Goal: Task Accomplishment & Management: Manage account settings

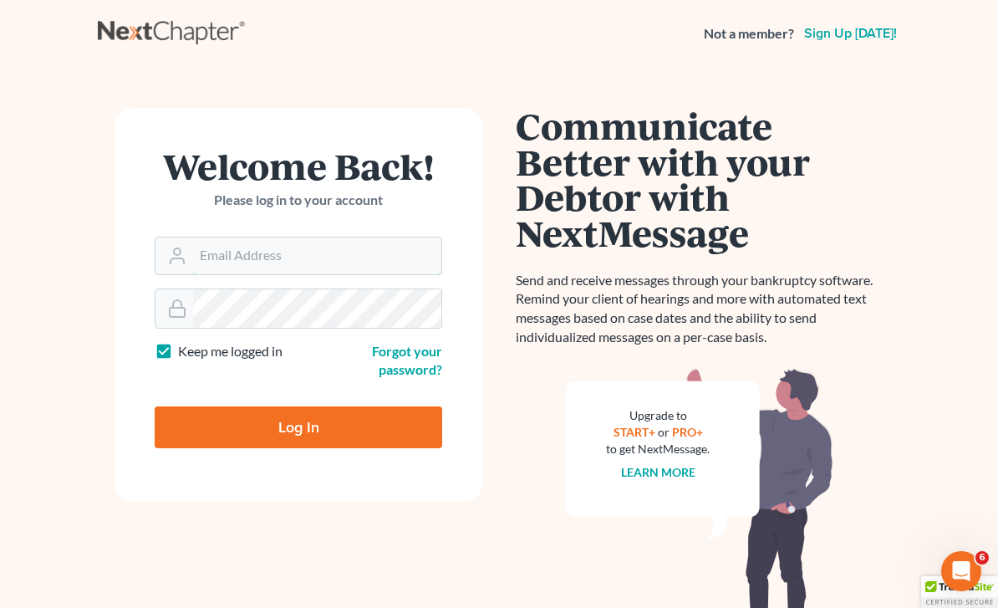
type input "[PERSON_NAME][EMAIL_ADDRESS][DOMAIN_NAME]"
click at [298, 426] on input "Log In" at bounding box center [299, 427] width 288 height 42
type input "Thinking..."
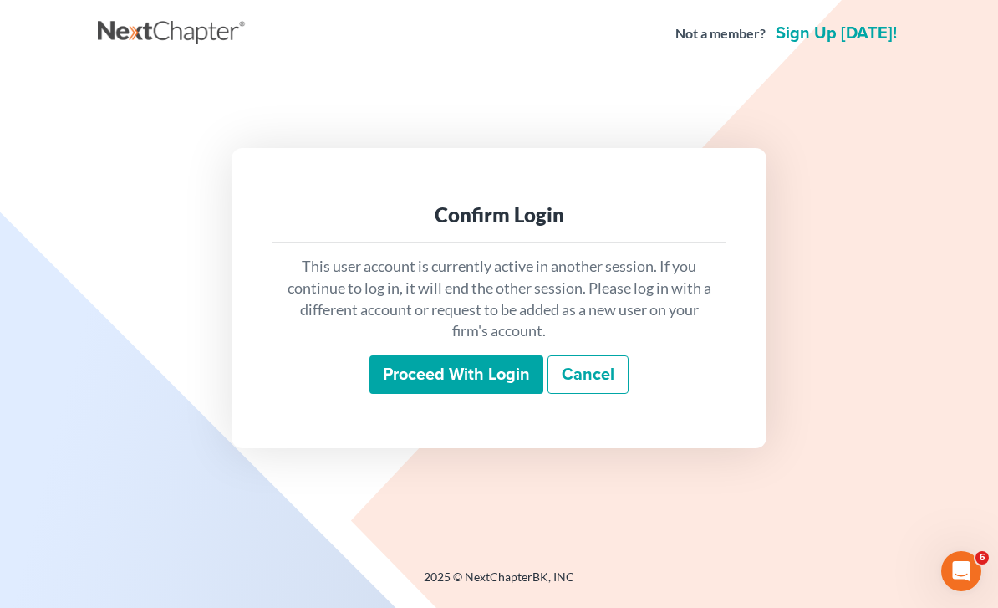
click at [499, 394] on input "Proceed with login" at bounding box center [456, 374] width 174 height 38
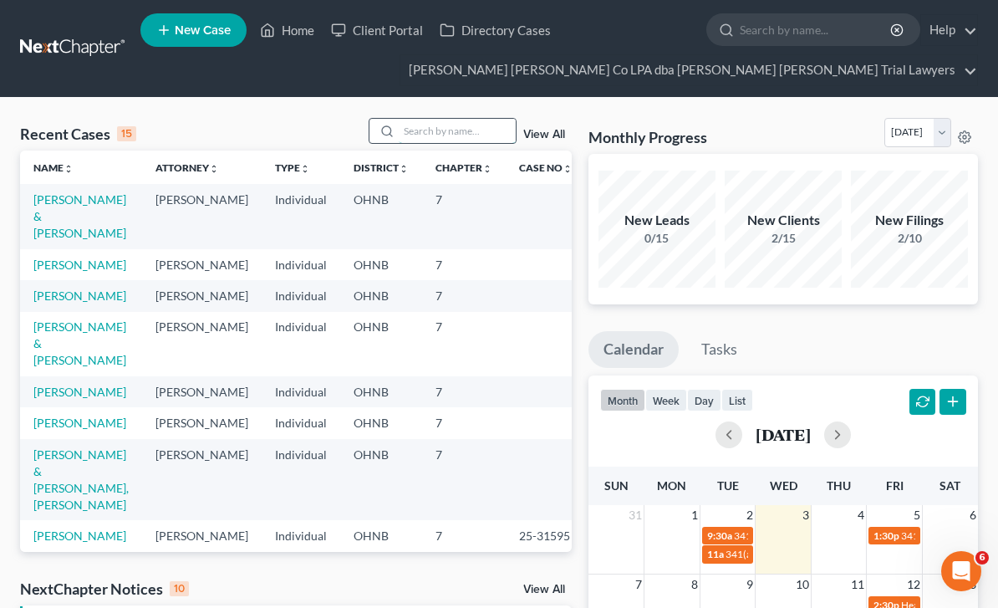
click at [446, 129] on input "search" at bounding box center [457, 131] width 117 height 24
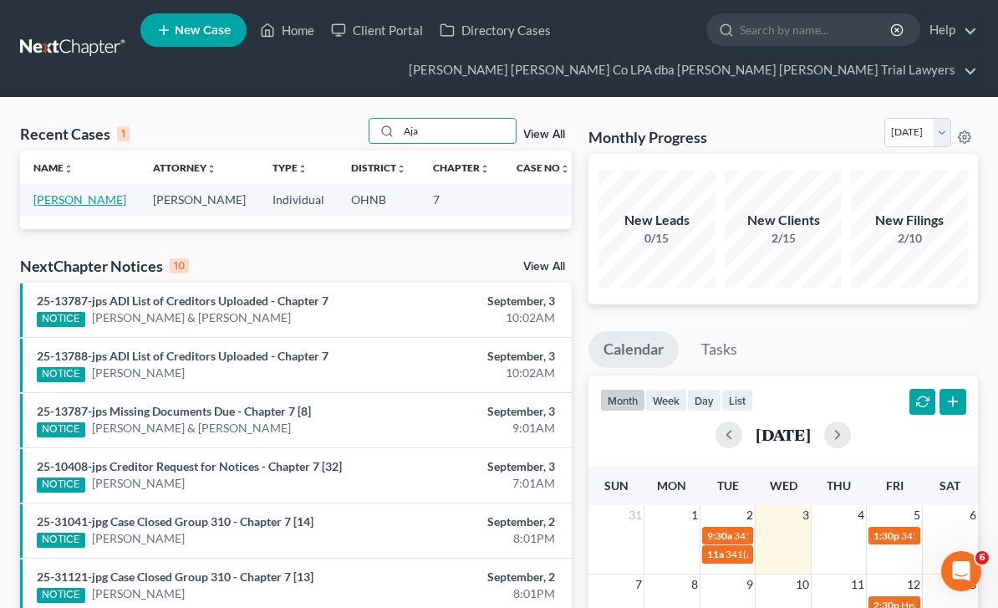
type input "Aja"
click at [62, 205] on link "Pope, Aja" at bounding box center [79, 199] width 93 height 14
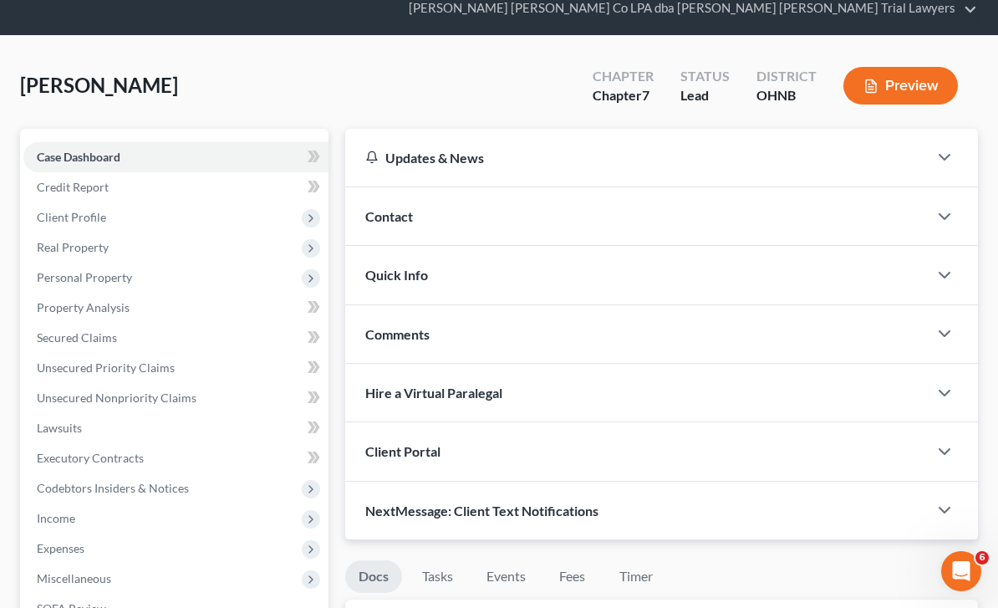
scroll to position [64, 0]
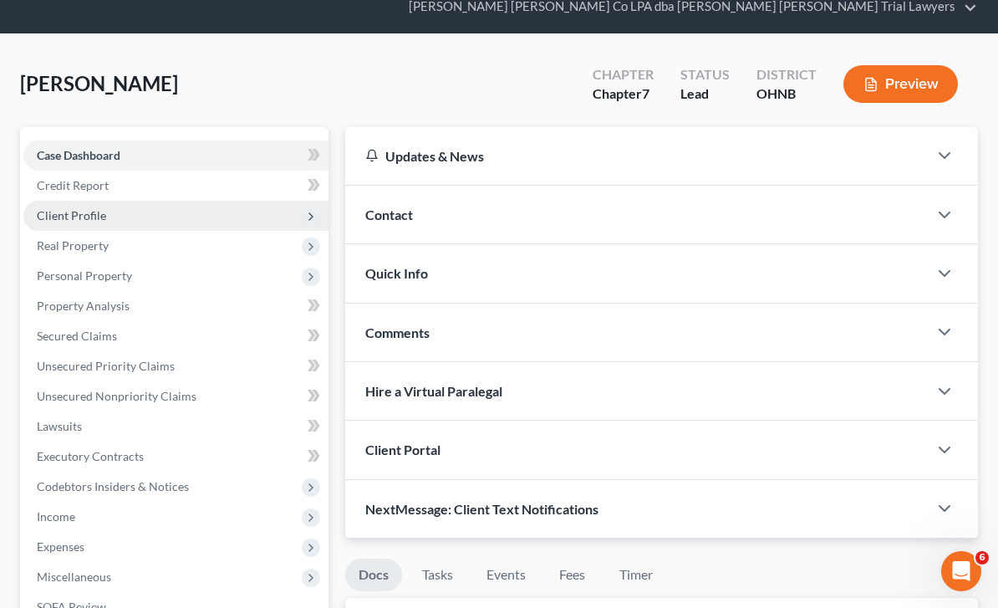
click at [113, 210] on span "Client Profile" at bounding box center [175, 216] width 305 height 30
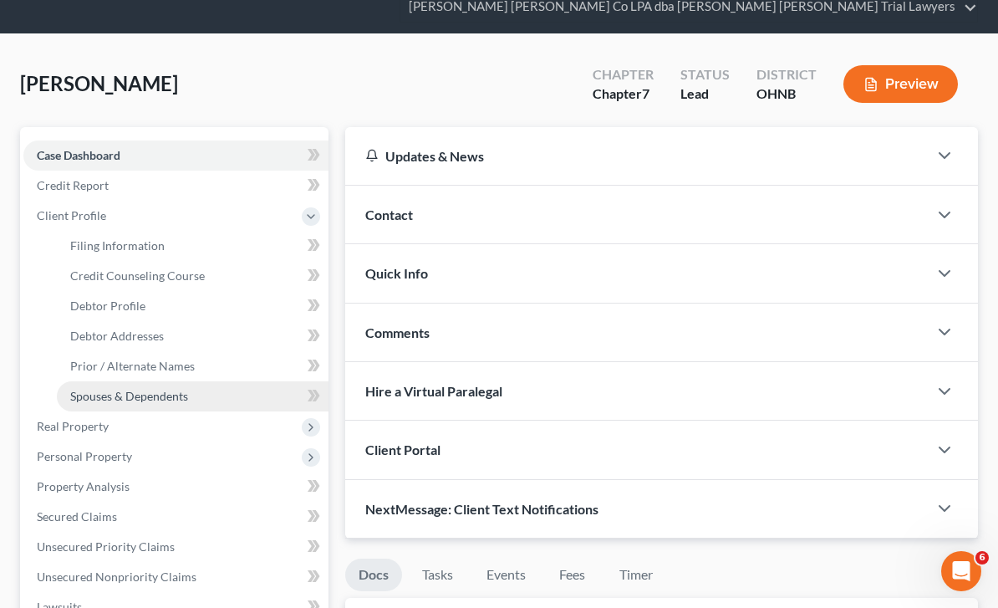
click at [166, 405] on link "Spouses & Dependents" at bounding box center [193, 396] width 272 height 30
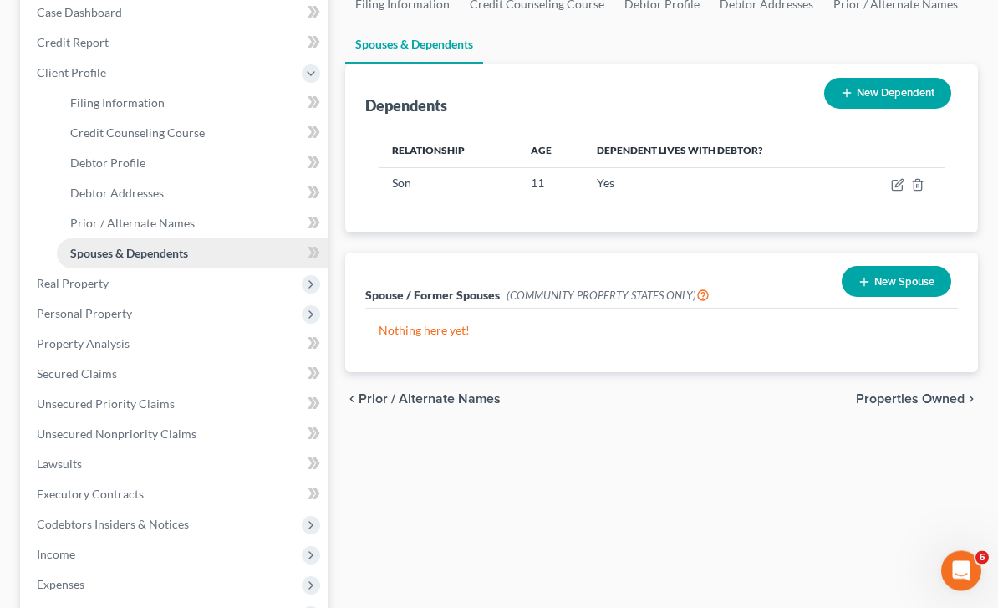
scroll to position [436, 0]
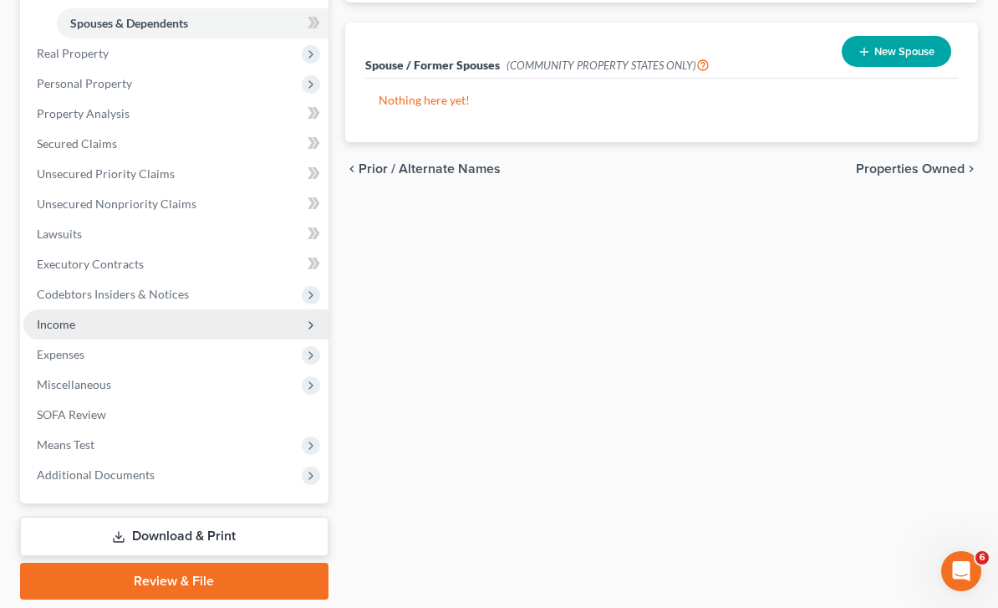
click at [172, 332] on span "Income" at bounding box center [175, 324] width 305 height 30
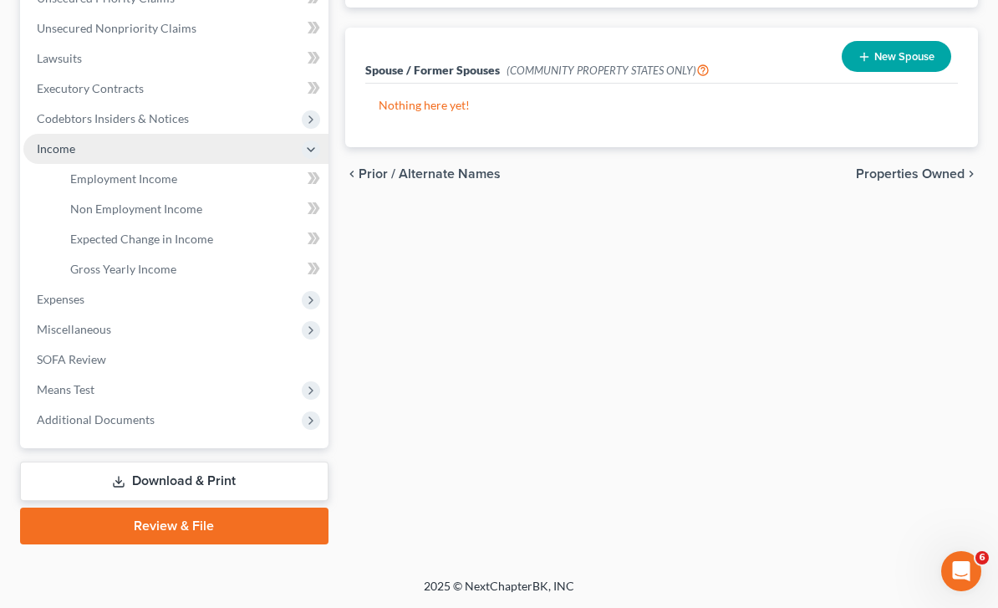
scroll to position [376, 0]
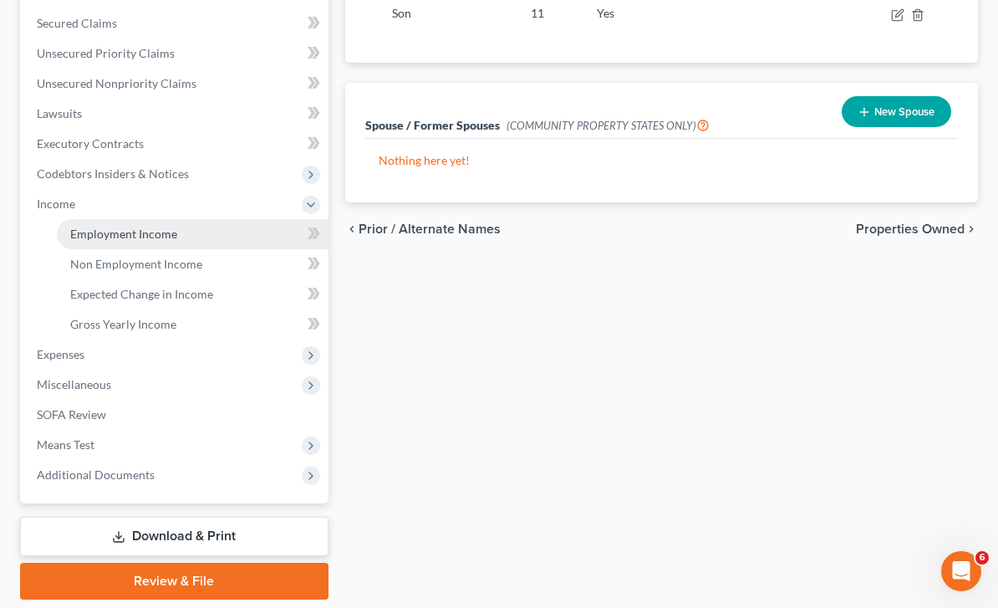
click at [207, 234] on link "Employment Income" at bounding box center [193, 234] width 272 height 30
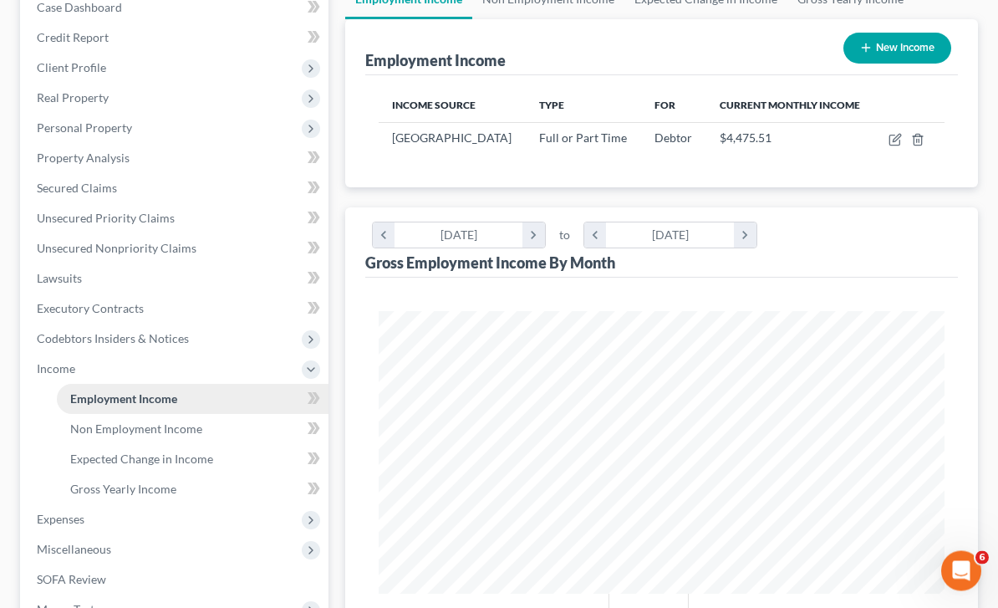
scroll to position [211, 0]
click at [204, 430] on link "Non Employment Income" at bounding box center [193, 429] width 272 height 30
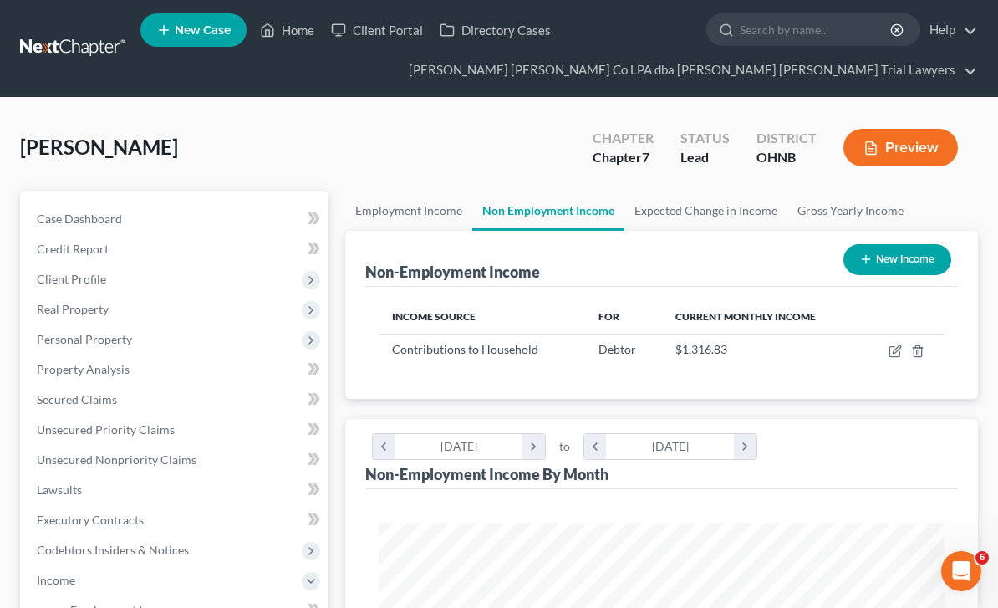
scroll to position [283, 600]
click at [701, 344] on span "$1,316.83" at bounding box center [701, 349] width 52 height 14
click at [892, 348] on icon "button" at bounding box center [895, 350] width 13 height 13
select select "8"
select select "0"
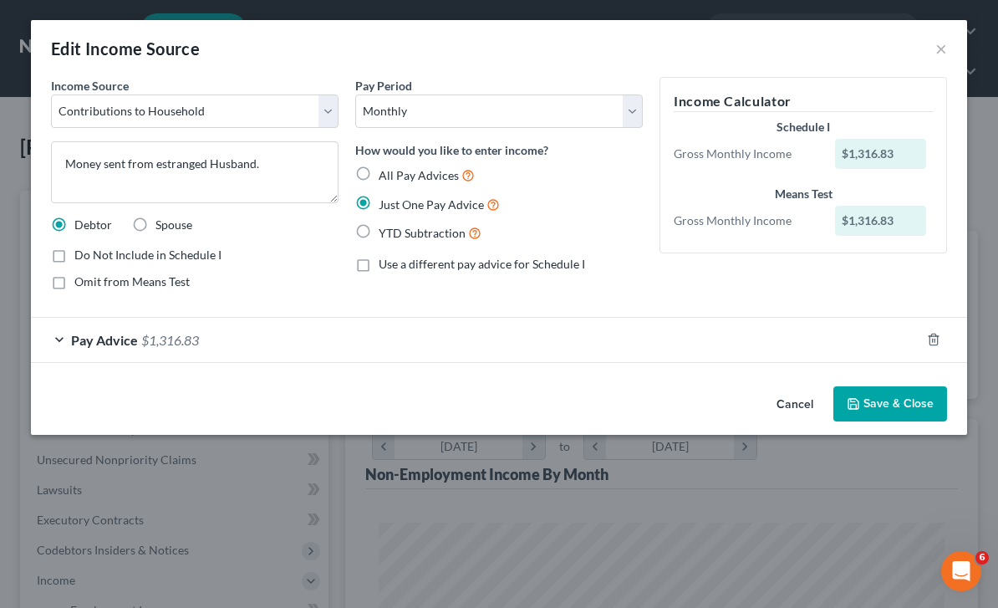
click at [239, 341] on div "Pay Advice $1,316.83" at bounding box center [475, 340] width 889 height 44
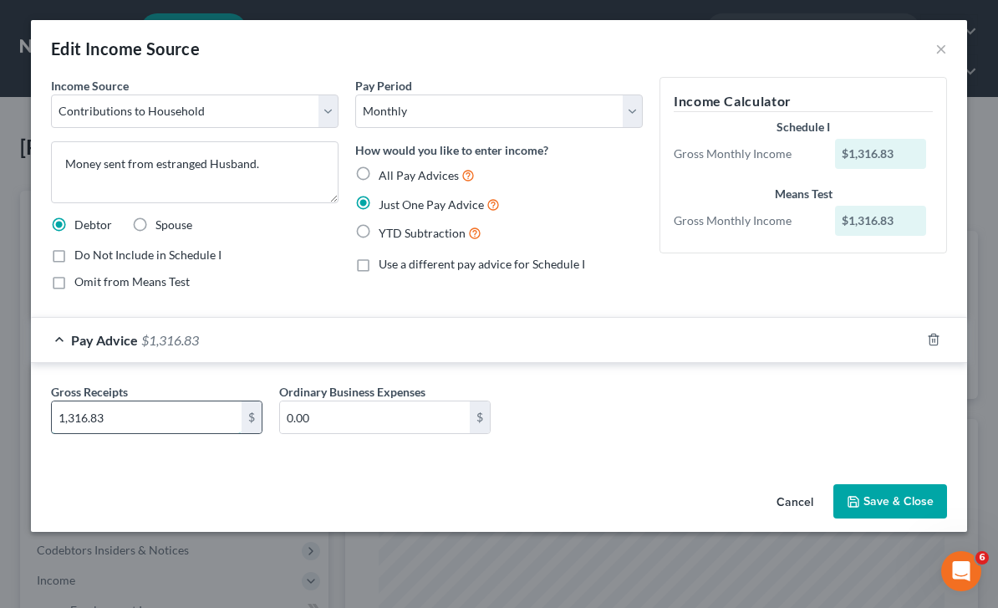
click at [166, 414] on input "1,316.83" at bounding box center [147, 417] width 190 height 32
type input "1,188.00"
click at [900, 507] on button "Save & Close" at bounding box center [890, 501] width 114 height 35
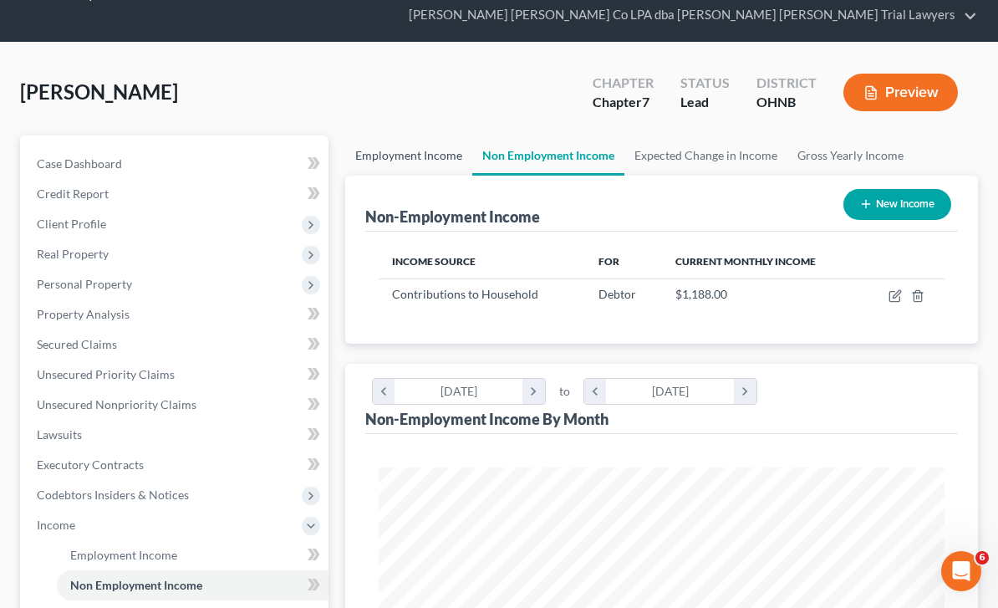
click at [426, 166] on link "Employment Income" at bounding box center [408, 155] width 127 height 40
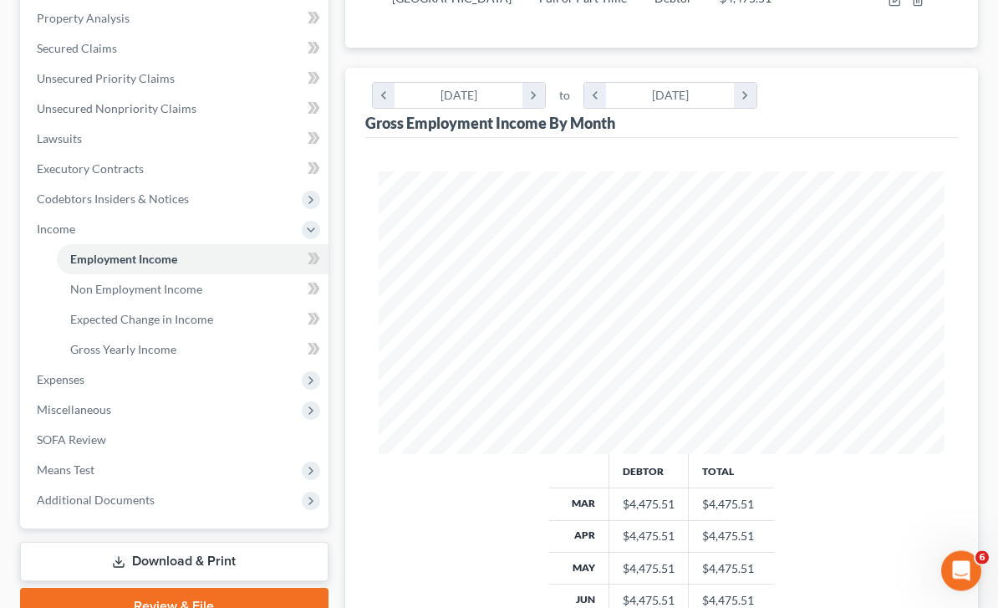
scroll to position [352, 0]
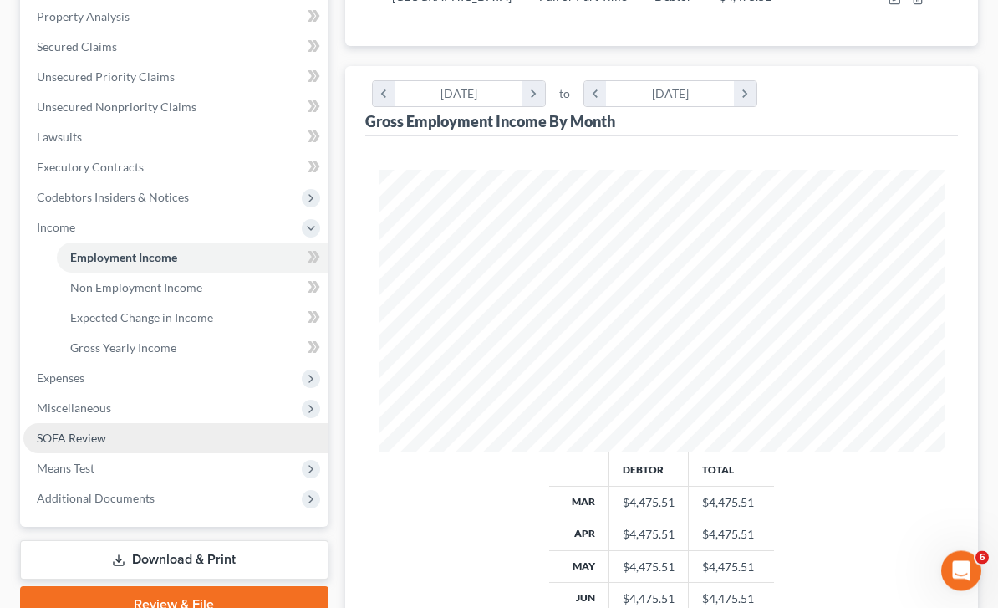
click at [150, 440] on link "SOFA Review" at bounding box center [175, 439] width 305 height 30
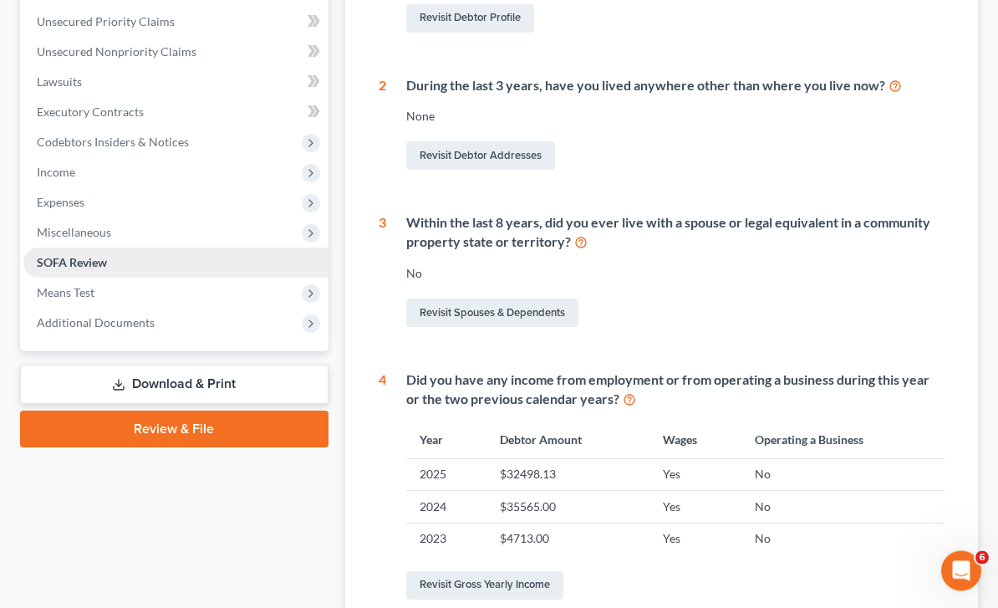
scroll to position [408, 0]
click at [105, 293] on span "Means Test" at bounding box center [175, 293] width 305 height 30
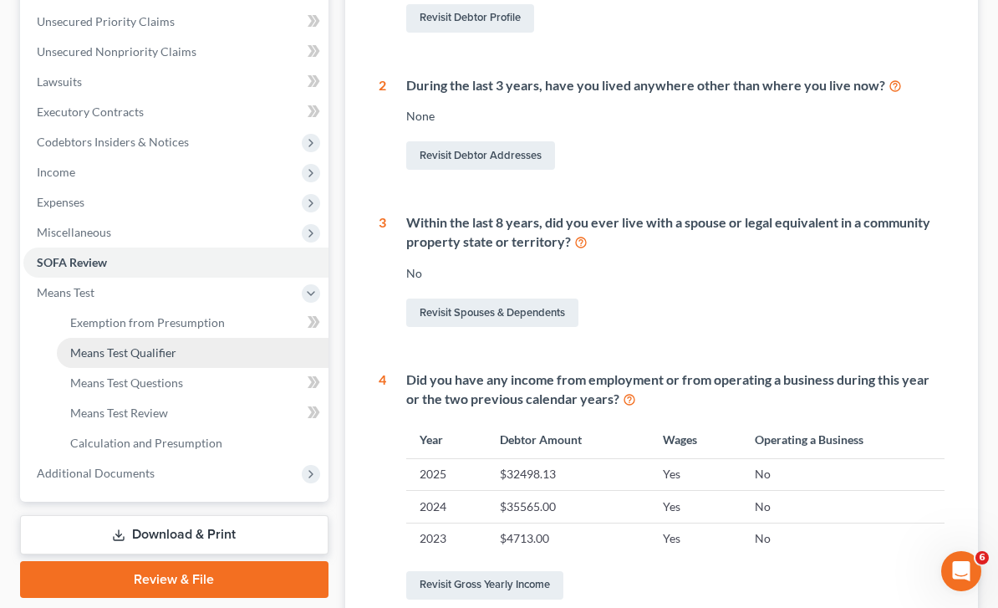
click at [180, 349] on link "Means Test Qualifier" at bounding box center [193, 353] width 272 height 30
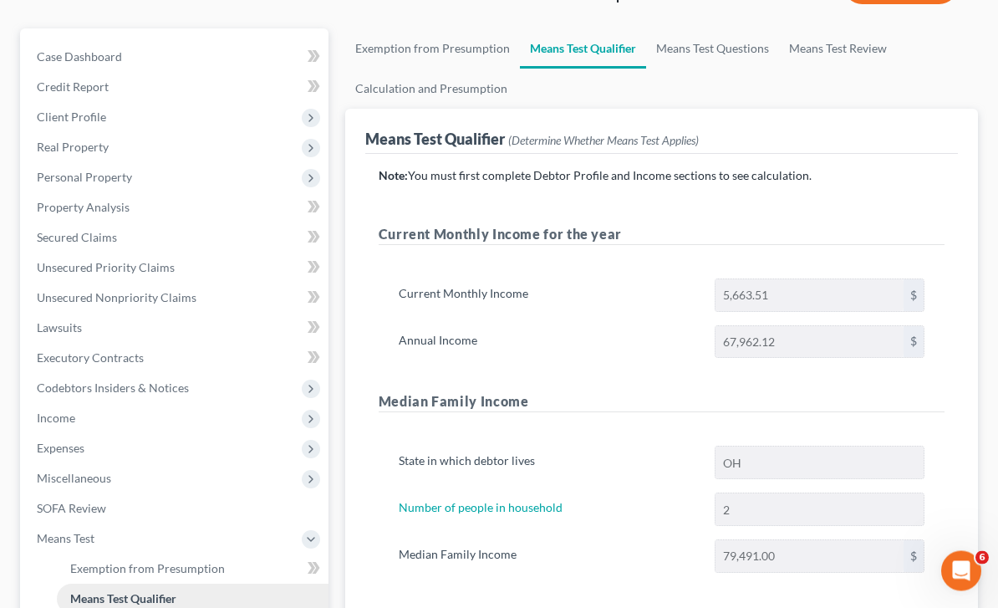
scroll to position [163, 0]
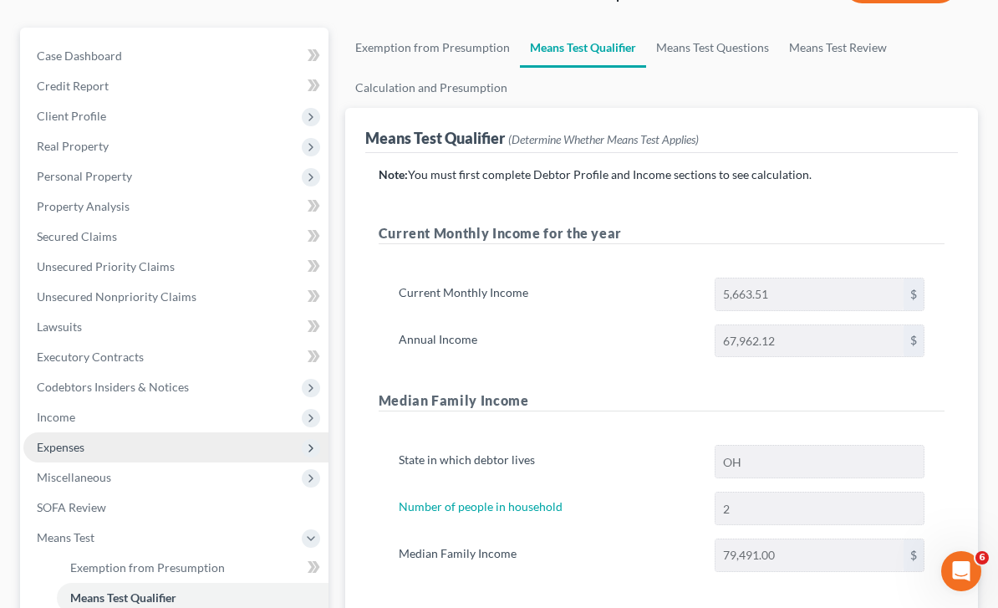
click at [117, 451] on span "Expenses" at bounding box center [175, 447] width 305 height 30
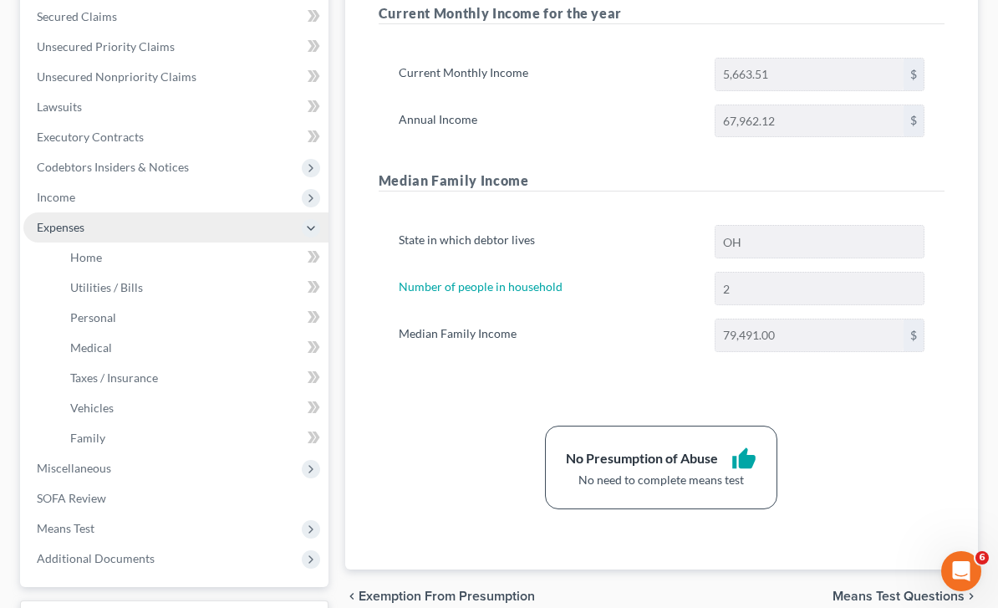
scroll to position [382, 0]
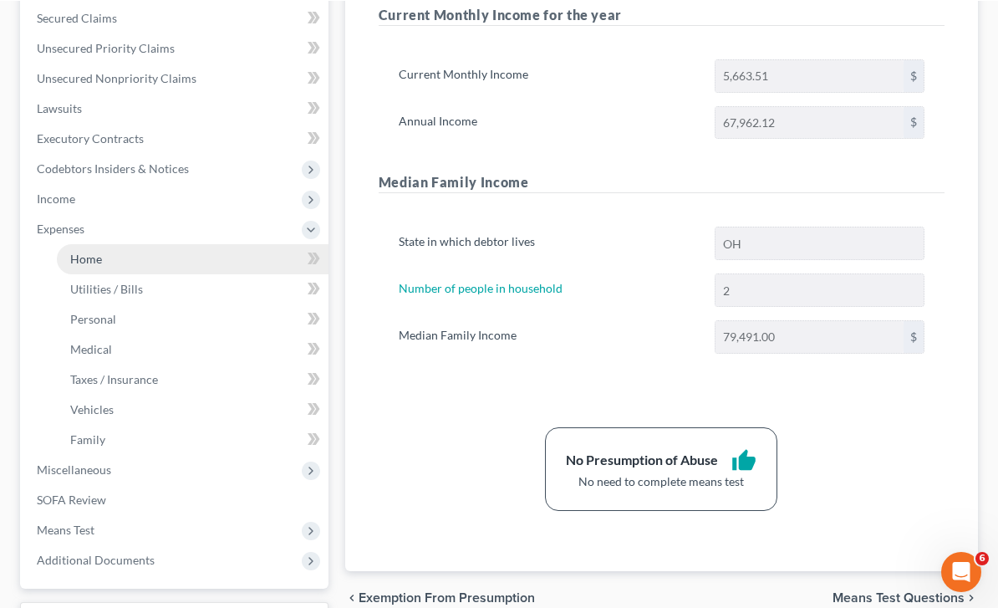
click at [132, 265] on link "Home" at bounding box center [193, 258] width 272 height 30
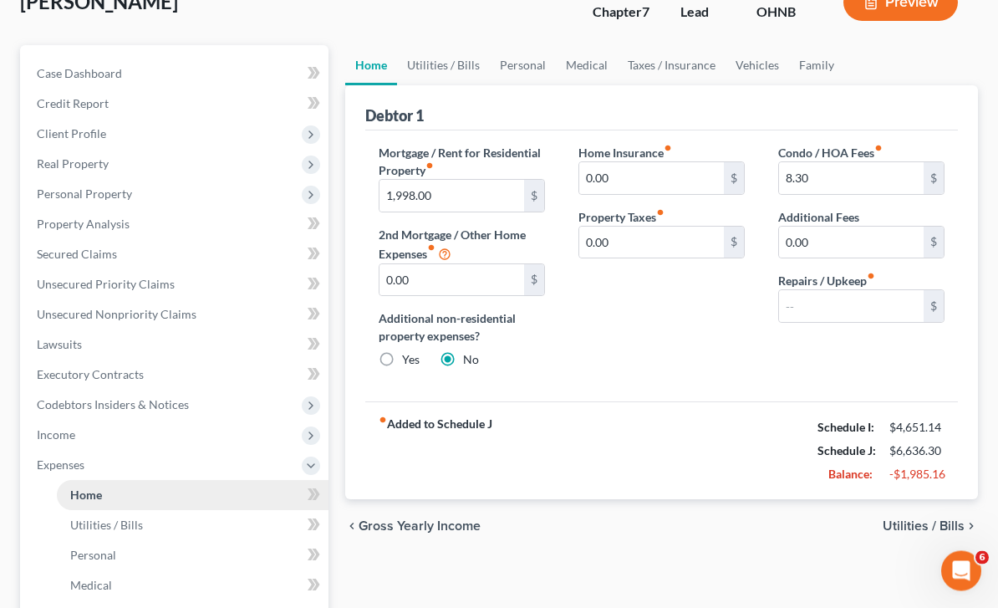
scroll to position [145, 0]
click at [869, 309] on input "text" at bounding box center [851, 306] width 145 height 32
type input "200.00"
click at [433, 69] on link "Utilities / Bills" at bounding box center [443, 65] width 93 height 40
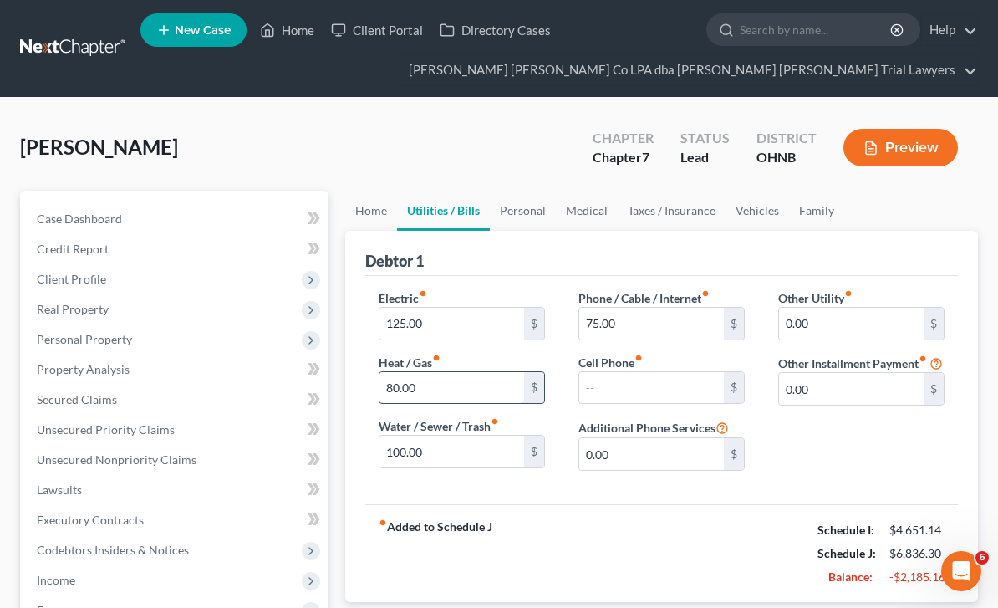
click at [478, 386] on input "80.00" at bounding box center [452, 388] width 145 height 32
type input "100"
click at [696, 382] on input "text" at bounding box center [651, 388] width 145 height 32
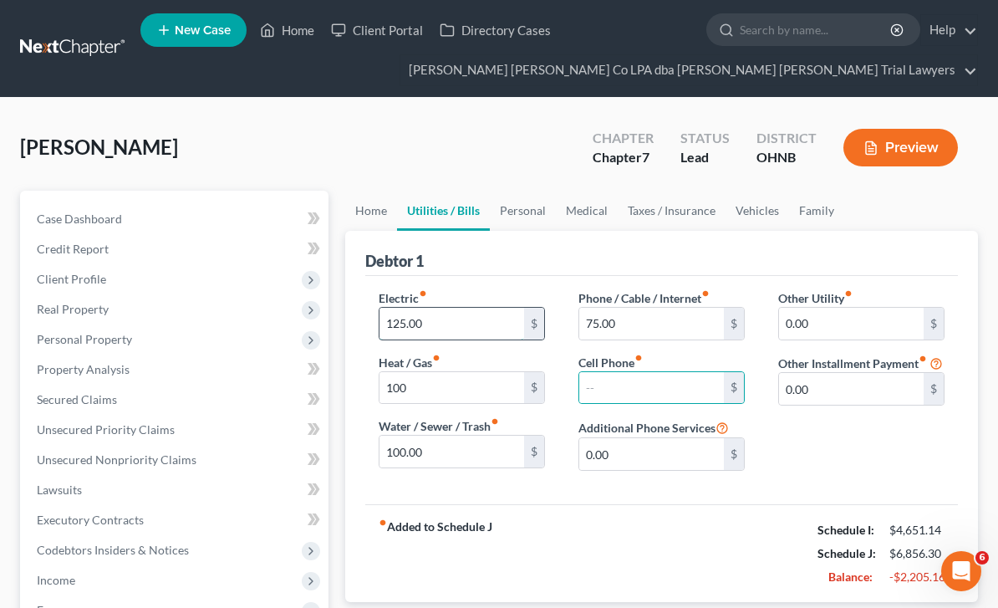
click at [454, 330] on input "125.00" at bounding box center [452, 324] width 145 height 32
type input "150"
click at [644, 393] on input "text" at bounding box center [651, 388] width 145 height 32
type input "100"
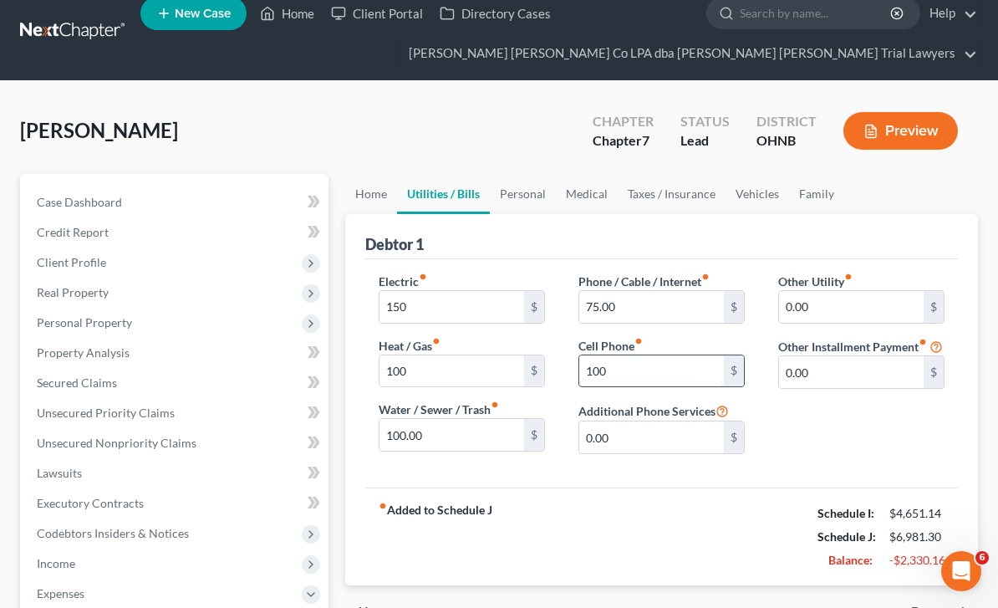
scroll to position [13, 0]
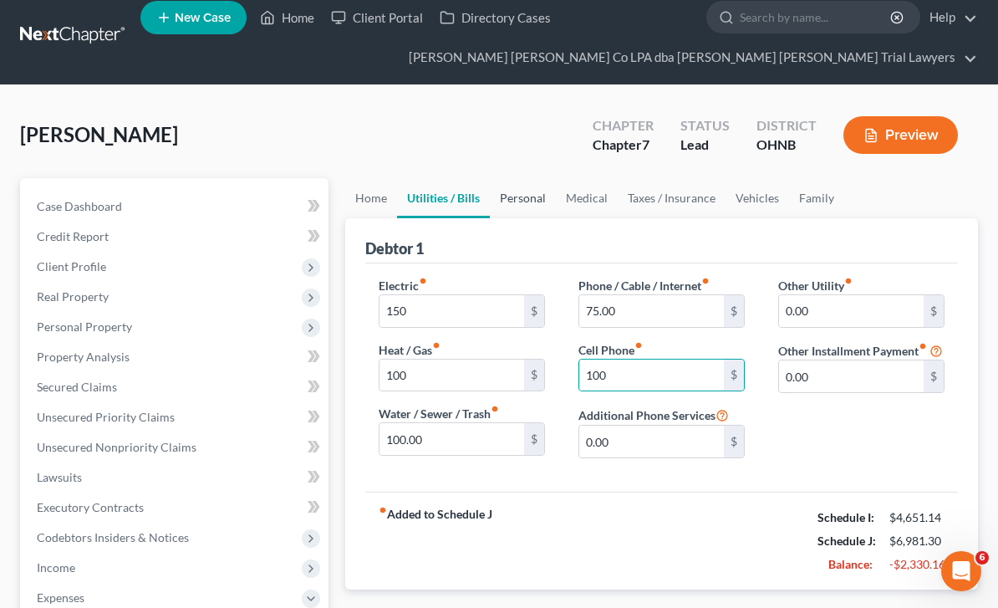
click at [519, 191] on link "Personal" at bounding box center [523, 198] width 66 height 40
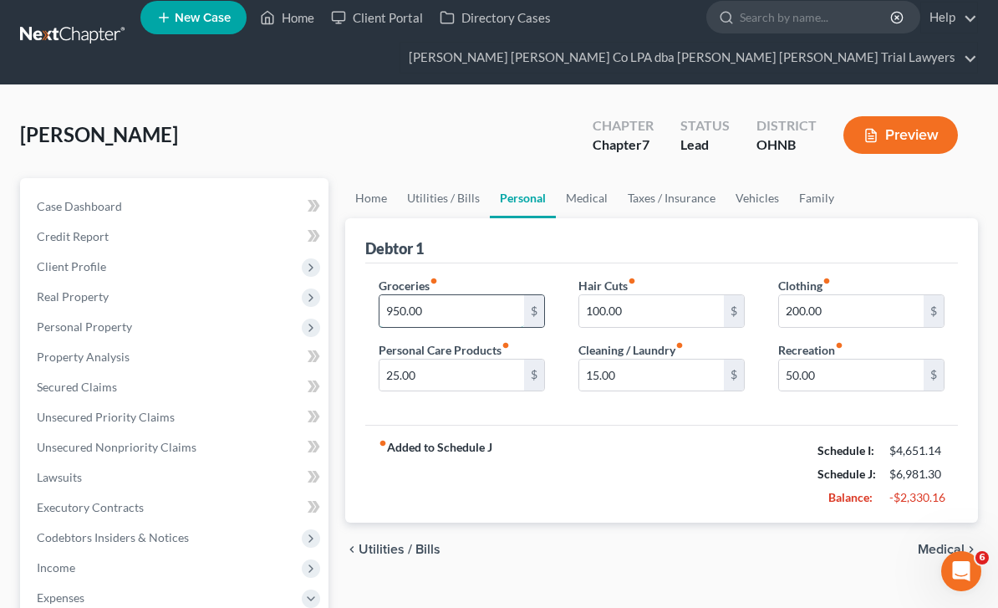
click at [441, 301] on input "950.00" at bounding box center [452, 311] width 145 height 32
type input "850.00"
click at [650, 308] on input "100.00" at bounding box center [651, 311] width 145 height 32
type input "50.00"
click at [610, 203] on link "Medical" at bounding box center [587, 198] width 62 height 40
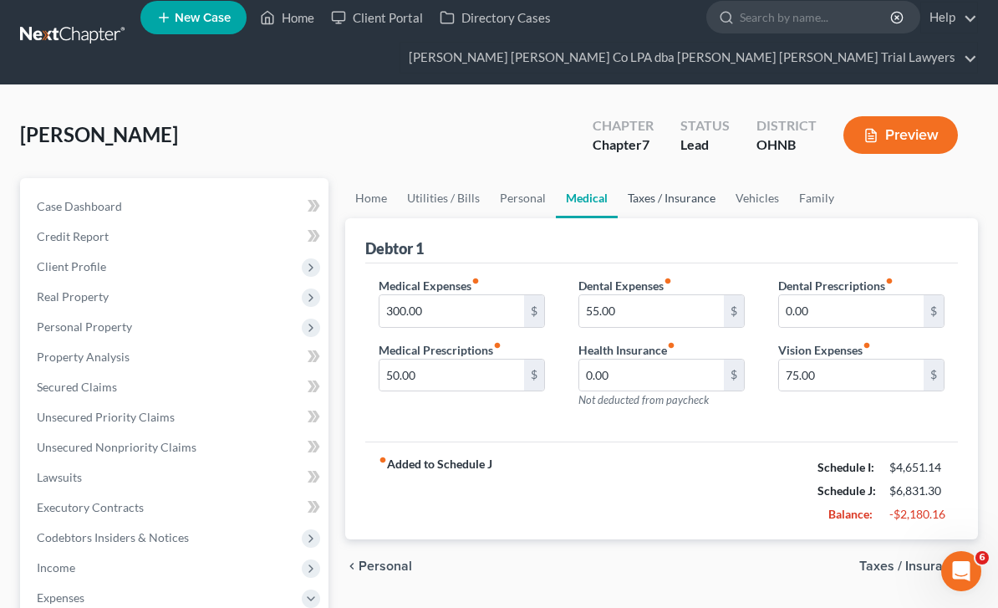
click at [686, 196] on link "Taxes / Insurance" at bounding box center [672, 198] width 108 height 40
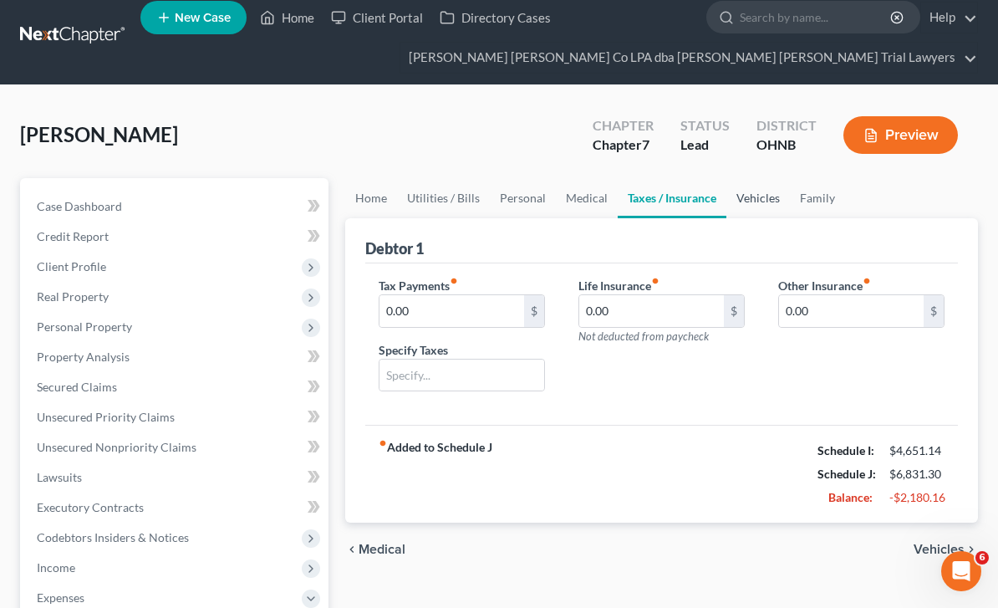
click at [765, 199] on link "Vehicles" at bounding box center [758, 198] width 64 height 40
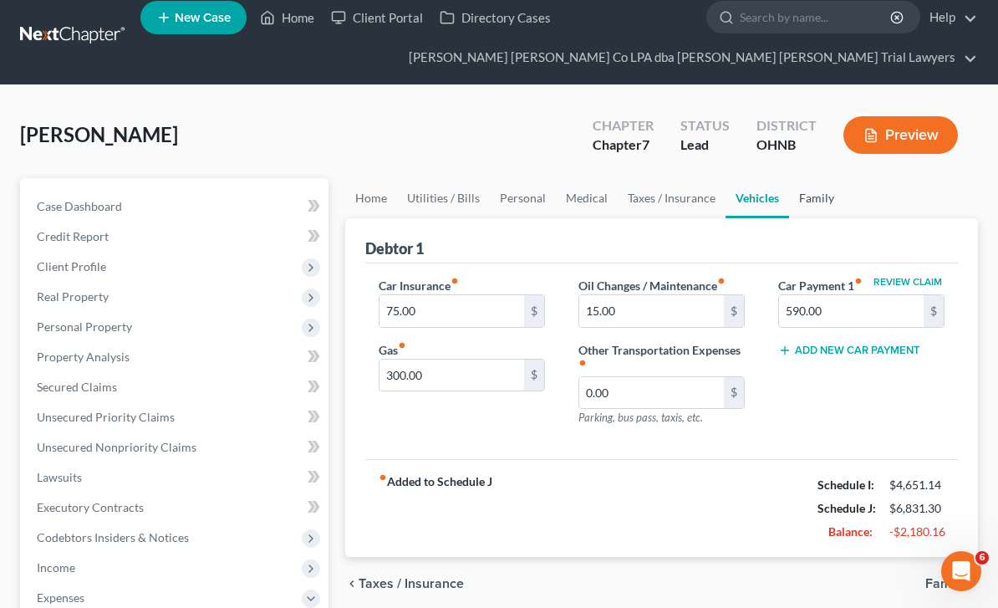
click at [805, 205] on link "Family" at bounding box center [816, 198] width 55 height 40
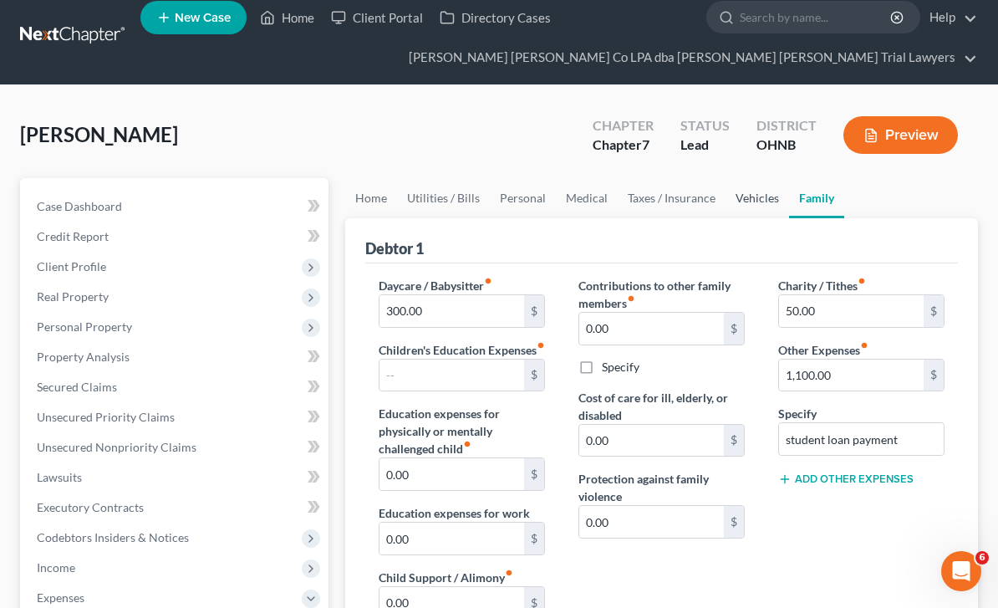
click at [752, 204] on link "Vehicles" at bounding box center [758, 198] width 64 height 40
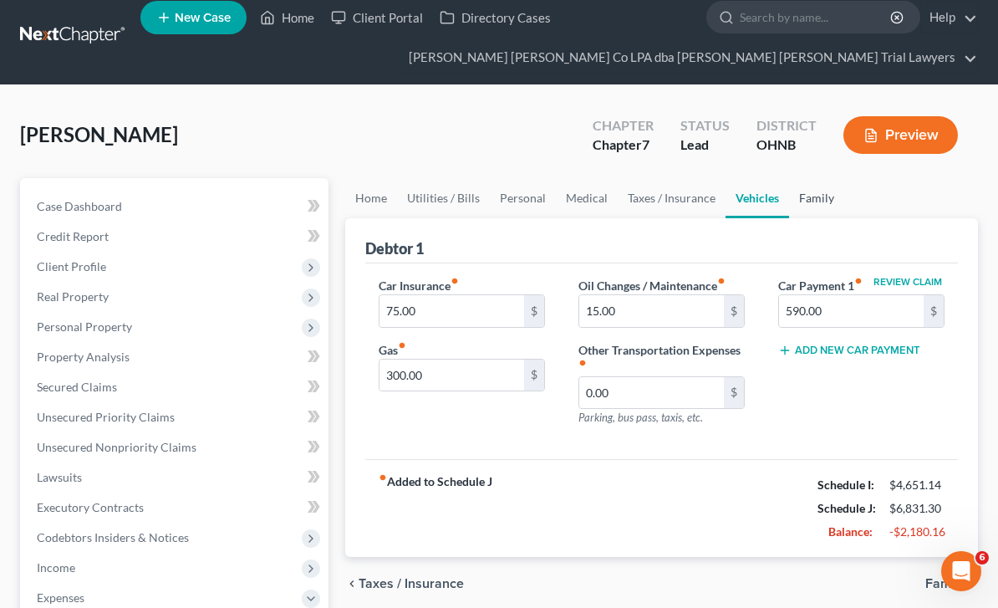
click at [815, 206] on link "Family" at bounding box center [816, 198] width 55 height 40
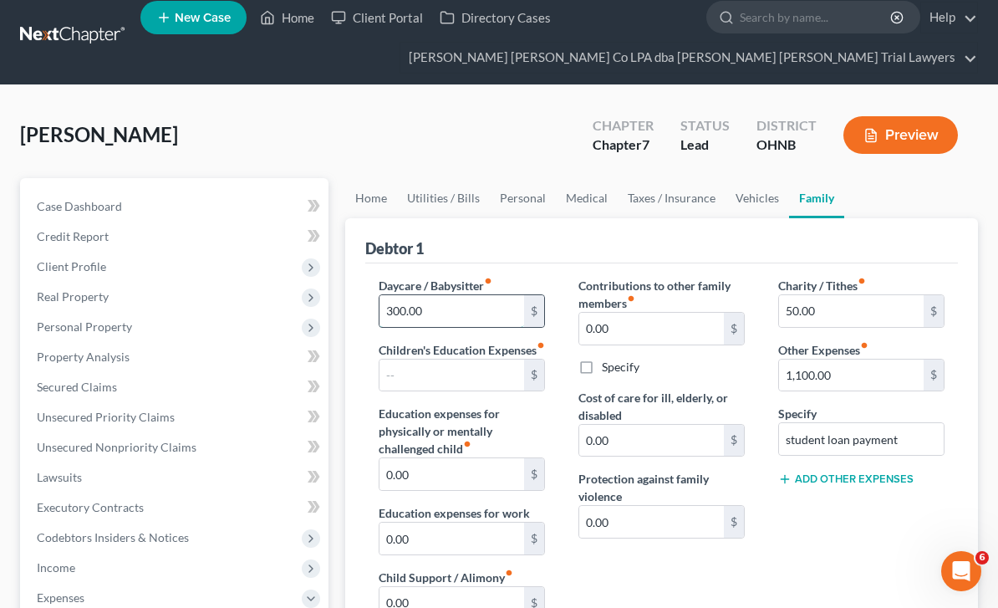
click at [435, 307] on input "300.00" at bounding box center [452, 311] width 145 height 32
click at [837, 515] on div "Charity / Tithes fiber_manual_record 50.00 $ Other Expenses fiber_manual_record…" at bounding box center [862, 463] width 200 height 373
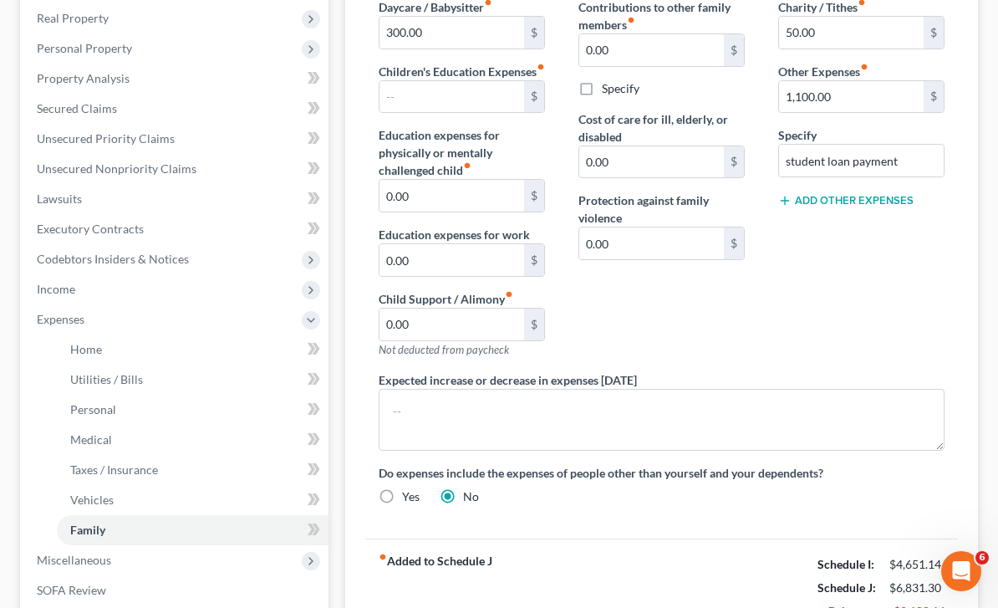
scroll to position [466, 0]
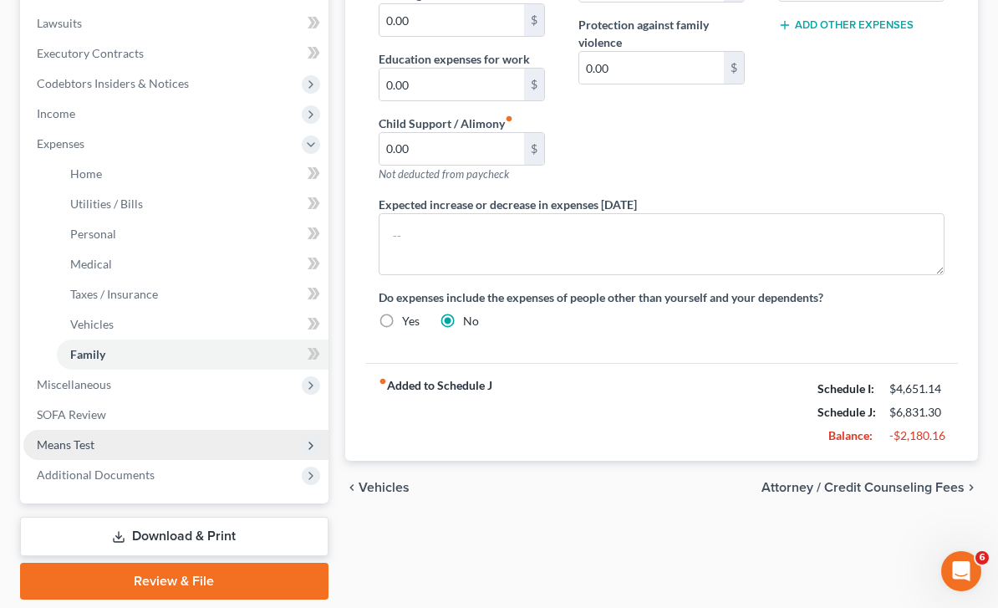
click at [96, 452] on span "Means Test" at bounding box center [175, 445] width 305 height 30
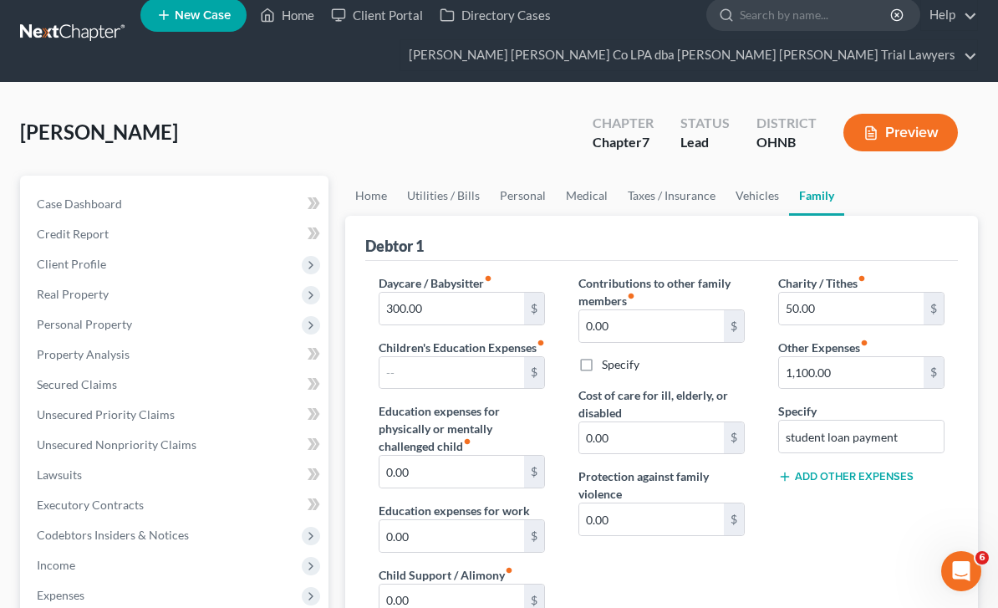
scroll to position [0, 0]
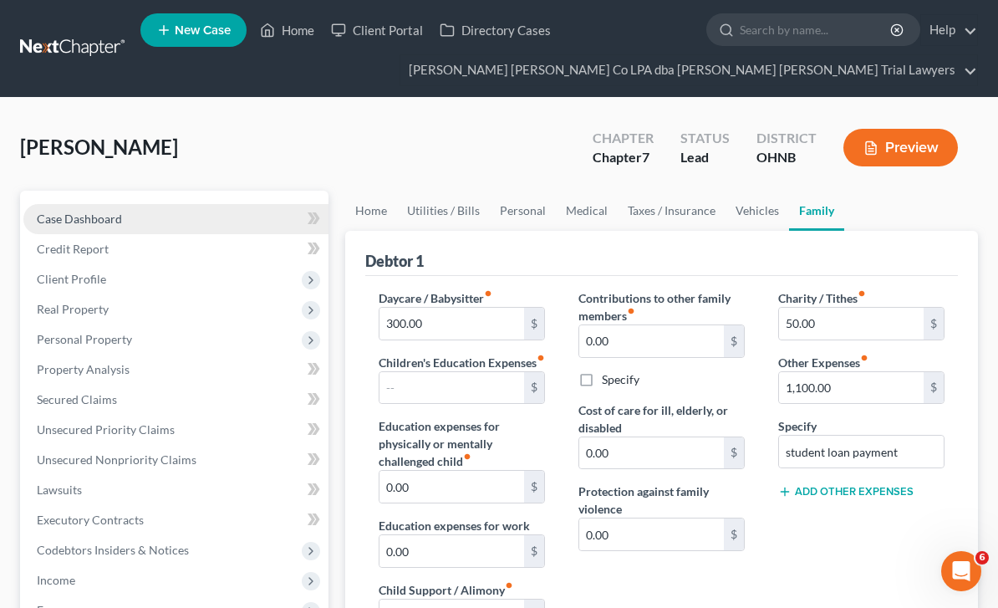
click at [156, 211] on link "Case Dashboard" at bounding box center [175, 219] width 305 height 30
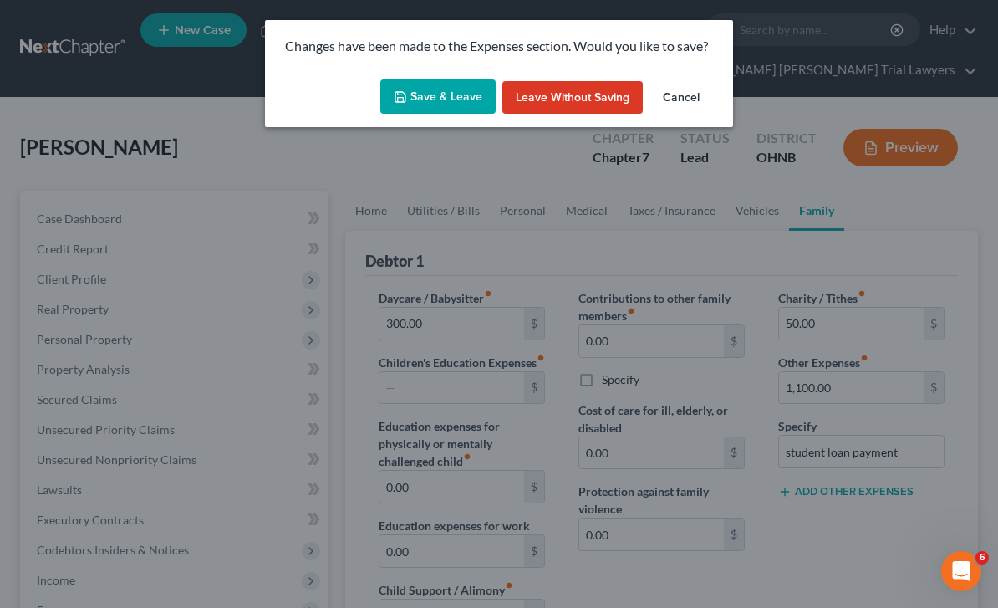
click at [458, 94] on button "Save & Leave" at bounding box center [437, 96] width 115 height 35
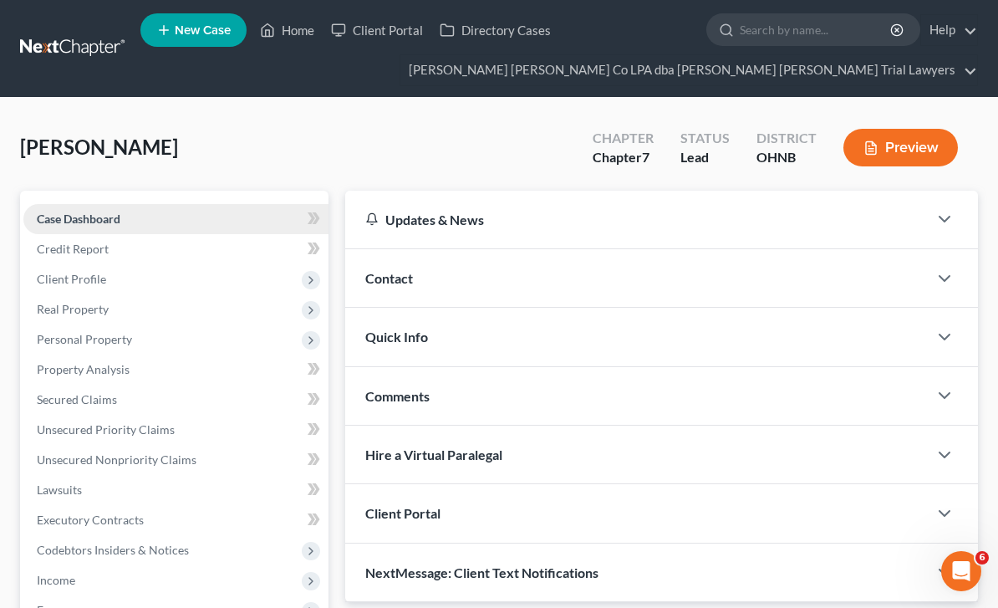
click at [190, 220] on link "Case Dashboard" at bounding box center [175, 219] width 305 height 30
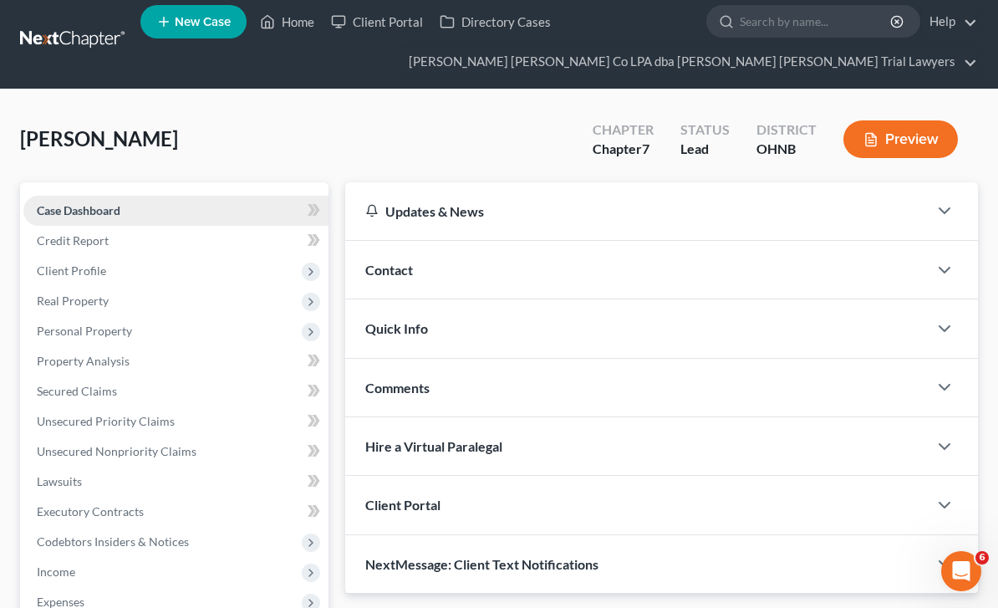
scroll to position [8, 0]
click at [637, 146] on div "Chapter 7" at bounding box center [623, 149] width 61 height 19
click at [507, 329] on div "Quick Info" at bounding box center [636, 329] width 583 height 58
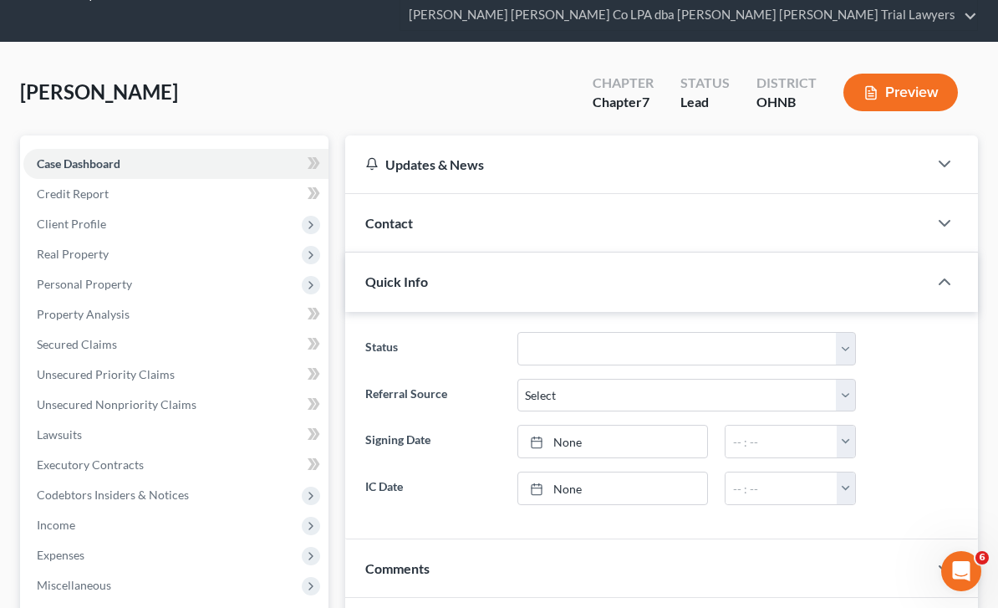
scroll to position [55, 0]
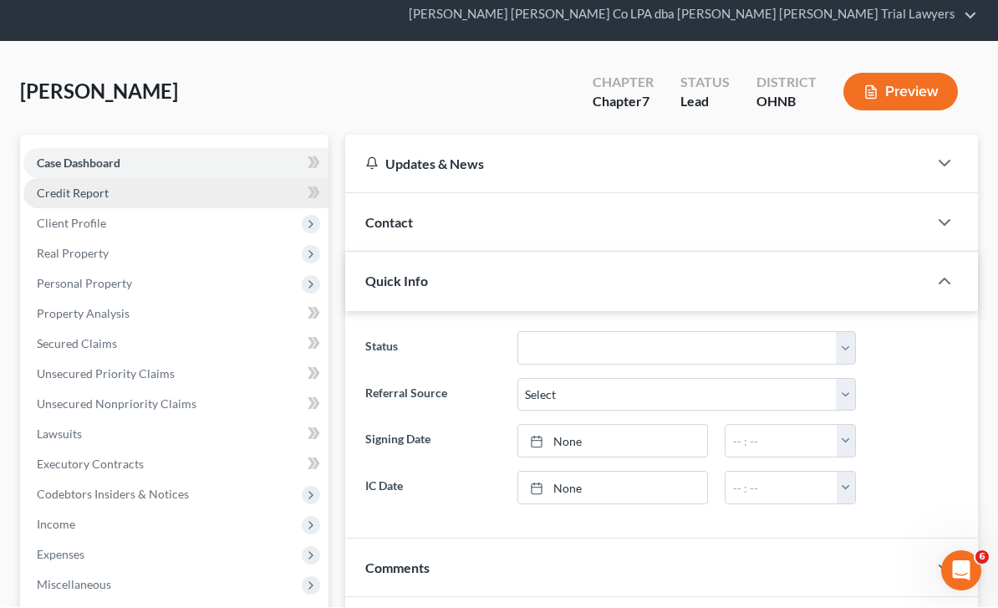
click at [170, 196] on link "Credit Report" at bounding box center [175, 194] width 305 height 30
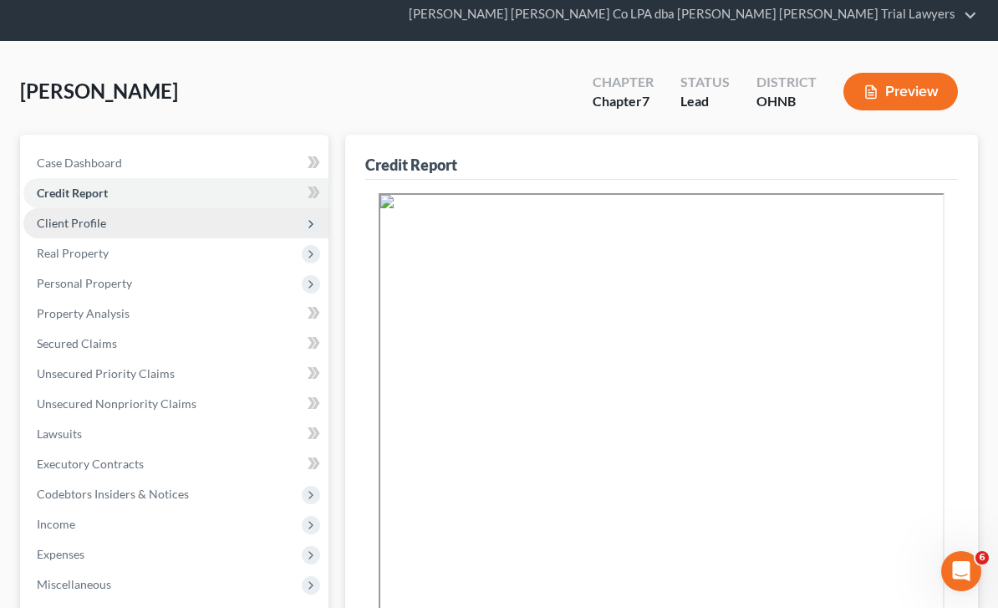
click at [167, 231] on span "Client Profile" at bounding box center [175, 223] width 305 height 30
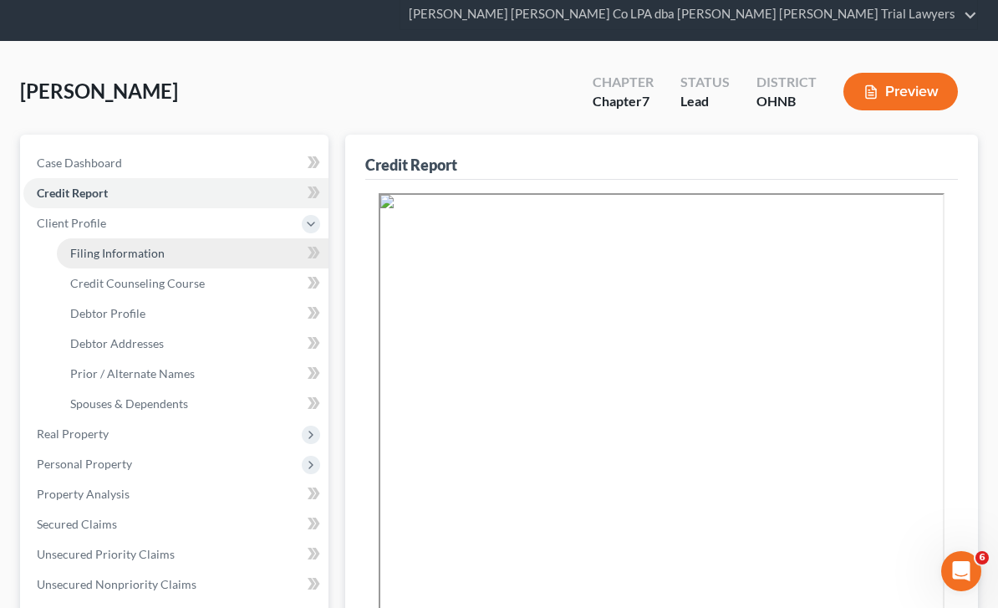
click at [206, 241] on link "Filing Information" at bounding box center [193, 253] width 272 height 30
select select "1"
select select "0"
select select "36"
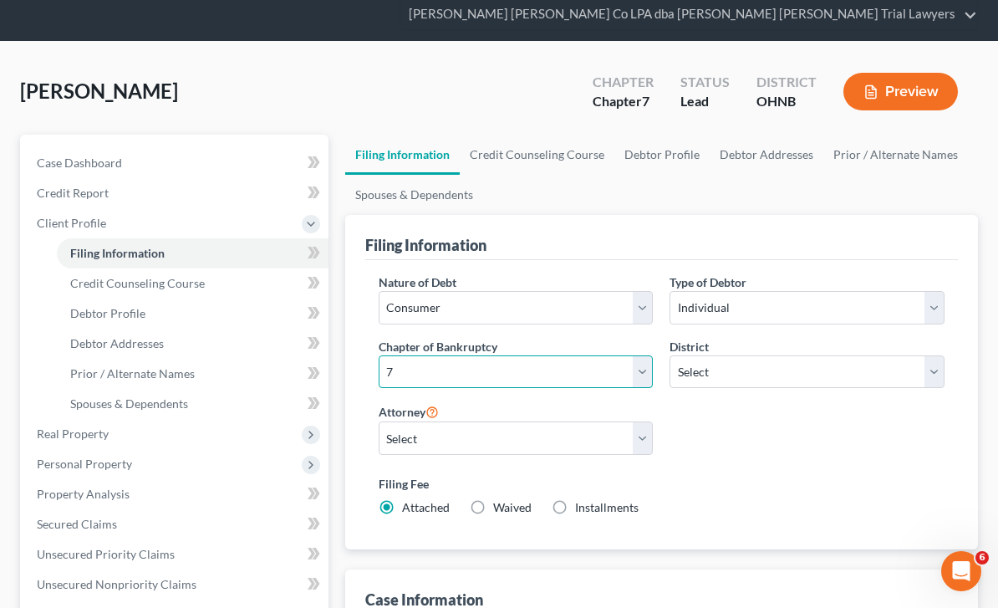
click at [642, 377] on select "Select 7 11 12 13" at bounding box center [516, 371] width 275 height 33
select select "3"
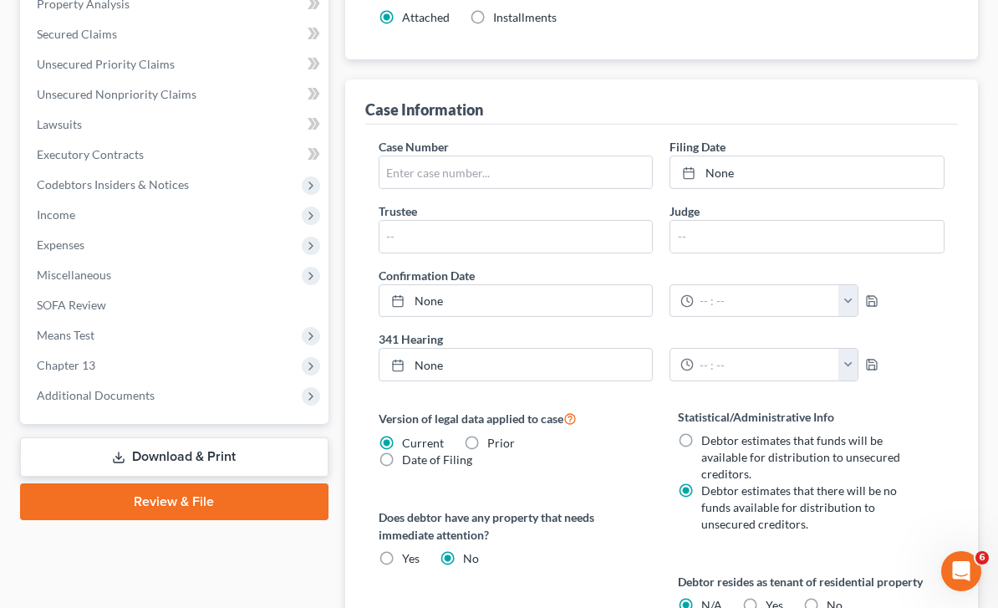
scroll to position [543, 0]
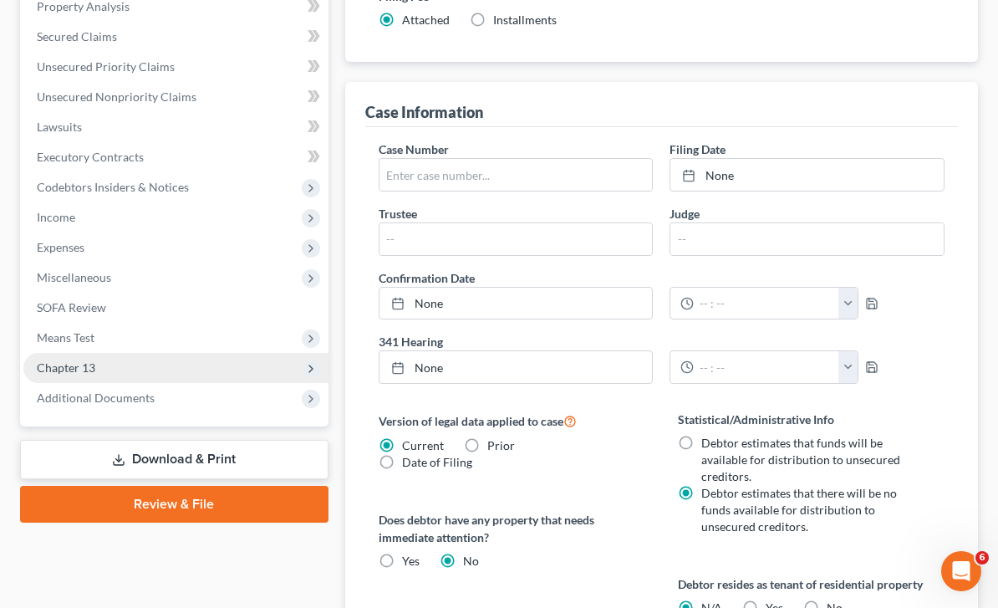
click at [175, 371] on span "Chapter 13" at bounding box center [175, 368] width 305 height 30
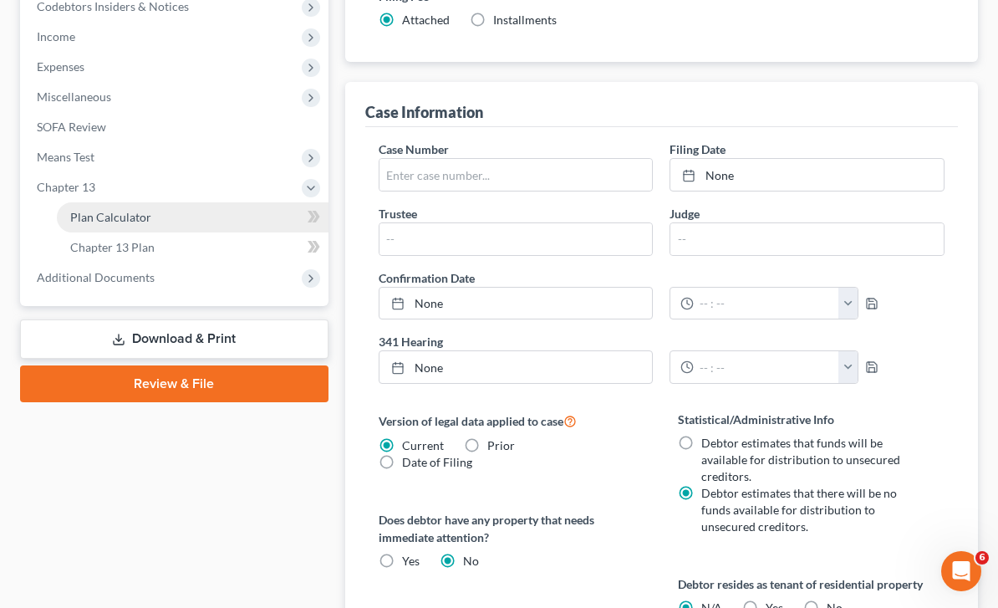
click at [209, 217] on link "Plan Calculator" at bounding box center [193, 217] width 272 height 30
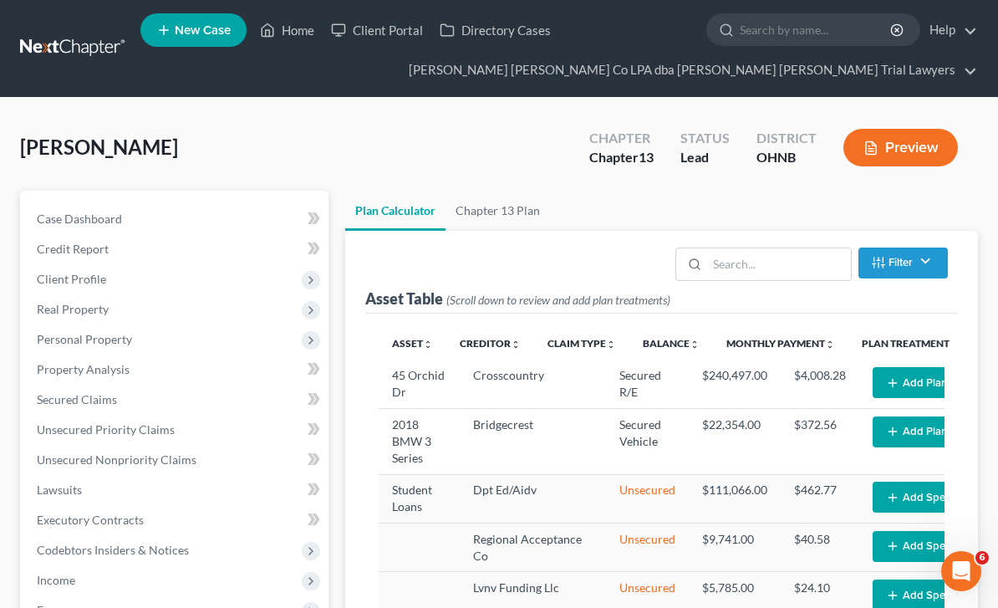
select select "59"
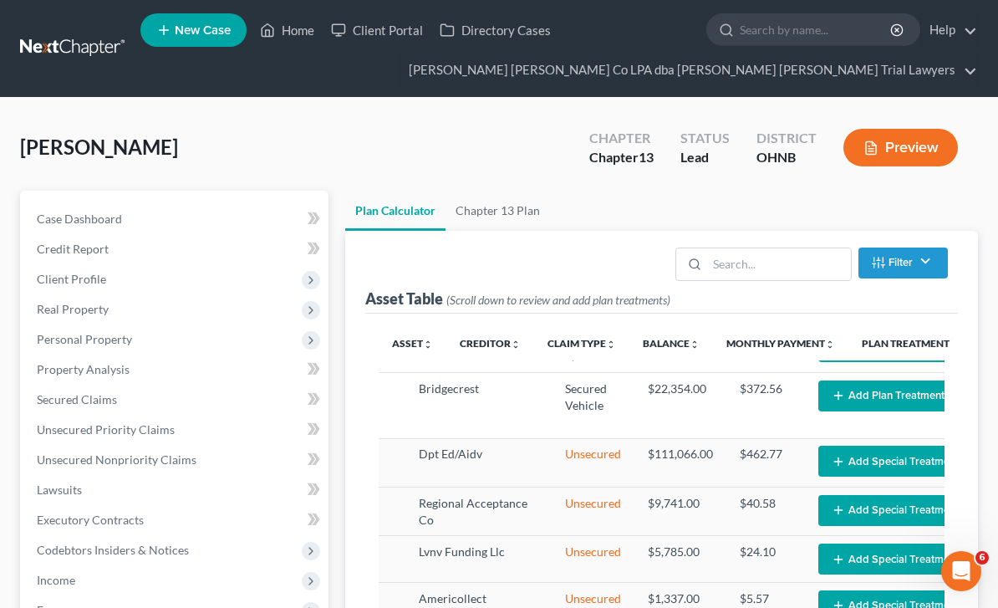
scroll to position [34, 54]
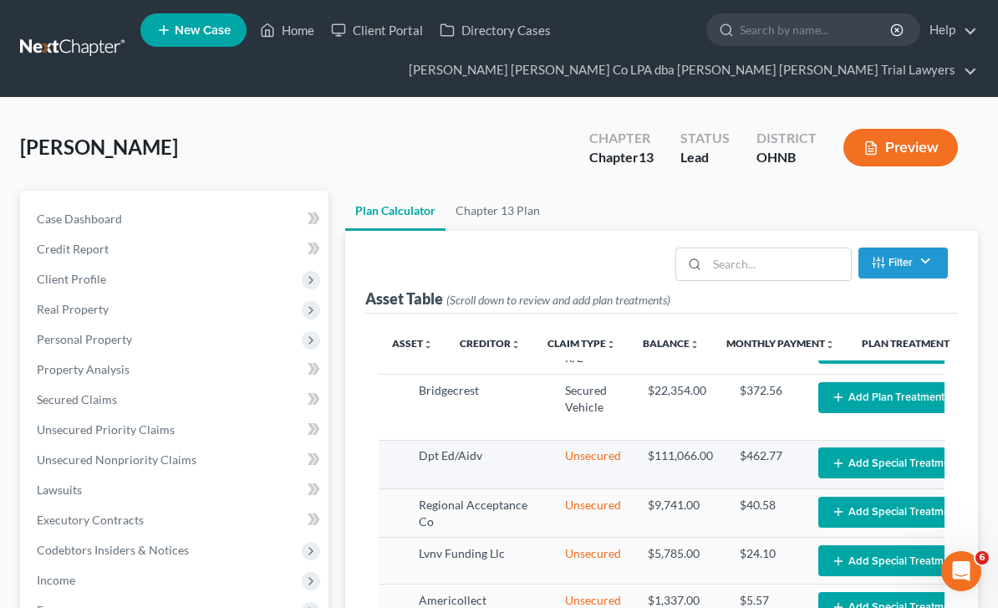
click at [882, 447] on button "Add Special Treatment" at bounding box center [895, 462] width 154 height 31
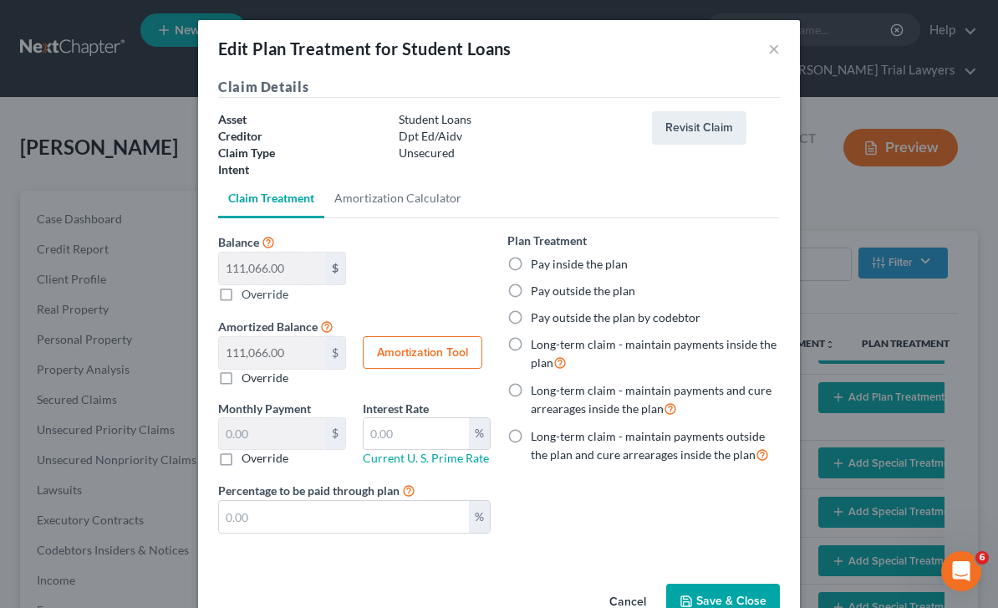
click at [531, 289] on label "Pay outside the plan" at bounding box center [583, 291] width 104 height 17
click at [538, 289] on input "Pay outside the plan" at bounding box center [543, 288] width 11 height 11
radio input "true"
click at [740, 607] on button "Save & Close" at bounding box center [723, 600] width 114 height 35
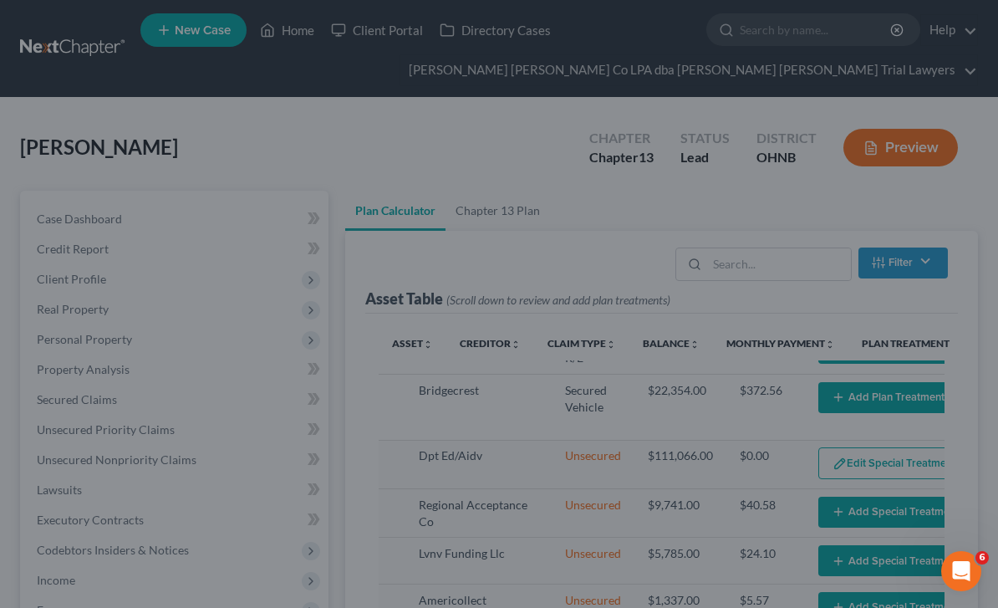
select select "59"
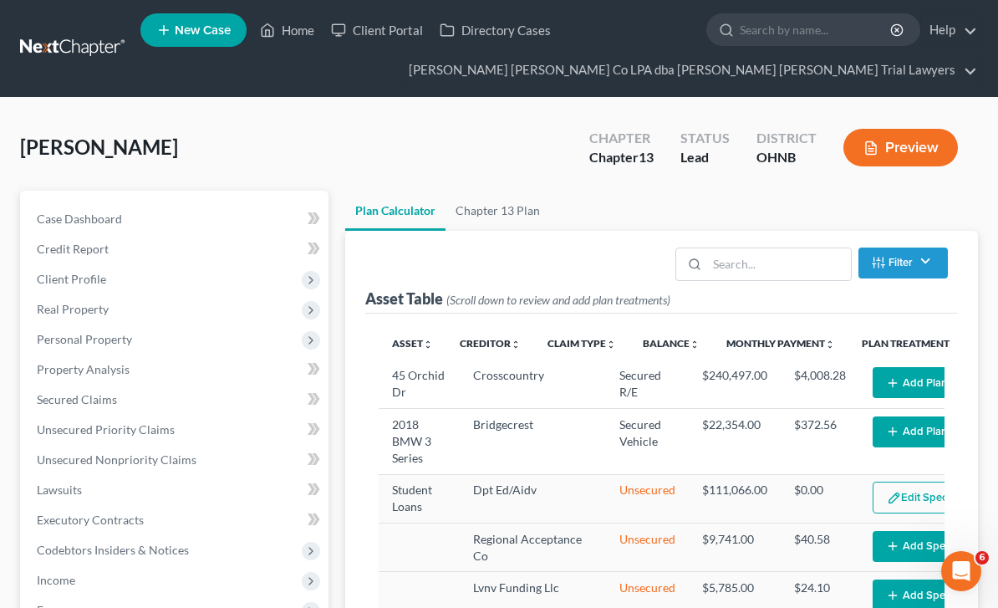
scroll to position [0, 0]
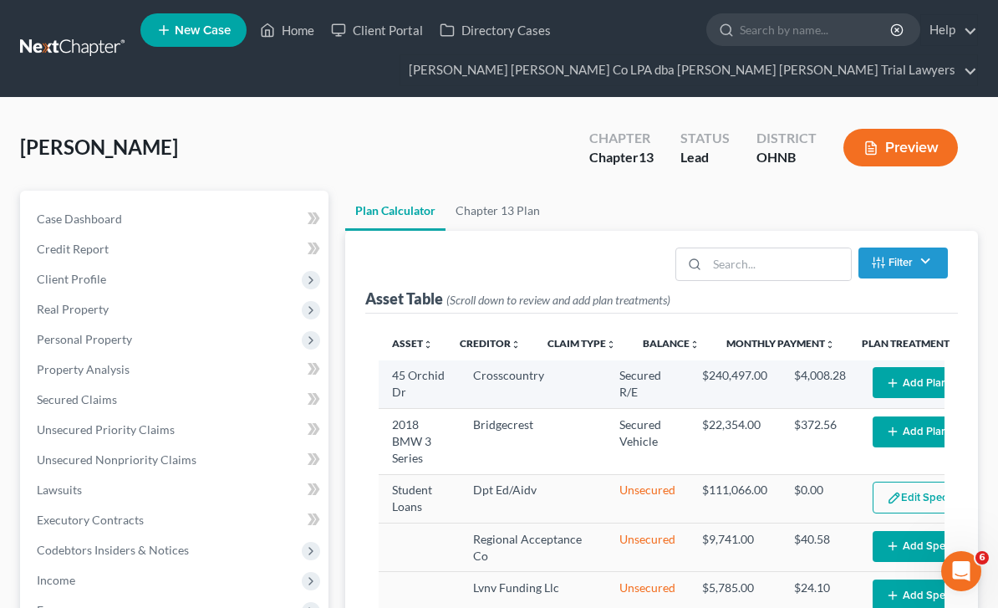
click at [903, 369] on button "Add Plan Treatment" at bounding box center [943, 382] width 140 height 31
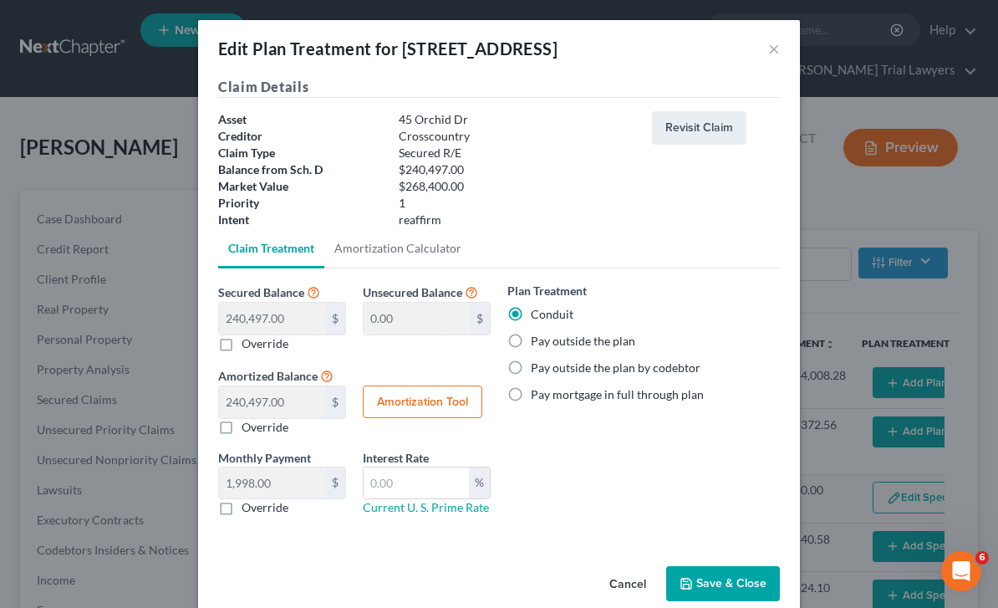
click at [531, 341] on label "Pay outside the plan" at bounding box center [583, 341] width 104 height 17
click at [538, 341] on input "Pay outside the plan" at bounding box center [543, 338] width 11 height 11
radio input "true"
click at [737, 580] on button "Save & Close" at bounding box center [723, 583] width 114 height 35
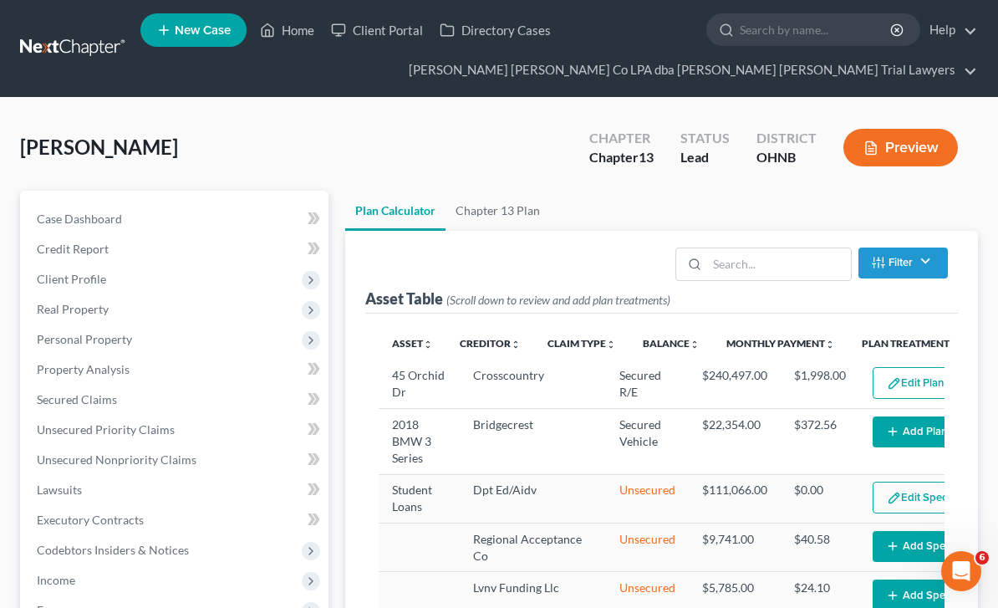
select select "59"
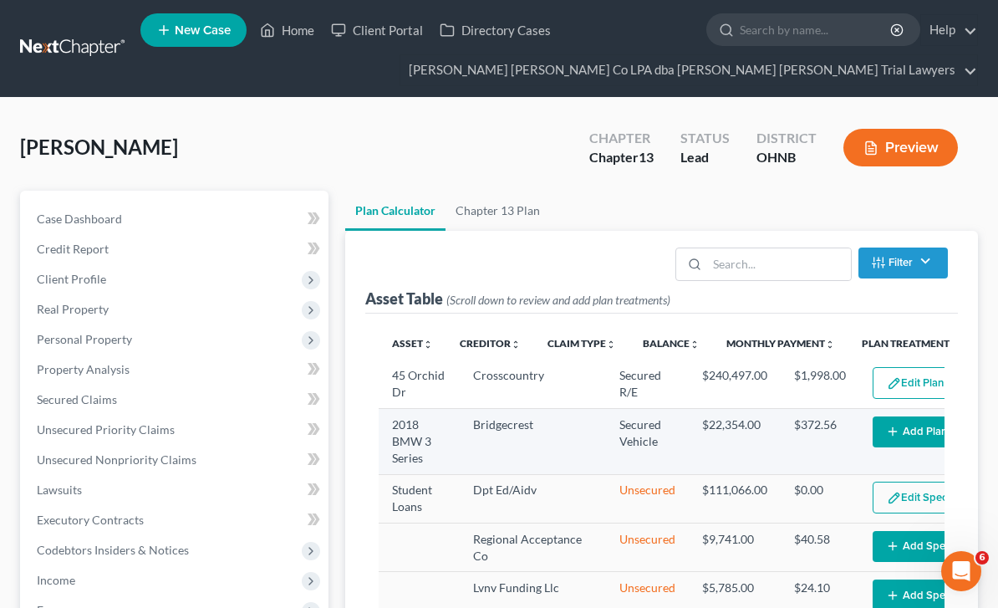
click at [893, 416] on button "Add Plan Treatment" at bounding box center [943, 431] width 140 height 31
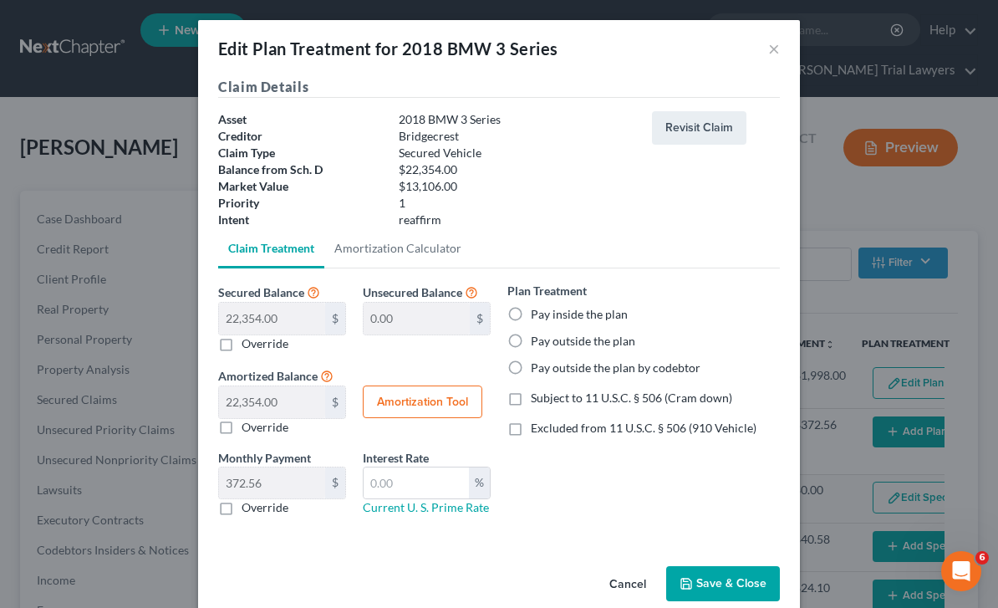
click at [531, 344] on label "Pay outside the plan" at bounding box center [583, 341] width 104 height 17
click at [538, 344] on input "Pay outside the plan" at bounding box center [543, 338] width 11 height 11
radio input "true"
click at [723, 594] on button "Save & Close" at bounding box center [723, 583] width 114 height 35
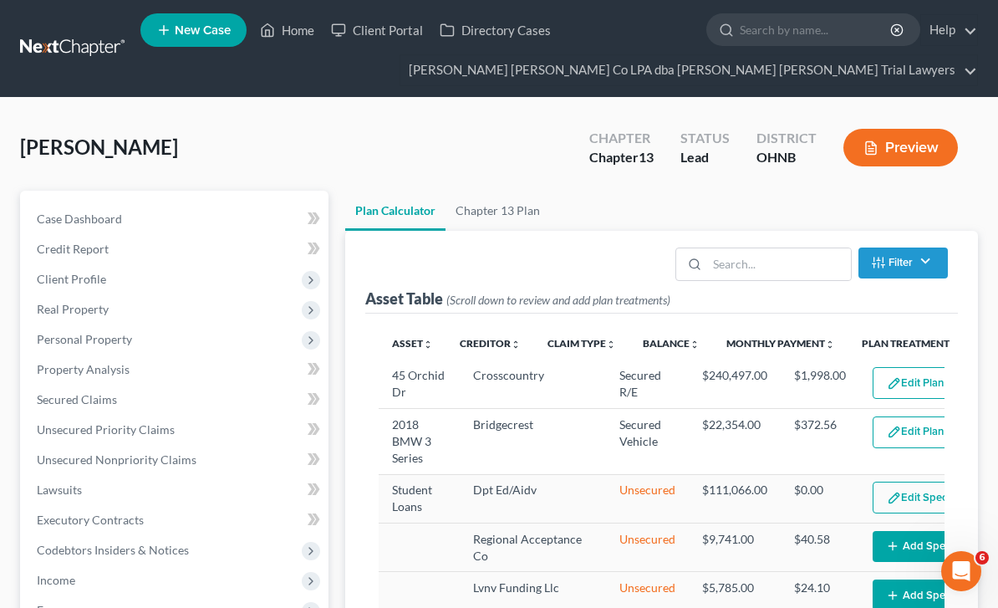
select select "59"
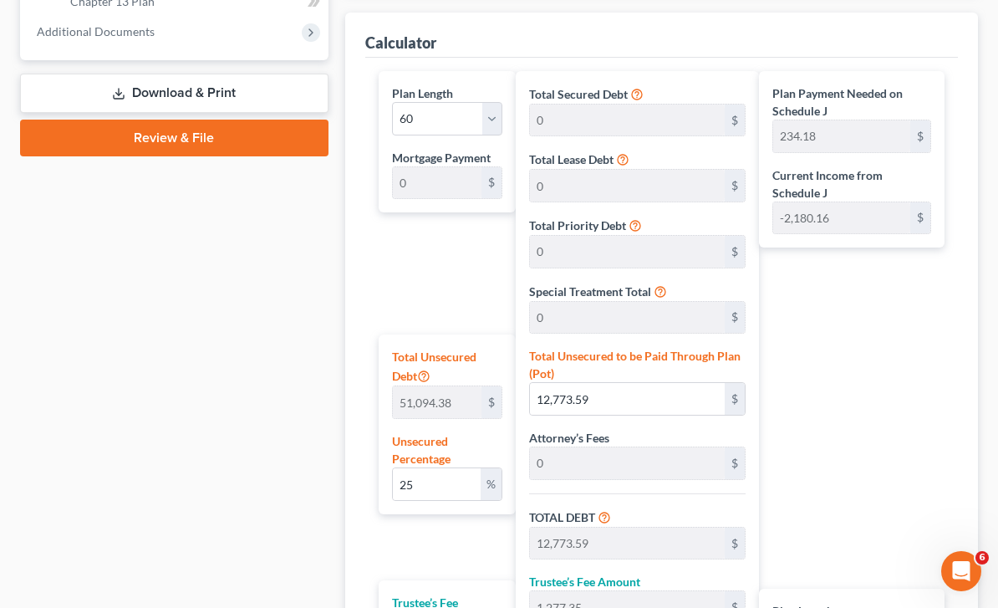
scroll to position [788, 0]
click at [449, 469] on input "25" at bounding box center [437, 485] width 88 height 32
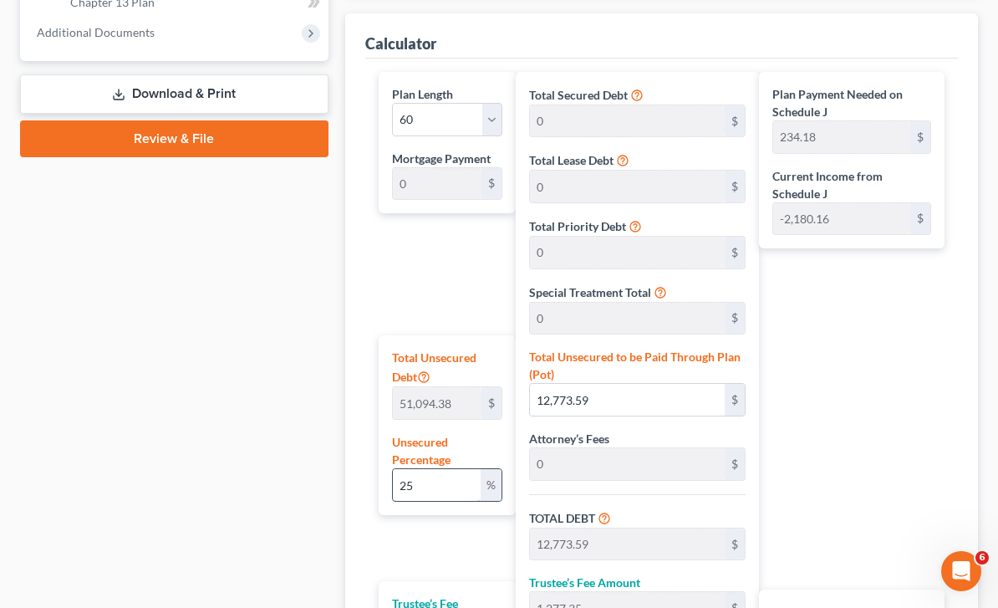
type input "2"
type input "1,021.88"
type input "102.18"
type input "1,124.07"
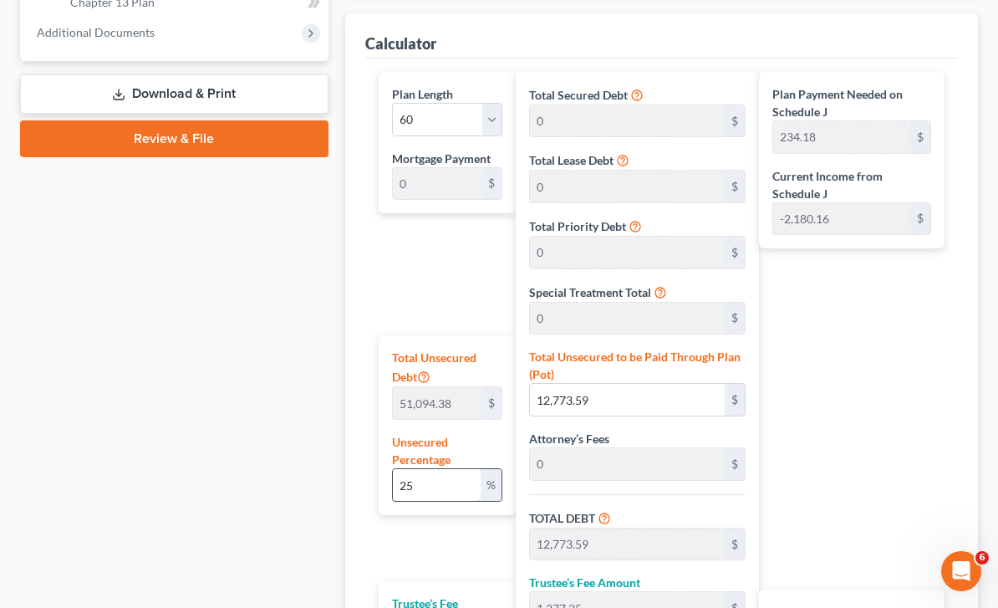
type input "18.73"
type input "0"
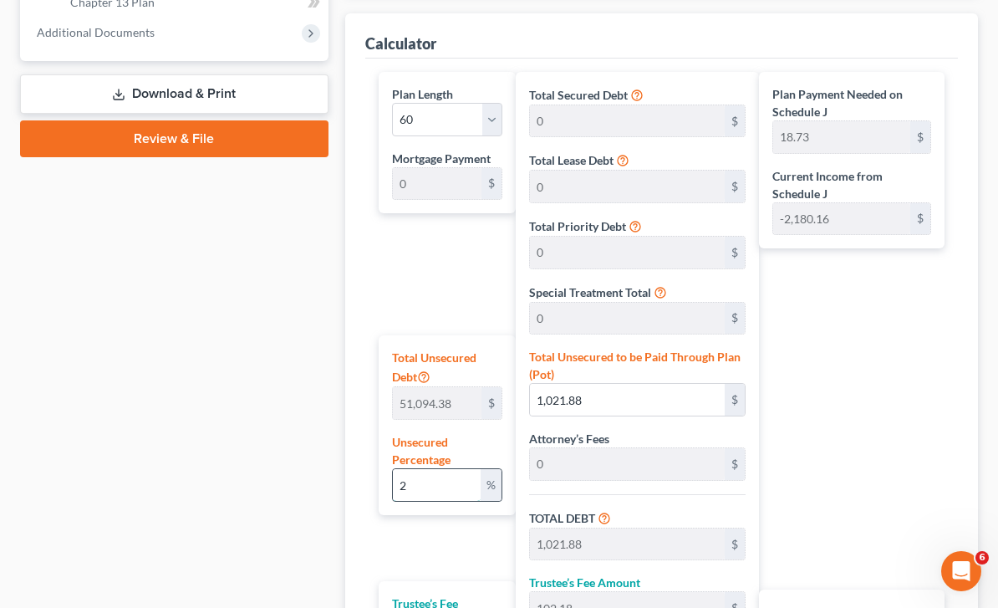
type input "0"
type input "1"
type input "510.94"
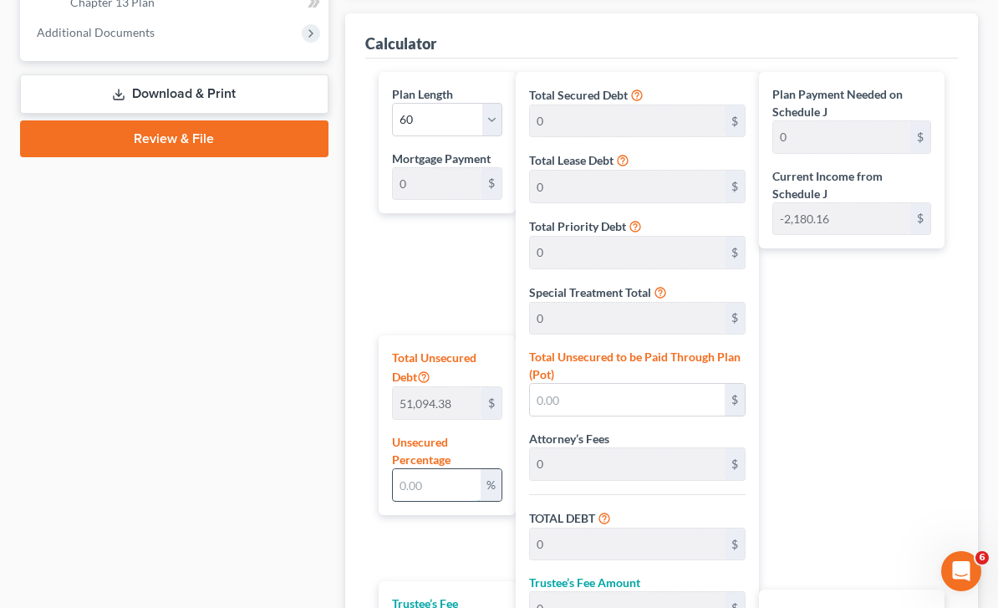
type input "51.09"
type input "562.03"
type input "9.36"
type input "10"
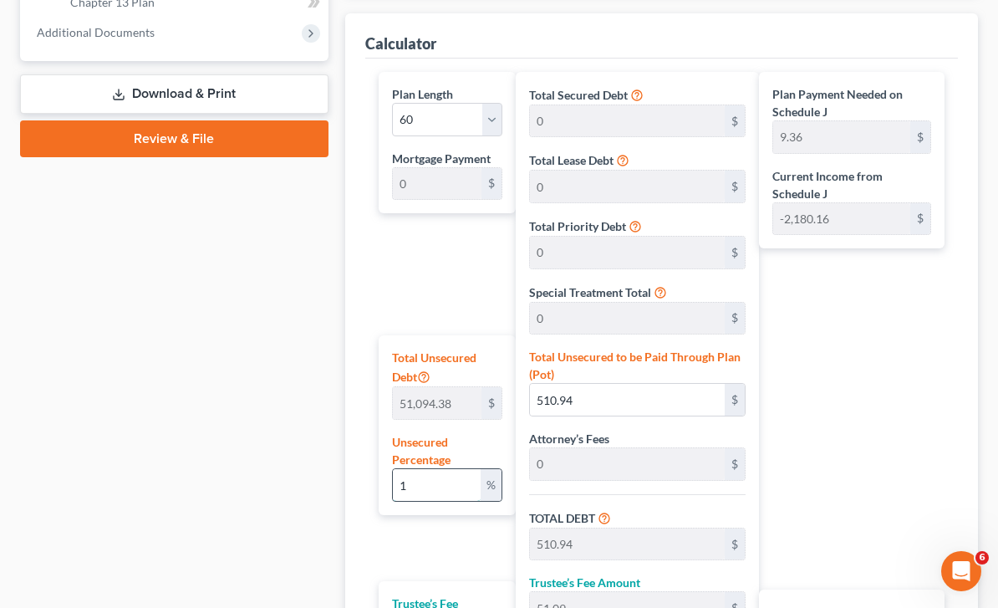
type input "5,109.43"
type input "510.94"
type input "5,620.38"
type input "93.67"
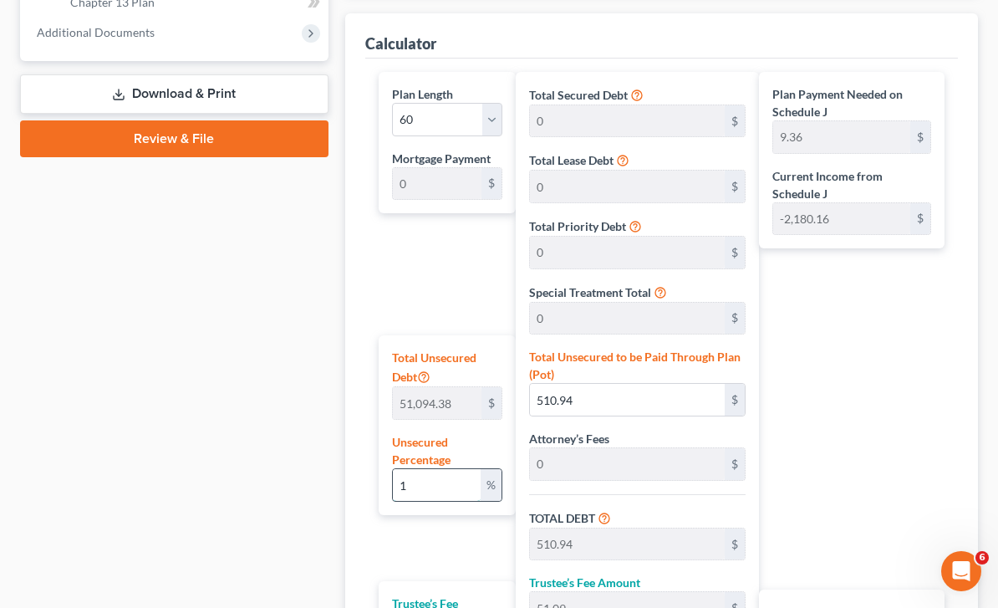
type input "93.67"
type input "100"
type input "51,094.38"
type input "5,109.43"
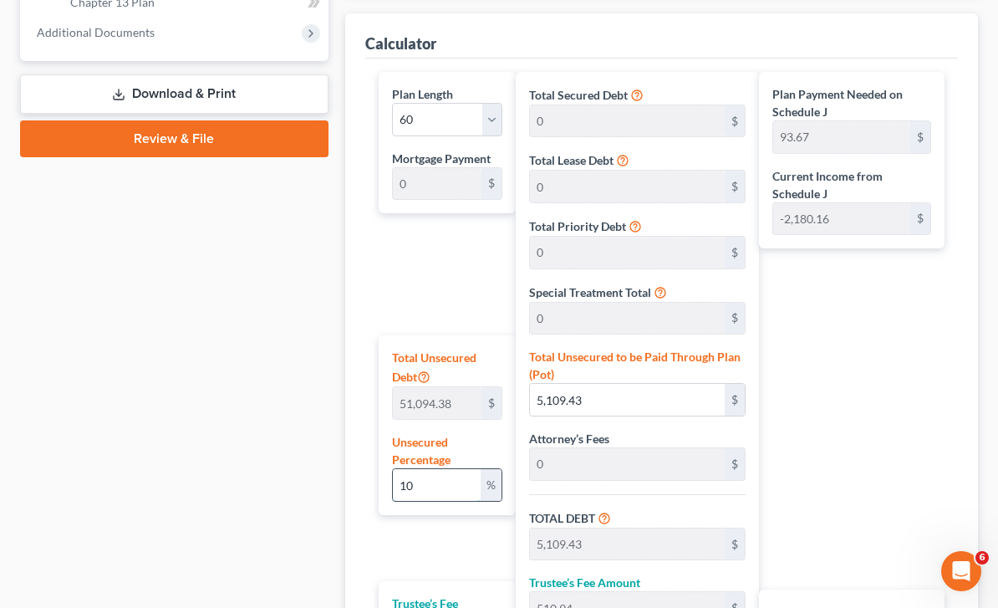
type input "56,203.81"
type input "936.73"
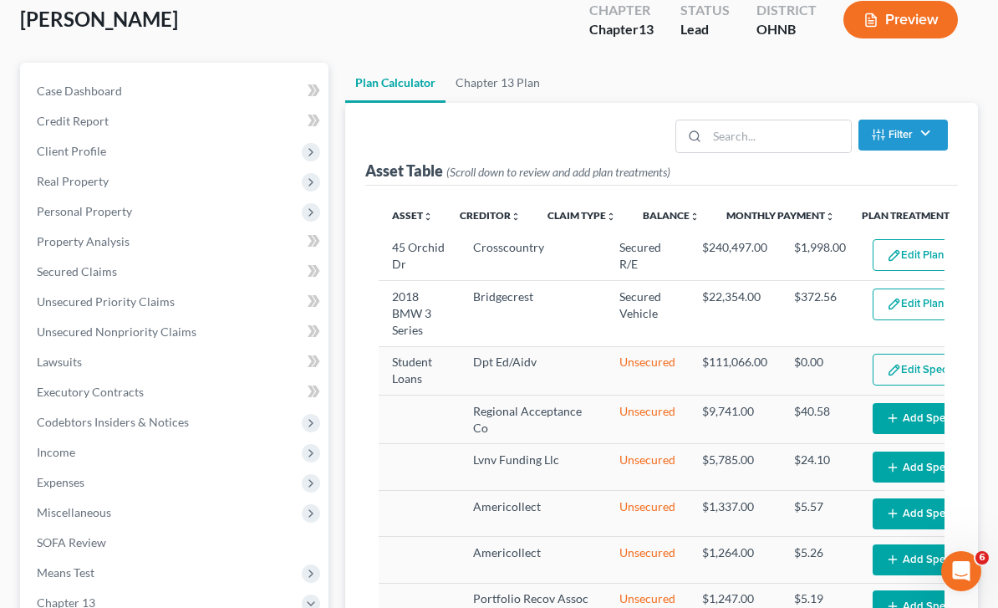
scroll to position [0, 0]
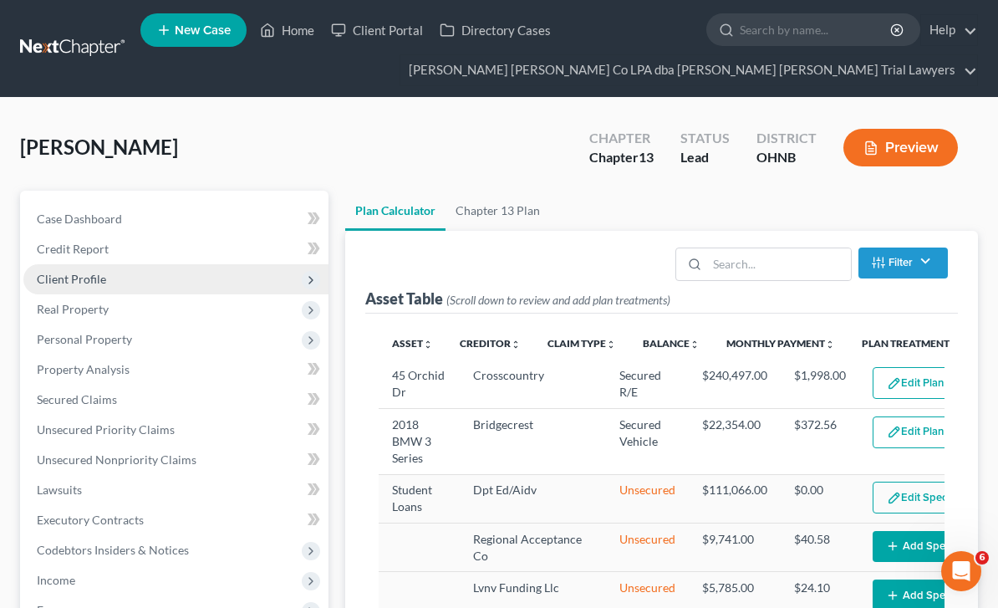
type input "100"
click at [118, 277] on span "Client Profile" at bounding box center [175, 279] width 305 height 30
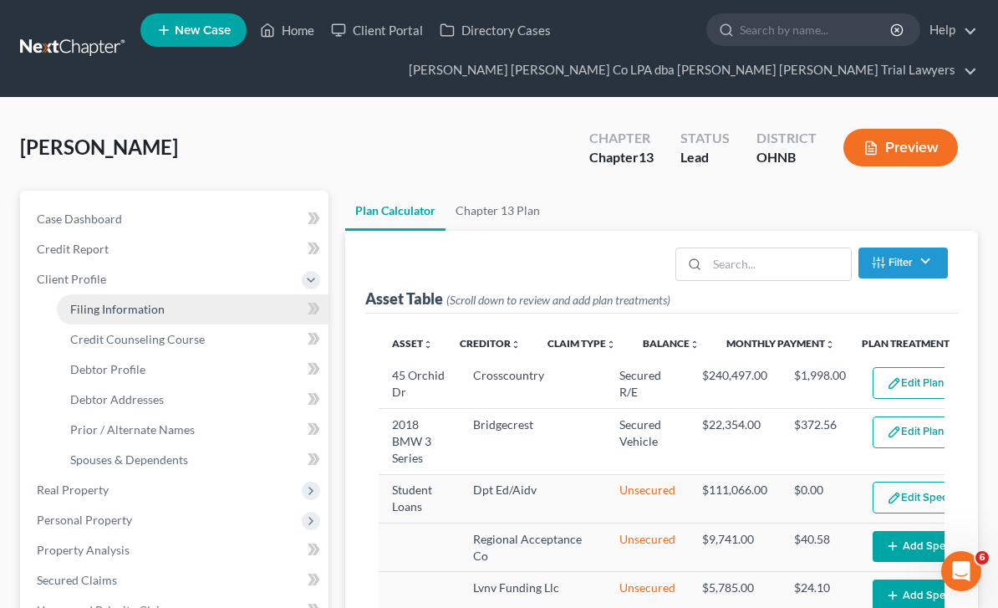
click at [172, 313] on link "Filing Information" at bounding box center [193, 309] width 272 height 30
select select "1"
select select "0"
select select "3"
select select "61"
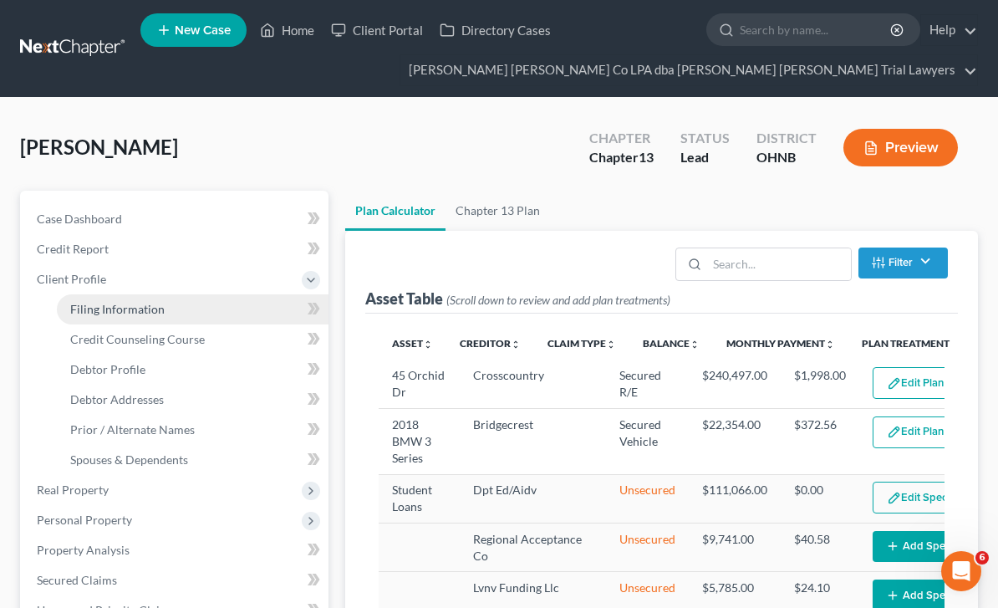
select select "0"
select select "36"
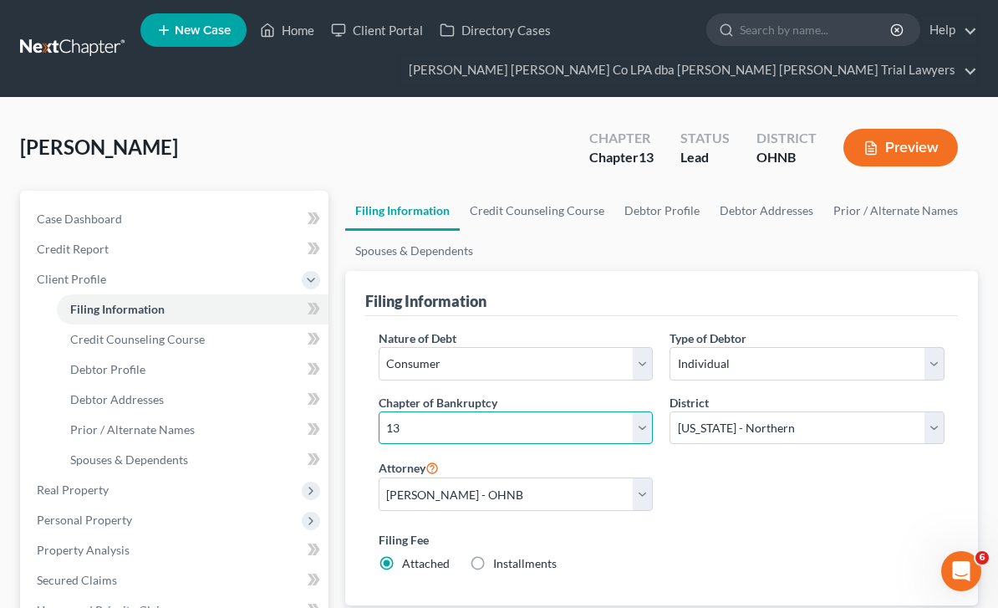
click at [634, 431] on select "Select 7 11 12 13" at bounding box center [516, 427] width 275 height 33
select select "0"
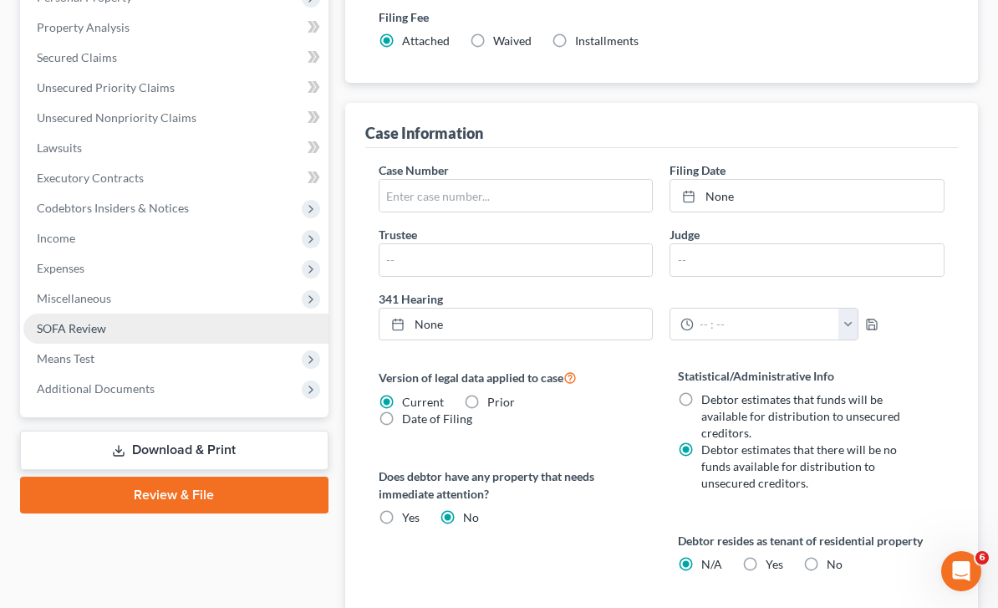
click at [185, 330] on link "SOFA Review" at bounding box center [175, 328] width 305 height 30
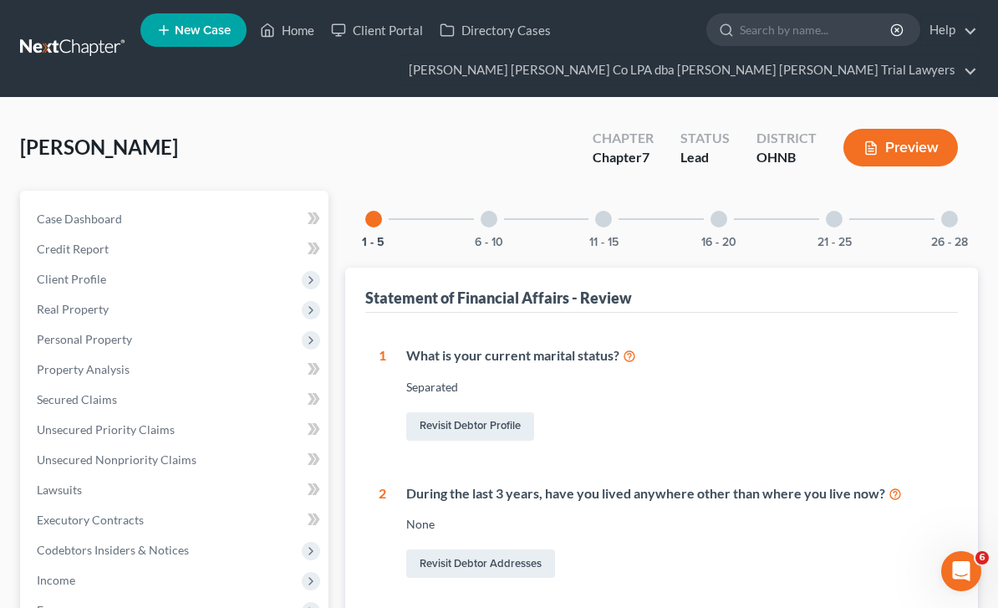
click at [89, 43] on link at bounding box center [73, 48] width 107 height 30
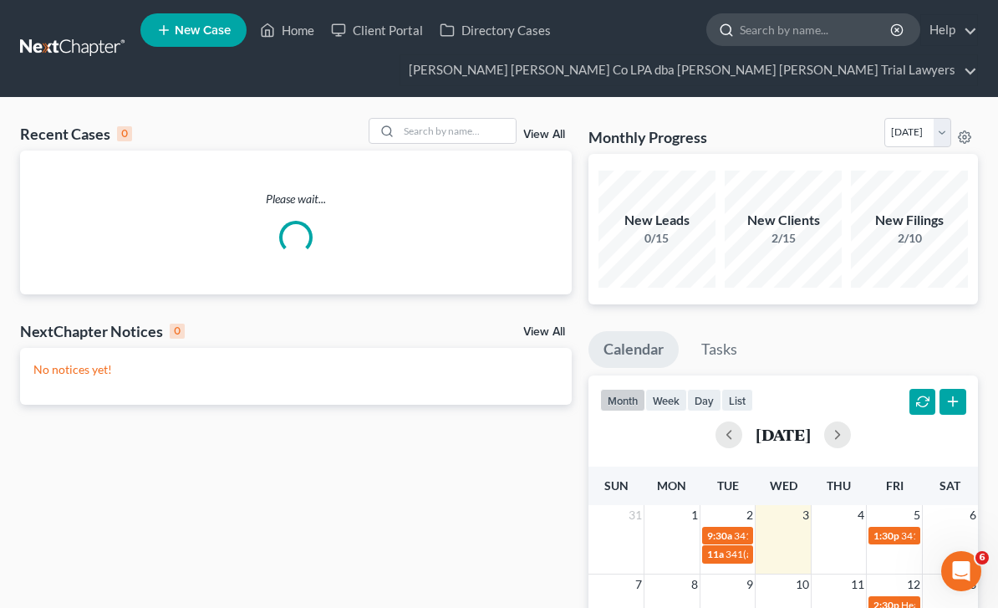
click at [809, 28] on input "search" at bounding box center [816, 29] width 153 height 31
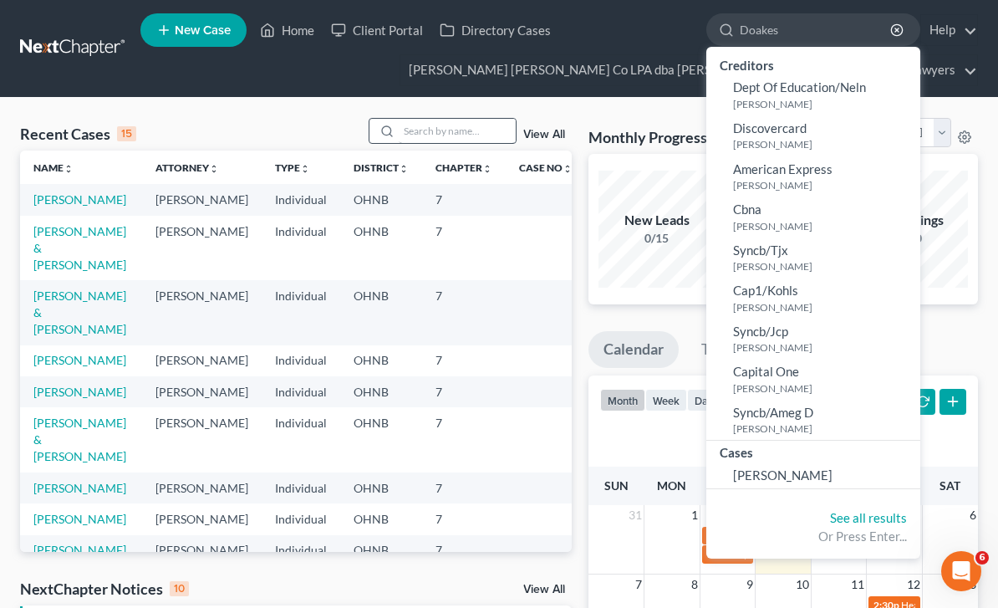
type input "Doakes"
click at [452, 131] on input "search" at bounding box center [457, 131] width 117 height 24
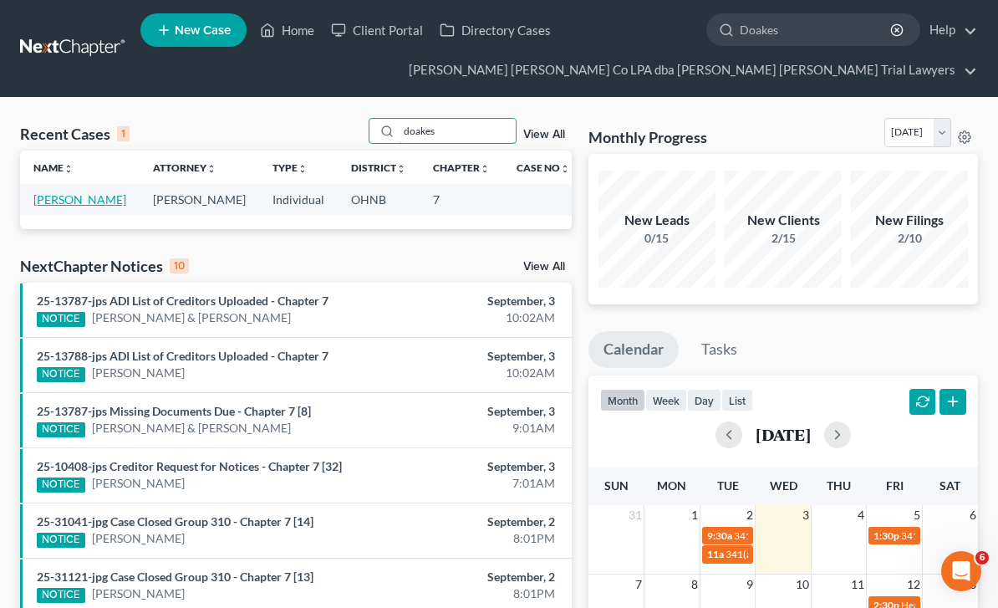
type input "doakes"
click at [87, 206] on link "Doak, Tommie" at bounding box center [79, 199] width 93 height 14
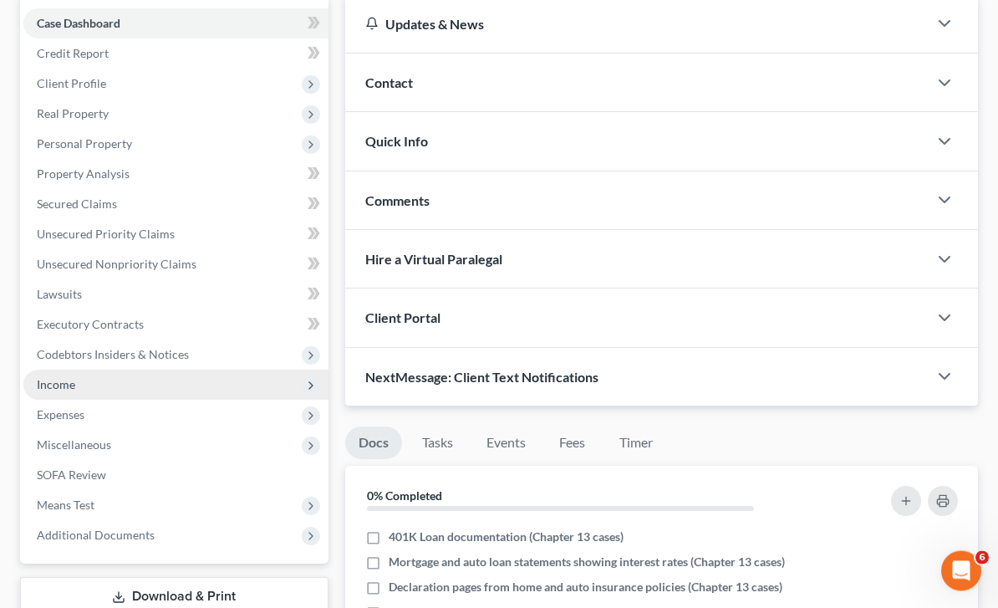
click at [104, 391] on span "Income" at bounding box center [175, 385] width 305 height 30
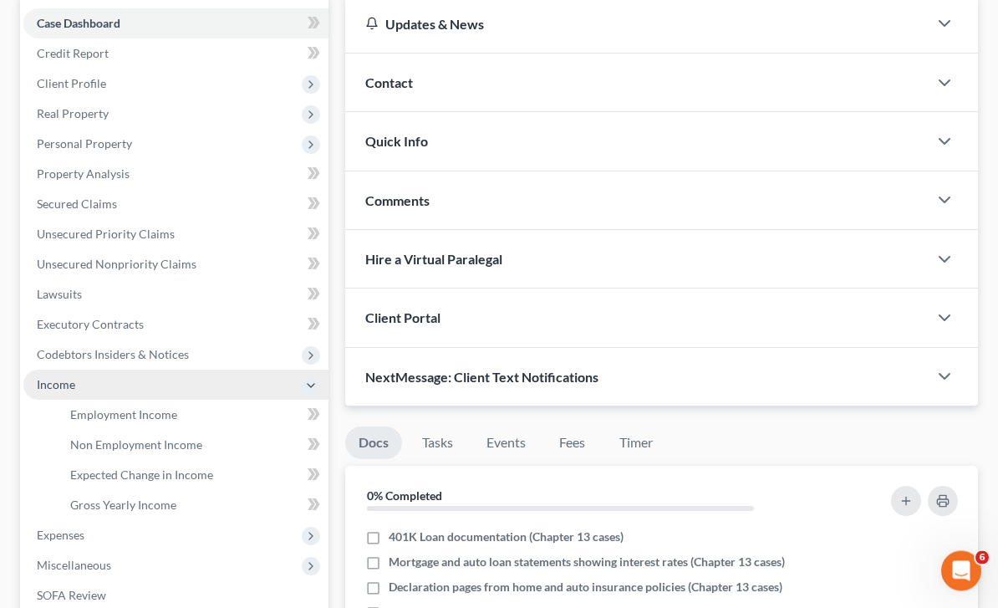
scroll to position [196, 0]
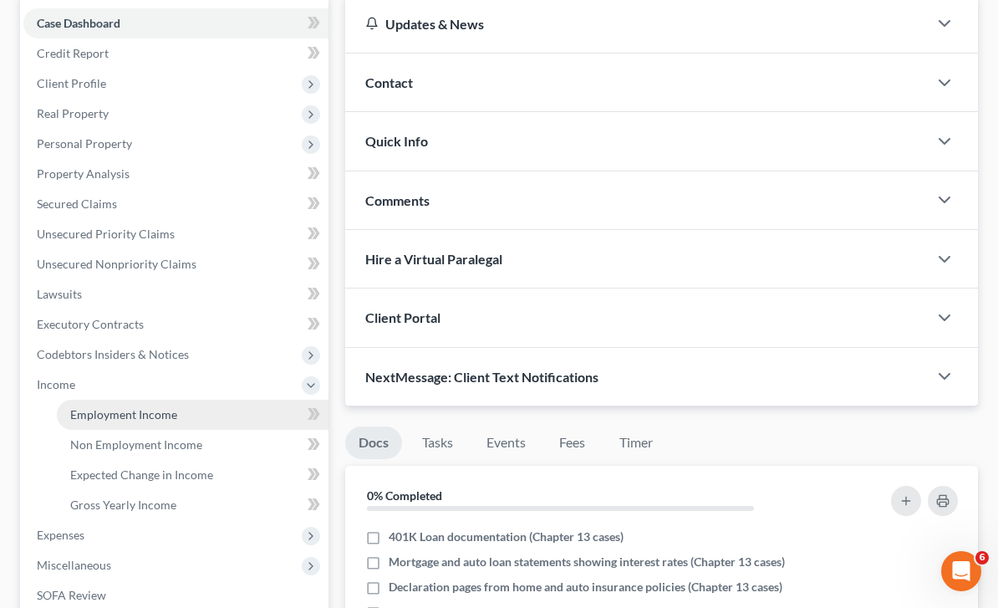
click at [174, 420] on link "Employment Income" at bounding box center [193, 415] width 272 height 30
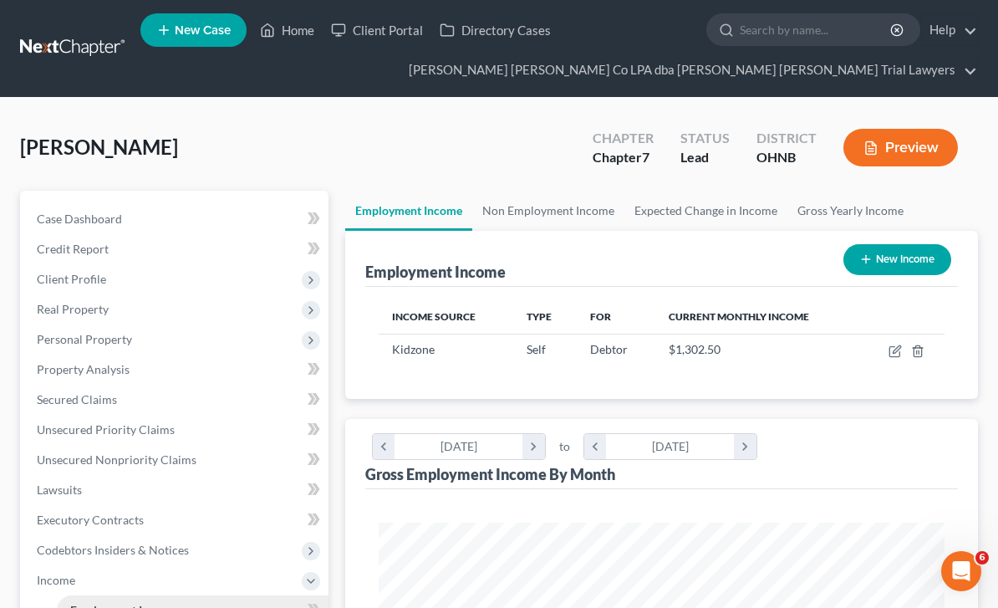
scroll to position [283, 600]
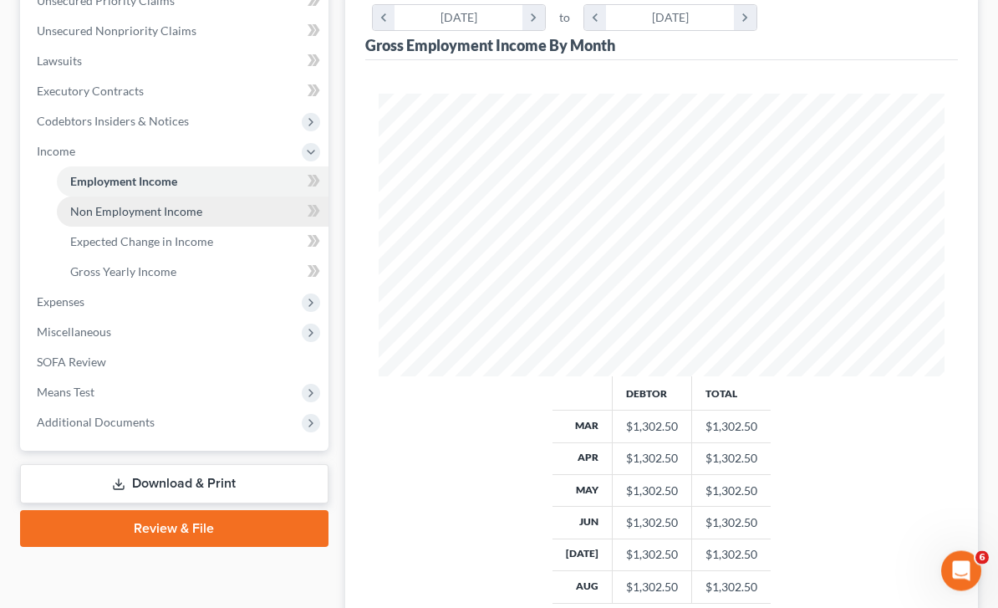
click at [194, 212] on span "Non Employment Income" at bounding box center [136, 212] width 132 height 14
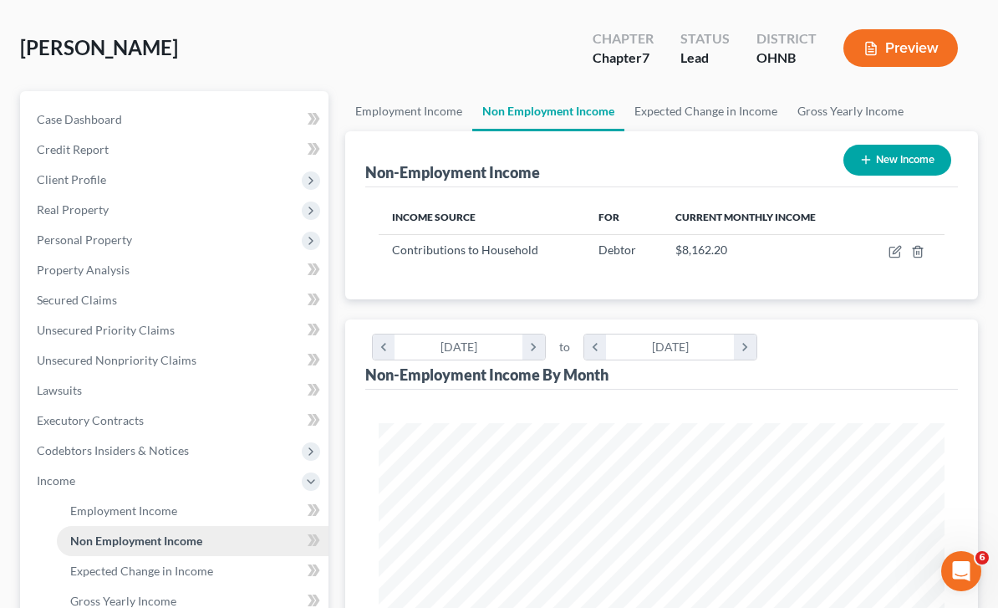
scroll to position [94, 0]
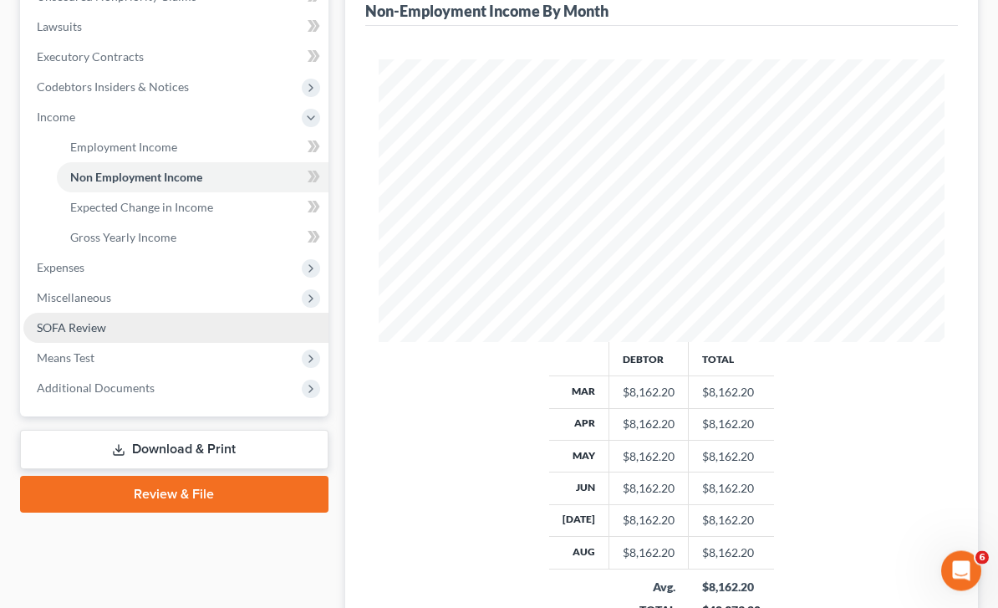
click at [140, 333] on link "SOFA Review" at bounding box center [175, 328] width 305 height 30
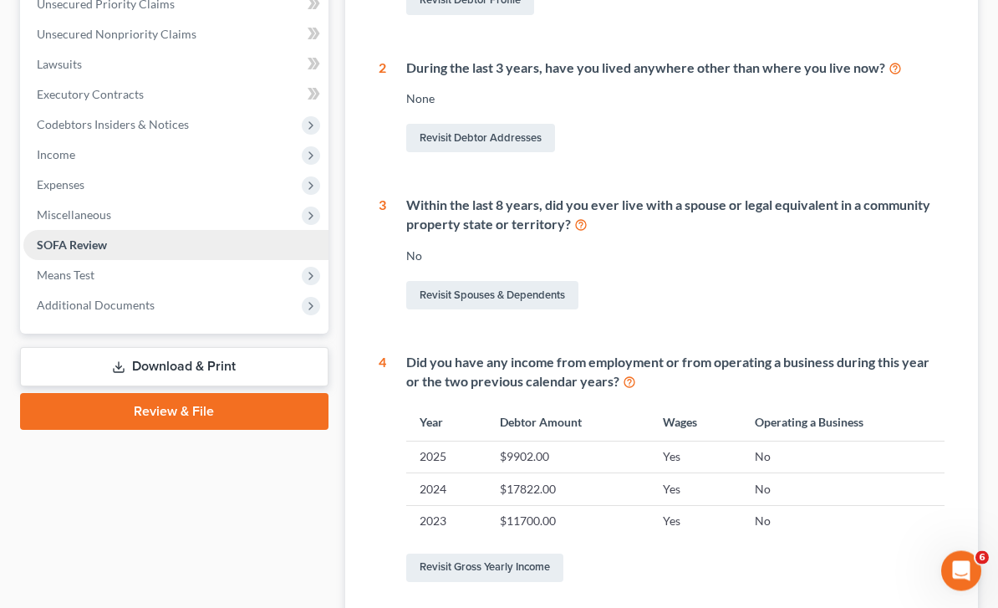
scroll to position [539, 0]
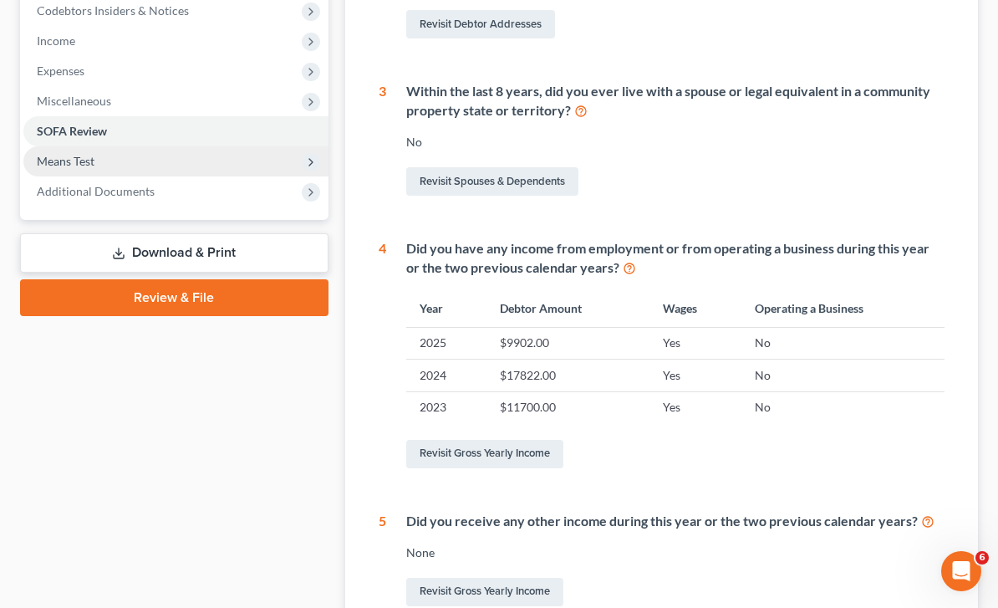
click at [152, 160] on span "Means Test" at bounding box center [175, 161] width 305 height 30
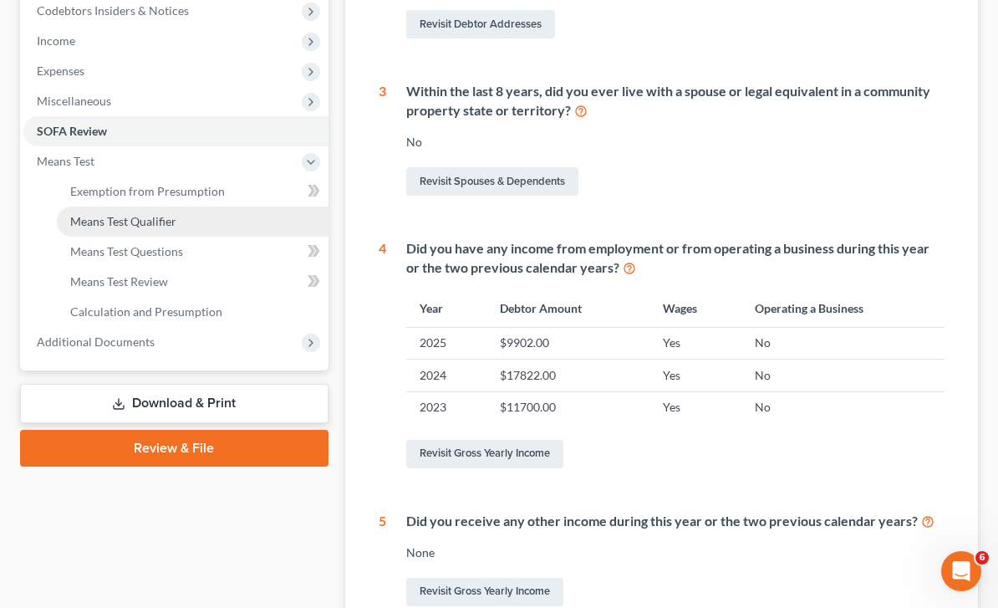
click at [190, 225] on link "Means Test Qualifier" at bounding box center [193, 221] width 272 height 30
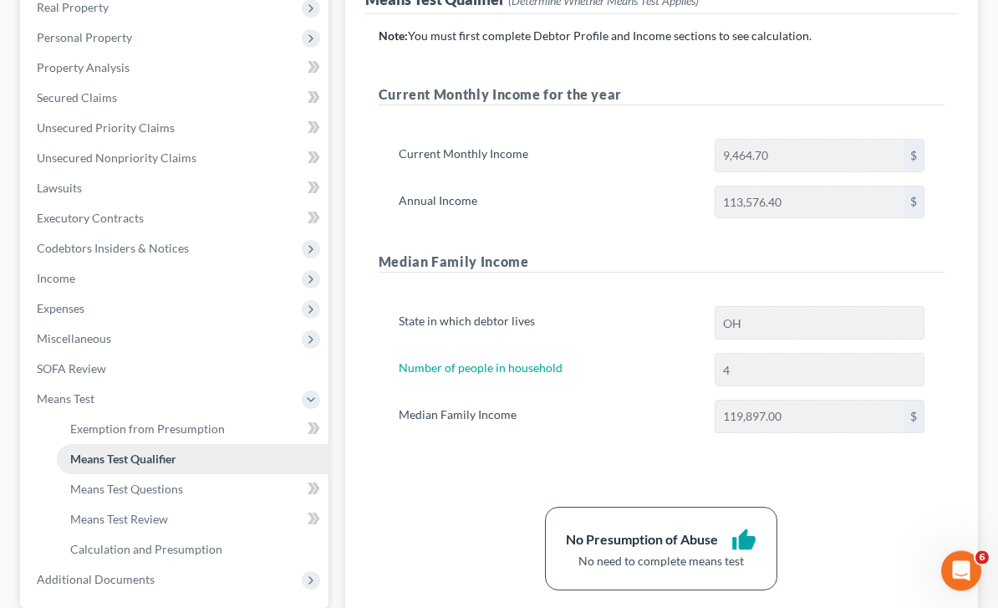
scroll to position [302, 0]
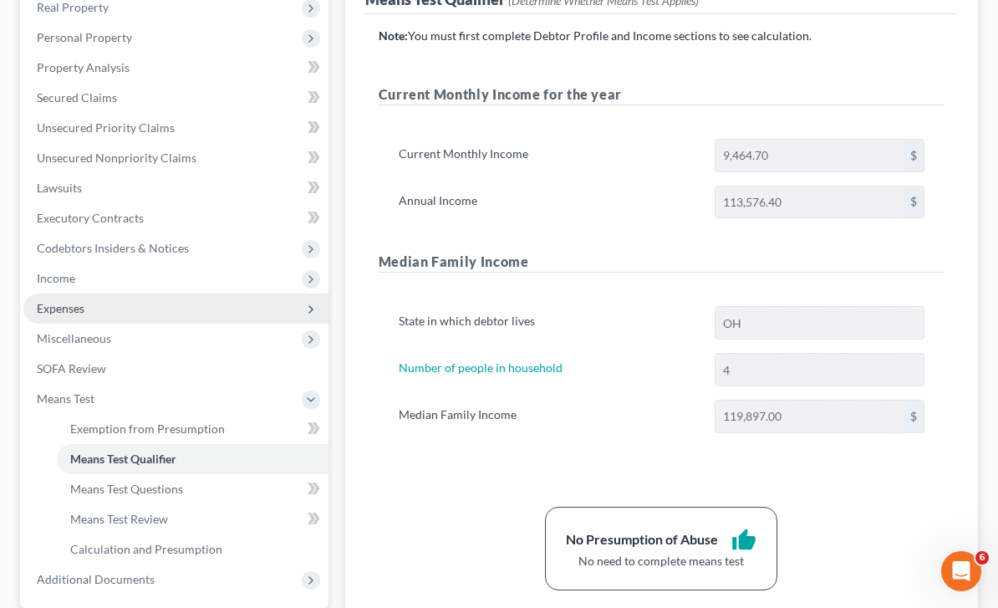
click at [122, 309] on span "Expenses" at bounding box center [175, 308] width 305 height 30
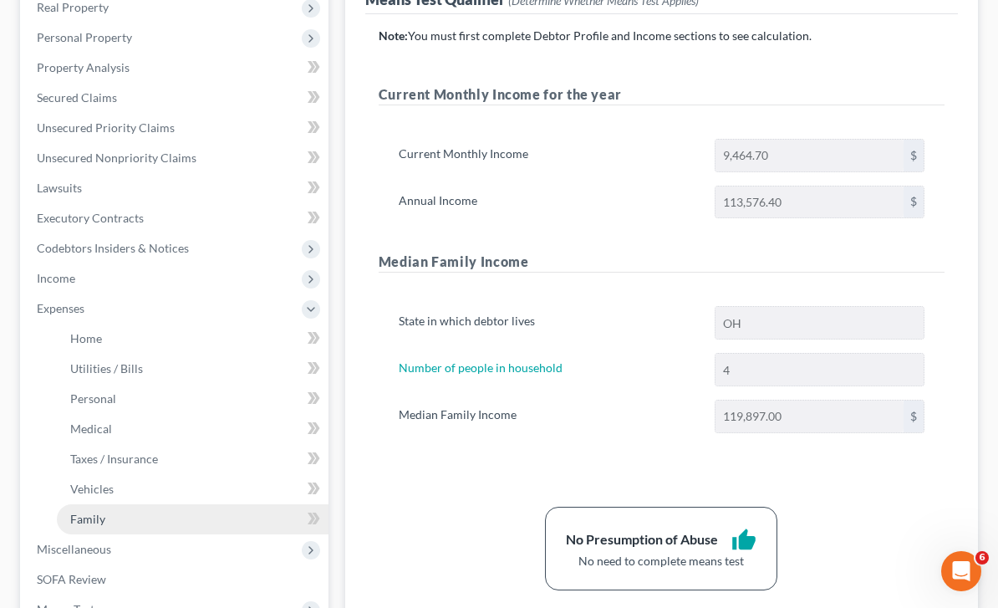
click at [124, 514] on link "Family" at bounding box center [193, 519] width 272 height 30
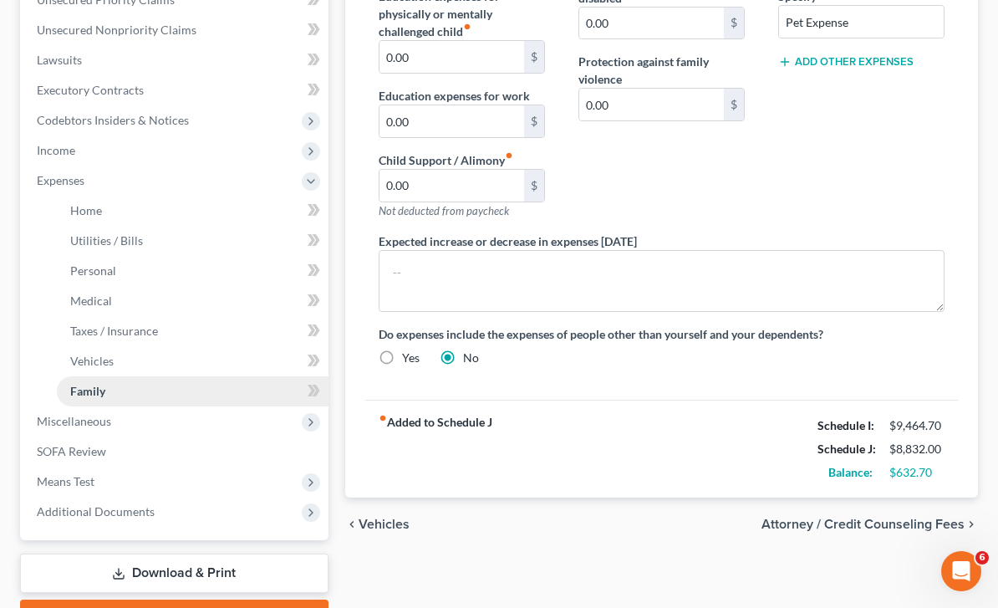
scroll to position [466, 0]
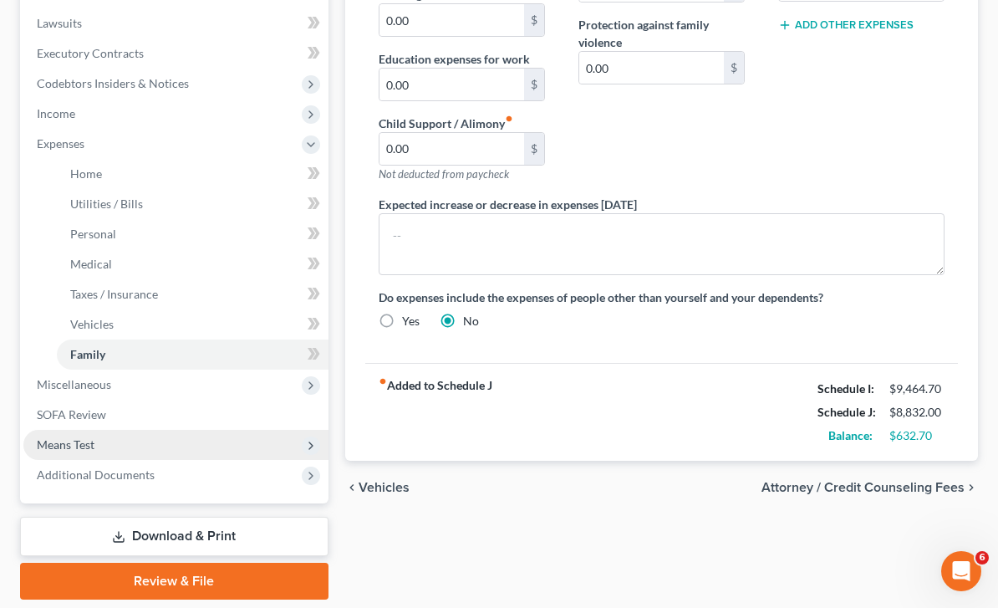
click at [120, 450] on span "Means Test" at bounding box center [175, 445] width 305 height 30
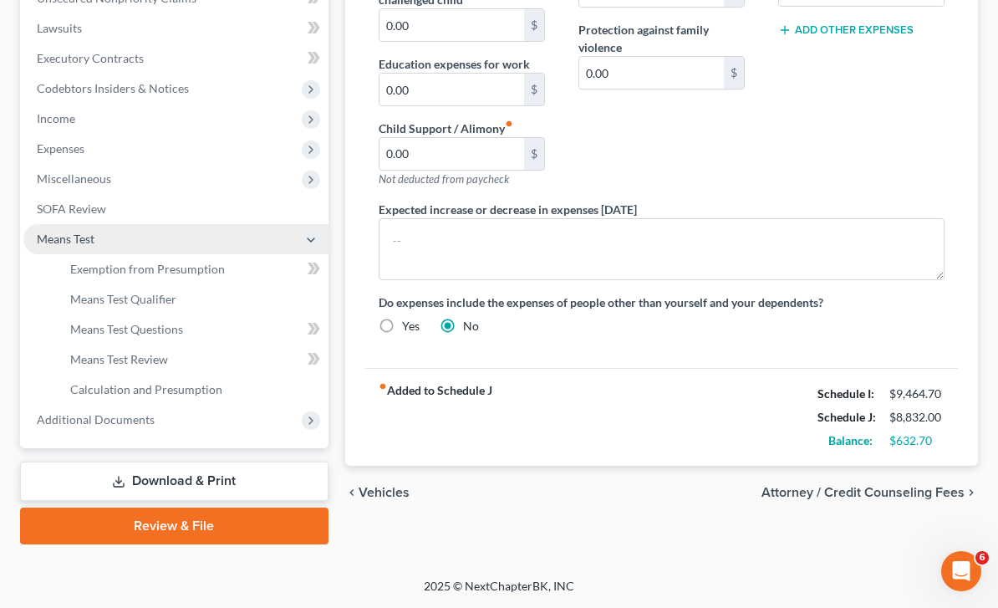
scroll to position [406, 0]
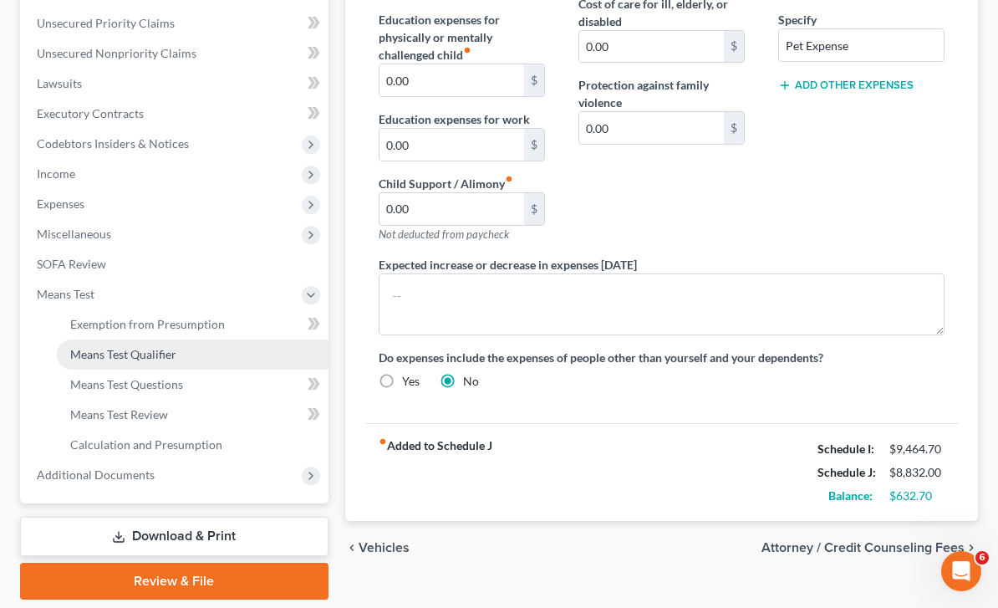
click at [161, 359] on span "Means Test Qualifier" at bounding box center [123, 354] width 106 height 14
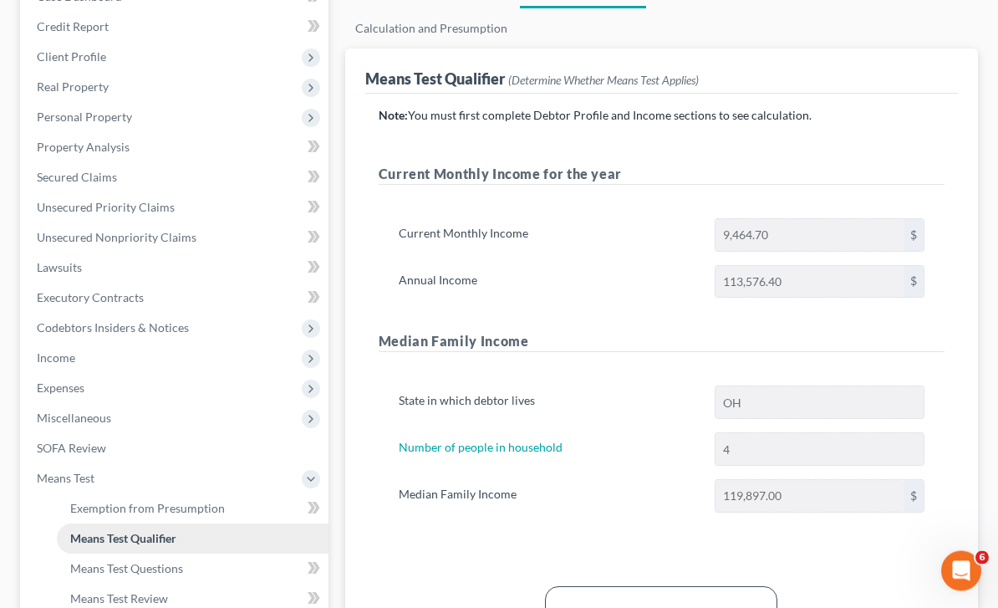
scroll to position [222, 0]
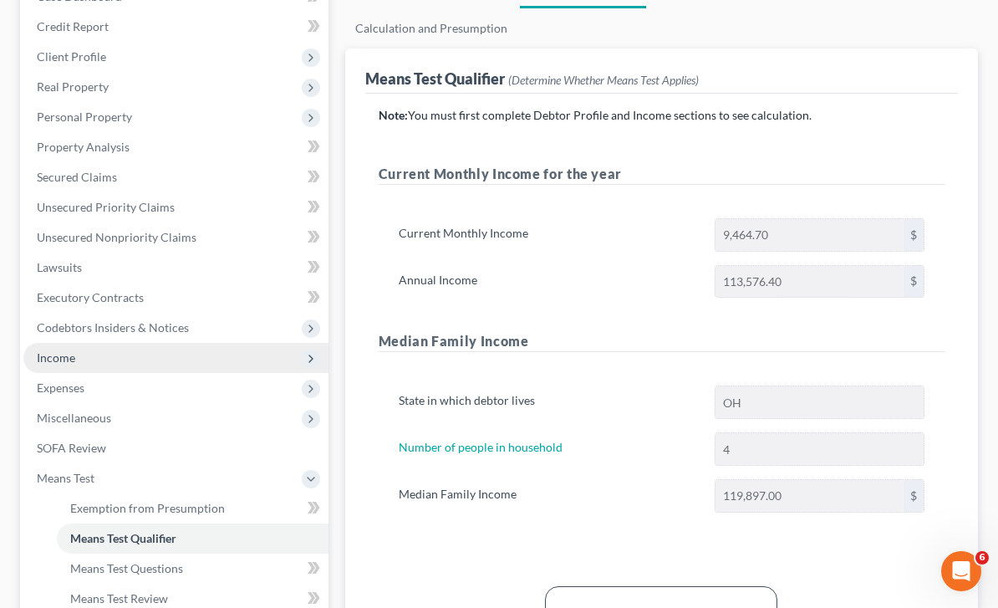
click at [105, 370] on span "Income" at bounding box center [175, 358] width 305 height 30
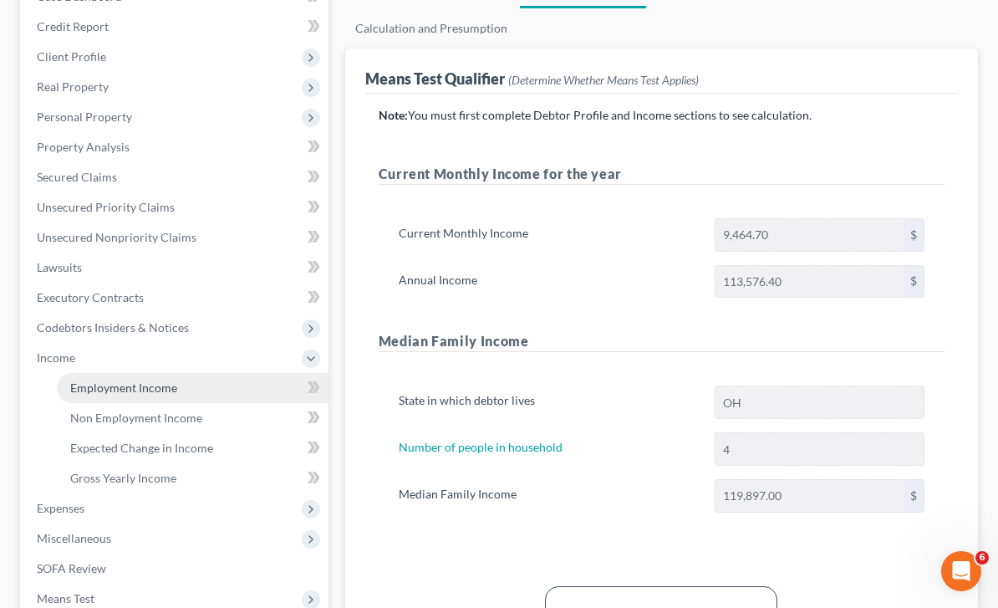
click at [178, 384] on link "Employment Income" at bounding box center [193, 388] width 272 height 30
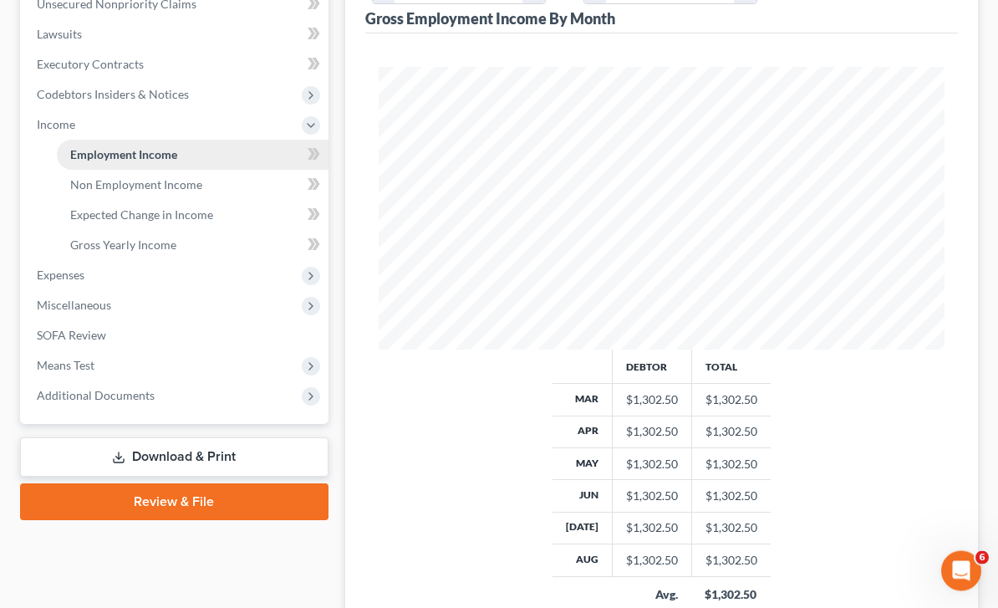
scroll to position [456, 0]
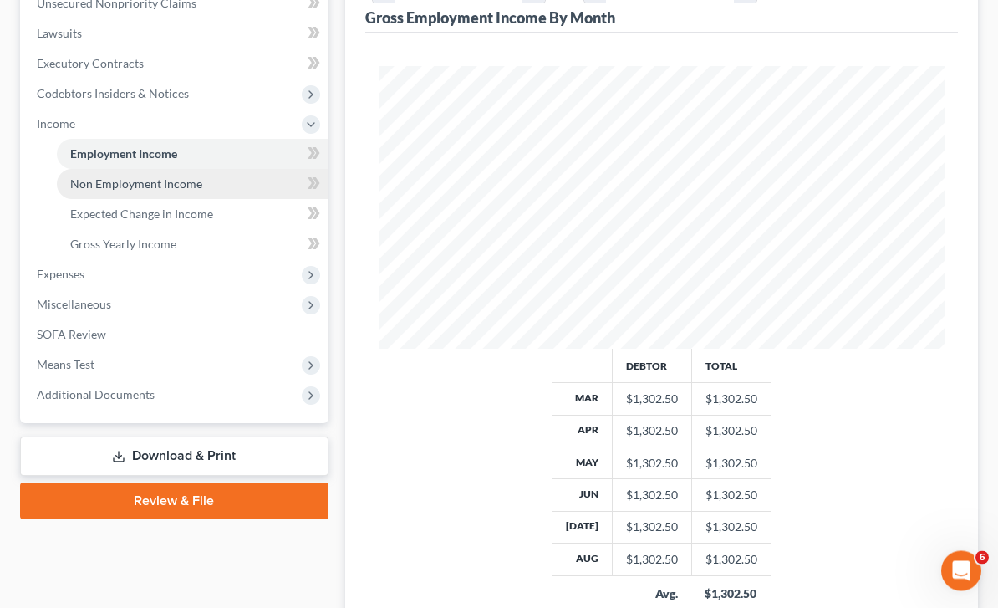
click at [204, 194] on link "Non Employment Income" at bounding box center [193, 185] width 272 height 30
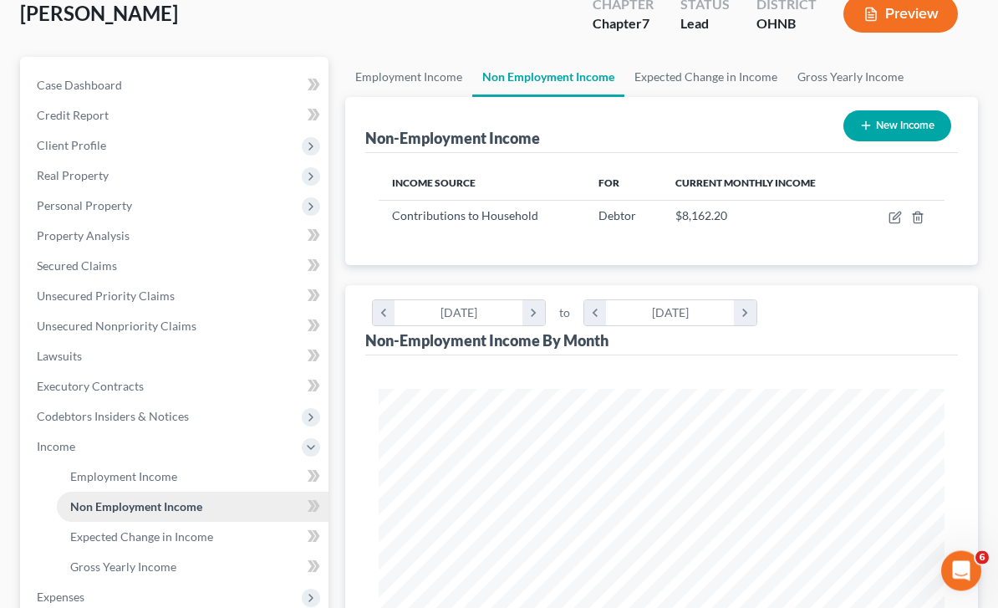
scroll to position [135, 0]
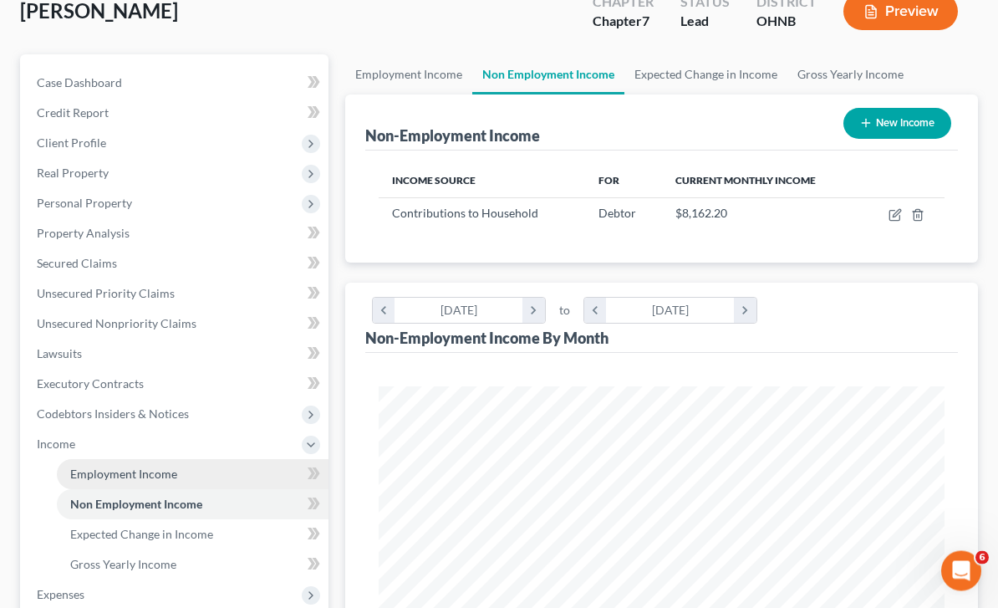
click at [162, 473] on span "Employment Income" at bounding box center [123, 474] width 107 height 14
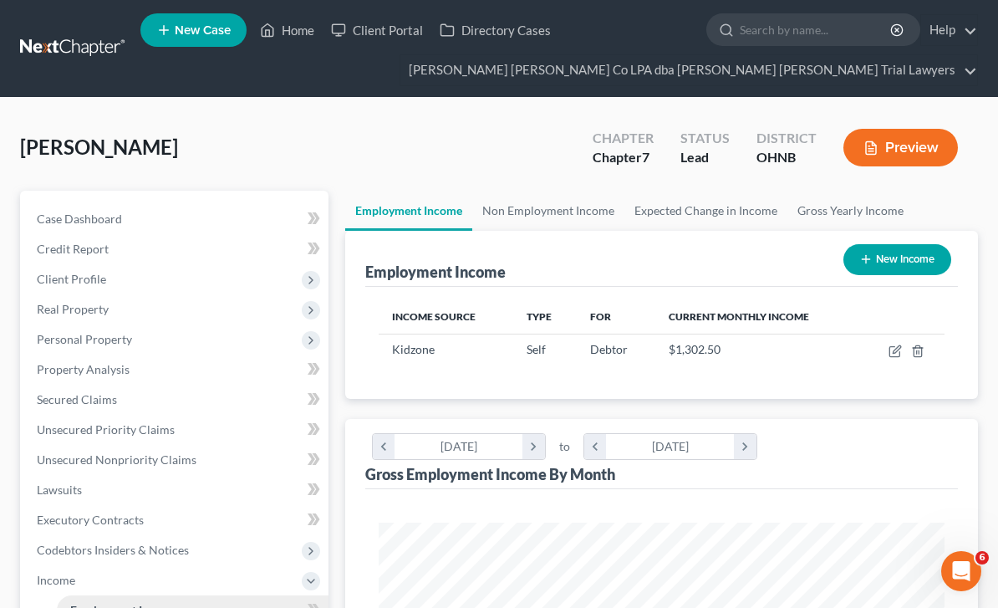
scroll to position [283, 600]
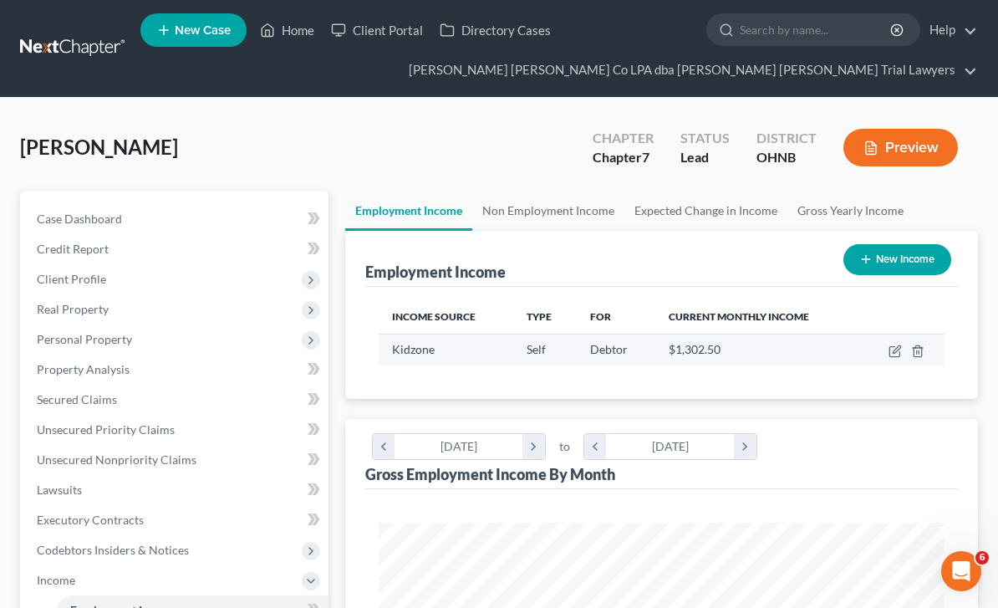
click at [715, 344] on span "$1,302.50" at bounding box center [695, 349] width 52 height 14
click at [736, 350] on div "$1,302.50" at bounding box center [758, 349] width 178 height 17
click at [897, 355] on icon "button" at bounding box center [894, 352] width 10 height 10
select select "1"
select select "36"
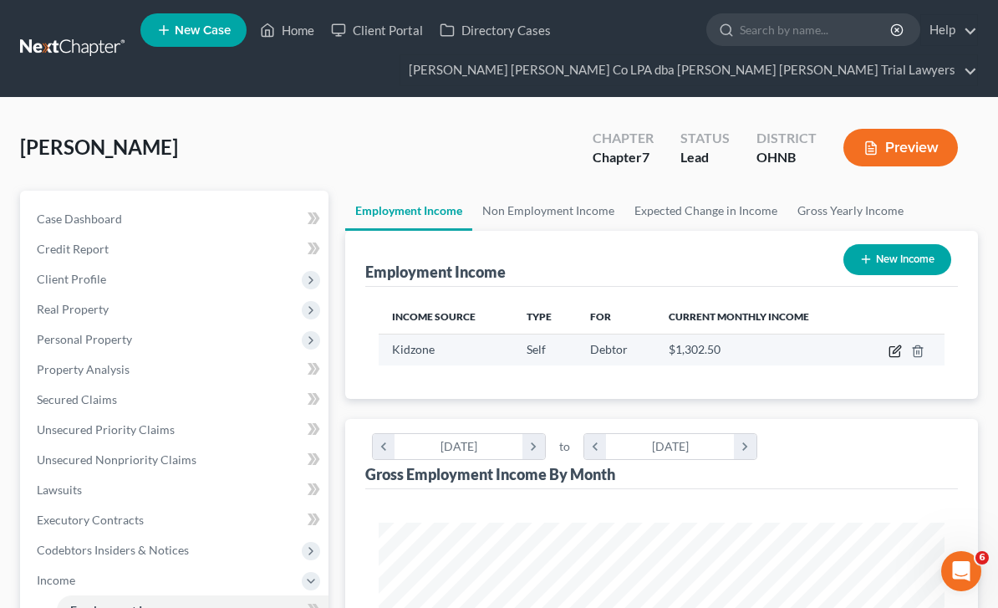
select select "0"
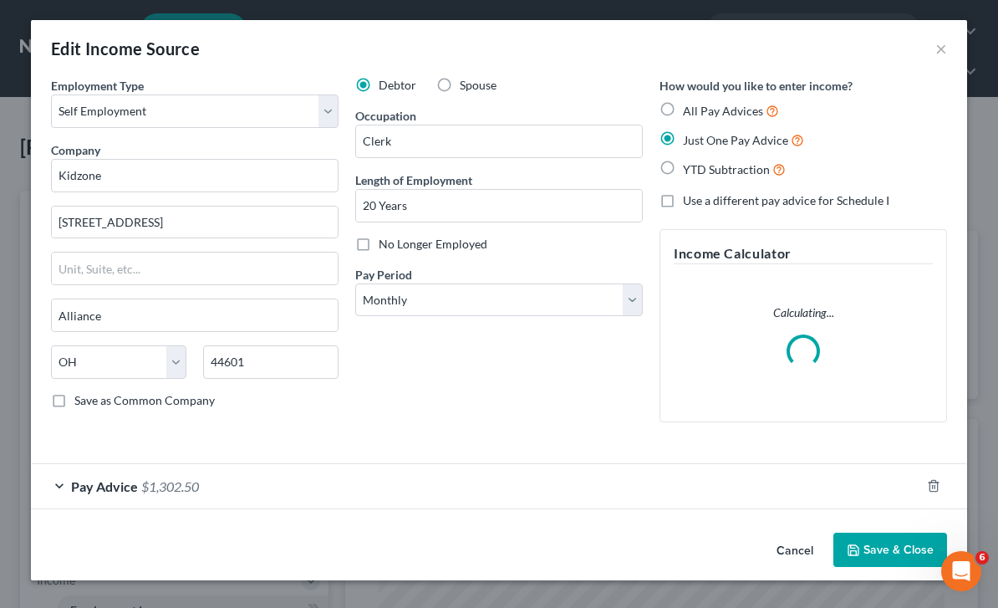
click at [245, 480] on div "Pay Advice $1,302.50" at bounding box center [475, 486] width 889 height 44
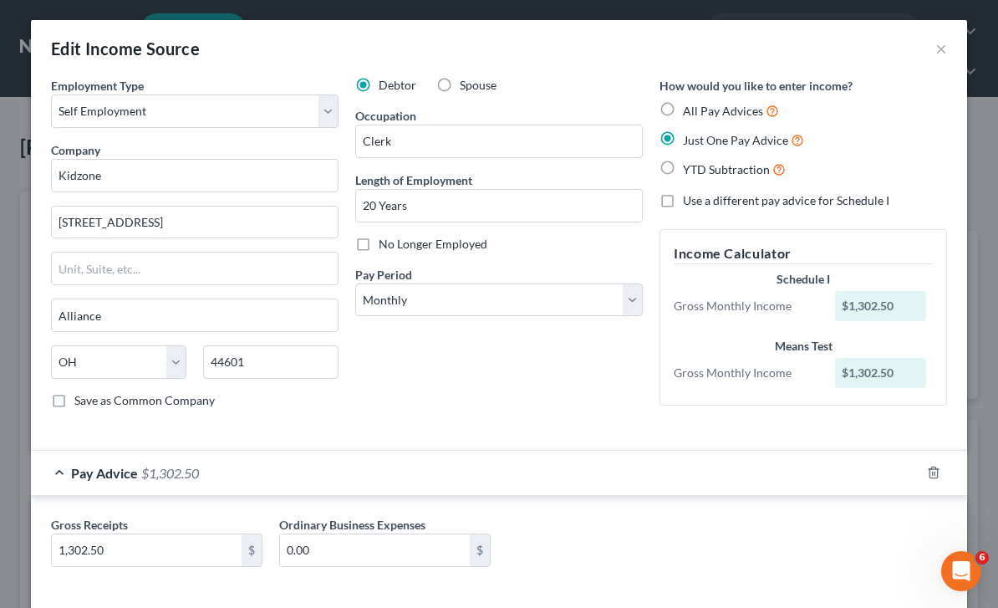
scroll to position [0, 0]
click at [940, 43] on button "×" at bounding box center [941, 48] width 12 height 20
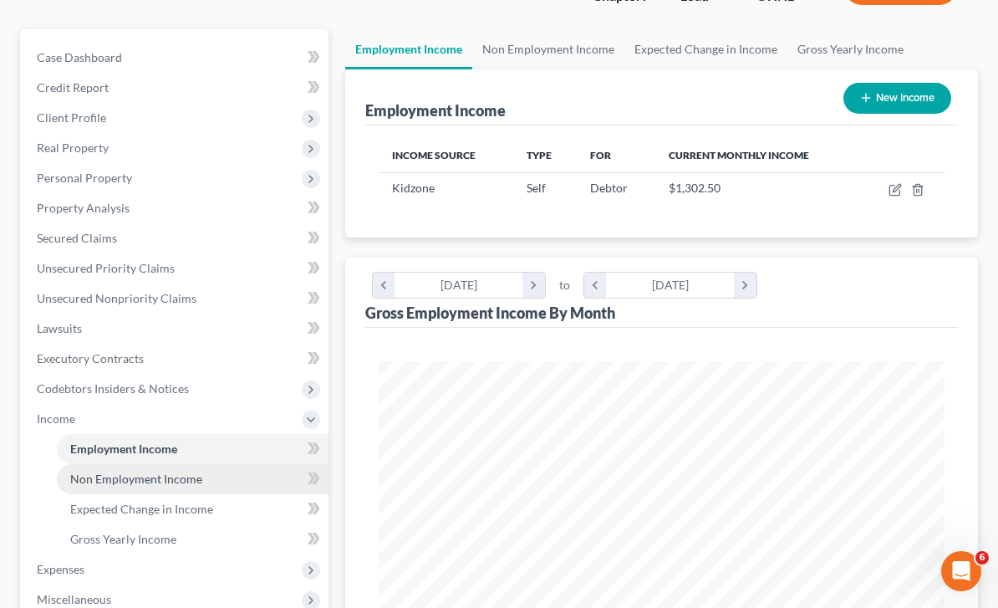
click at [181, 472] on span "Non Employment Income" at bounding box center [136, 478] width 132 height 14
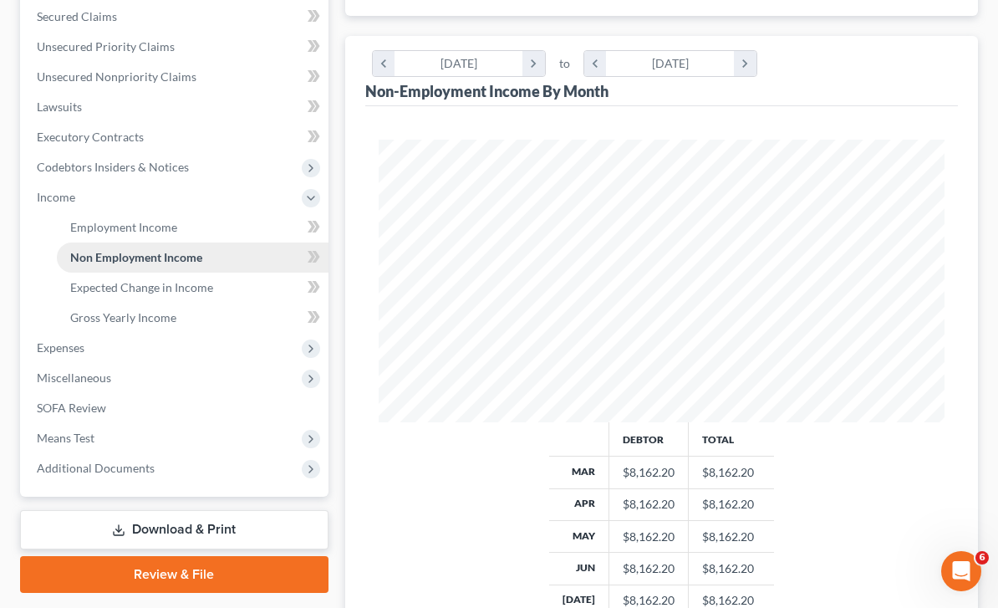
scroll to position [389, 0]
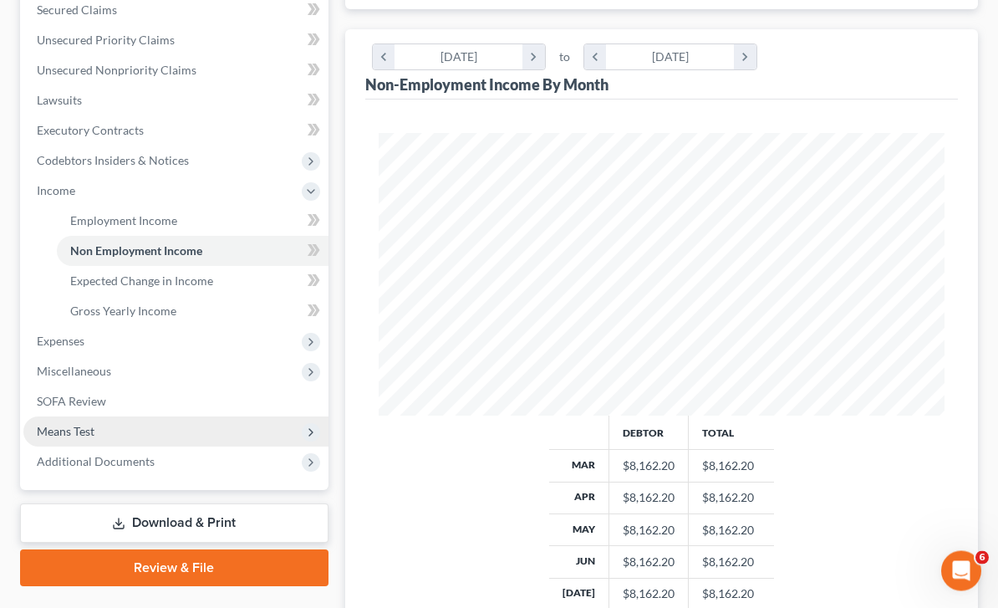
click at [135, 435] on span "Means Test" at bounding box center [175, 432] width 305 height 30
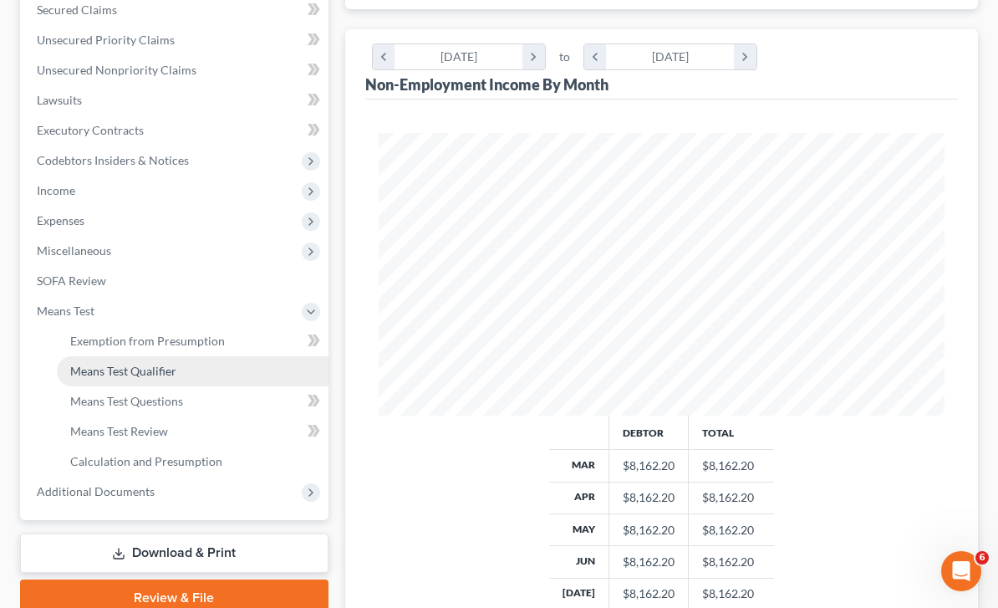
click at [185, 372] on link "Means Test Qualifier" at bounding box center [193, 371] width 272 height 30
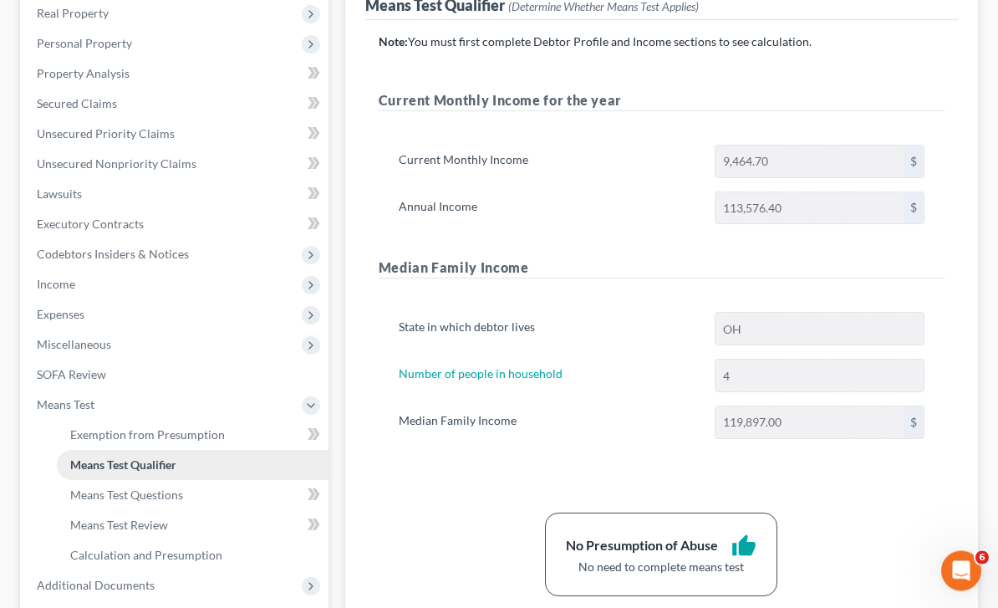
scroll to position [296, 0]
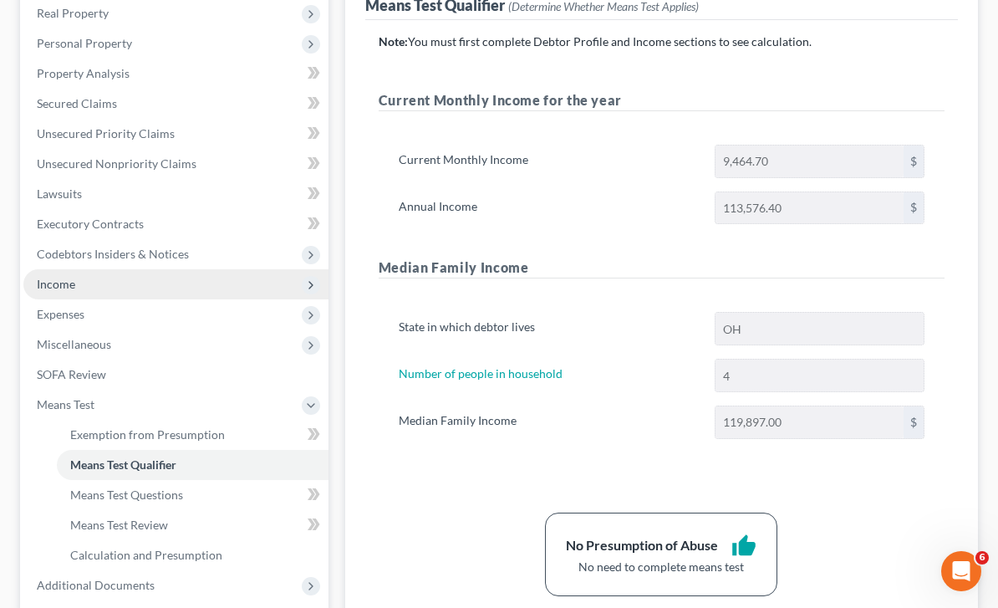
click at [119, 288] on span "Income" at bounding box center [175, 284] width 305 height 30
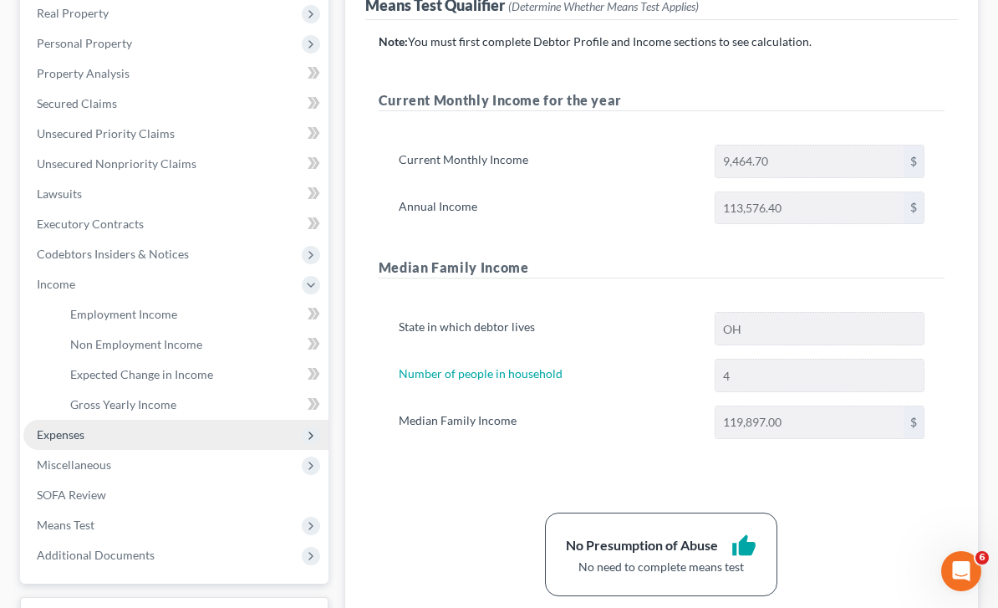
click at [103, 440] on span "Expenses" at bounding box center [175, 435] width 305 height 30
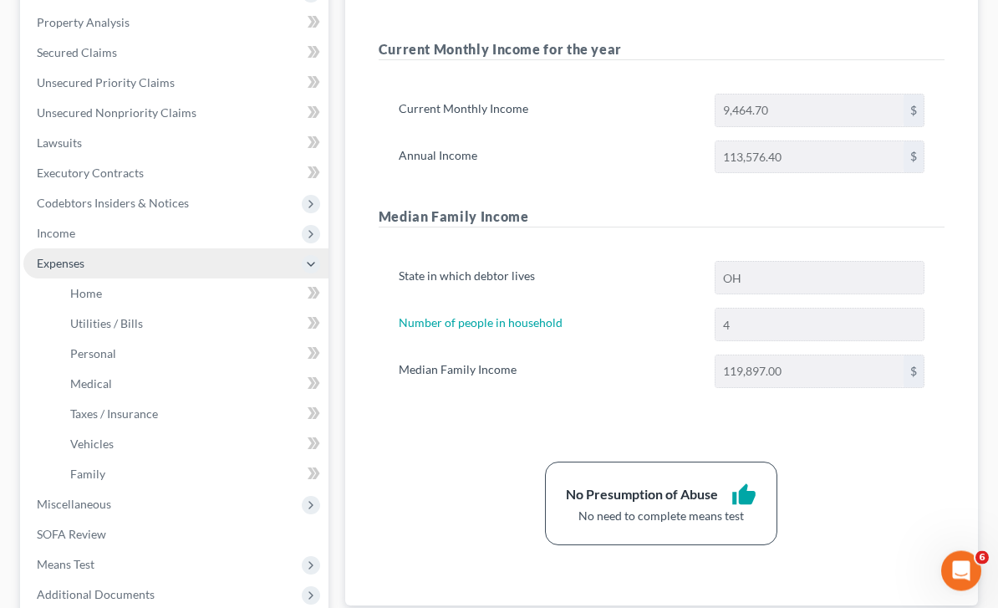
scroll to position [344, 0]
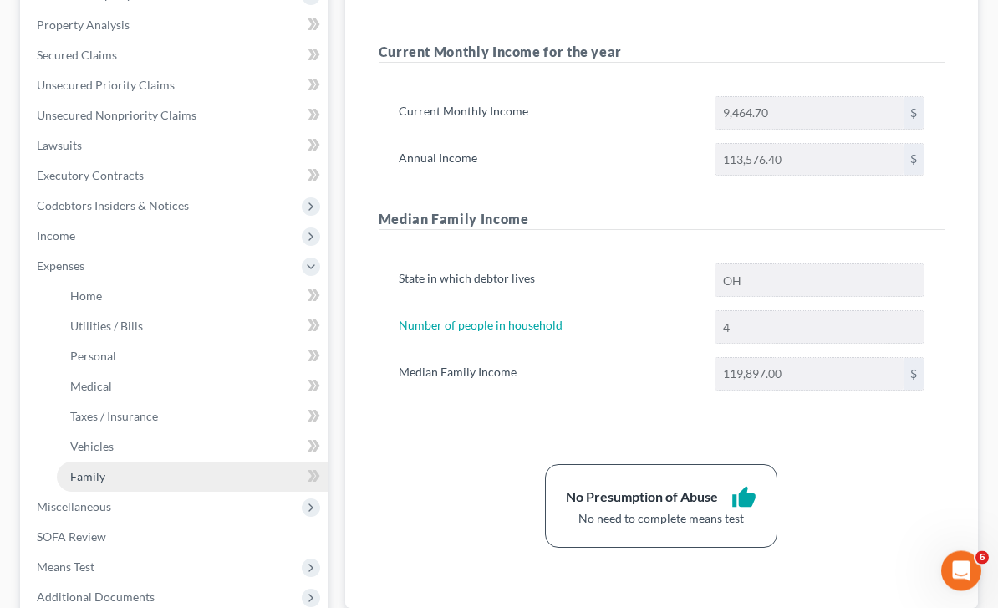
click at [190, 474] on link "Family" at bounding box center [193, 477] width 272 height 30
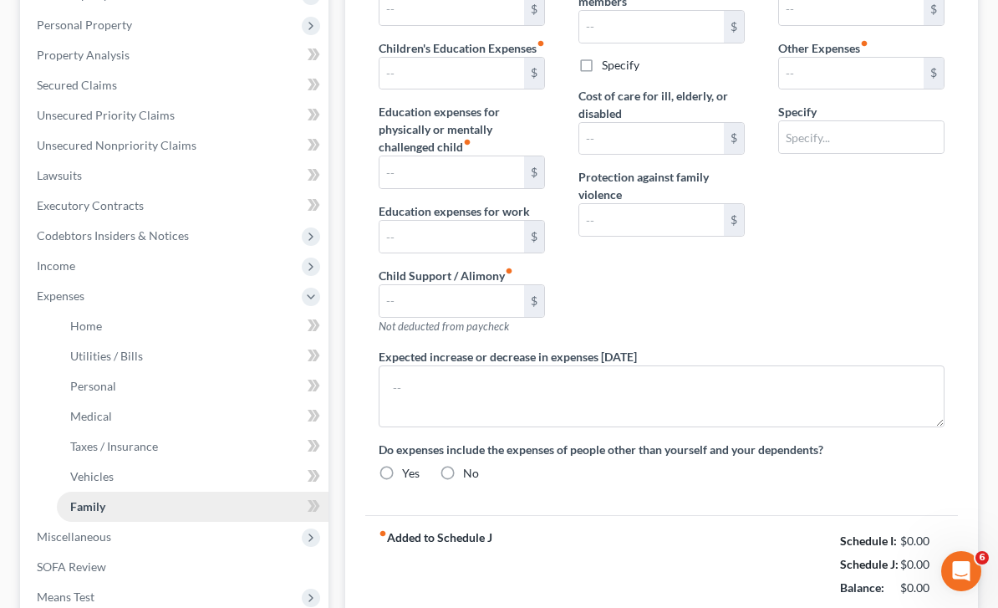
type input "0.00"
type input "200.00"
type input "0.00"
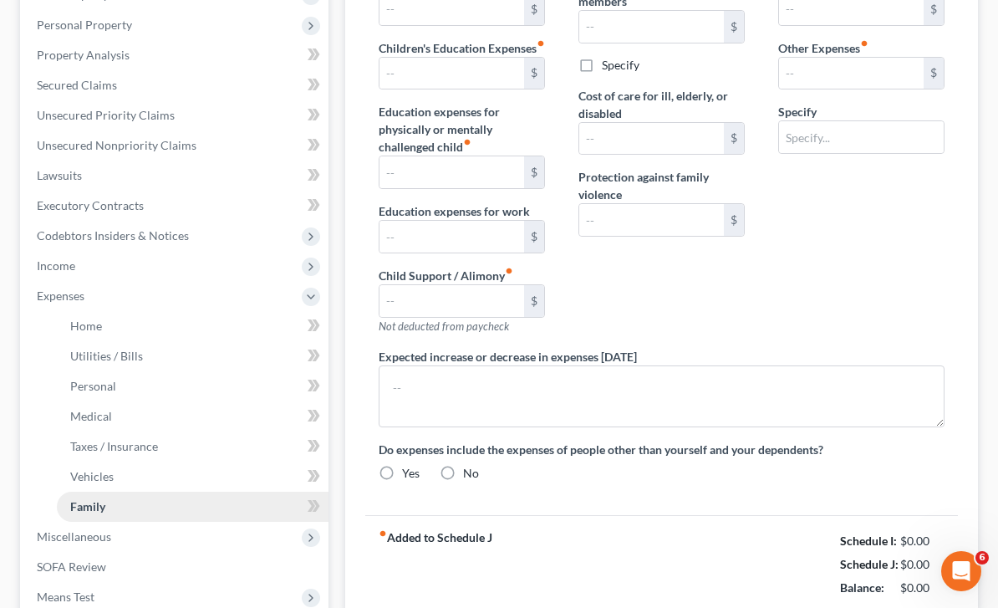
type input "0.00"
type input "300.00"
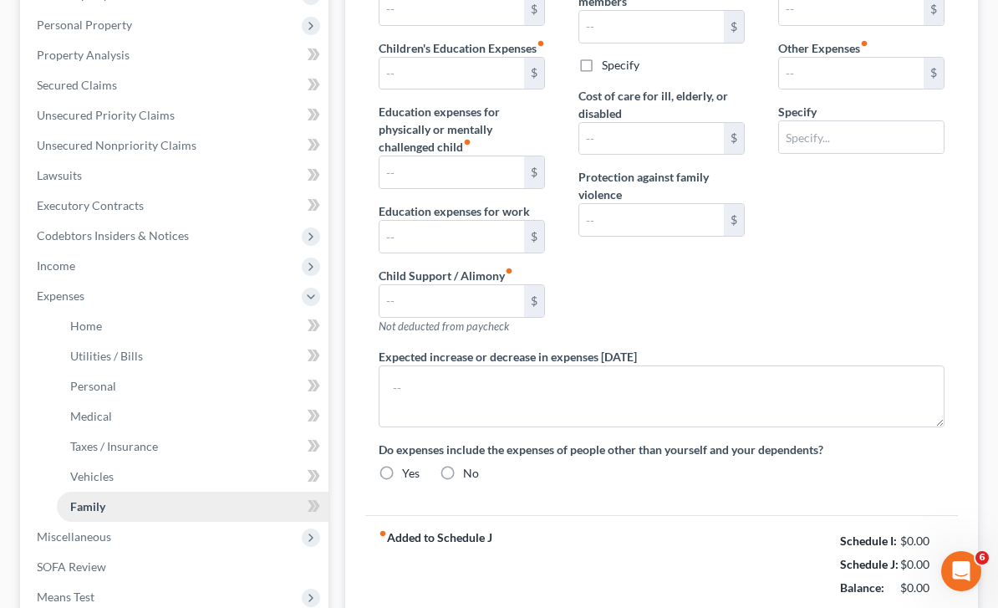
type input "Pet Expense"
radio input "true"
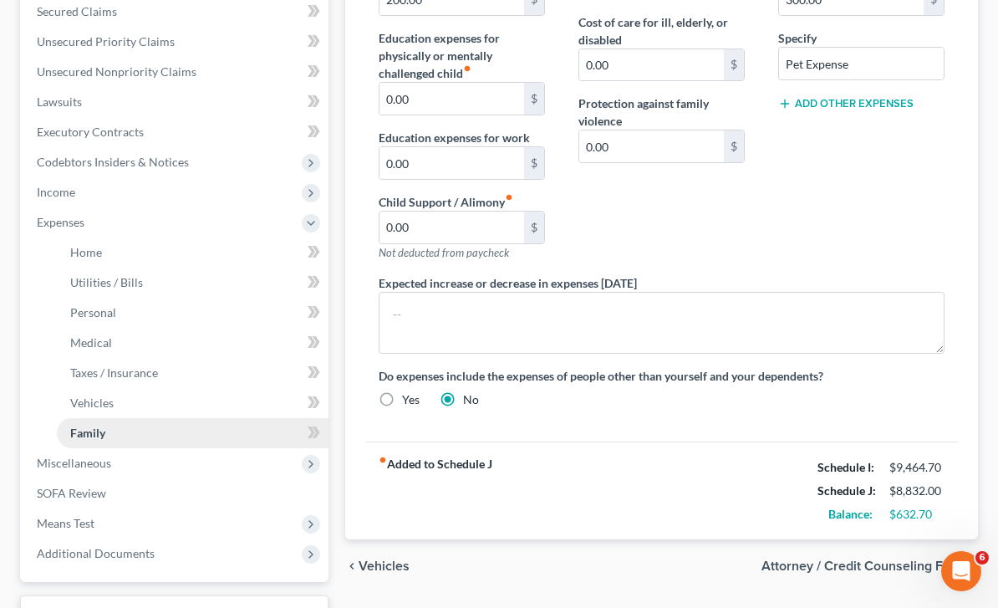
scroll to position [403, 0]
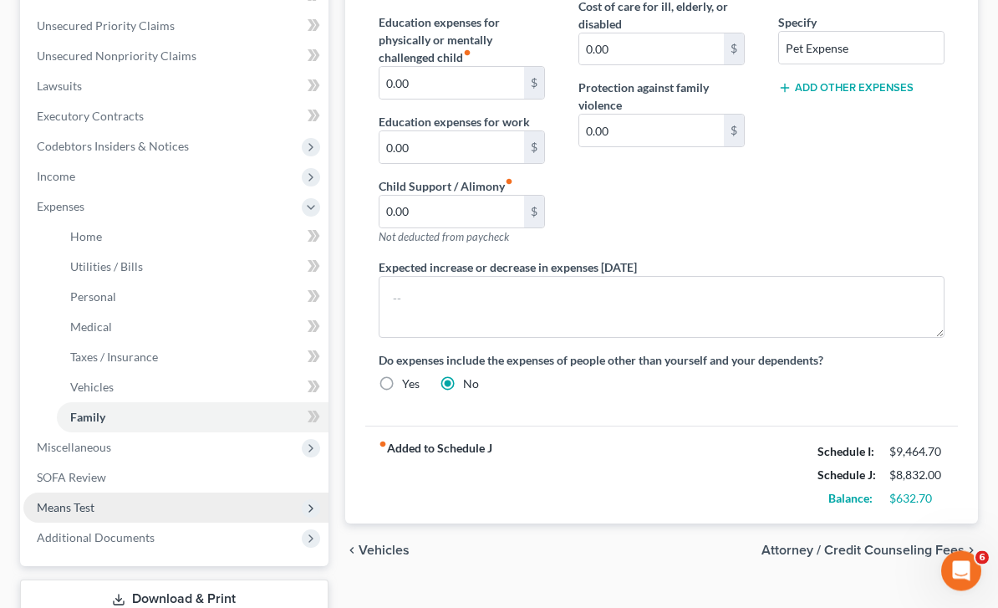
click at [115, 509] on span "Means Test" at bounding box center [175, 508] width 305 height 30
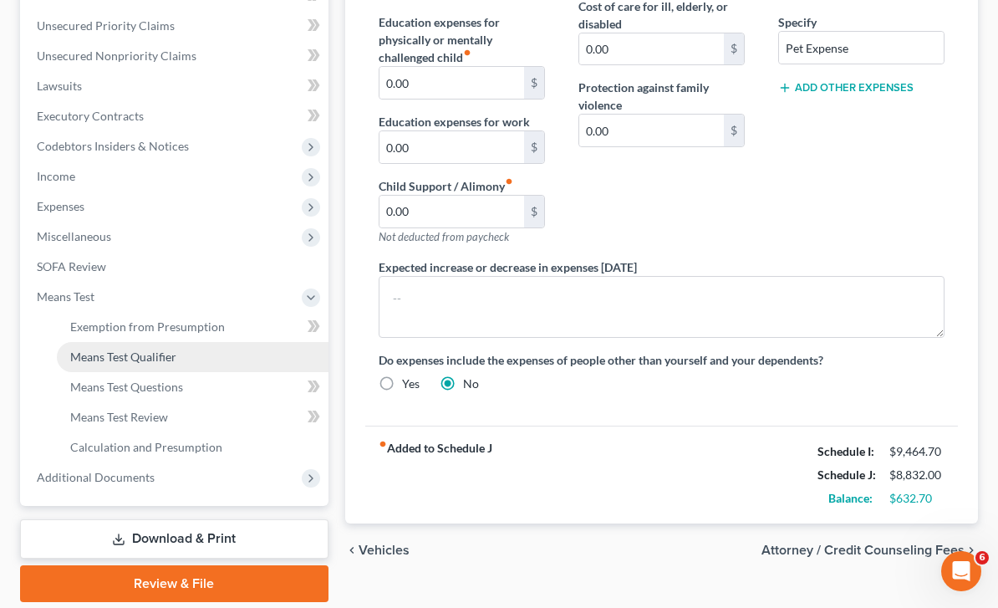
click at [197, 363] on link "Means Test Qualifier" at bounding box center [193, 357] width 272 height 30
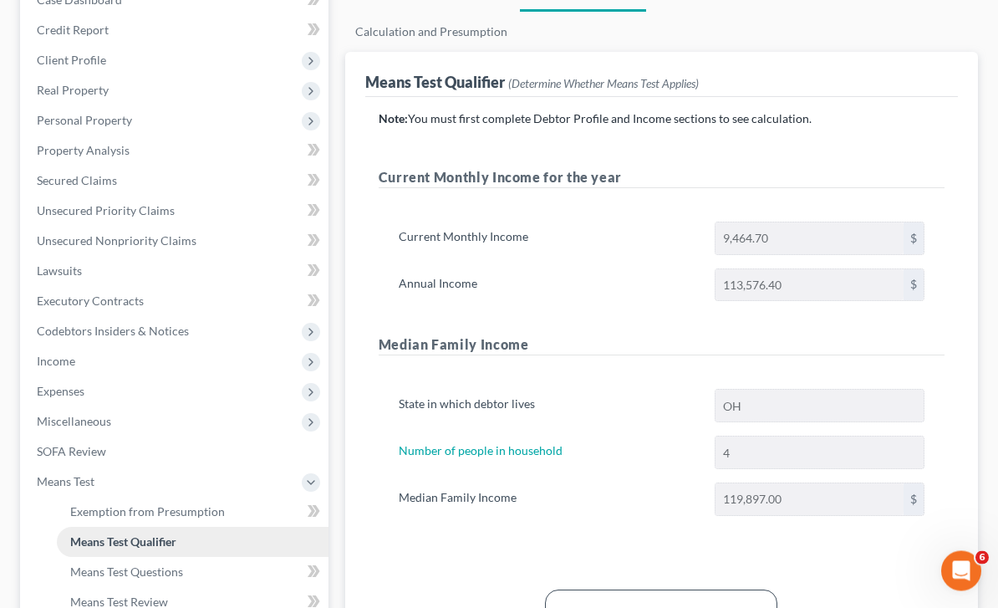
scroll to position [219, 0]
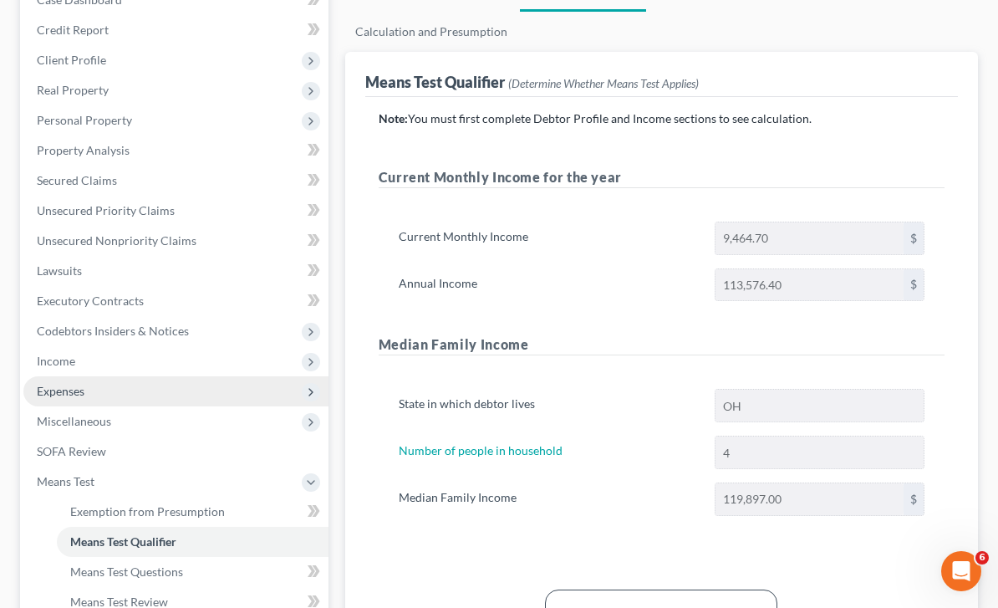
click at [118, 395] on span "Expenses" at bounding box center [175, 391] width 305 height 30
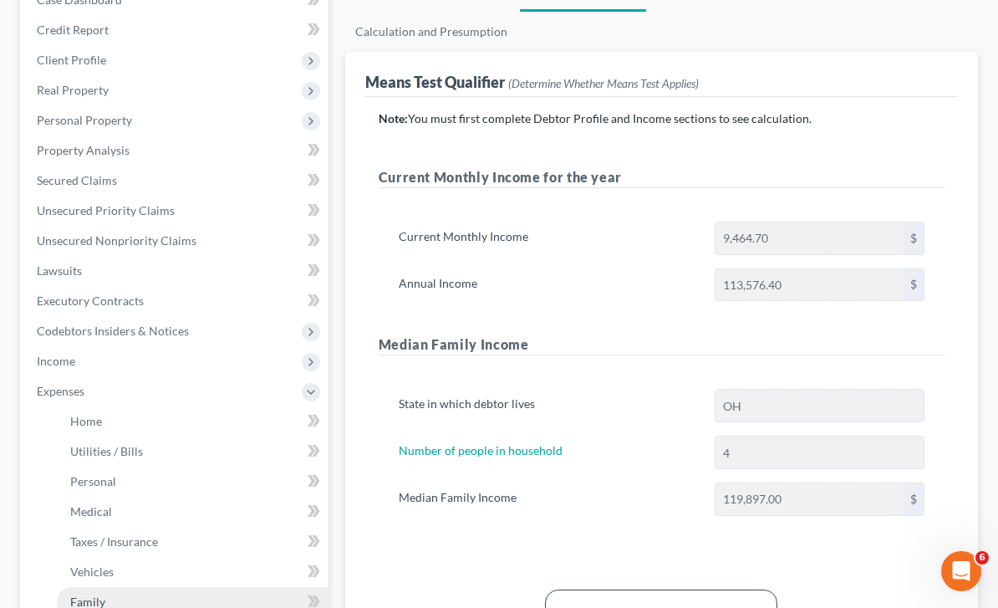
click at [148, 598] on link "Family" at bounding box center [193, 602] width 272 height 30
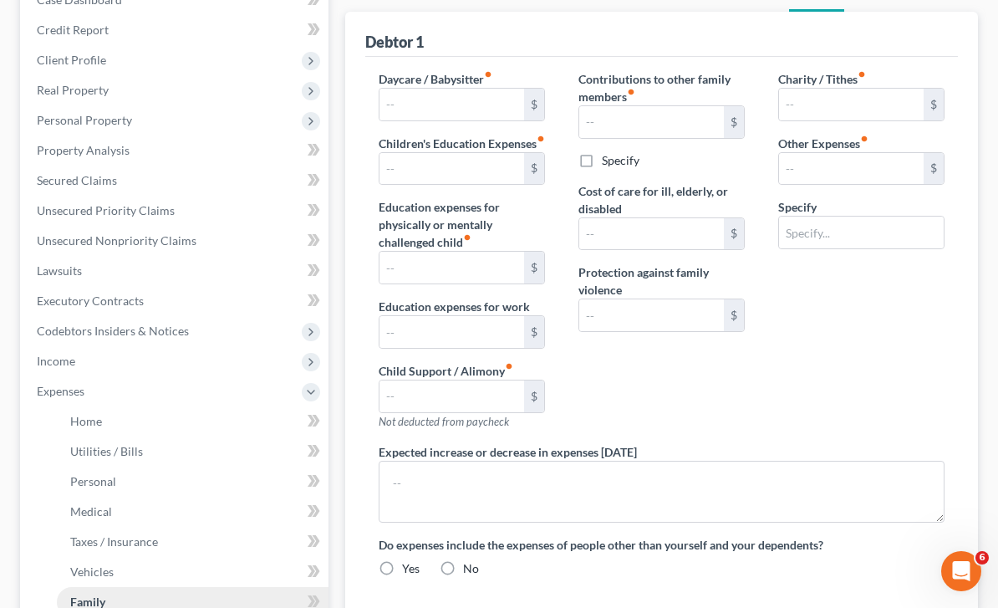
scroll to position [129, 0]
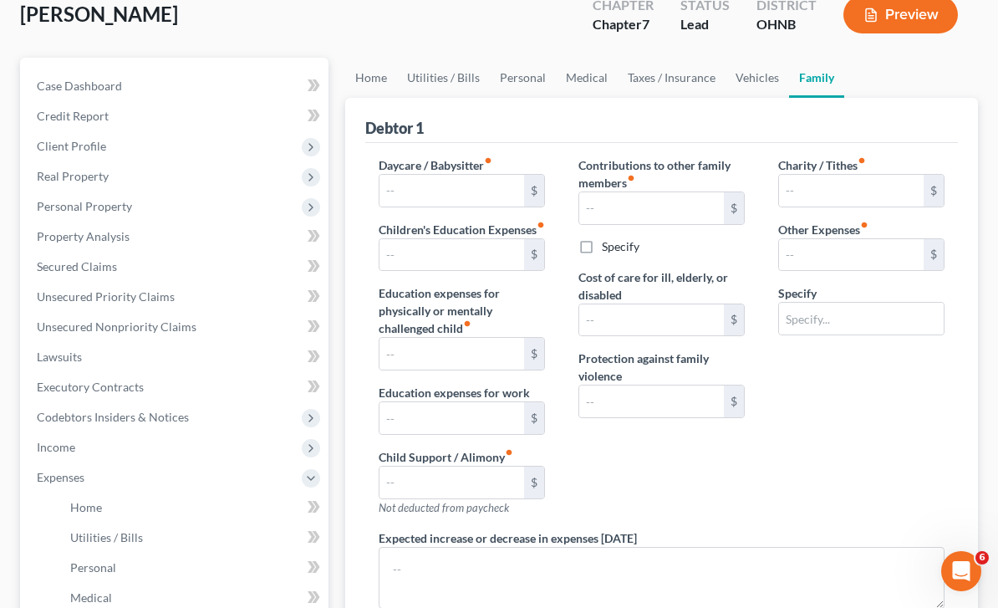
type input "0.00"
type input "200.00"
type input "0.00"
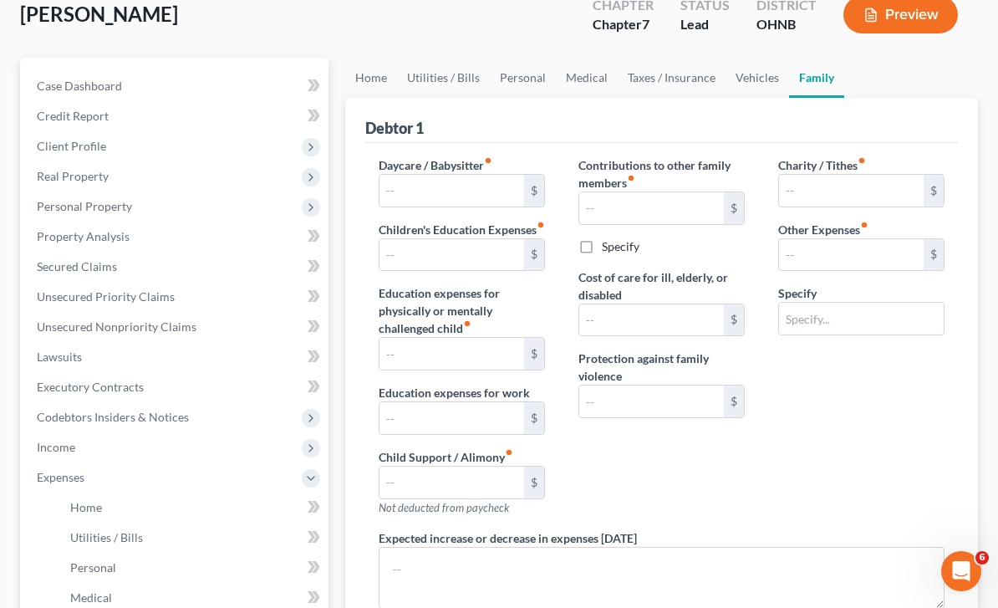
type input "0.00"
type input "300.00"
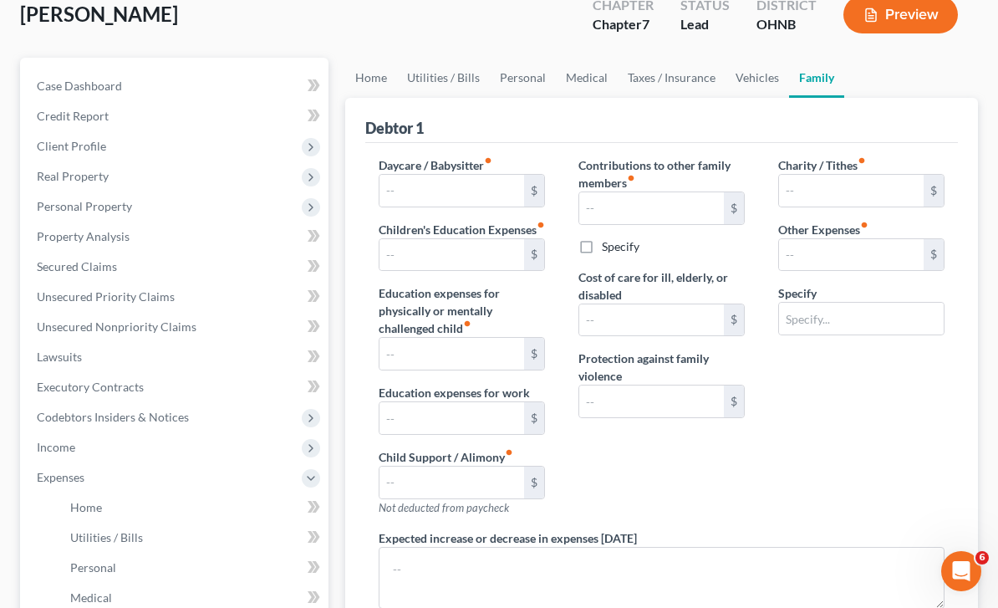
type input "Pet Expense"
radio input "true"
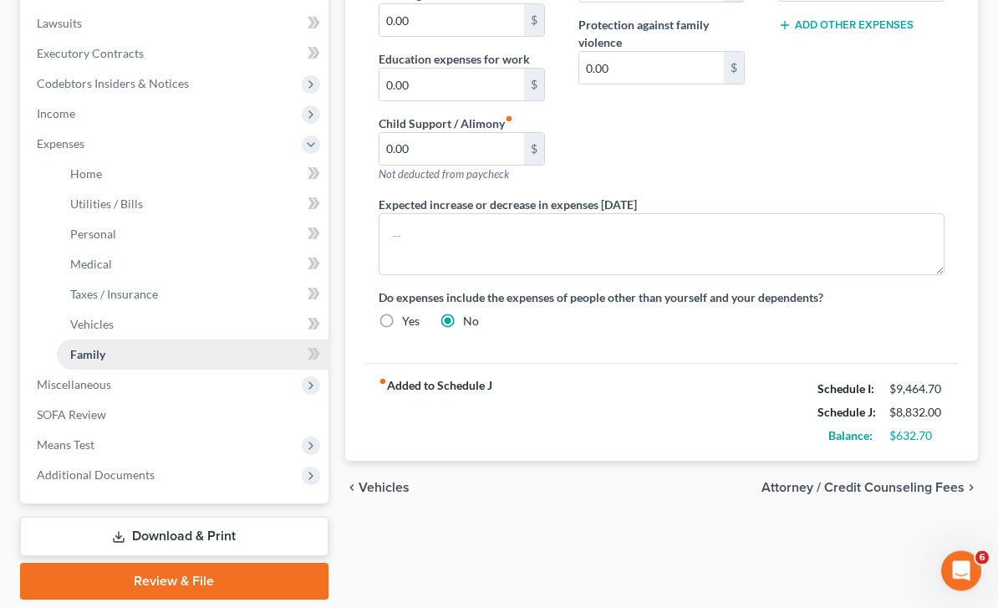
scroll to position [466, 0]
click at [991, 161] on div "Doak, Tommie Upgraded Chapter Chapter 7 Status Lead District OHNB Preview Petit…" at bounding box center [499, 131] width 998 height 1001
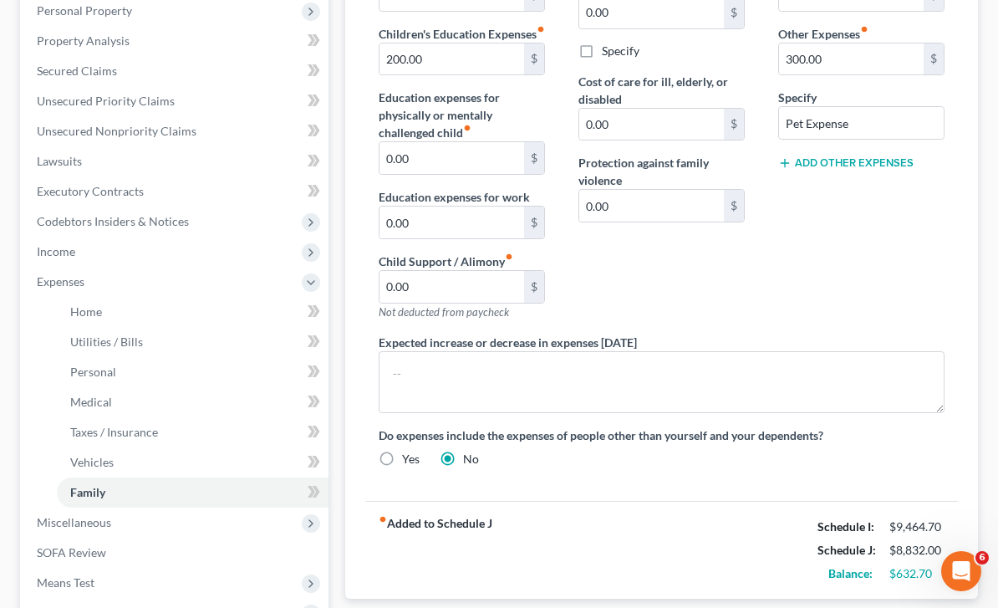
scroll to position [326, 0]
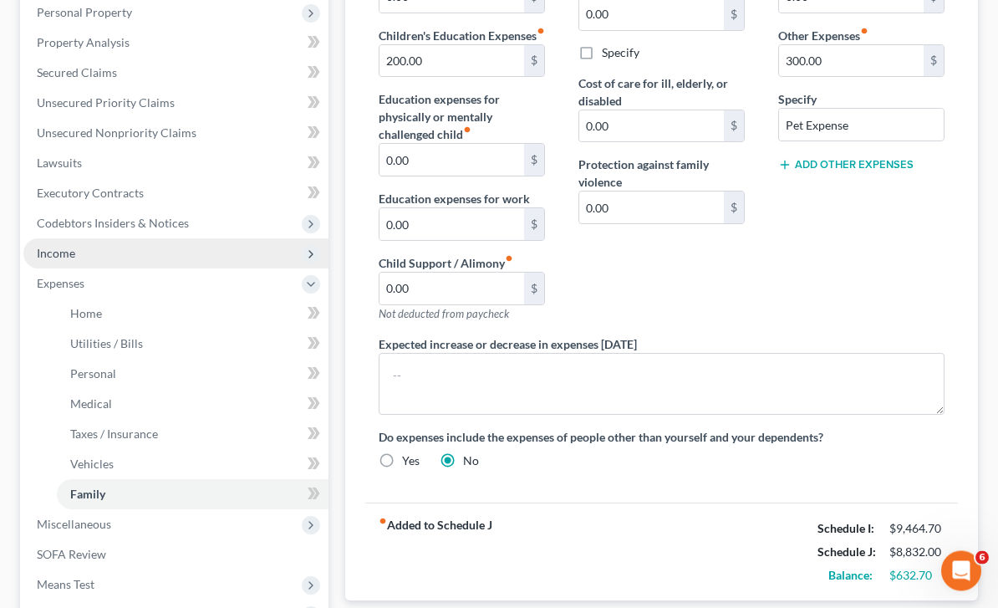
click at [318, 261] on span "Income" at bounding box center [175, 254] width 305 height 30
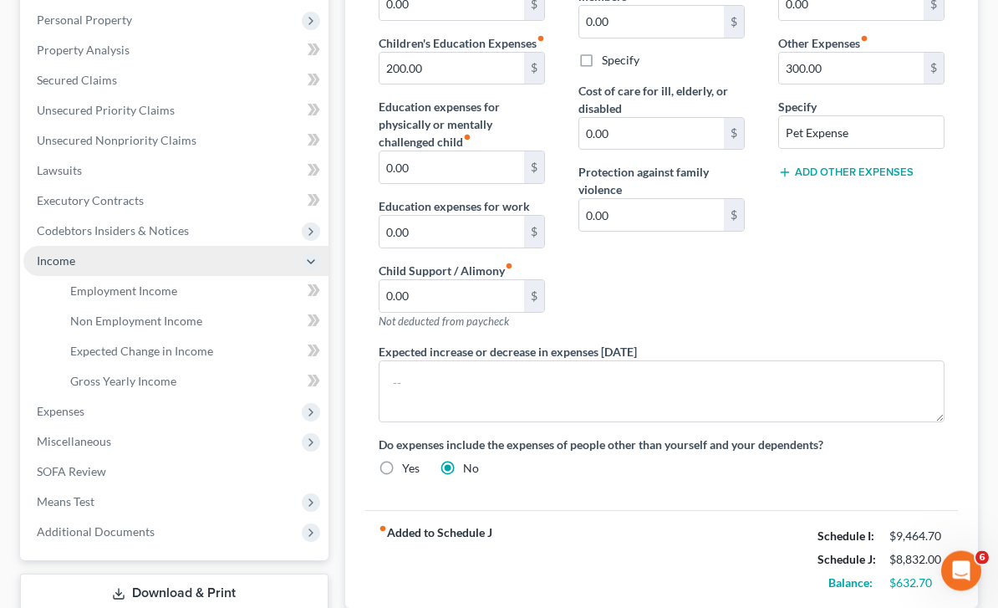
scroll to position [329, 0]
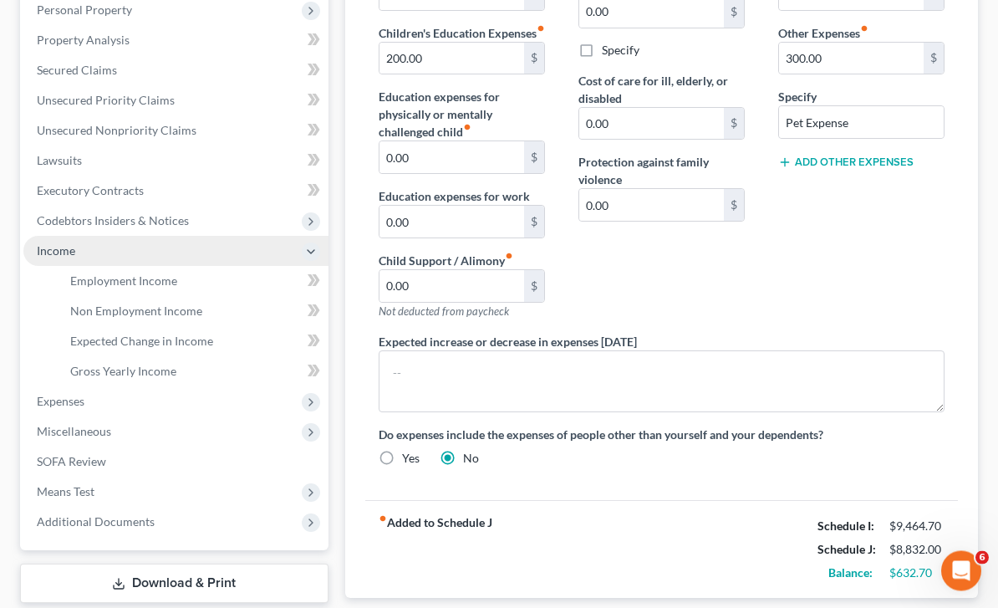
click at [314, 252] on icon at bounding box center [310, 252] width 13 height 13
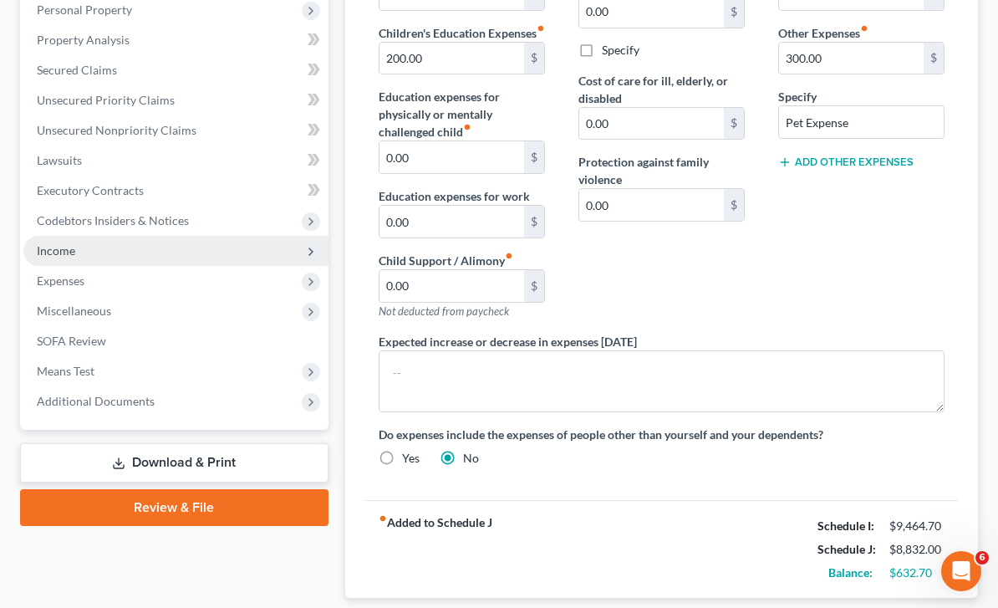
click at [232, 461] on link "Download & Print" at bounding box center [174, 462] width 308 height 39
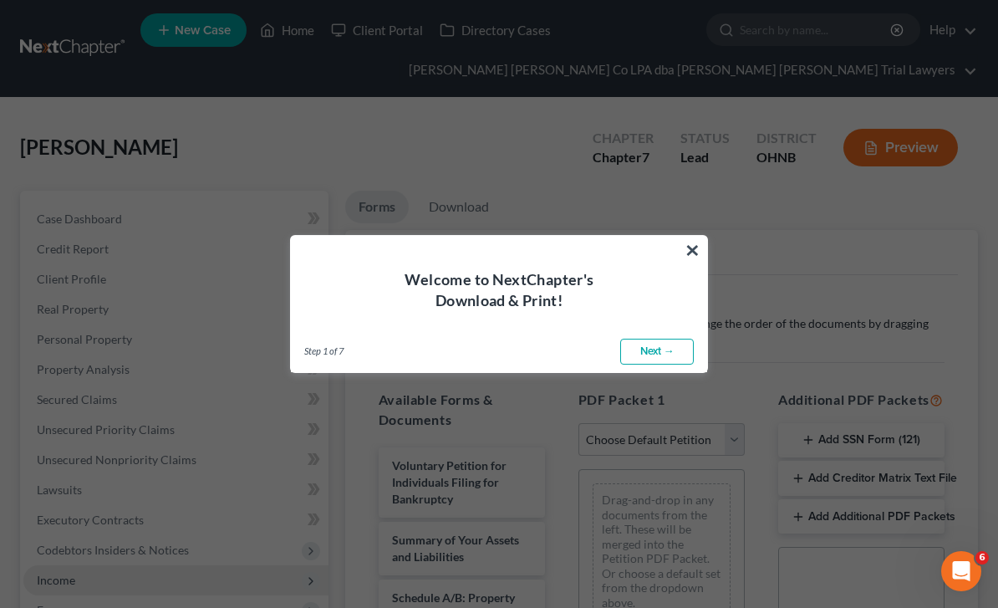
click at [670, 354] on link "Next →" at bounding box center [657, 352] width 74 height 27
select select "0"
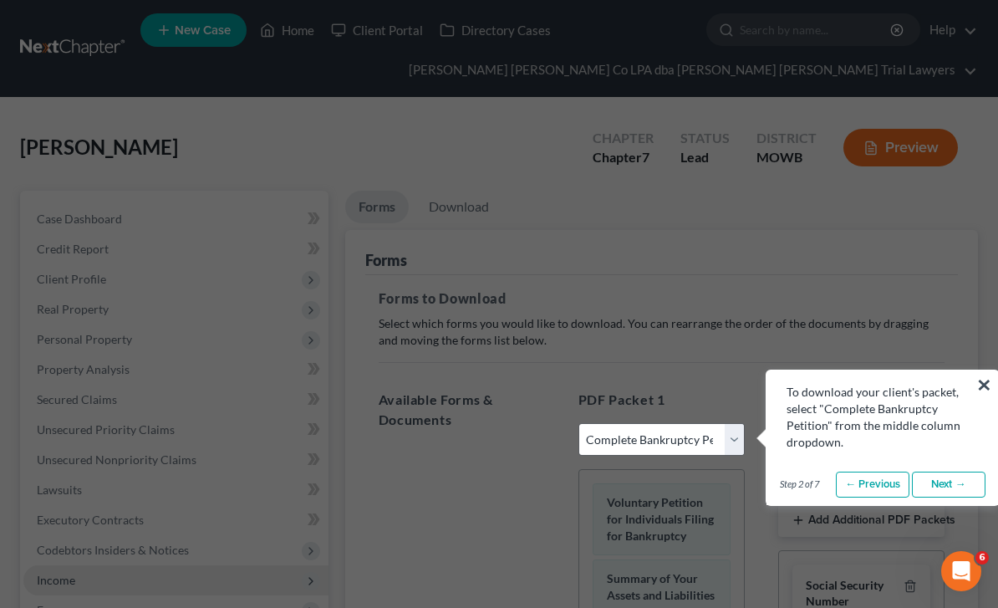
click at [953, 488] on link "Next →" at bounding box center [949, 484] width 74 height 27
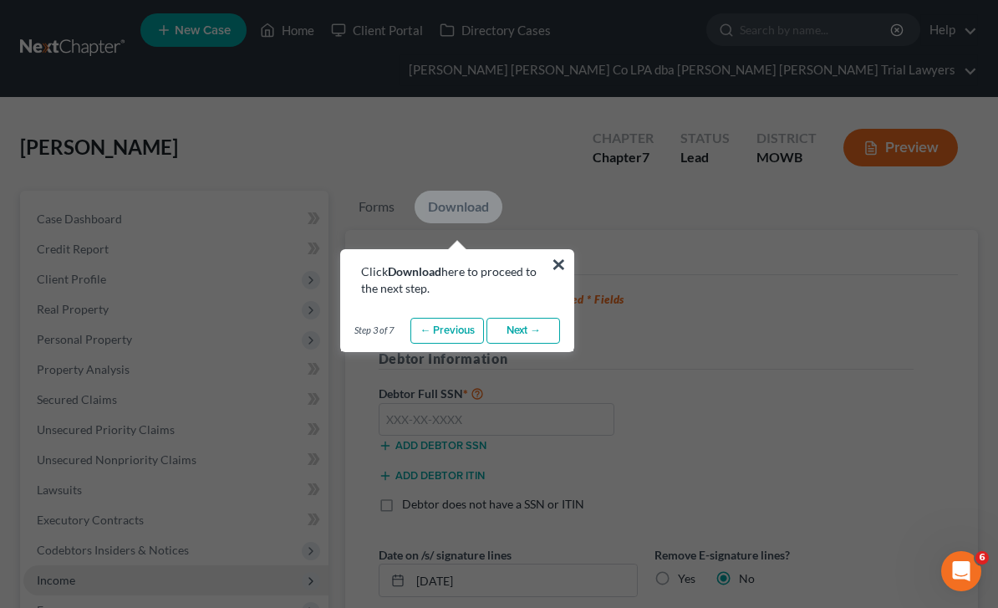
click at [533, 335] on link "Next →" at bounding box center [524, 331] width 74 height 27
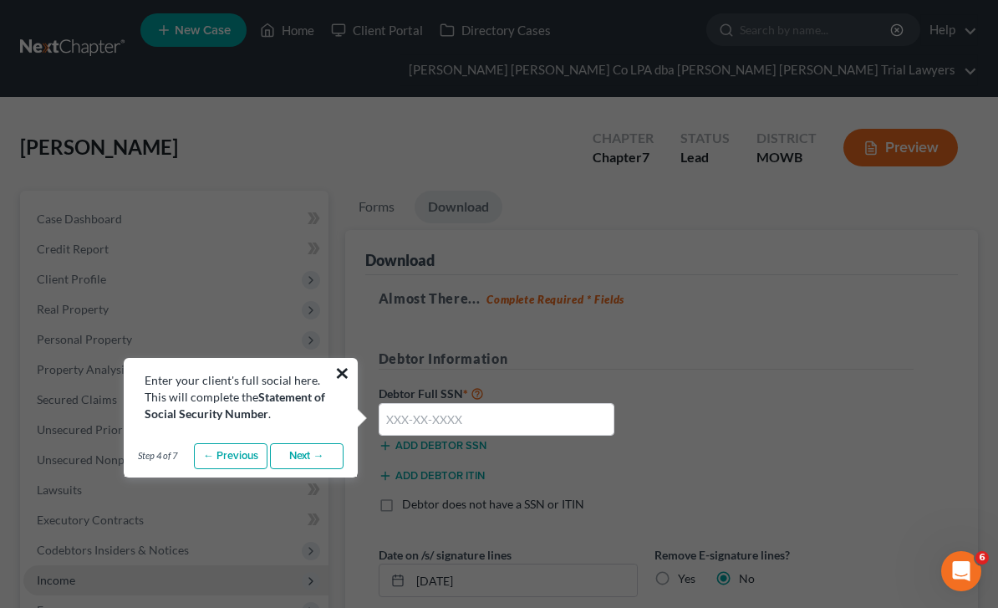
click at [345, 370] on button "×" at bounding box center [342, 372] width 16 height 27
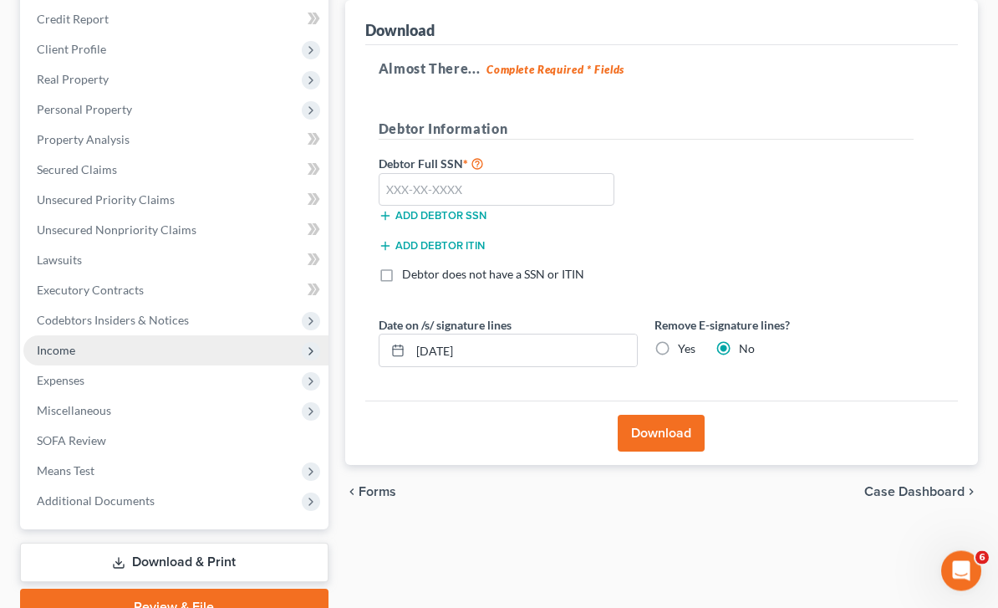
scroll to position [228, 0]
click at [290, 354] on span "Income" at bounding box center [175, 352] width 305 height 30
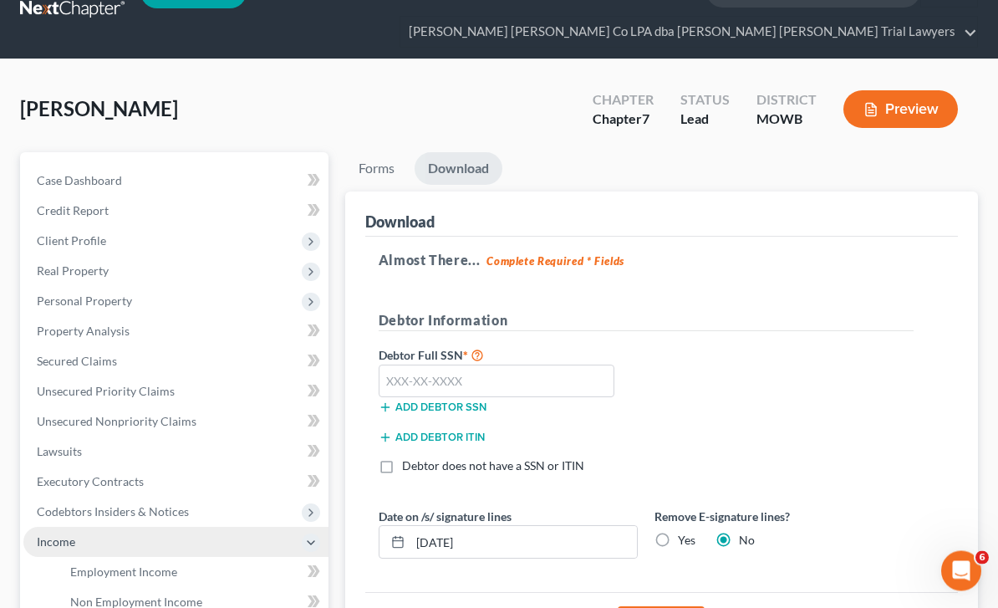
scroll to position [38, 0]
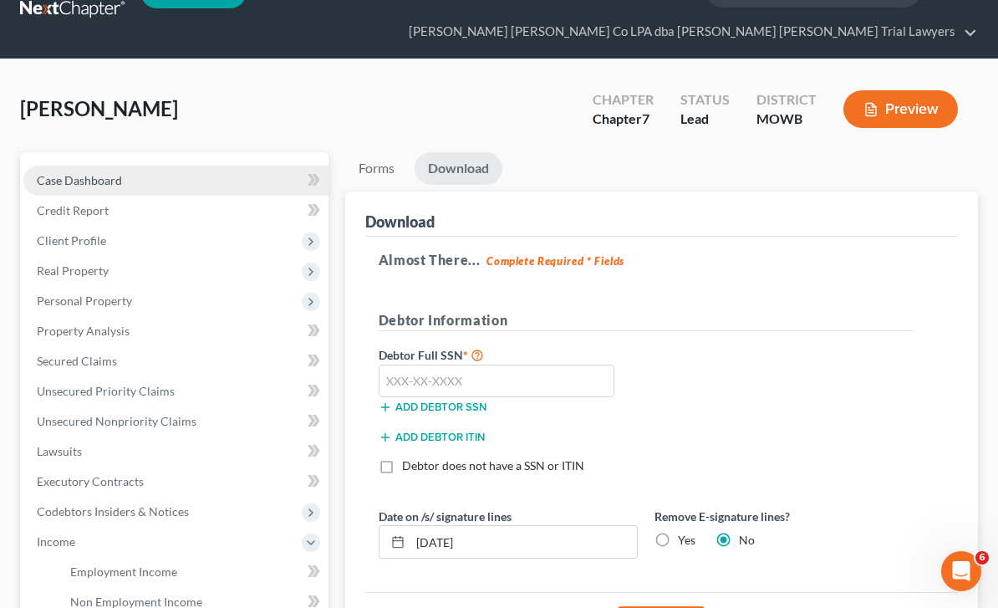
click at [149, 184] on link "Case Dashboard" at bounding box center [175, 181] width 305 height 30
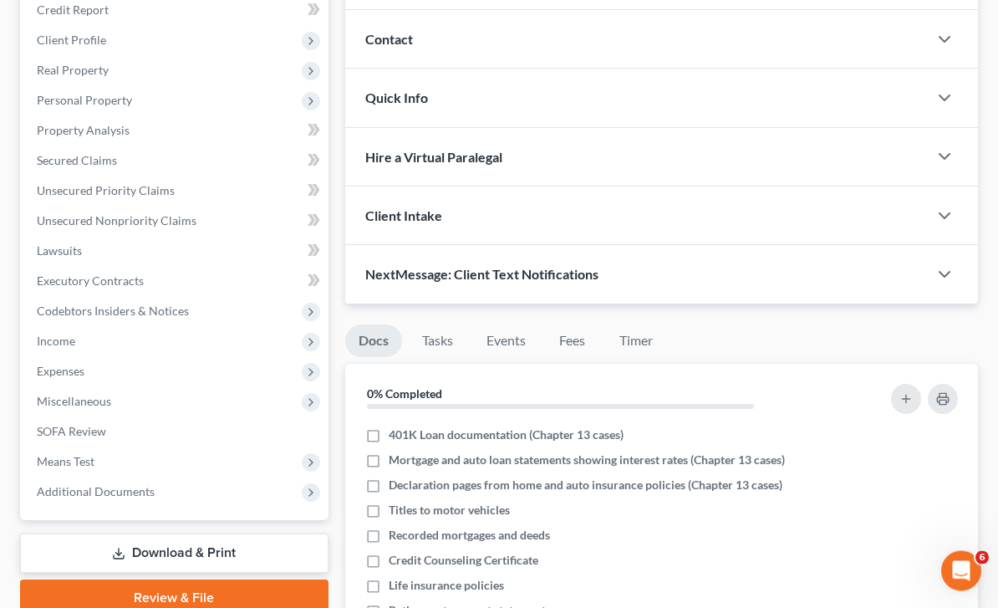
scroll to position [239, 0]
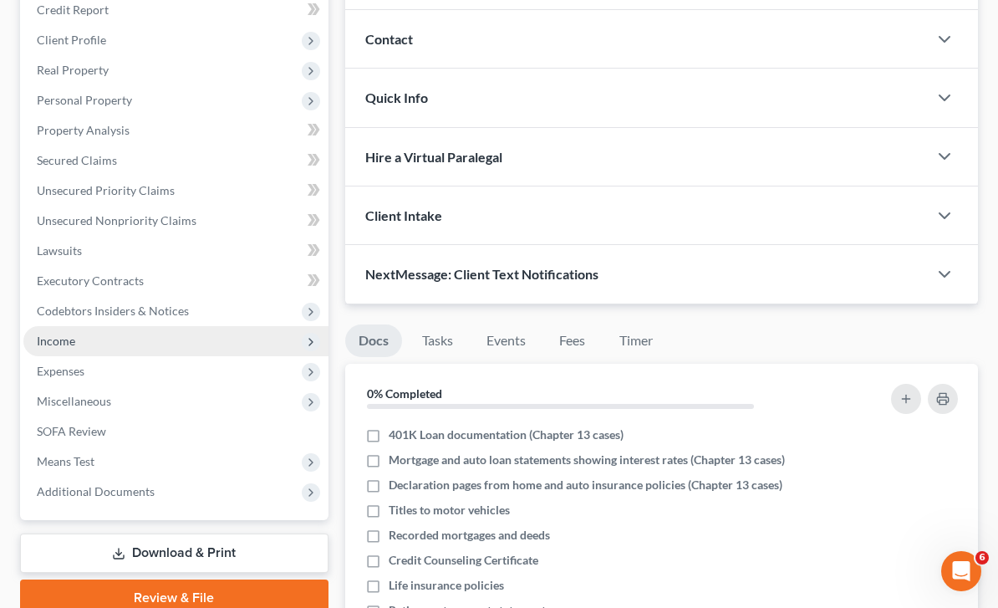
click at [110, 349] on span "Income" at bounding box center [175, 341] width 305 height 30
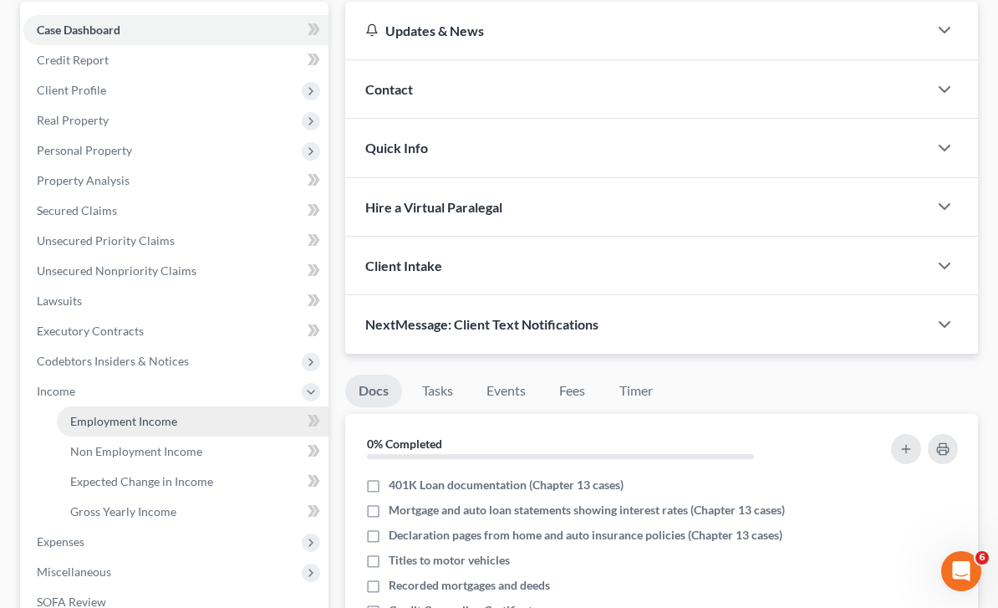
click at [228, 424] on link "Employment Income" at bounding box center [193, 421] width 272 height 30
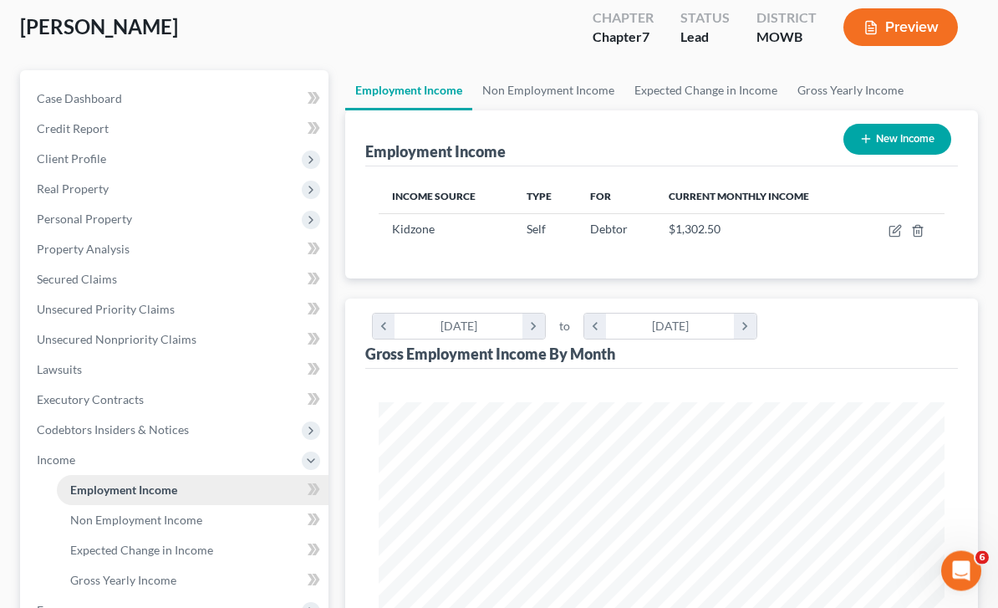
scroll to position [120, 0]
click at [578, 103] on link "Non Employment Income" at bounding box center [548, 90] width 152 height 40
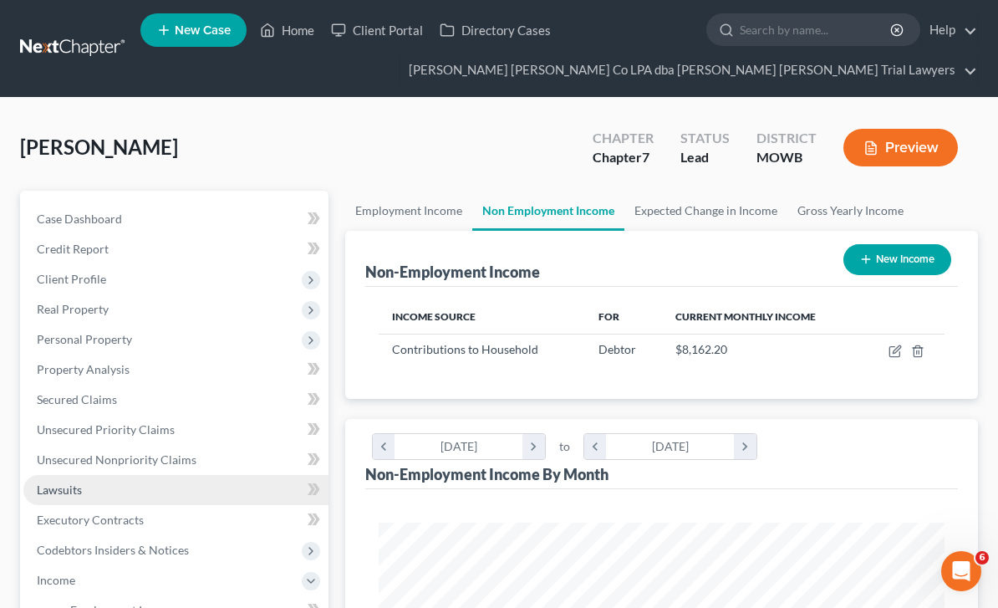
scroll to position [54, 0]
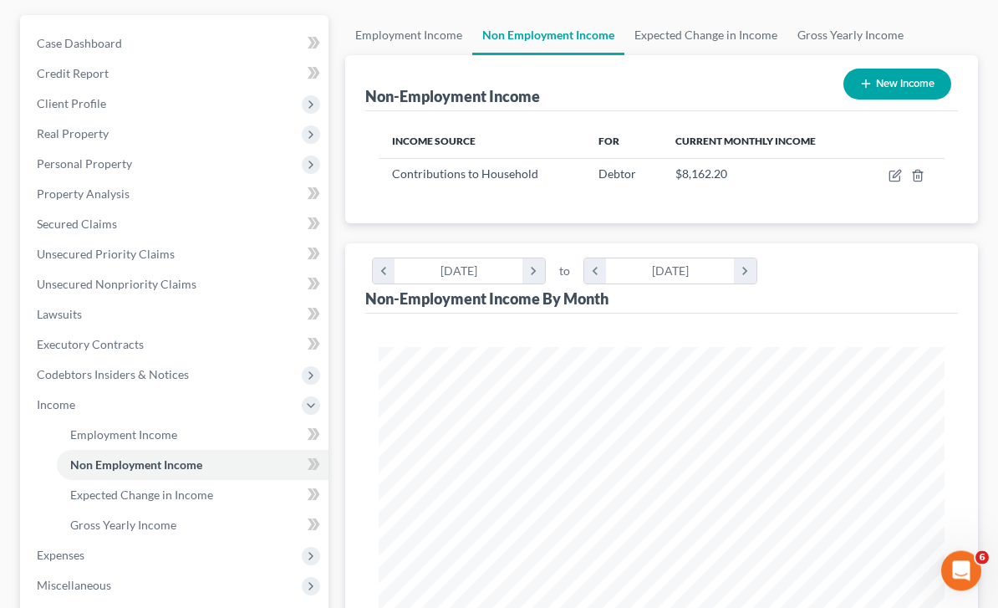
scroll to position [176, 0]
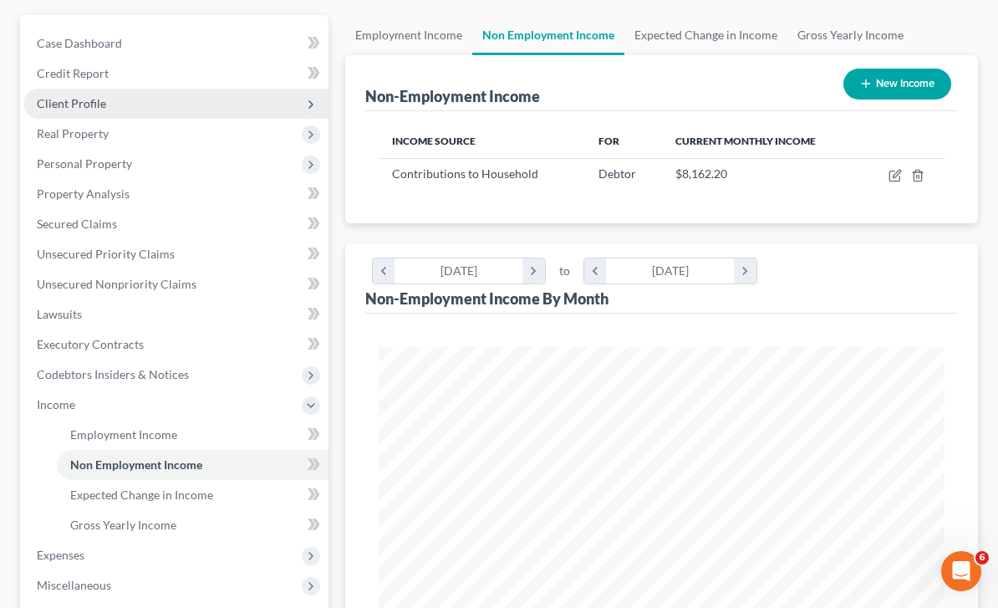
click at [104, 106] on span "Client Profile" at bounding box center [71, 103] width 69 height 14
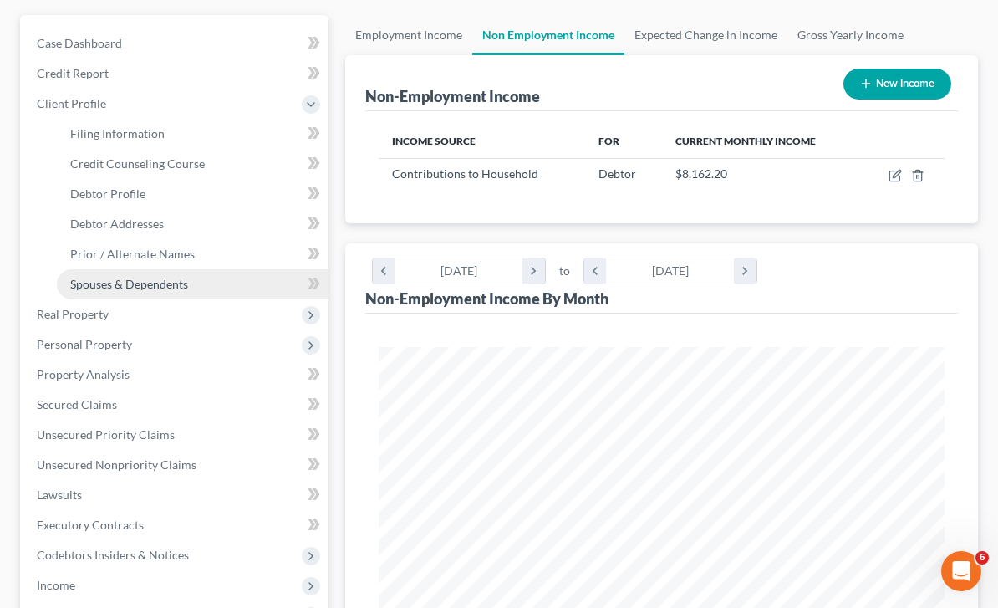
click at [141, 291] on link "Spouses & Dependents" at bounding box center [193, 284] width 272 height 30
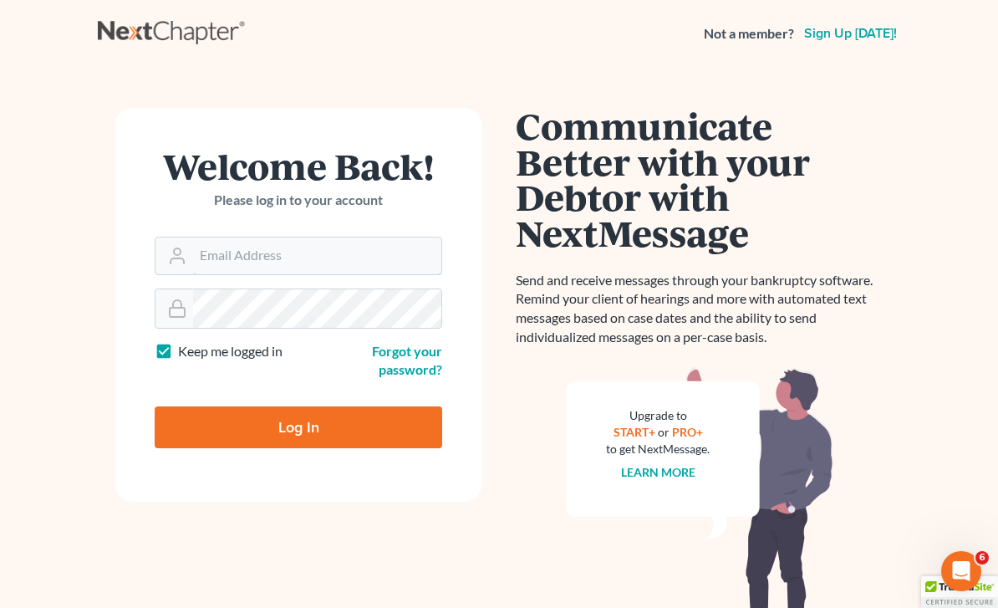
type input "[PERSON_NAME][EMAIL_ADDRESS][DOMAIN_NAME]"
click at [298, 426] on input "Log In" at bounding box center [299, 427] width 288 height 42
type input "Thinking..."
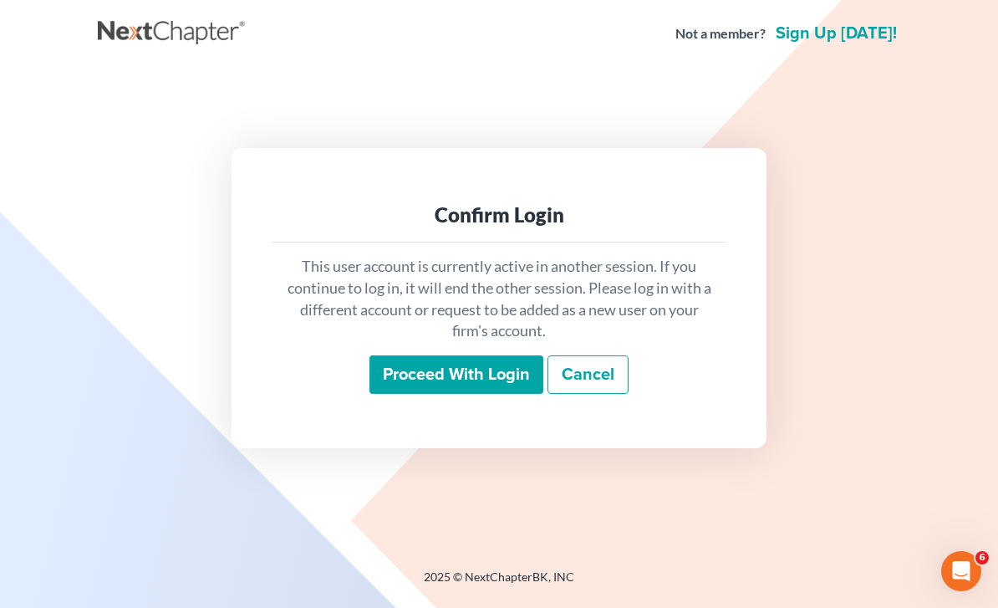
click at [477, 394] on input "Proceed with login" at bounding box center [456, 374] width 174 height 38
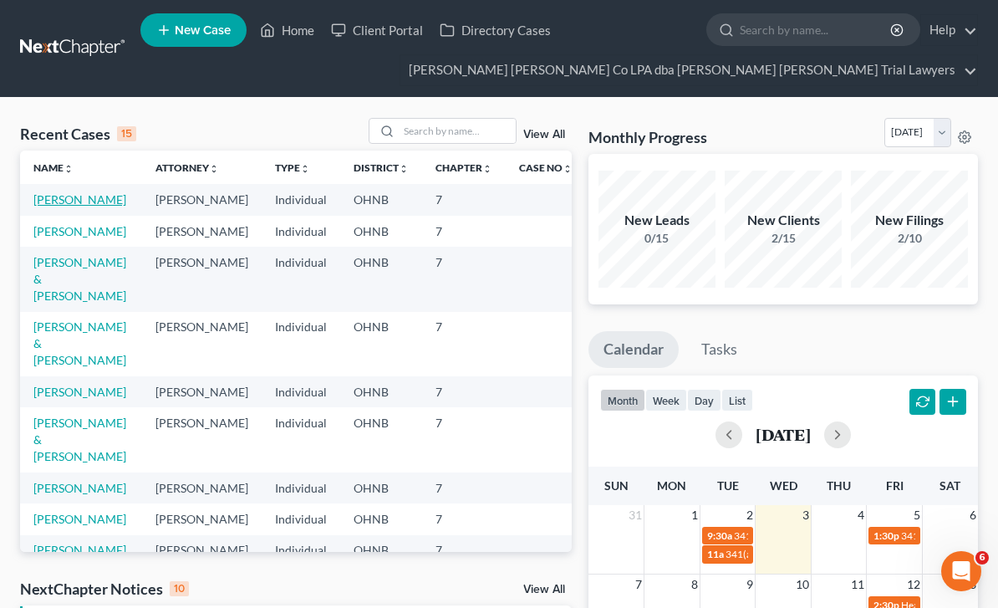
click at [89, 197] on link "[PERSON_NAME]" at bounding box center [79, 199] width 93 height 14
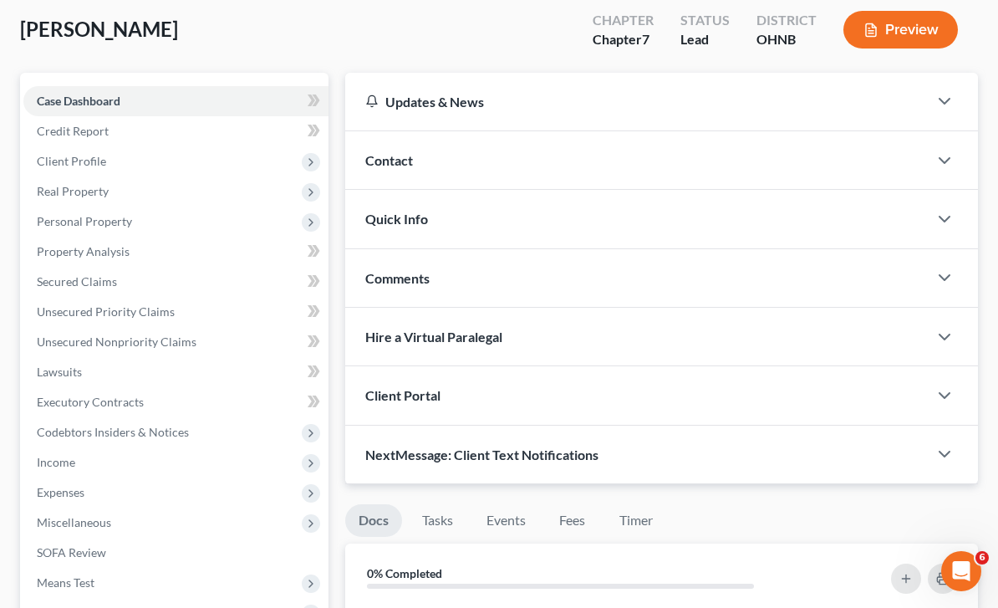
scroll to position [128, 0]
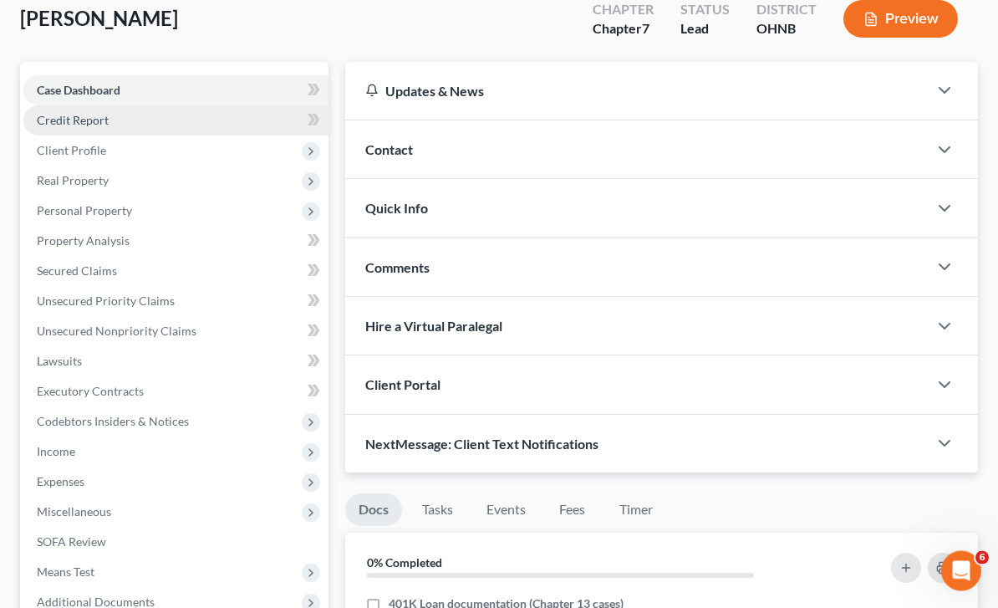
click at [110, 115] on link "Credit Report" at bounding box center [175, 121] width 305 height 30
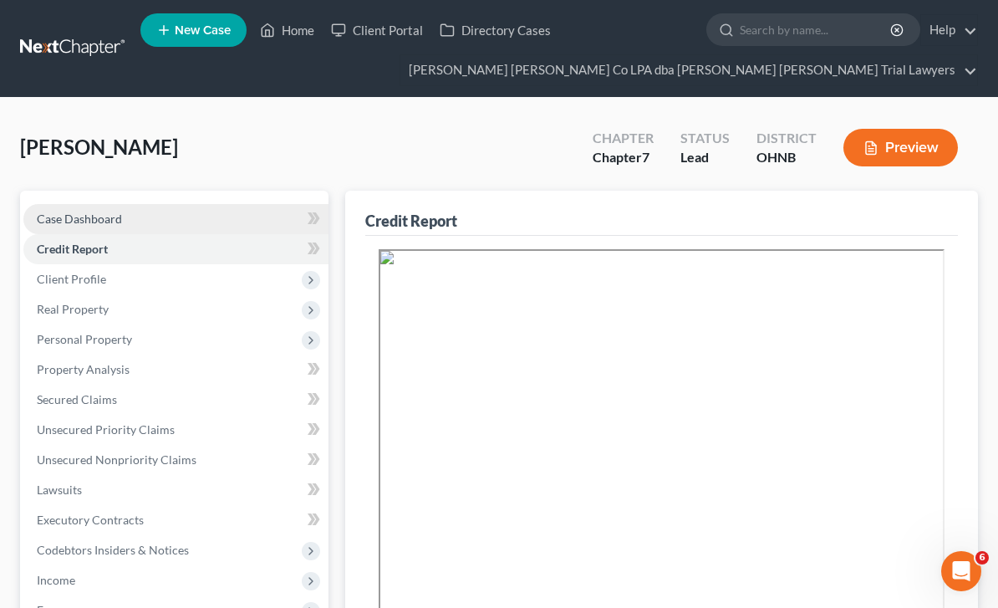
click at [164, 213] on link "Case Dashboard" at bounding box center [175, 219] width 305 height 30
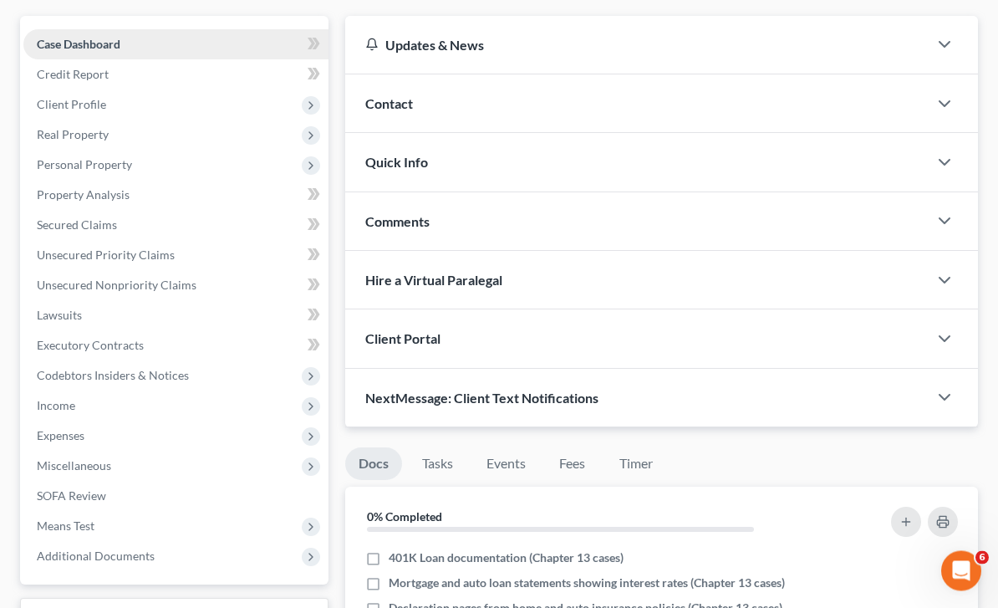
scroll to position [175, 0]
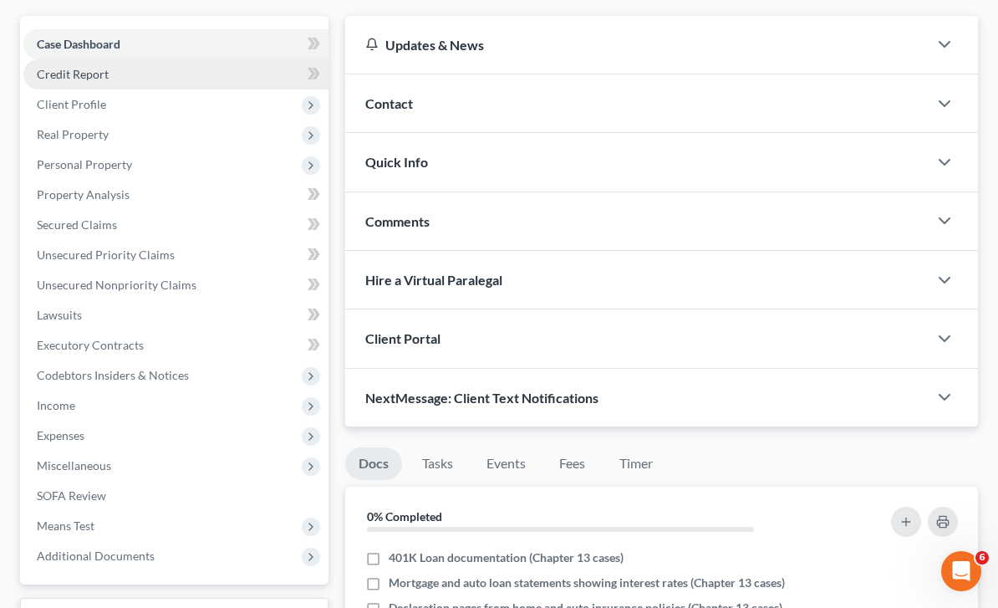
click at [79, 75] on span "Credit Report" at bounding box center [73, 74] width 72 height 14
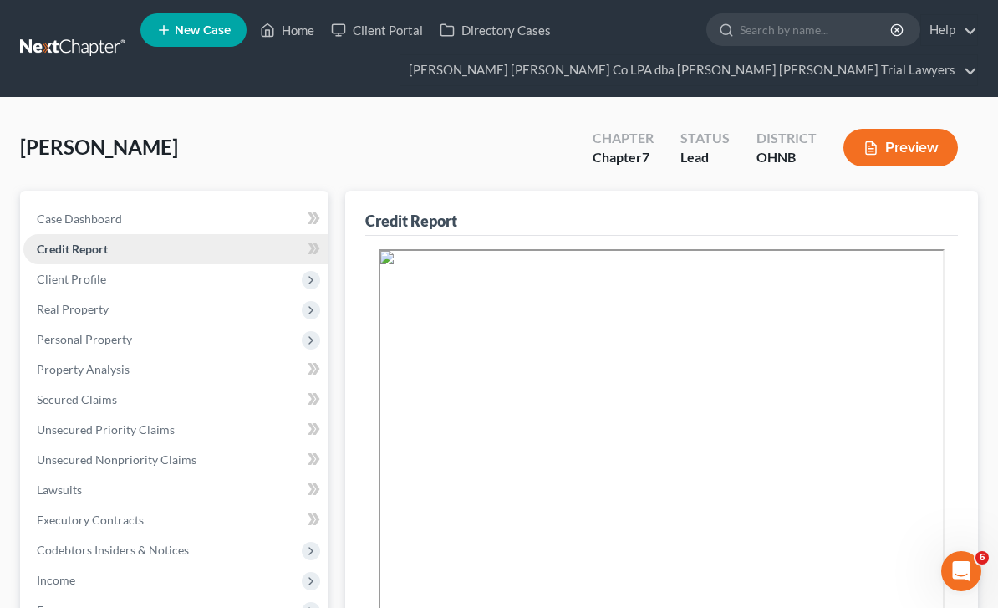
scroll to position [18, 0]
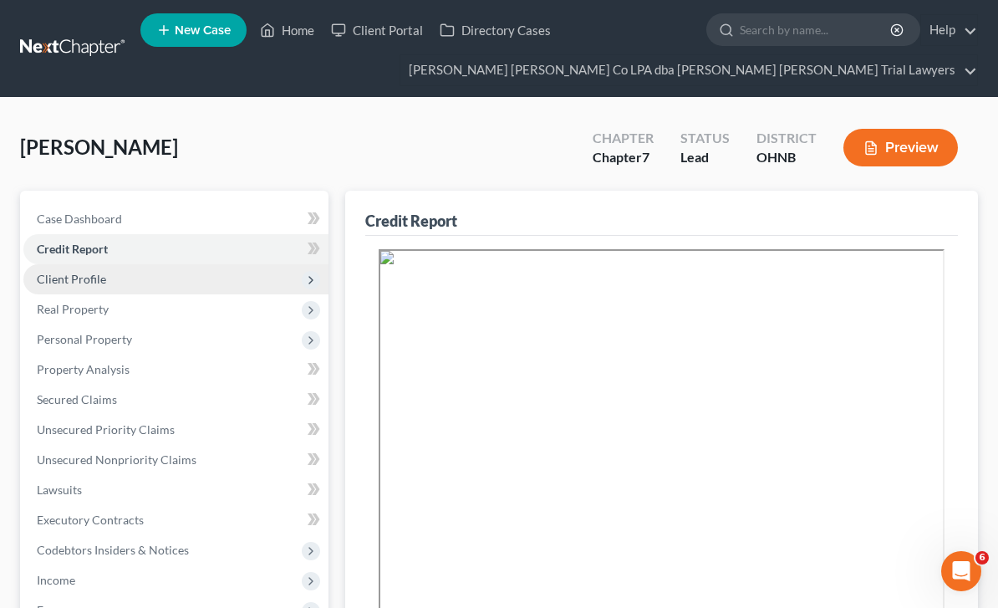
click at [97, 287] on span "Client Profile" at bounding box center [175, 279] width 305 height 30
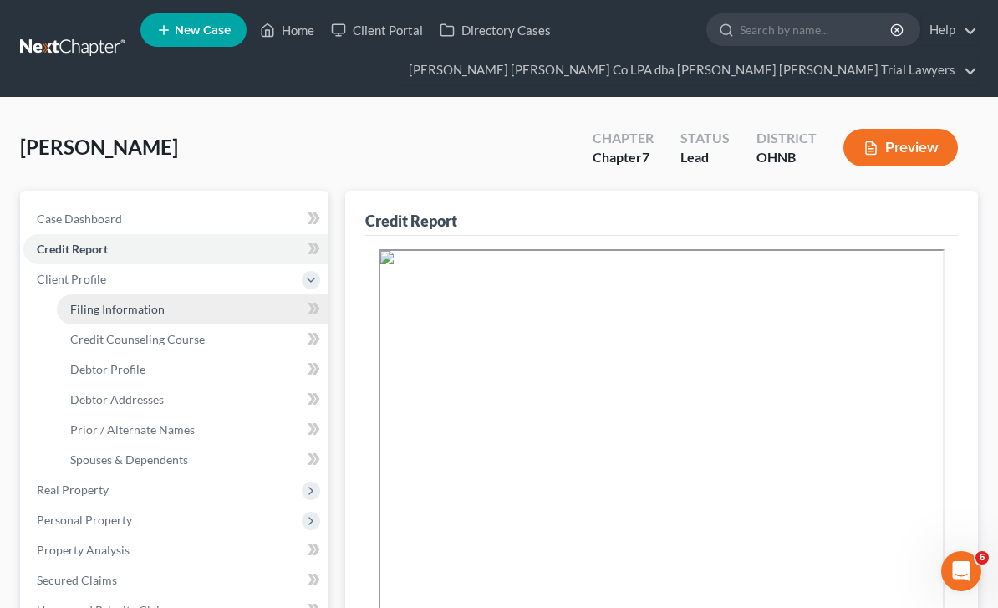
click at [149, 311] on span "Filing Information" at bounding box center [117, 309] width 94 height 14
select select "1"
select select "0"
select select "36"
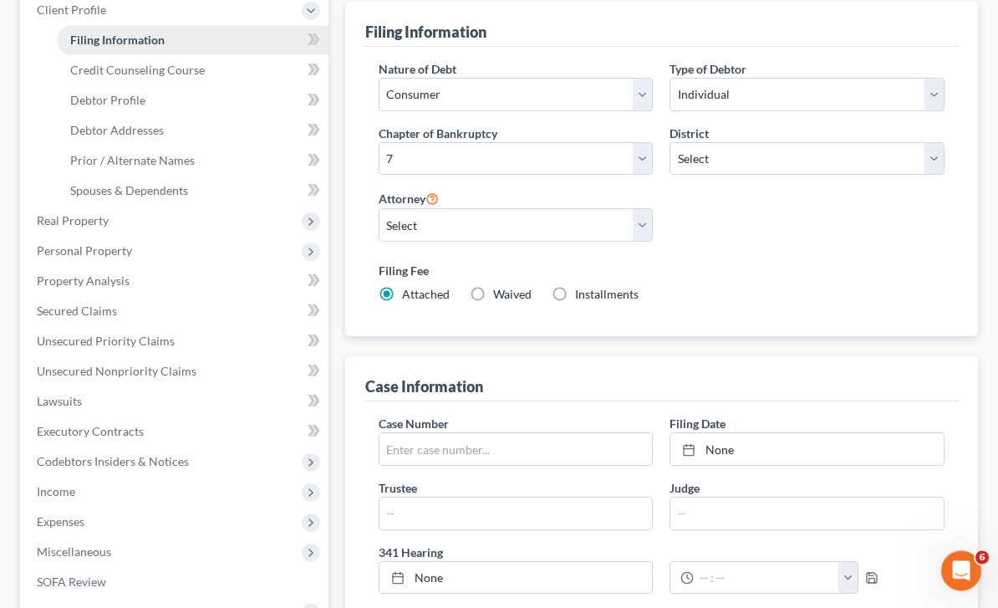
scroll to position [269, 0]
click at [127, 105] on span "Debtor Profile" at bounding box center [107, 100] width 75 height 14
select select "1"
select select "3"
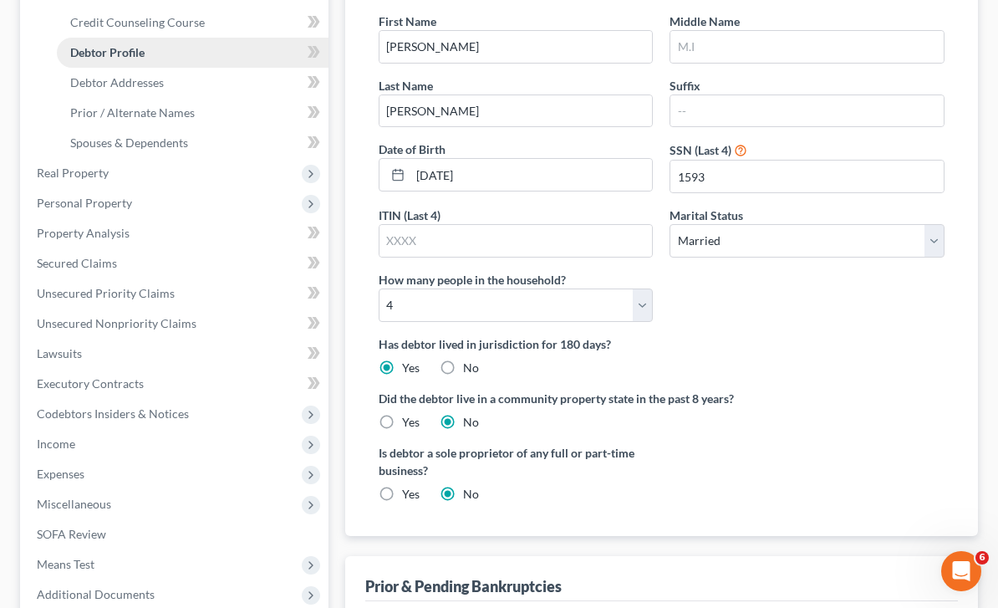
scroll to position [293, 0]
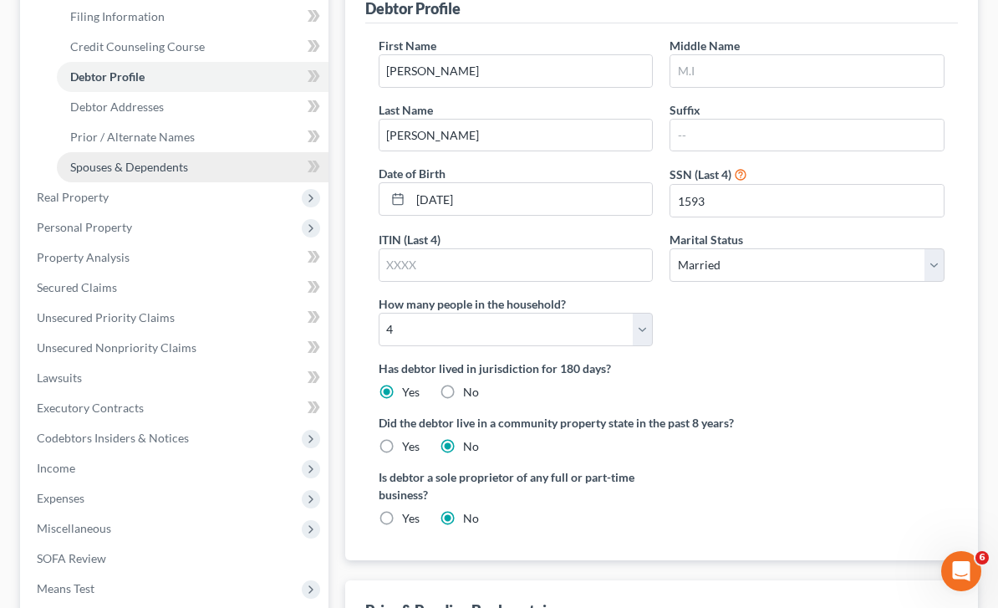
click at [151, 173] on link "Spouses & Dependents" at bounding box center [193, 167] width 272 height 30
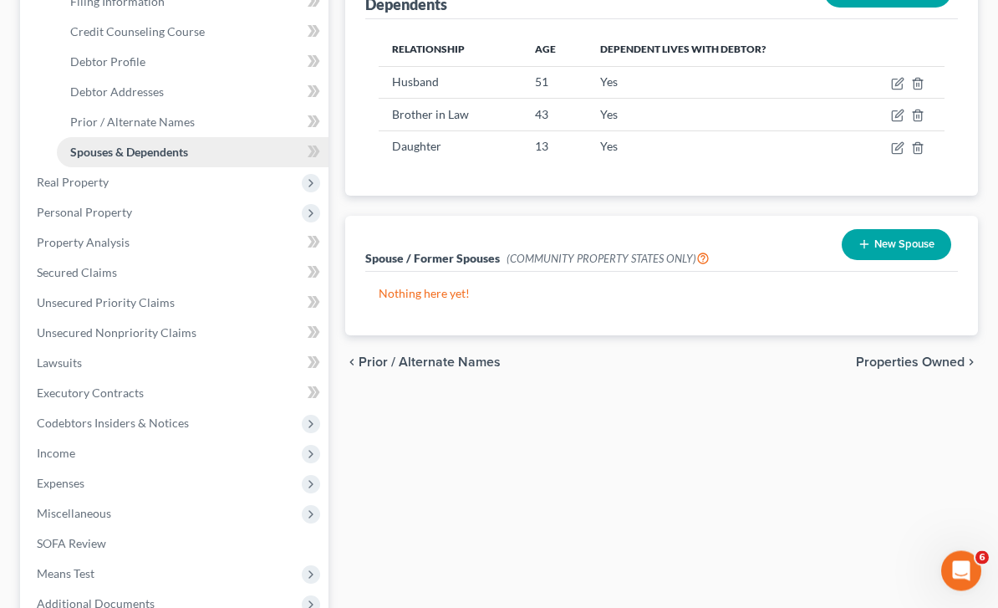
scroll to position [308, 0]
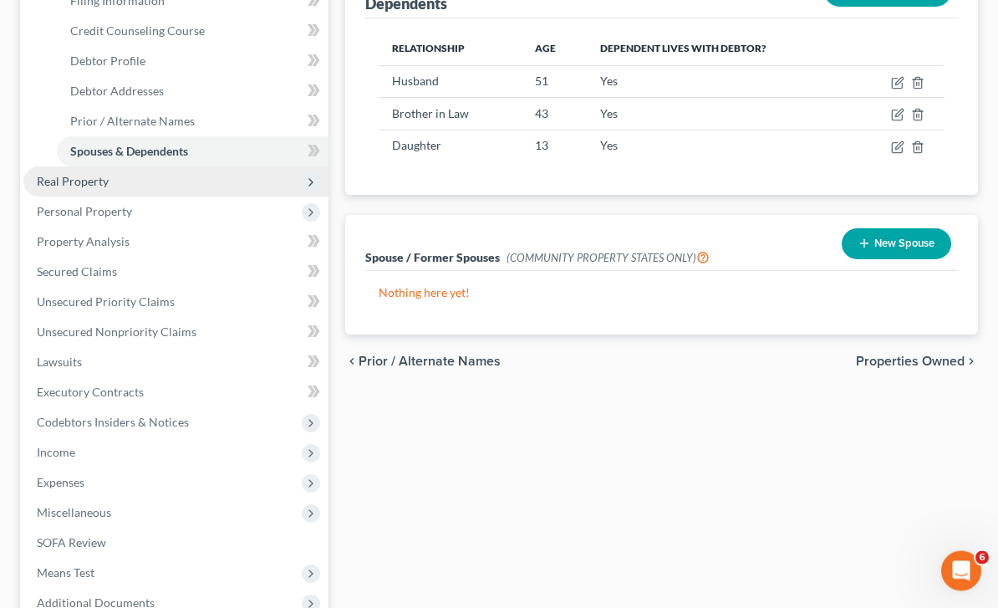
click at [130, 178] on span "Real Property" at bounding box center [175, 182] width 305 height 30
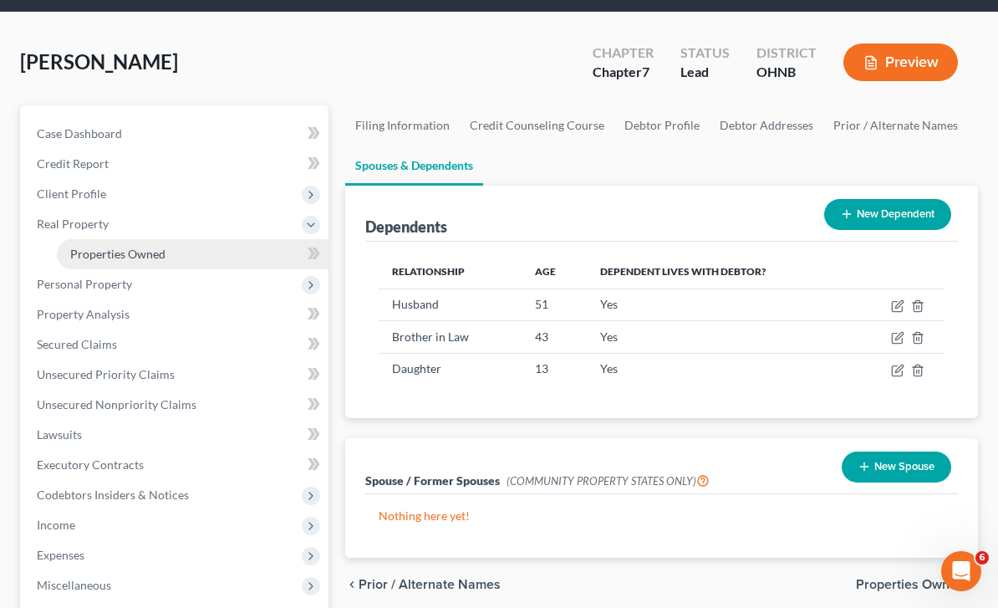
click at [164, 262] on link "Properties Owned" at bounding box center [193, 254] width 272 height 30
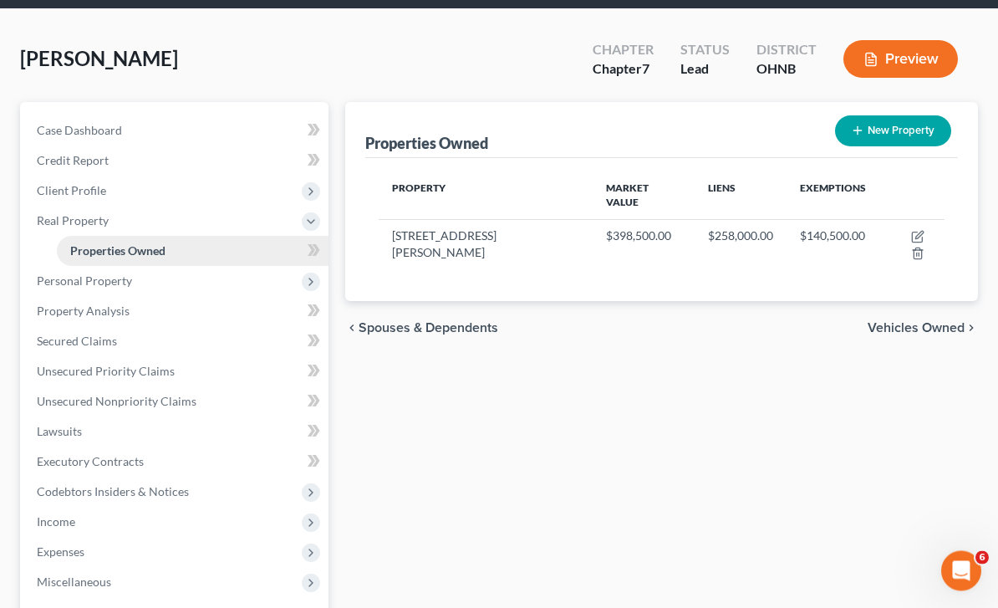
scroll to position [89, 0]
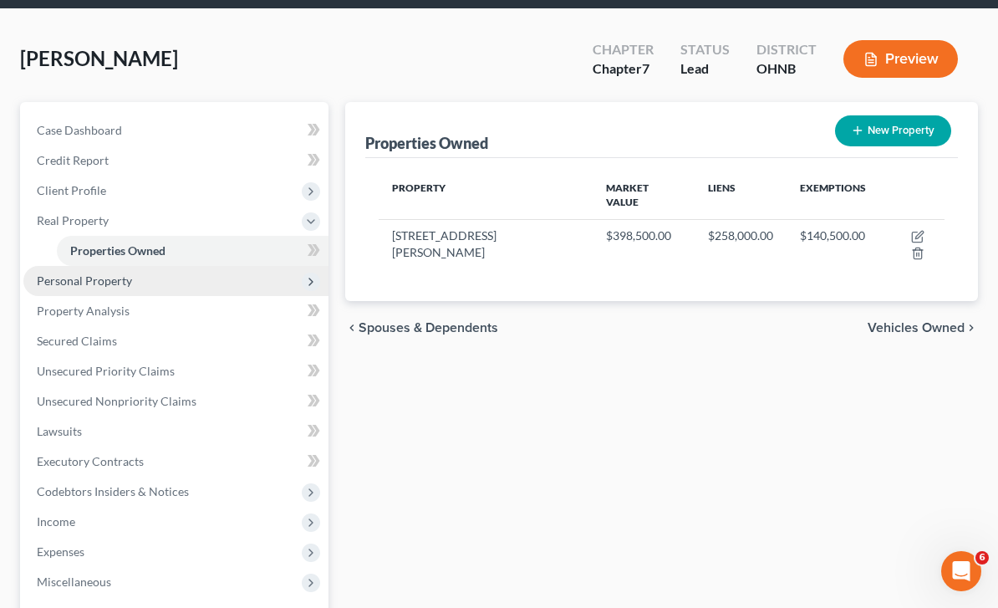
click at [118, 275] on span "Personal Property" at bounding box center [84, 280] width 95 height 14
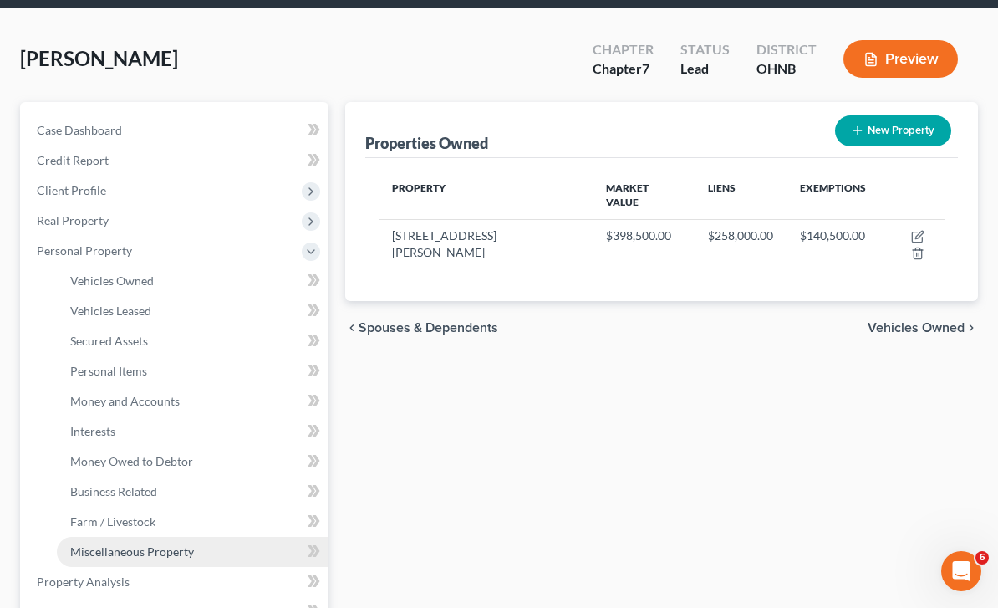
click at [186, 544] on span "Miscellaneous Property" at bounding box center [132, 551] width 124 height 14
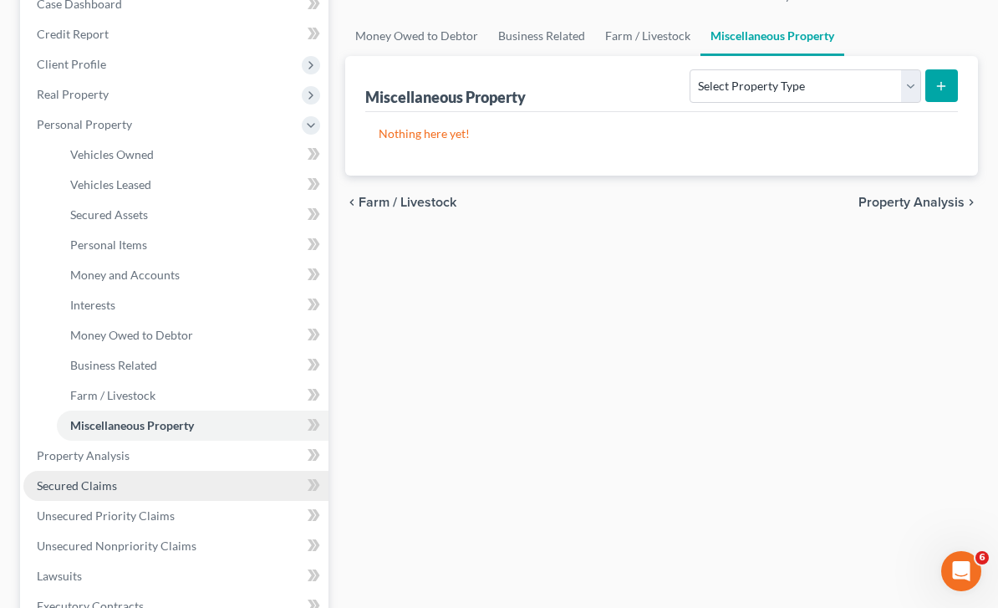
click at [130, 471] on link "Secured Claims" at bounding box center [175, 486] width 305 height 30
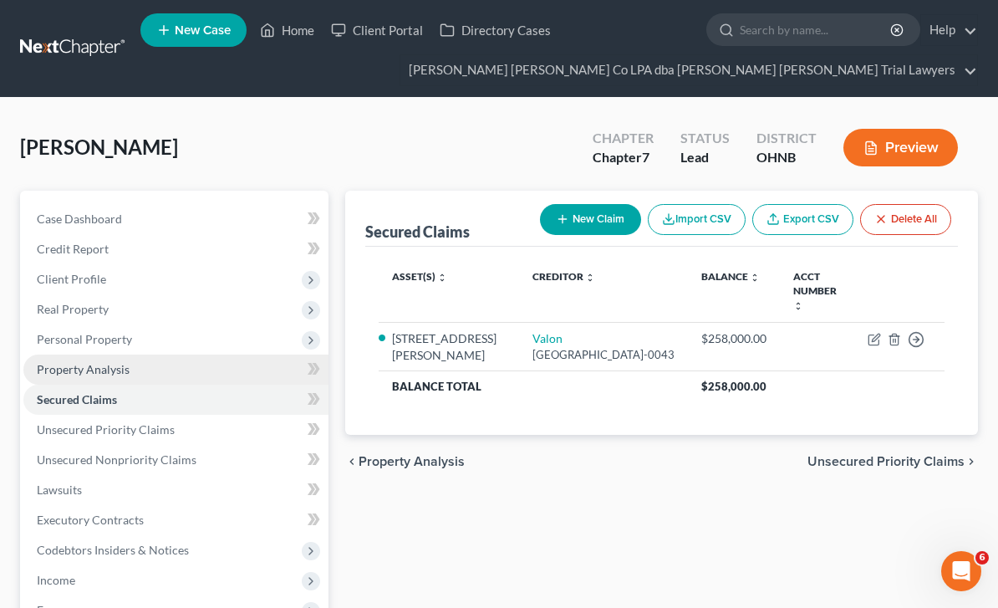
click at [120, 371] on span "Property Analysis" at bounding box center [83, 369] width 93 height 14
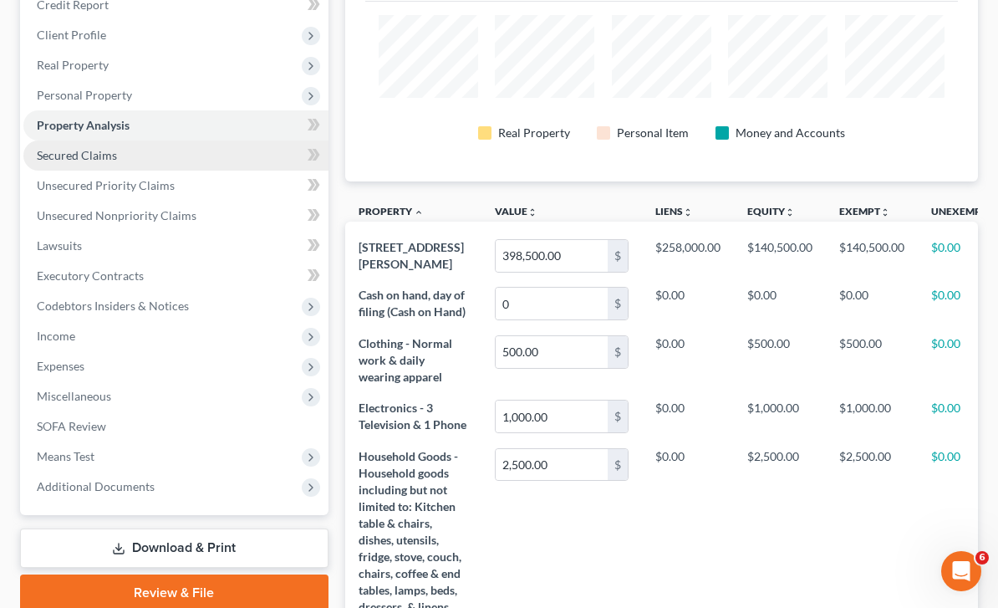
click at [86, 157] on span "Secured Claims" at bounding box center [77, 155] width 80 height 14
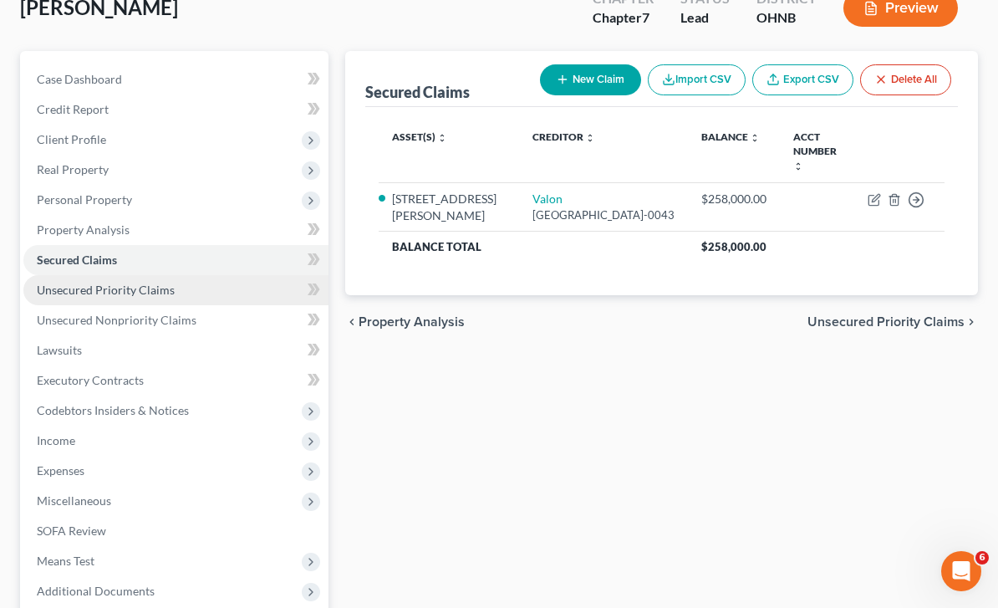
click at [172, 298] on link "Unsecured Priority Claims" at bounding box center [175, 290] width 305 height 30
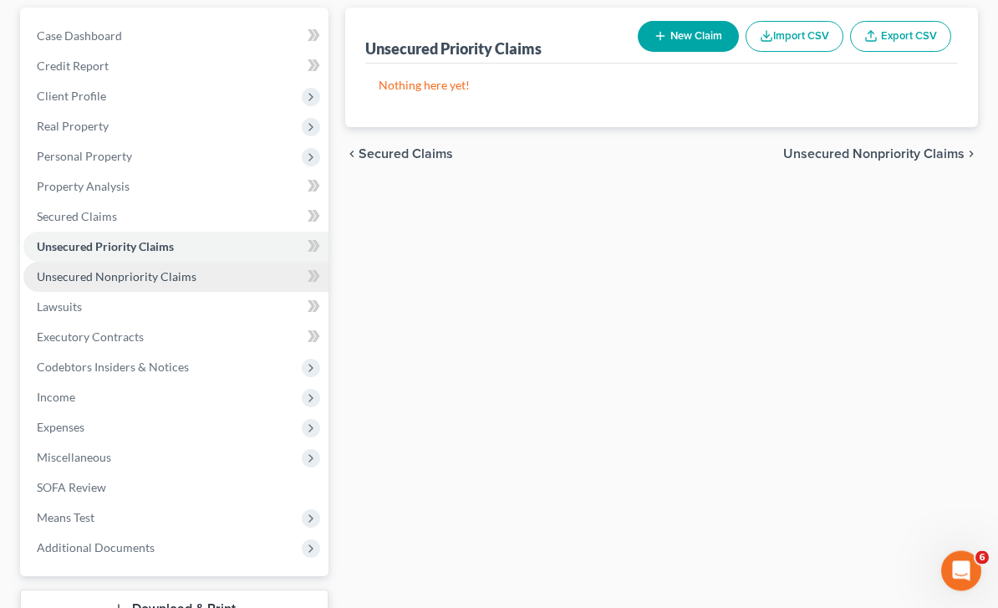
click at [193, 275] on link "Unsecured Nonpriority Claims" at bounding box center [175, 277] width 305 height 30
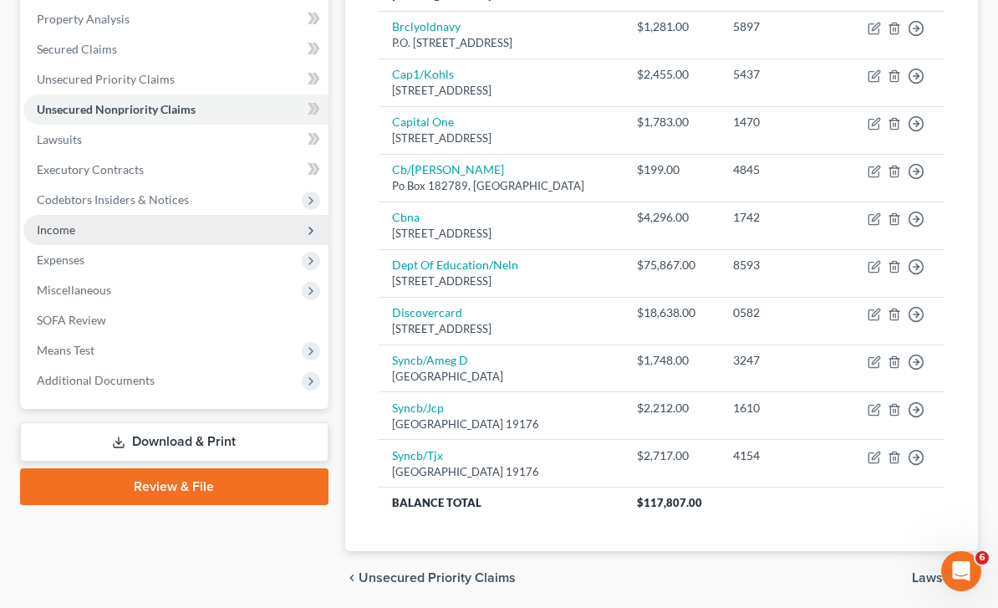
click at [153, 232] on span "Income" at bounding box center [175, 230] width 305 height 30
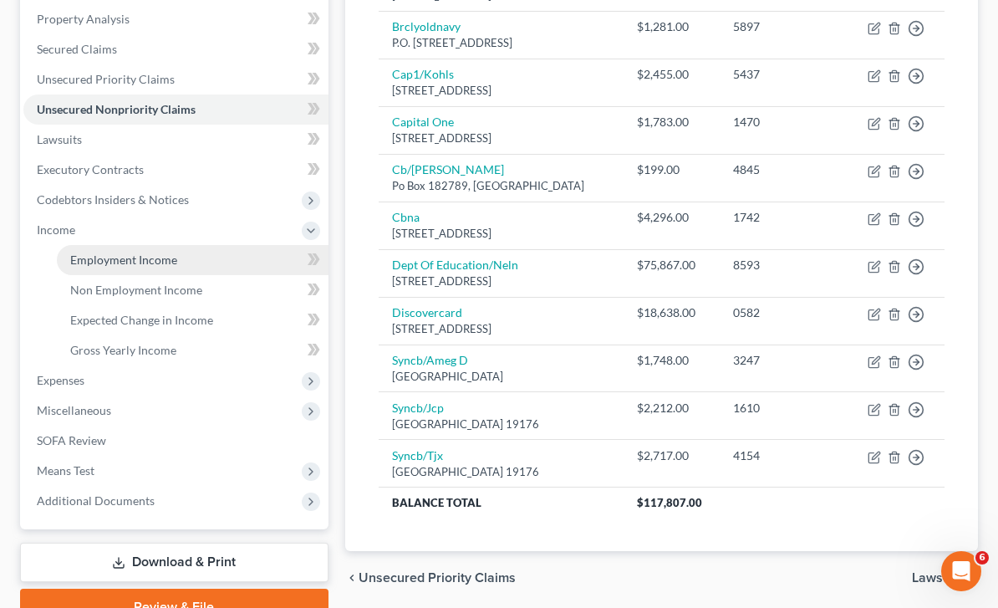
click at [167, 266] on link "Employment Income" at bounding box center [193, 260] width 272 height 30
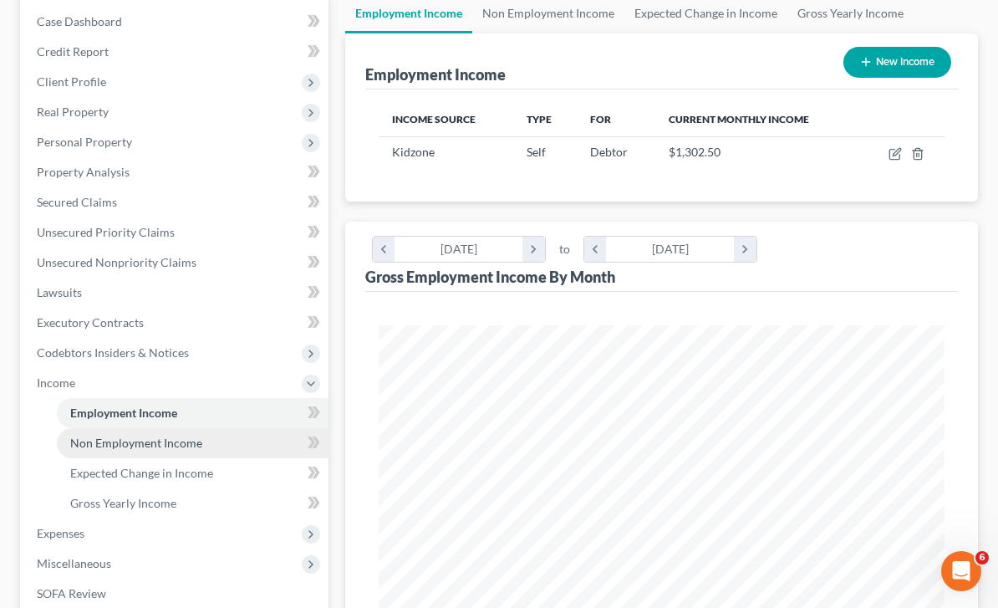
click at [172, 450] on link "Non Employment Income" at bounding box center [193, 443] width 272 height 30
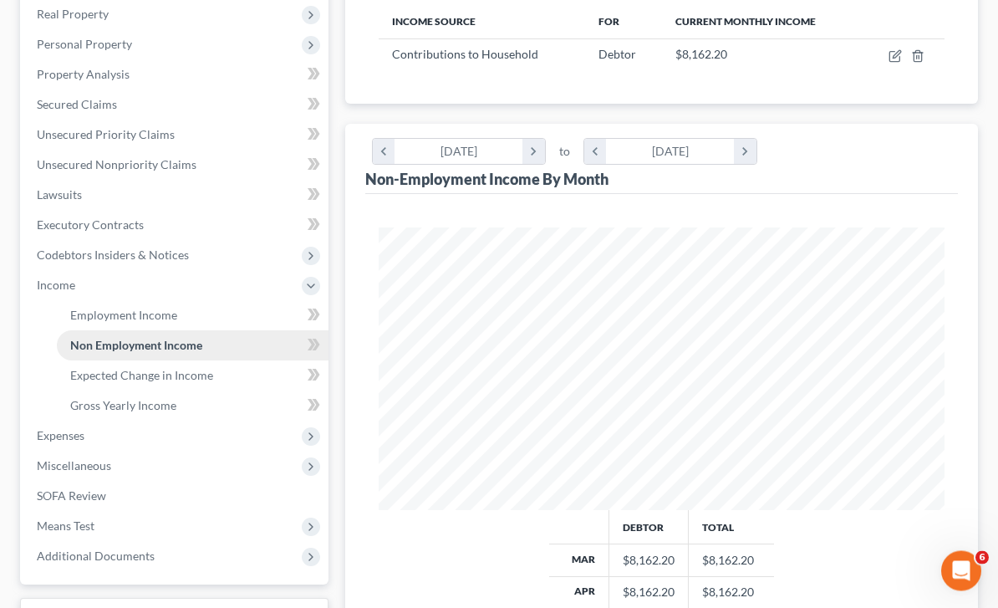
scroll to position [295, 0]
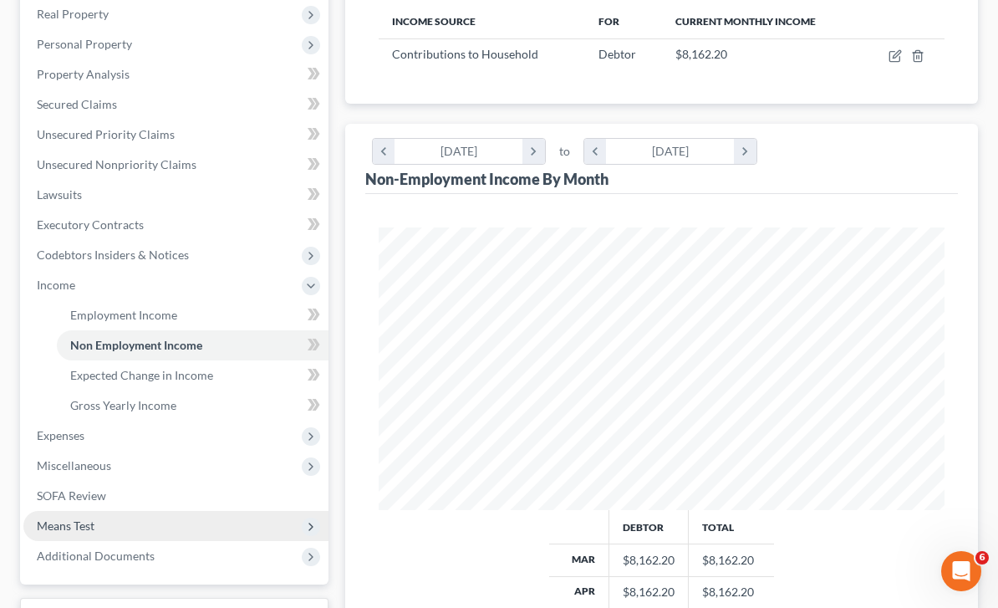
click at [104, 526] on span "Means Test" at bounding box center [175, 526] width 305 height 30
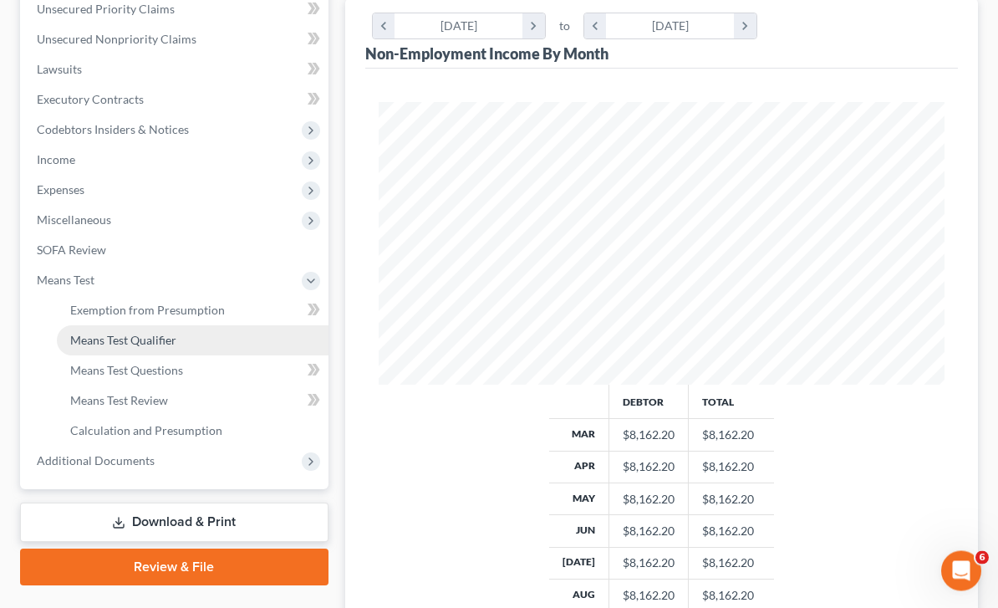
click at [206, 349] on link "Means Test Qualifier" at bounding box center [193, 341] width 272 height 30
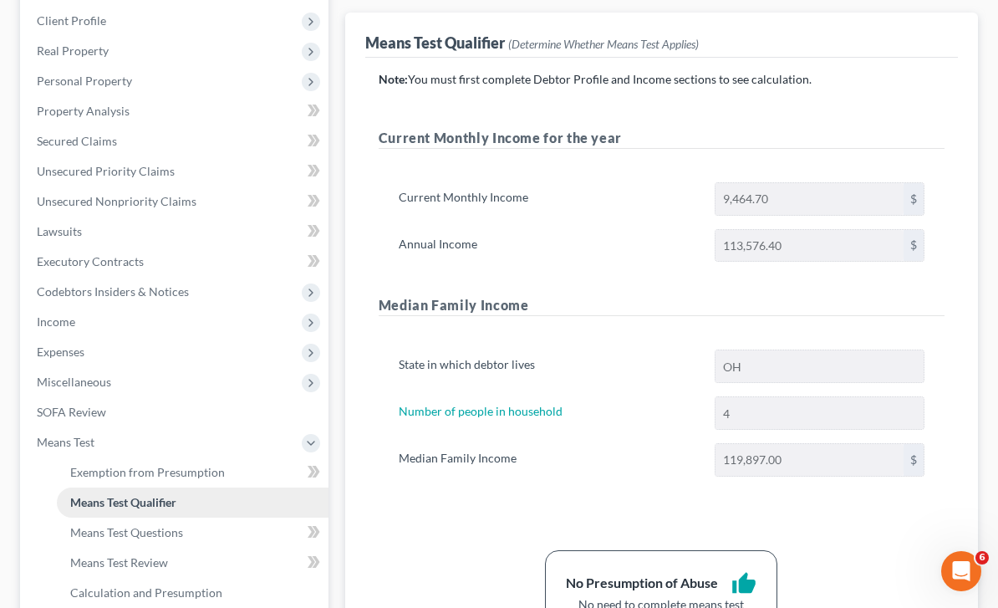
scroll to position [257, 0]
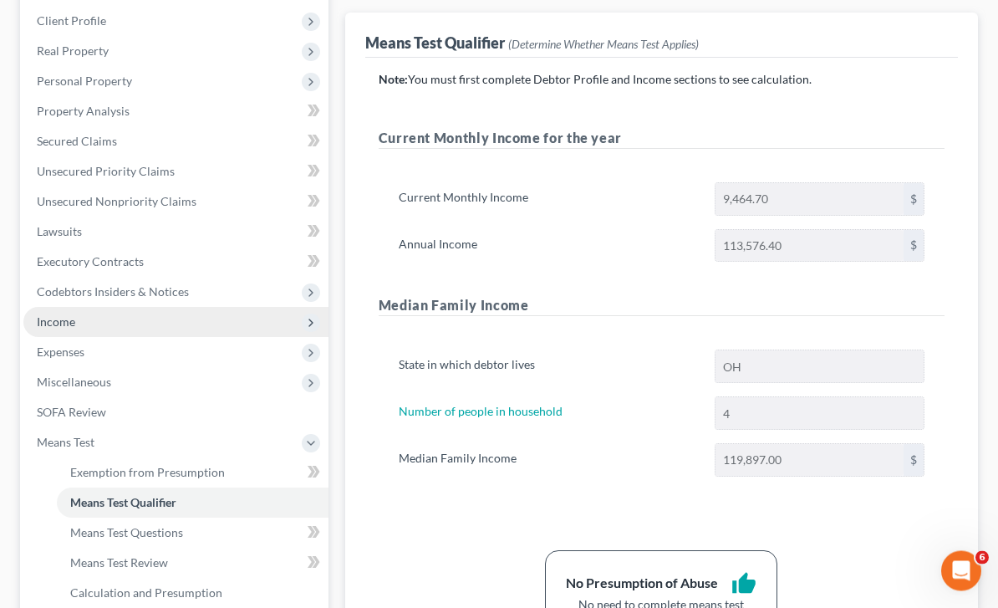
click at [81, 331] on span "Income" at bounding box center [175, 323] width 305 height 30
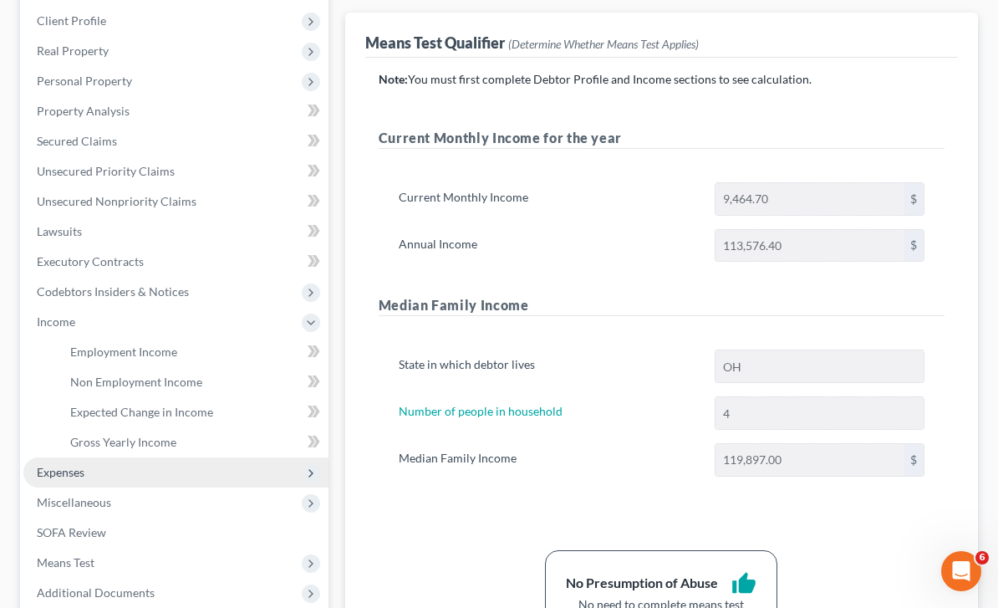
click at [103, 475] on span "Expenses" at bounding box center [175, 472] width 305 height 30
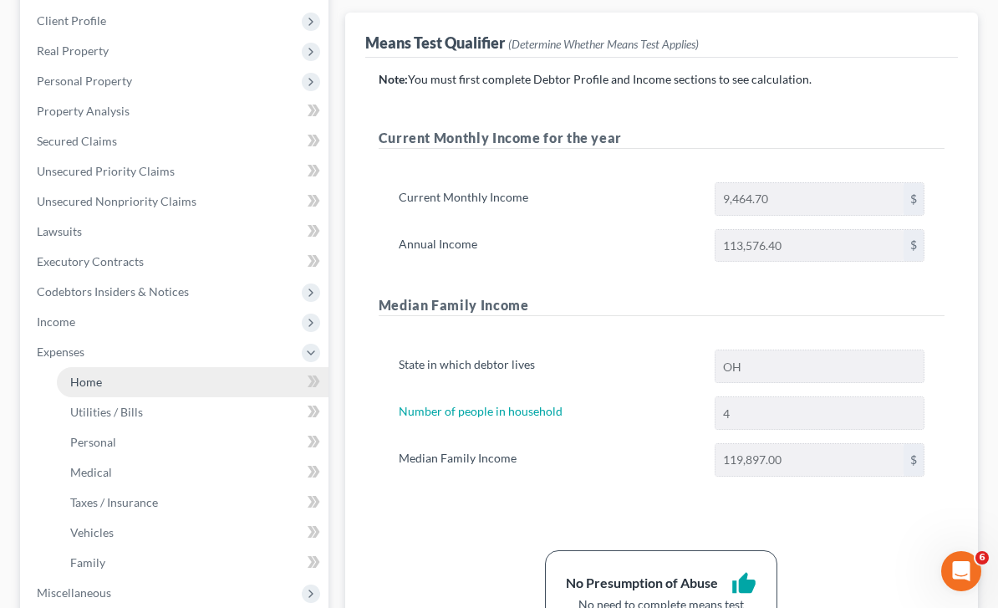
click at [135, 390] on link "Home" at bounding box center [193, 382] width 272 height 30
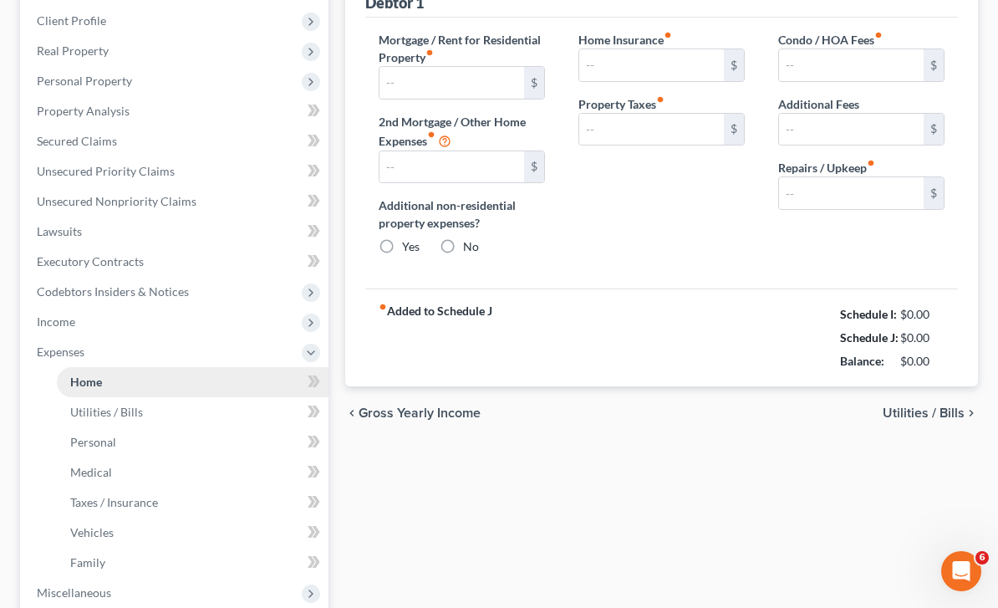
type input "1,982.00"
type input "0.00"
radio input "true"
type input "0.00"
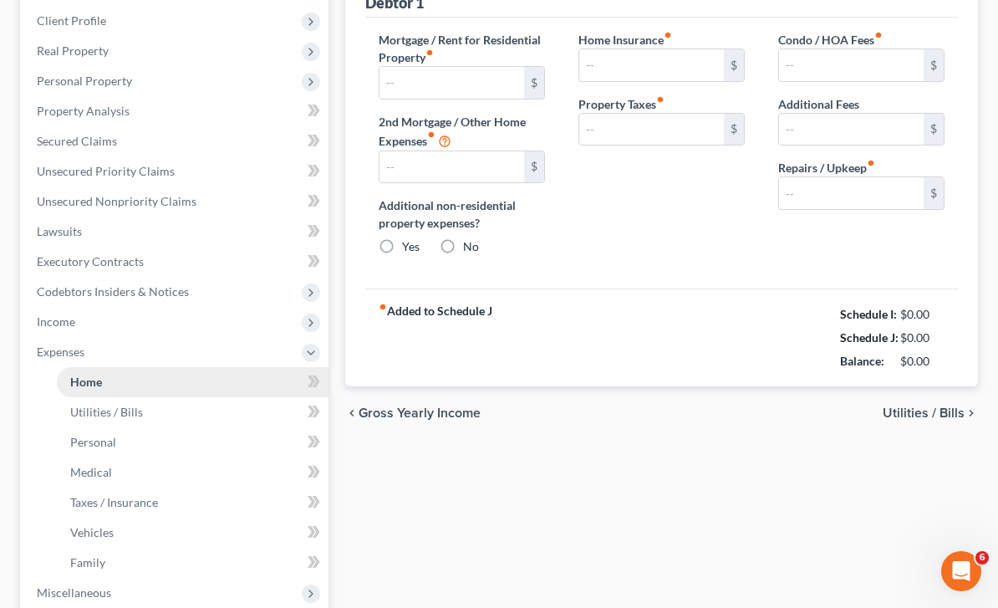
type input "0.00"
type input "300.00"
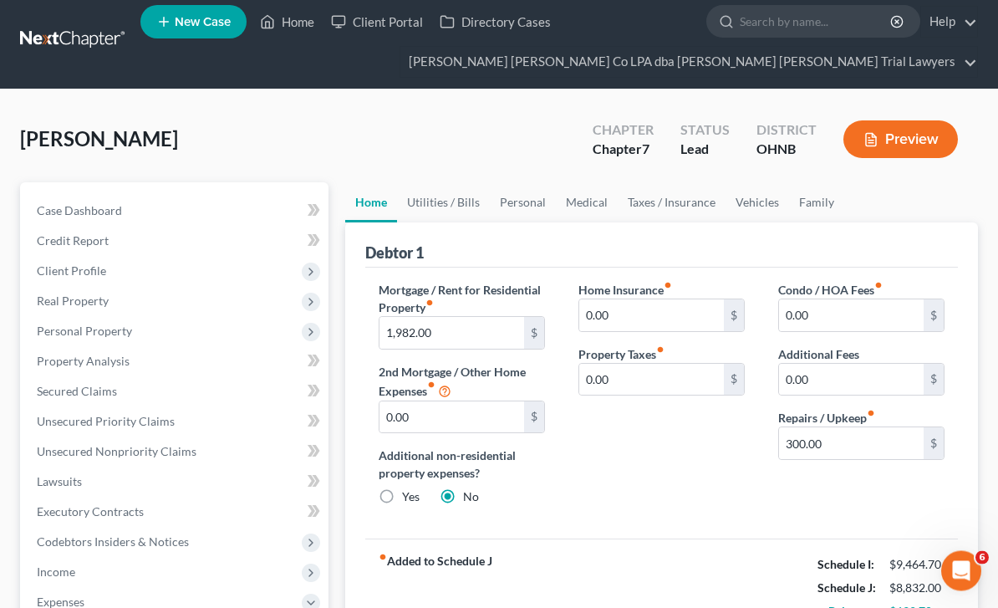
scroll to position [43, 0]
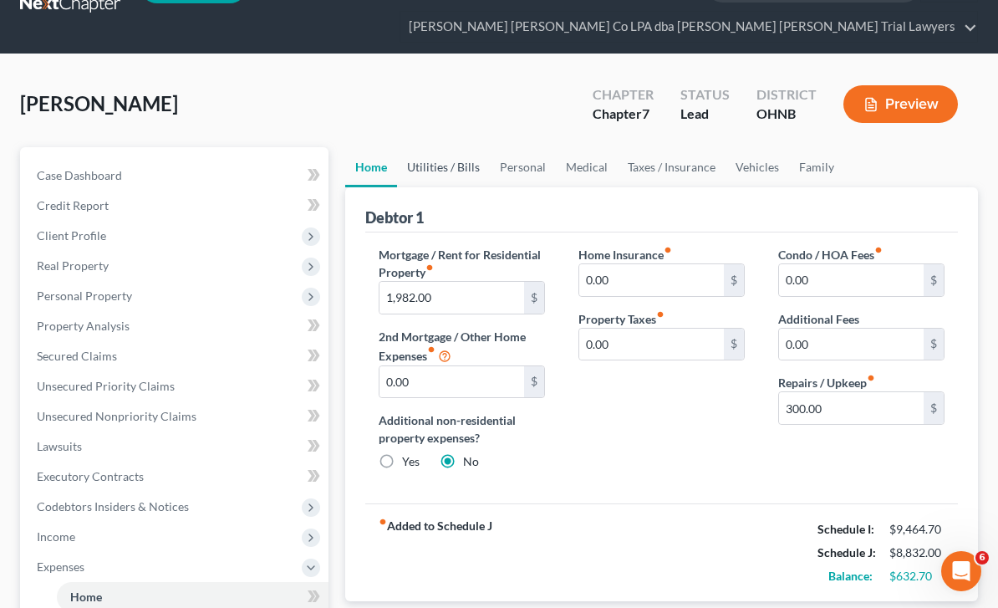
click at [451, 171] on link "Utilities / Bills" at bounding box center [443, 167] width 93 height 40
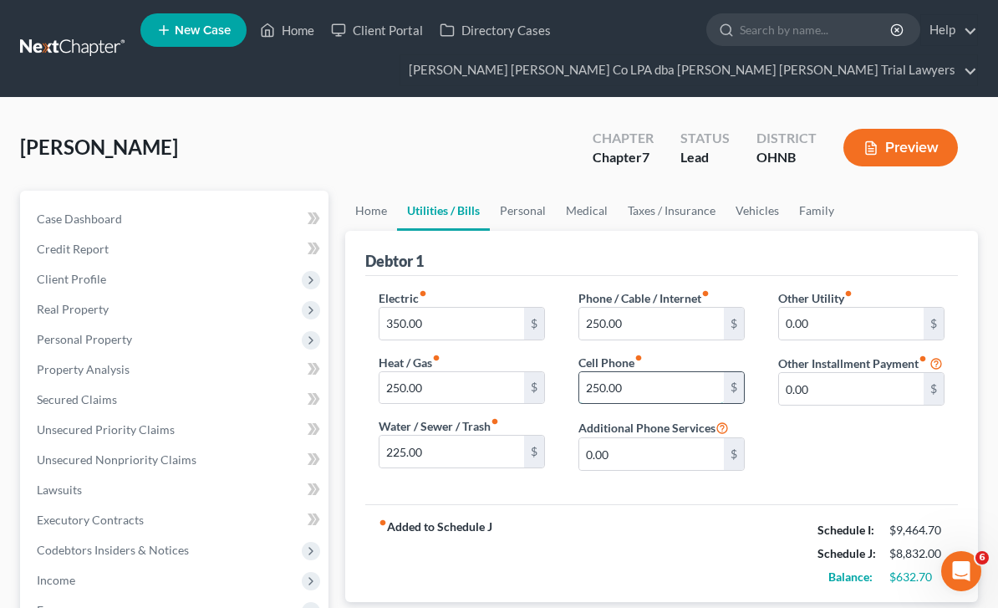
click at [681, 384] on input "250.00" at bounding box center [651, 388] width 145 height 32
type input "0"
click at [752, 544] on div "fiber_manual_record Added to Schedule J Schedule I: $9,464.70 Schedule J: $8,58…" at bounding box center [661, 553] width 593 height 98
click at [533, 211] on link "Personal" at bounding box center [523, 211] width 66 height 40
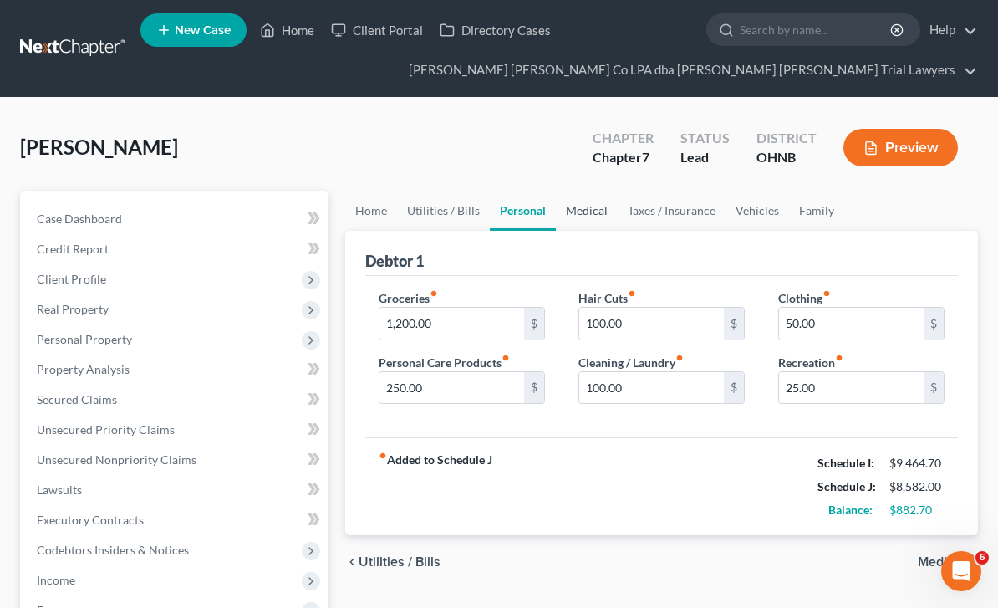
click at [591, 211] on link "Medical" at bounding box center [587, 211] width 62 height 40
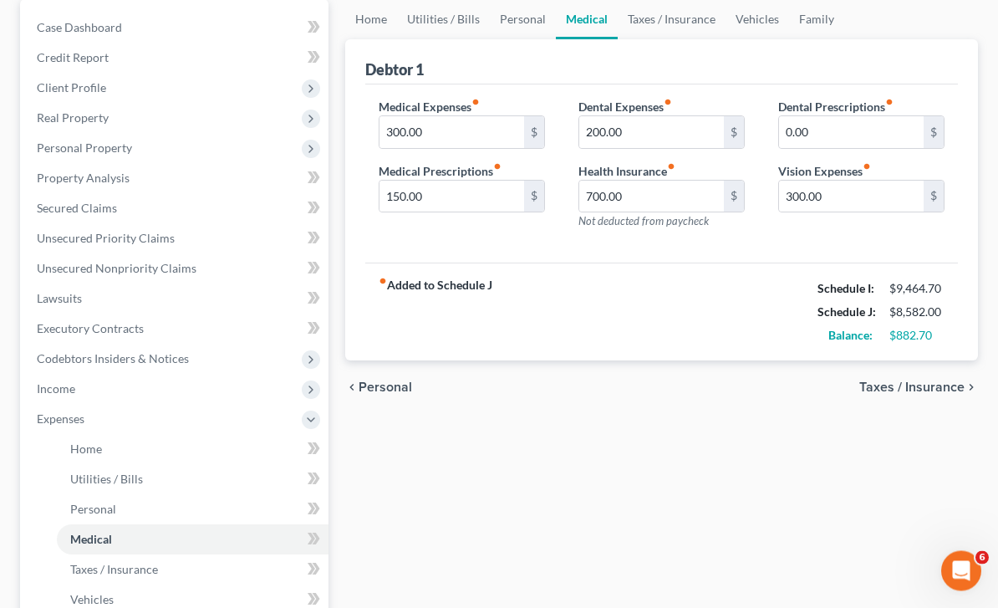
scroll to position [201, 0]
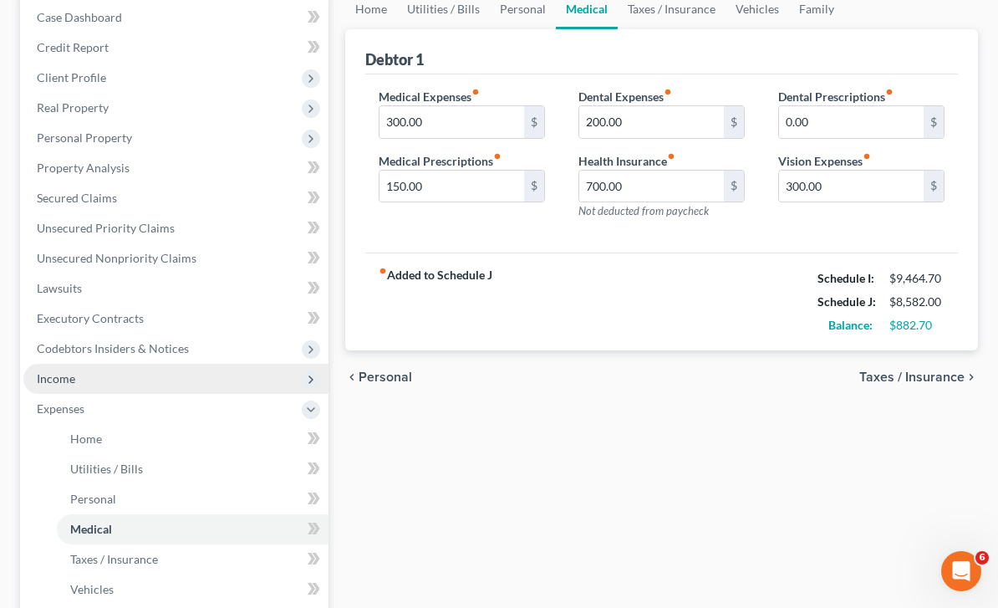
click at [118, 375] on span "Income" at bounding box center [175, 379] width 305 height 30
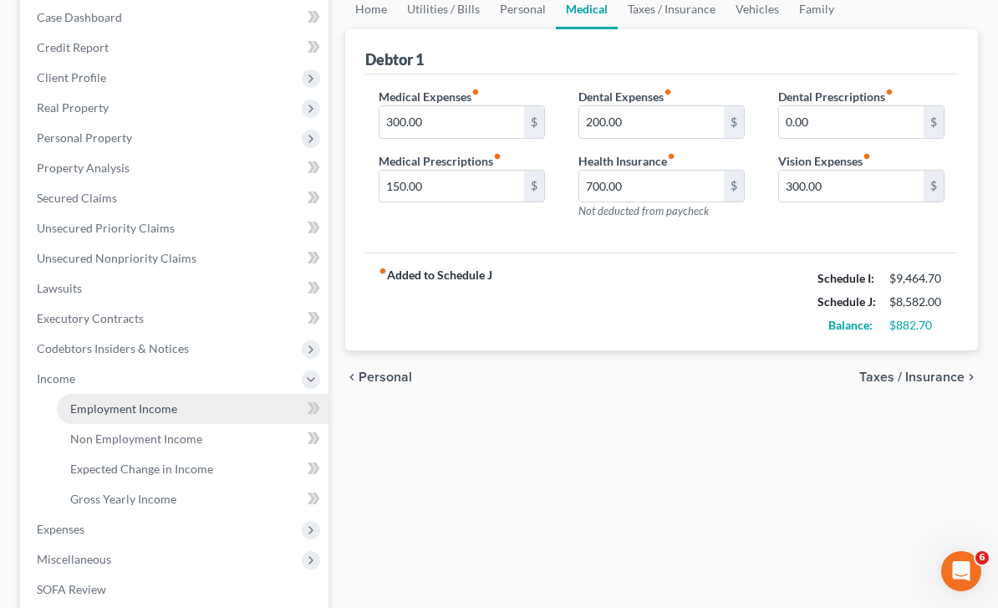
click at [163, 409] on span "Employment Income" at bounding box center [123, 408] width 107 height 14
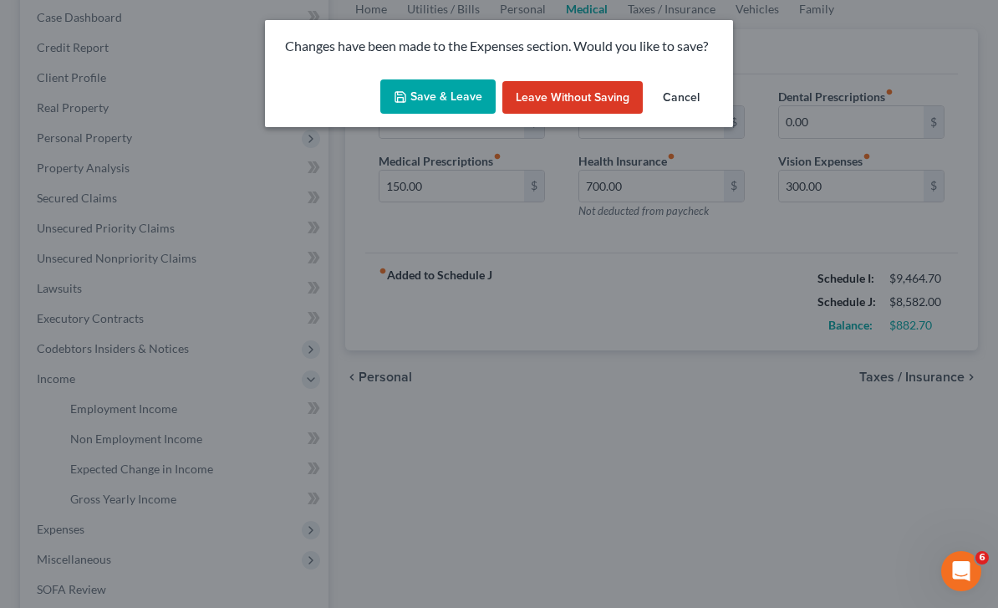
click at [465, 96] on button "Save & Leave" at bounding box center [437, 96] width 115 height 35
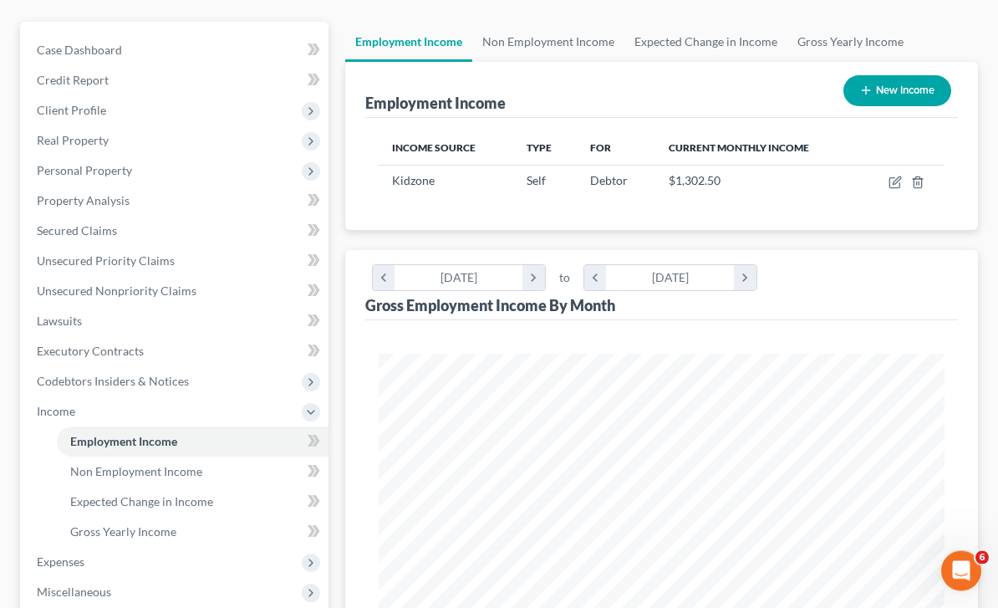
scroll to position [243, 0]
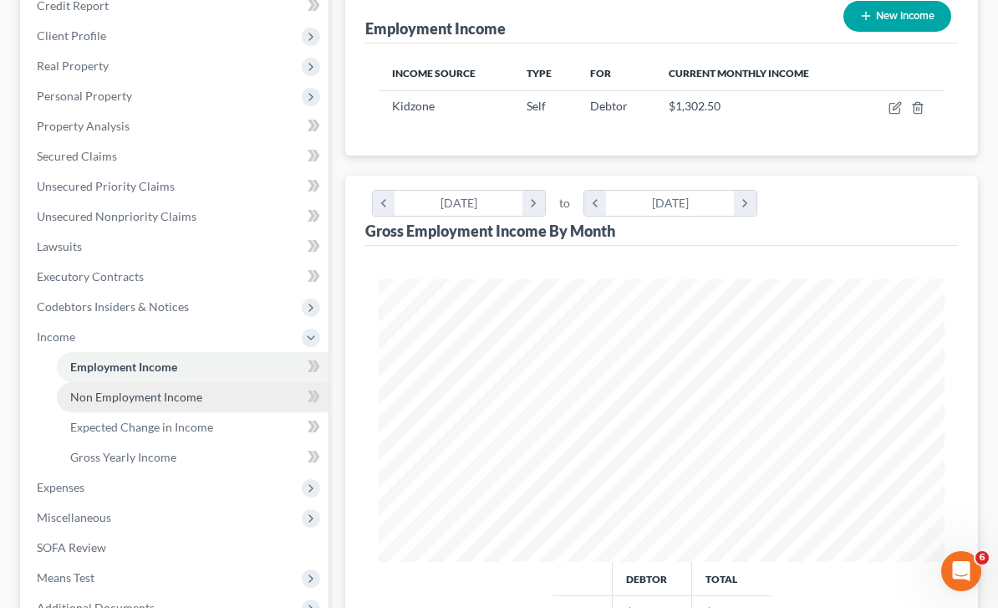
click at [191, 403] on link "Non Employment Income" at bounding box center [193, 397] width 272 height 30
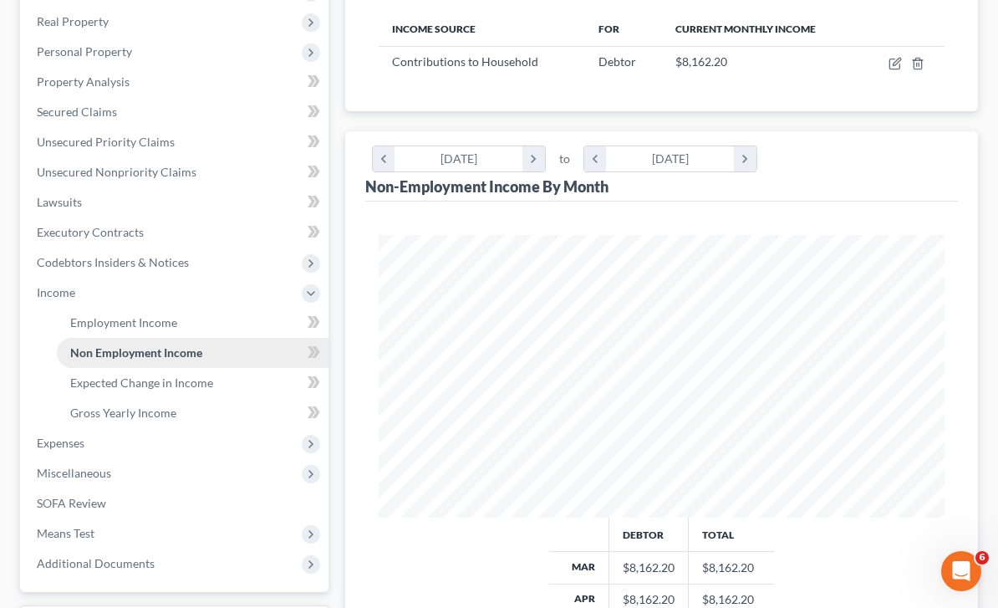
scroll to position [266, 0]
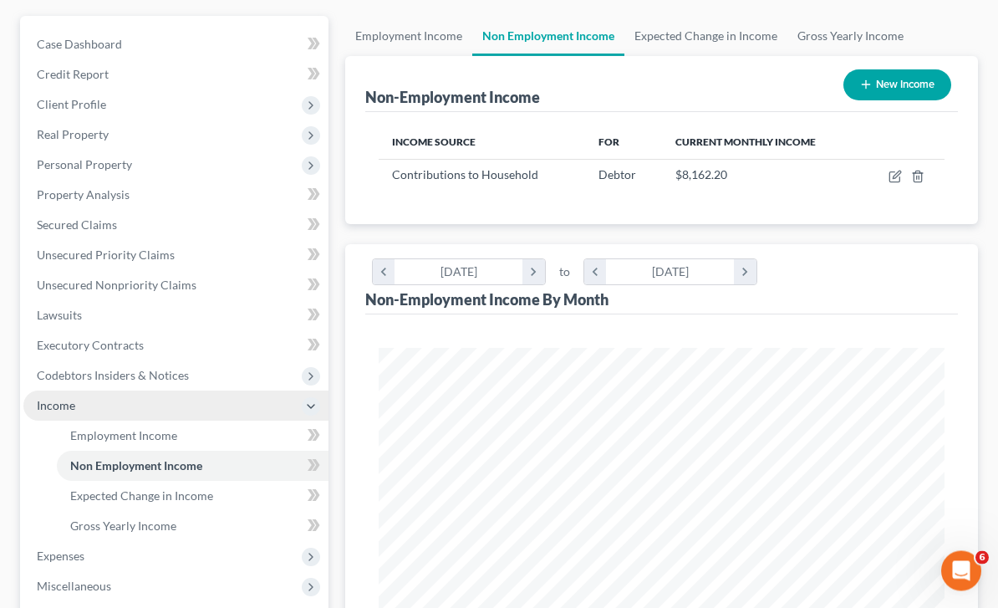
click at [129, 402] on span "Income" at bounding box center [175, 406] width 305 height 30
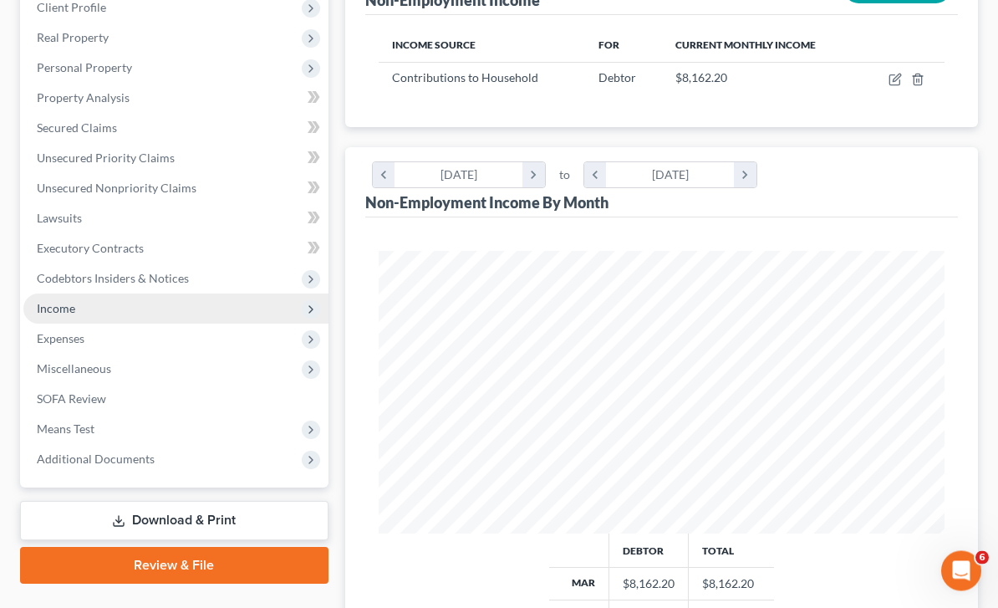
scroll to position [274, 0]
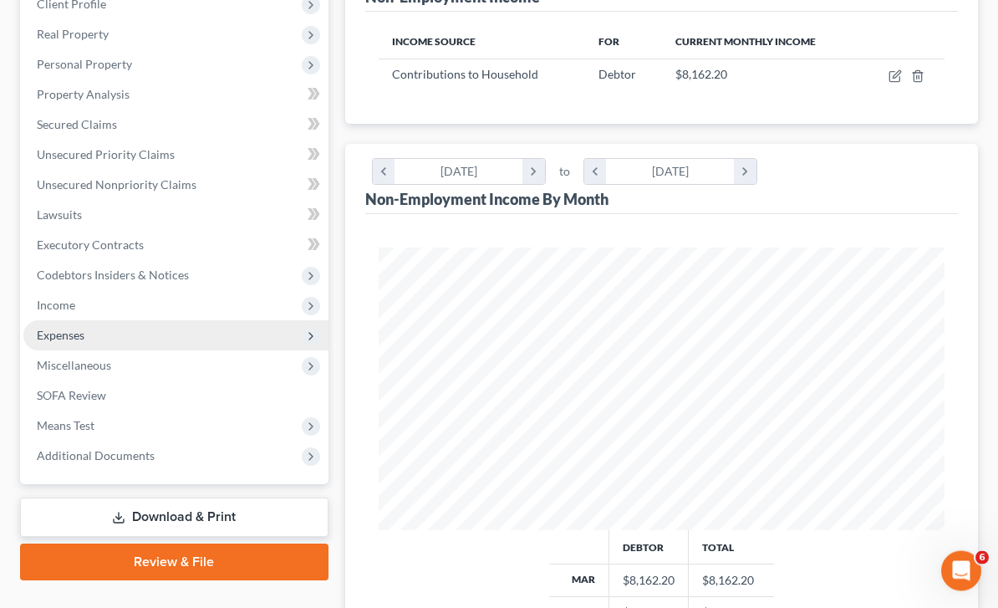
click at [104, 332] on span "Expenses" at bounding box center [175, 336] width 305 height 30
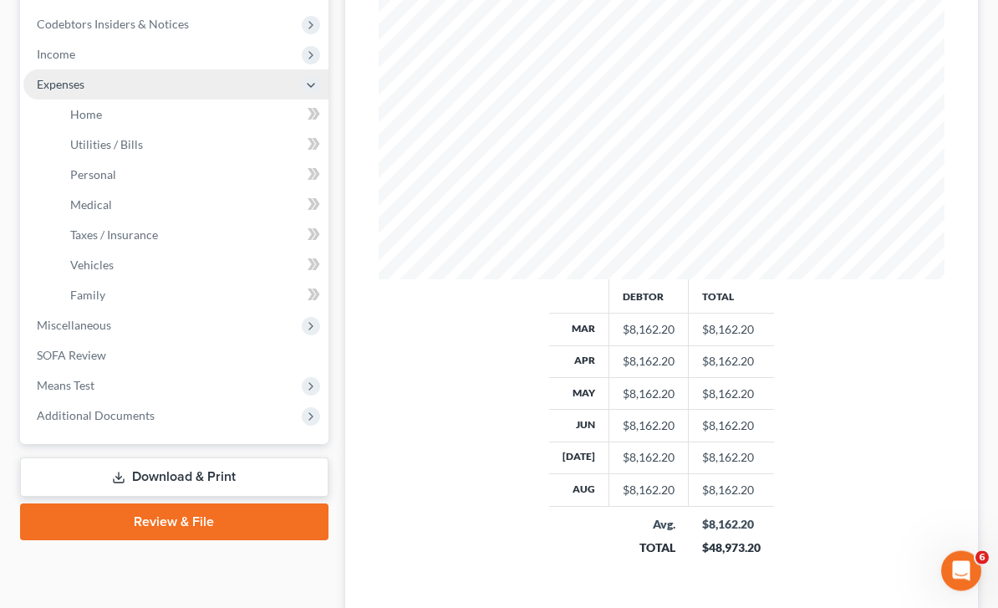
scroll to position [527, 0]
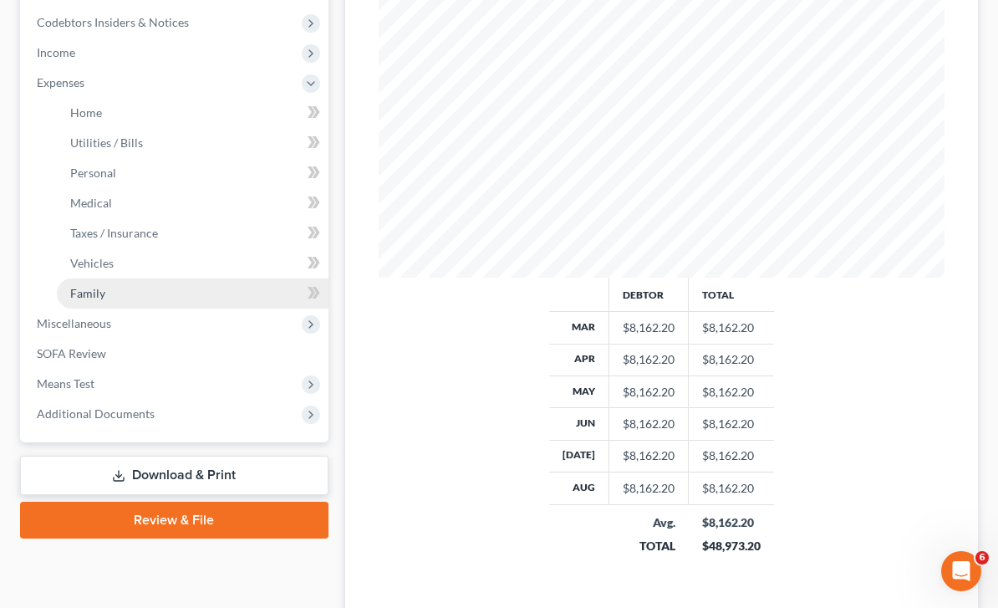
click at [140, 303] on link "Family" at bounding box center [193, 293] width 272 height 30
click at [216, 308] on link "Family" at bounding box center [193, 293] width 272 height 30
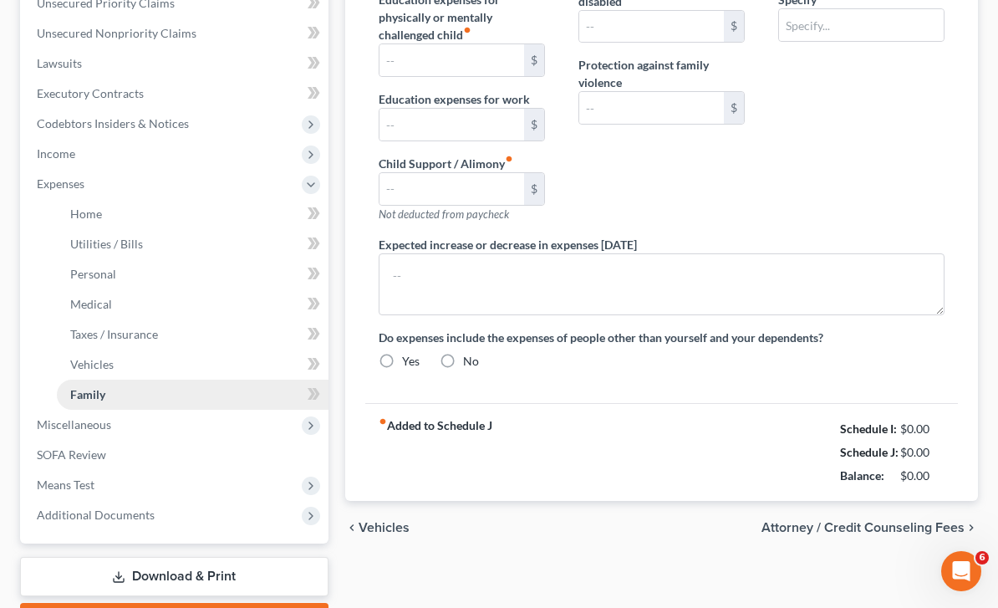
type input "0.00"
type input "200.00"
type input "0.00"
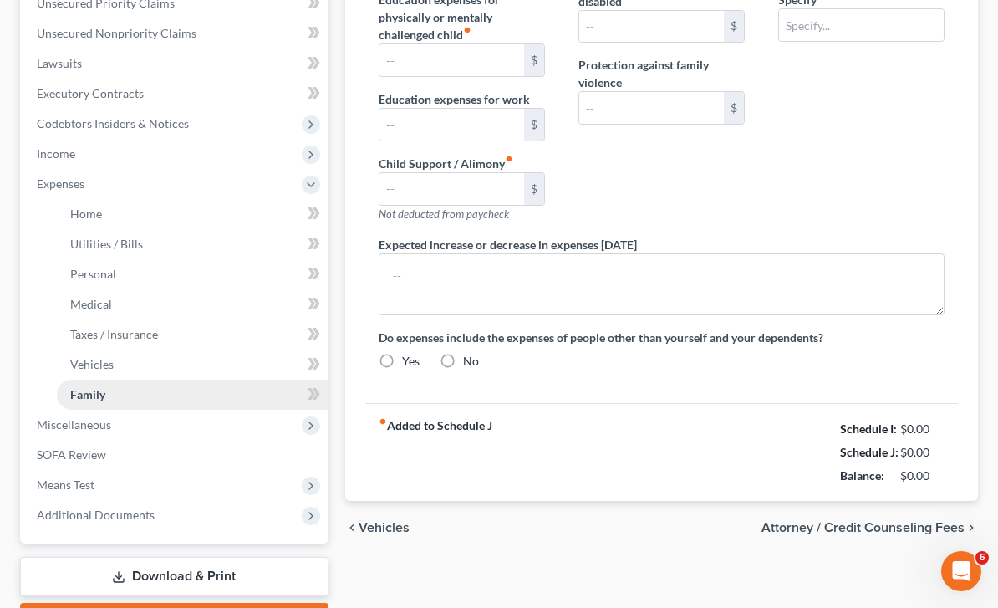
type input "0.00"
type input "300.00"
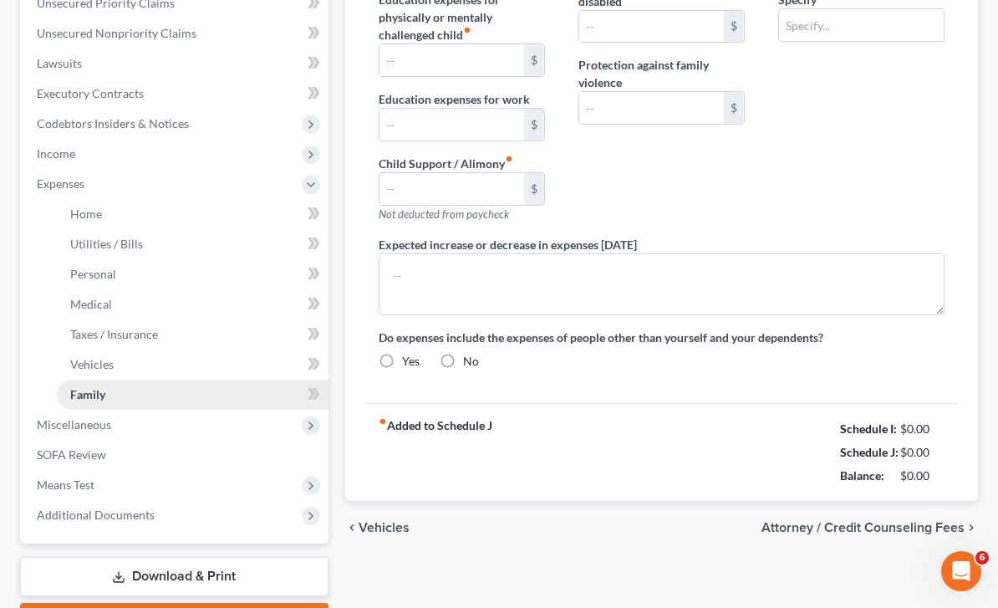
type input "Pet Expense"
radio input "true"
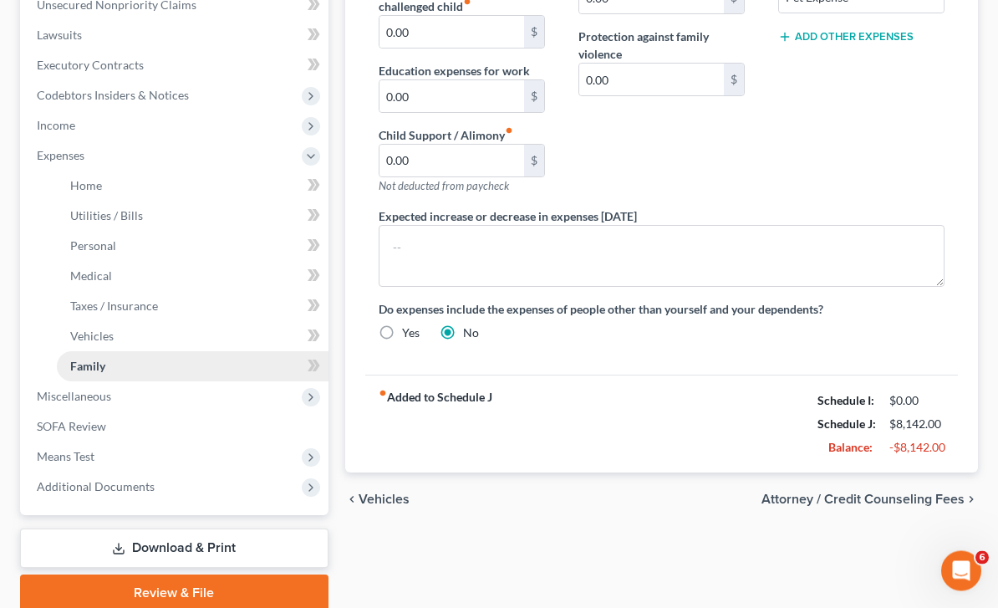
scroll to position [466, 0]
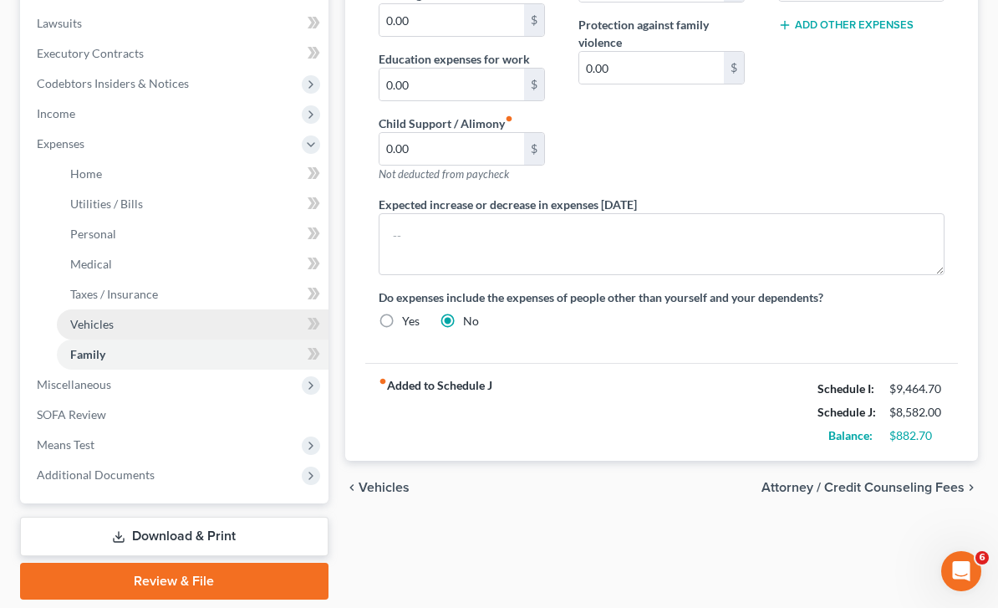
click at [122, 313] on link "Vehicles" at bounding box center [193, 324] width 272 height 30
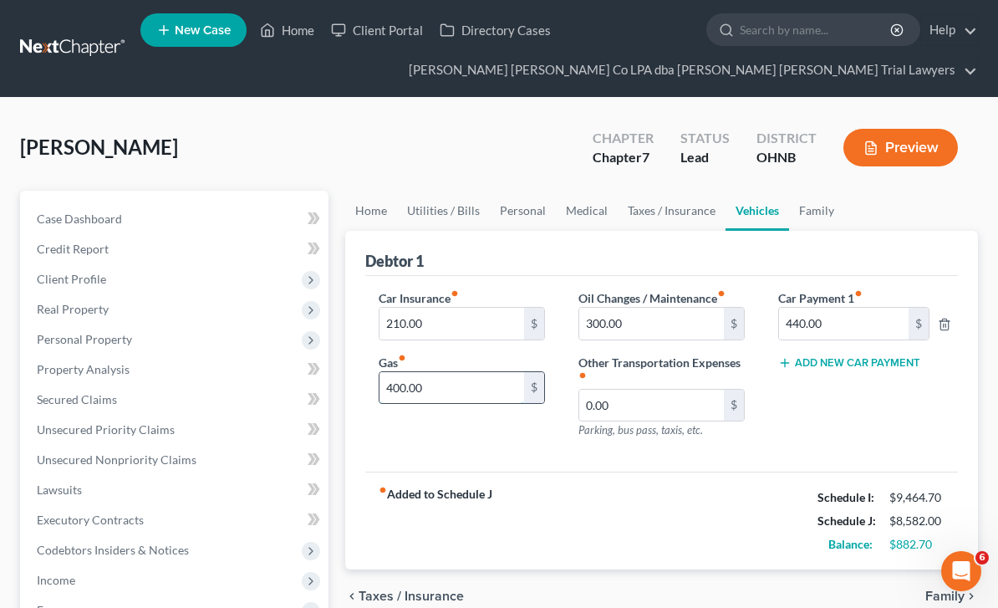
click at [431, 386] on input "400.00" at bounding box center [452, 388] width 145 height 32
type input "250.0"
click at [676, 319] on input "300.00" at bounding box center [651, 324] width 145 height 32
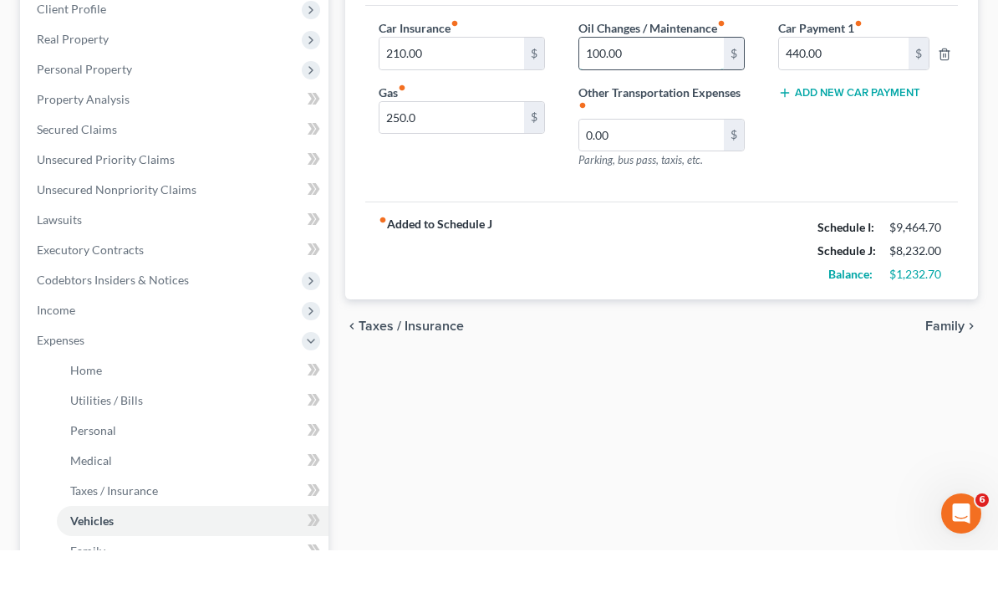
scroll to position [212, 0]
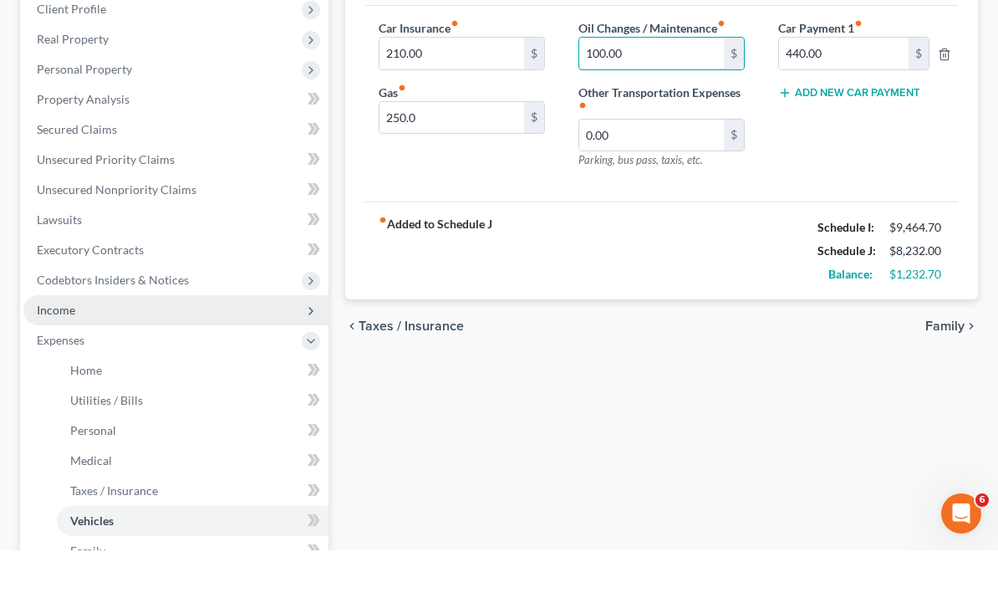
type input "100.00"
click at [108, 353] on span "Income" at bounding box center [175, 368] width 305 height 30
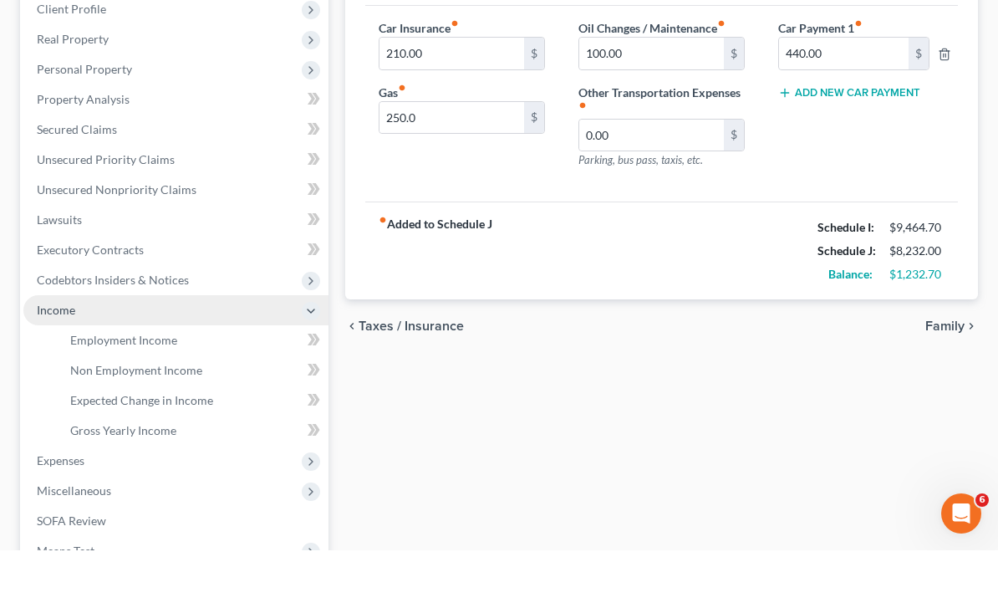
scroll to position [271, 0]
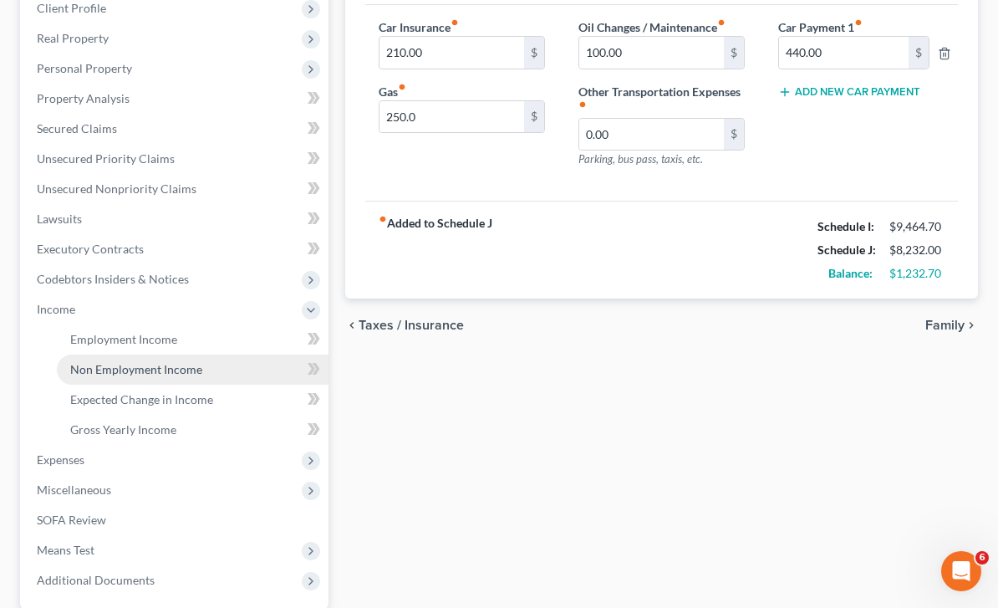
click at [155, 370] on span "Non Employment Income" at bounding box center [136, 369] width 132 height 14
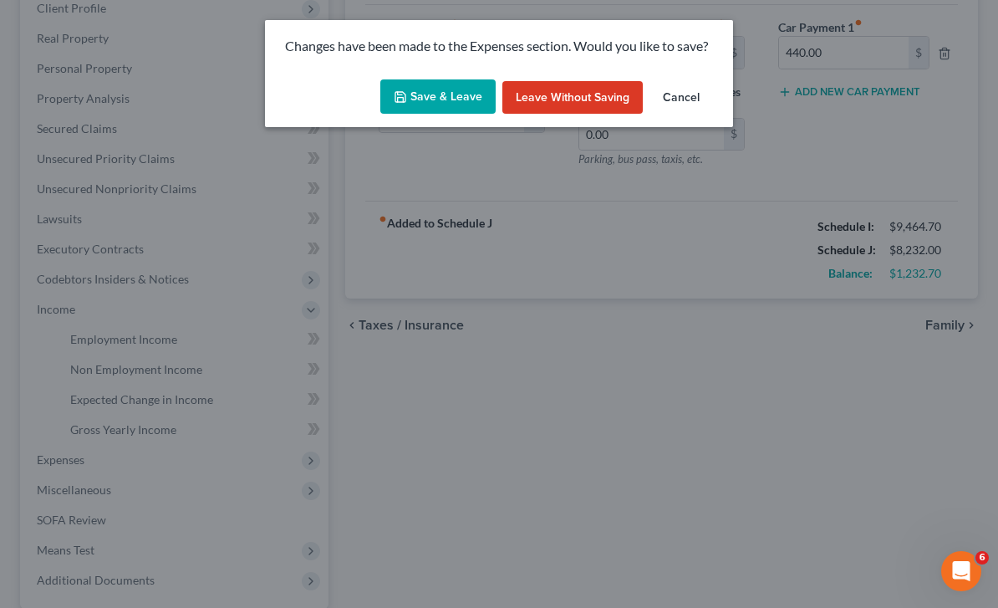
click at [466, 99] on button "Save & Leave" at bounding box center [437, 96] width 115 height 35
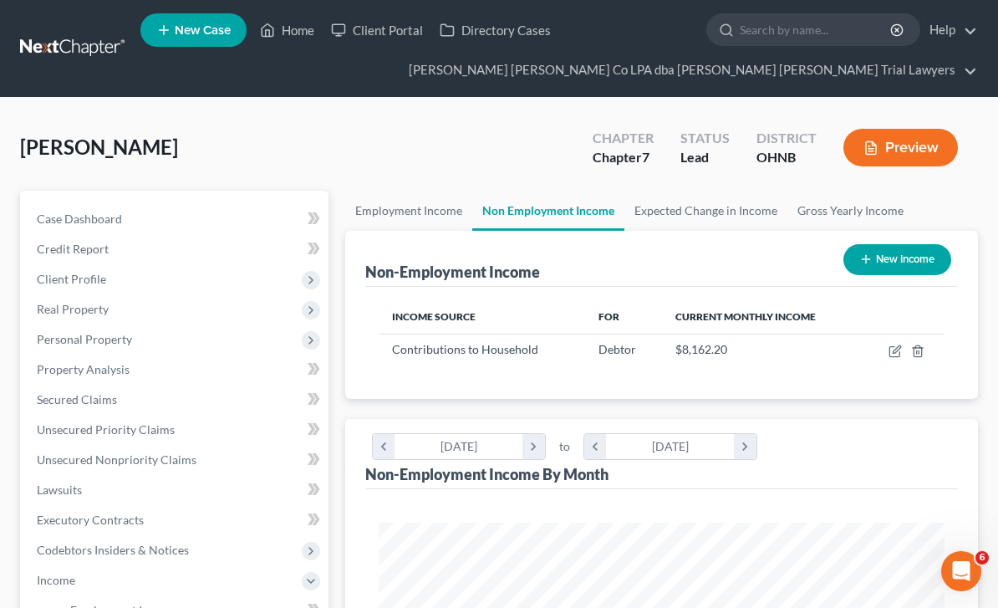
scroll to position [283, 600]
click at [699, 356] on div "$8,162.20" at bounding box center [761, 349] width 173 height 17
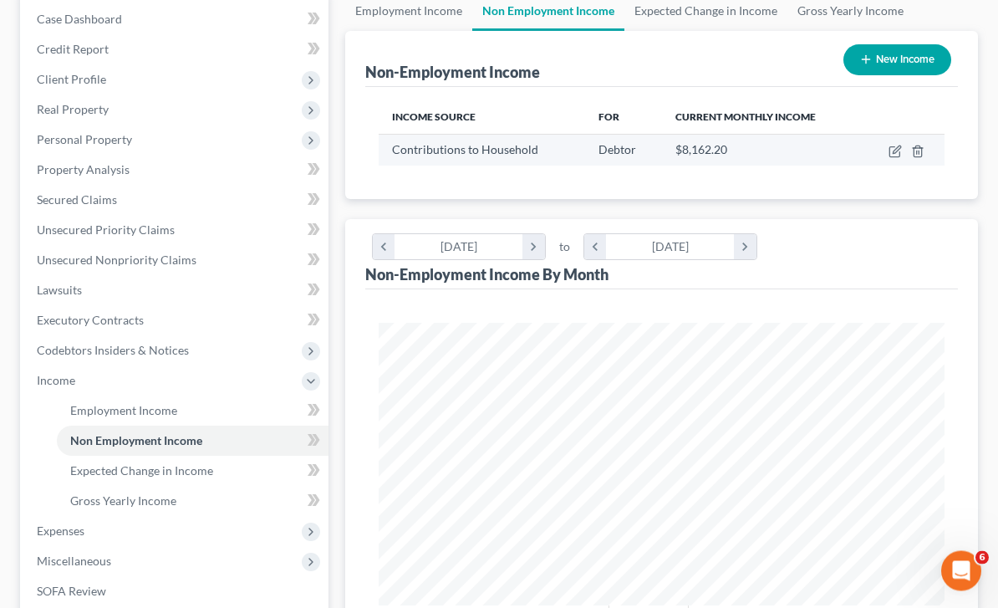
scroll to position [181, 0]
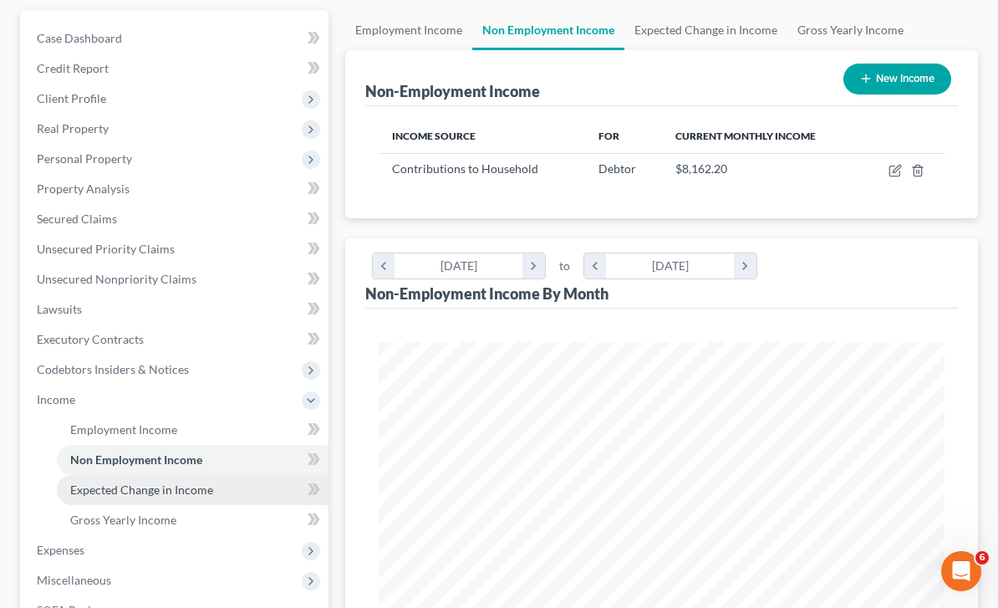
click at [190, 500] on link "Expected Change in Income" at bounding box center [193, 490] width 272 height 30
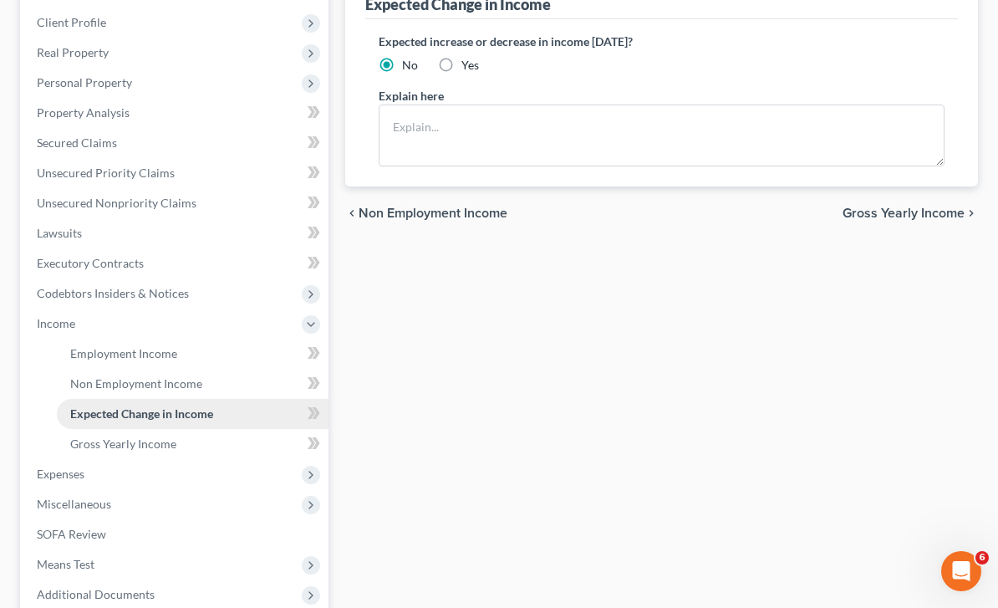
scroll to position [257, 0]
click at [206, 421] on link "Expected Change in Income" at bounding box center [193, 413] width 272 height 30
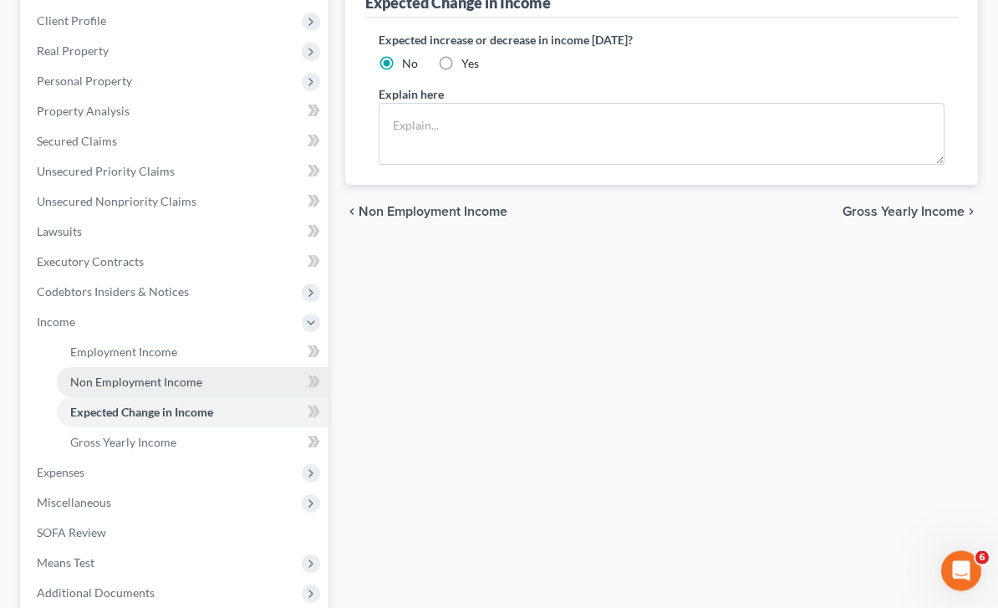
click at [215, 394] on link "Non Employment Income" at bounding box center [193, 383] width 272 height 30
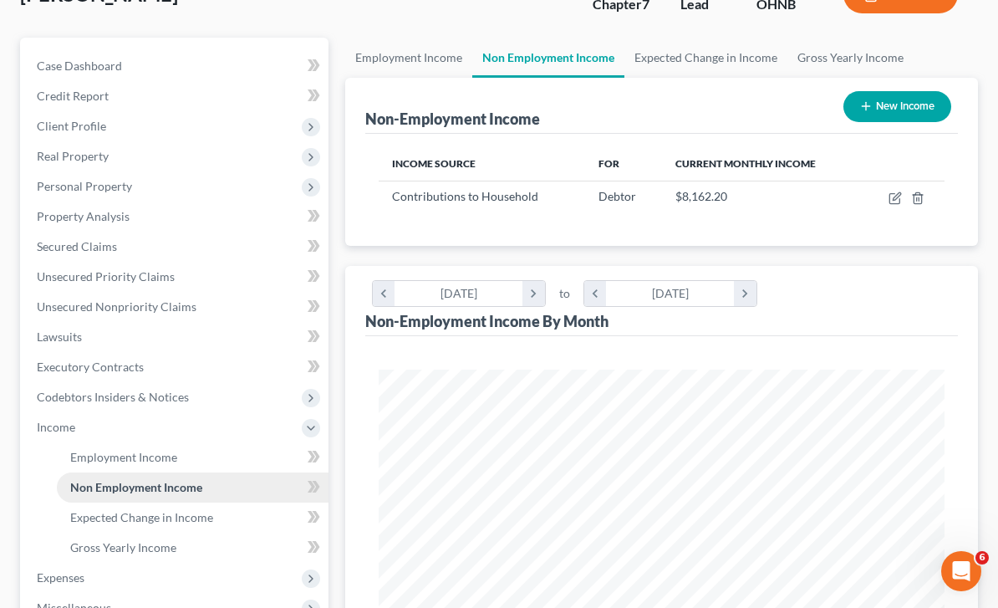
scroll to position [150, 0]
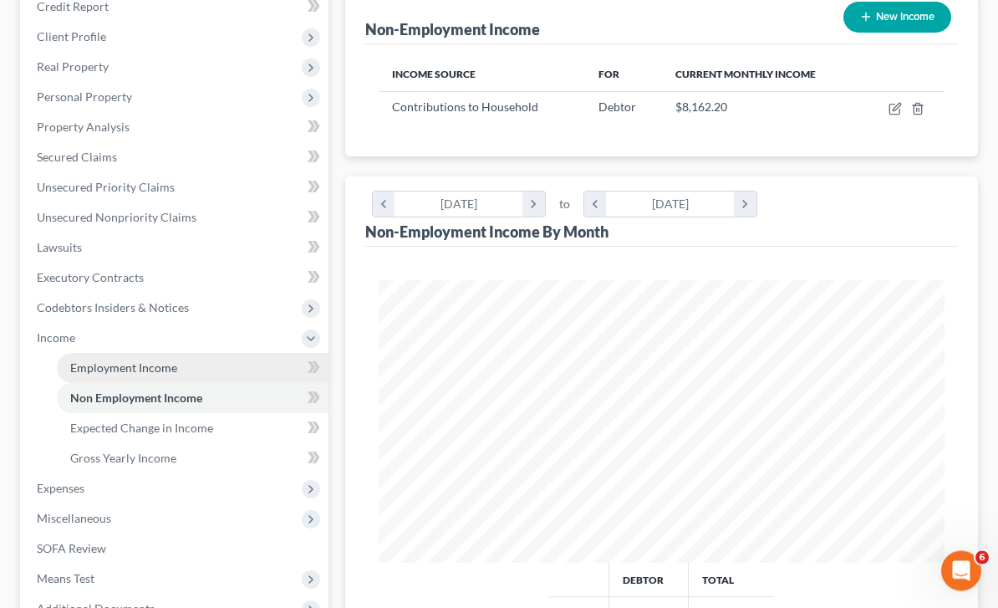
click at [164, 371] on span "Employment Income" at bounding box center [123, 368] width 107 height 14
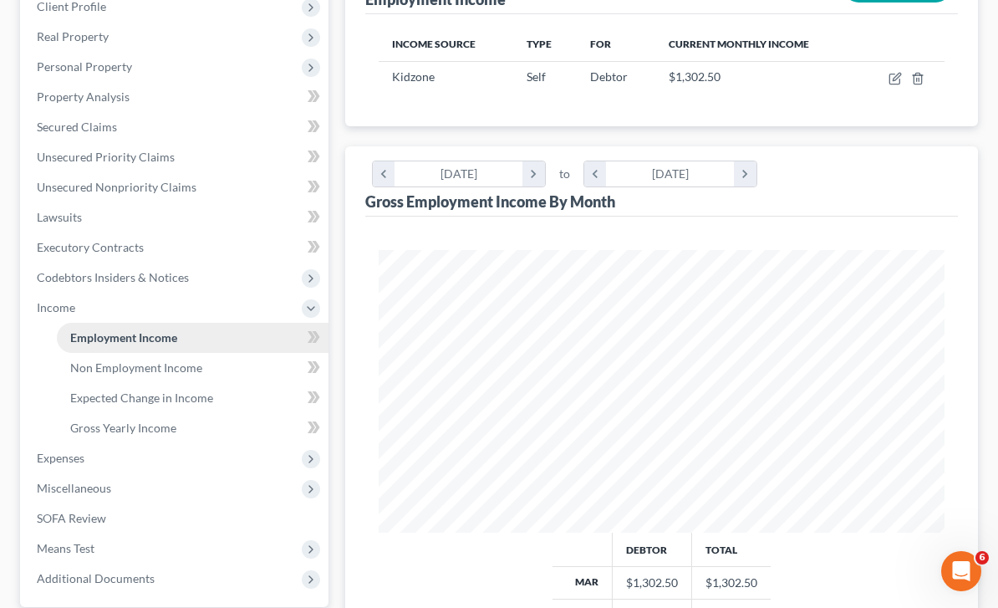
scroll to position [283, 600]
click at [152, 431] on span "Gross Yearly Income" at bounding box center [123, 427] width 106 height 14
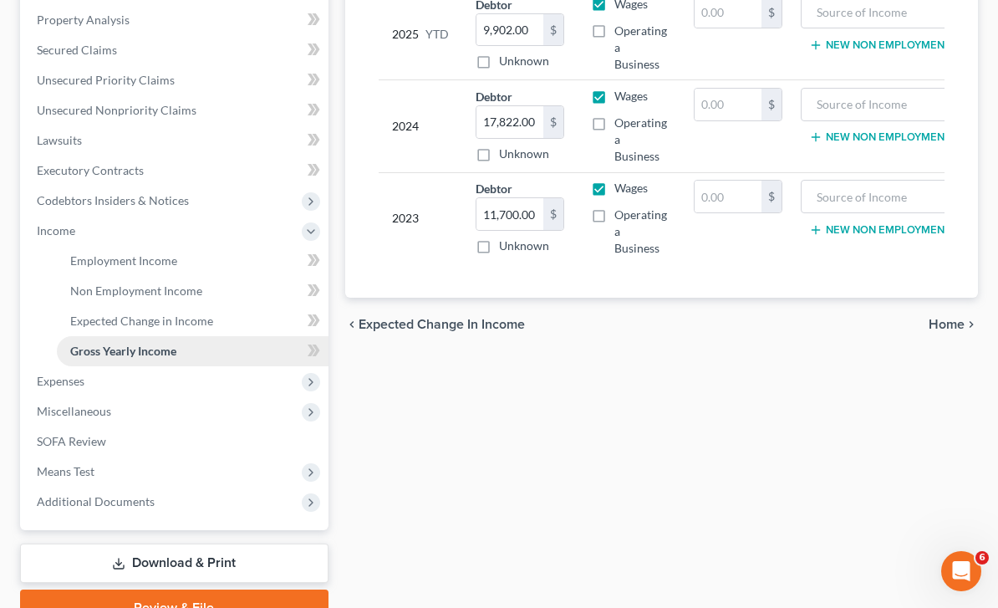
scroll to position [376, 0]
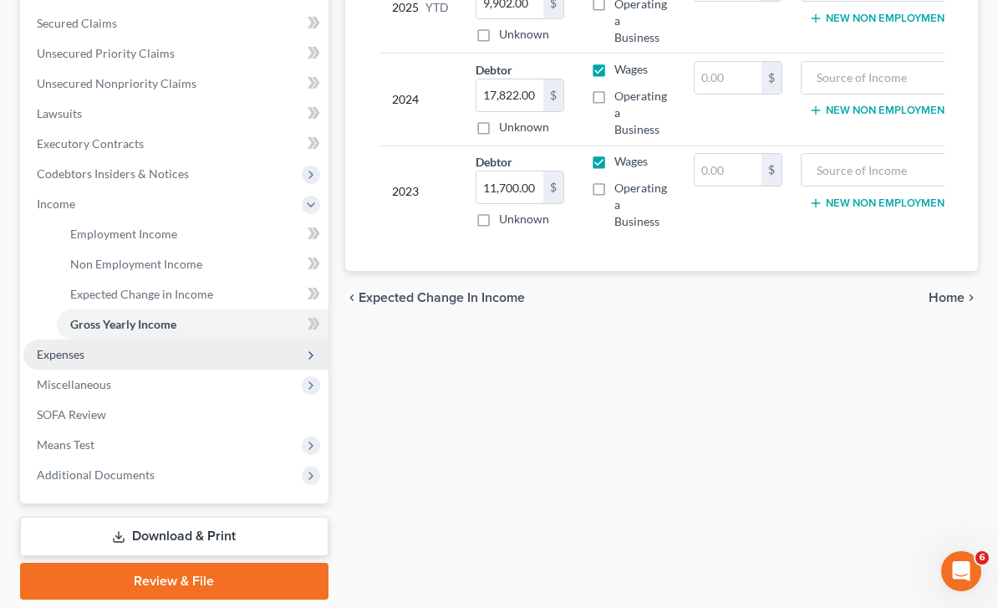
click at [115, 356] on span "Expenses" at bounding box center [175, 354] width 305 height 30
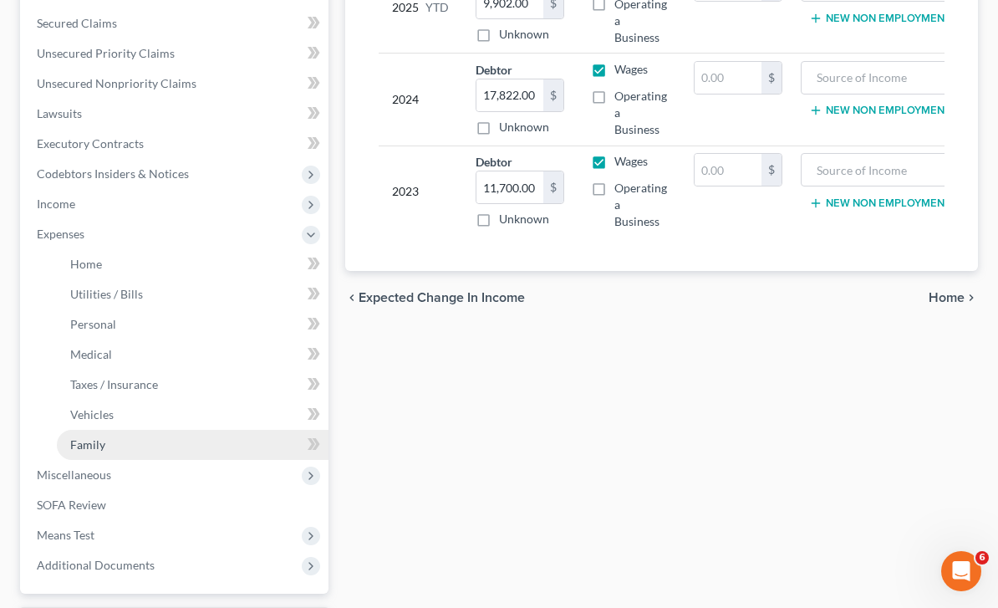
click at [104, 445] on span "Family" at bounding box center [87, 444] width 35 height 14
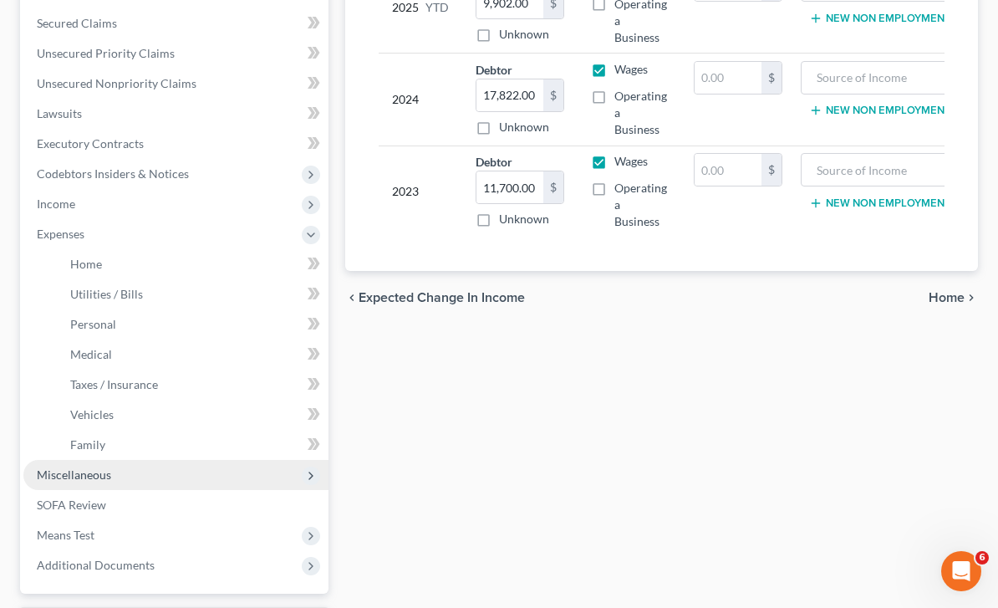
click at [204, 460] on span "Miscellaneous" at bounding box center [175, 475] width 305 height 30
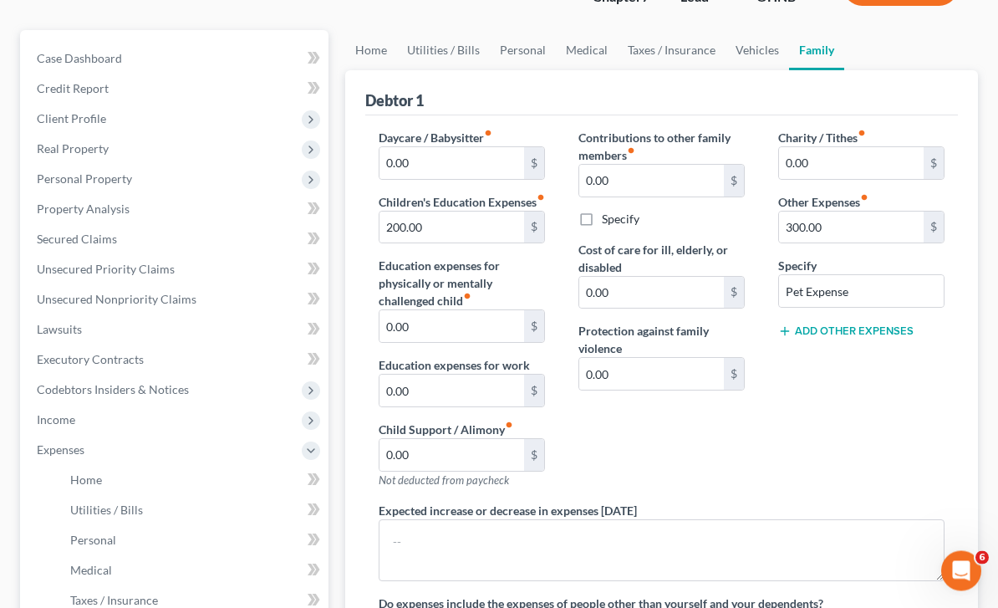
scroll to position [153, 0]
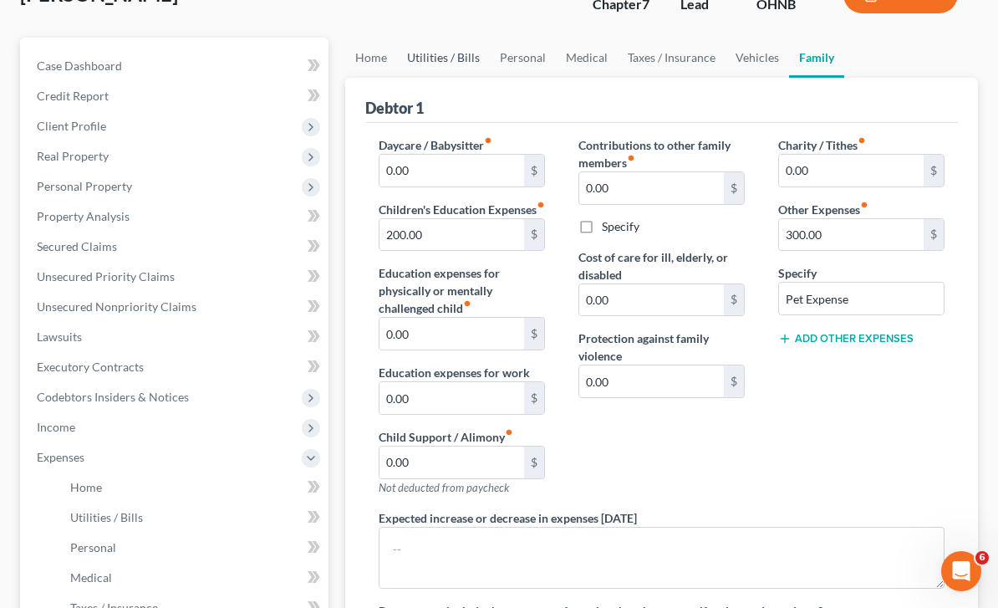
click at [442, 64] on link "Utilities / Bills" at bounding box center [443, 58] width 93 height 40
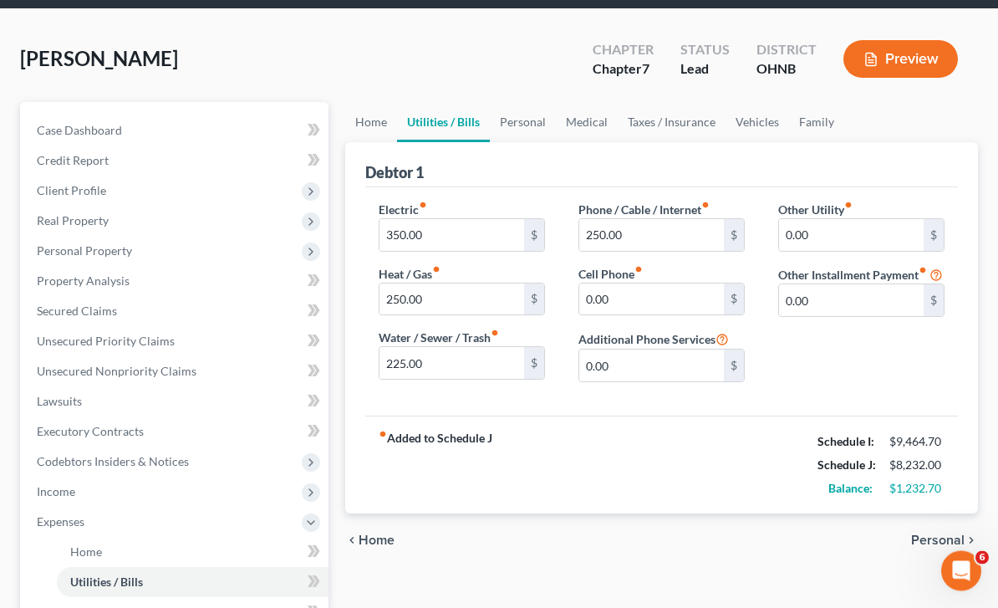
scroll to position [55, 0]
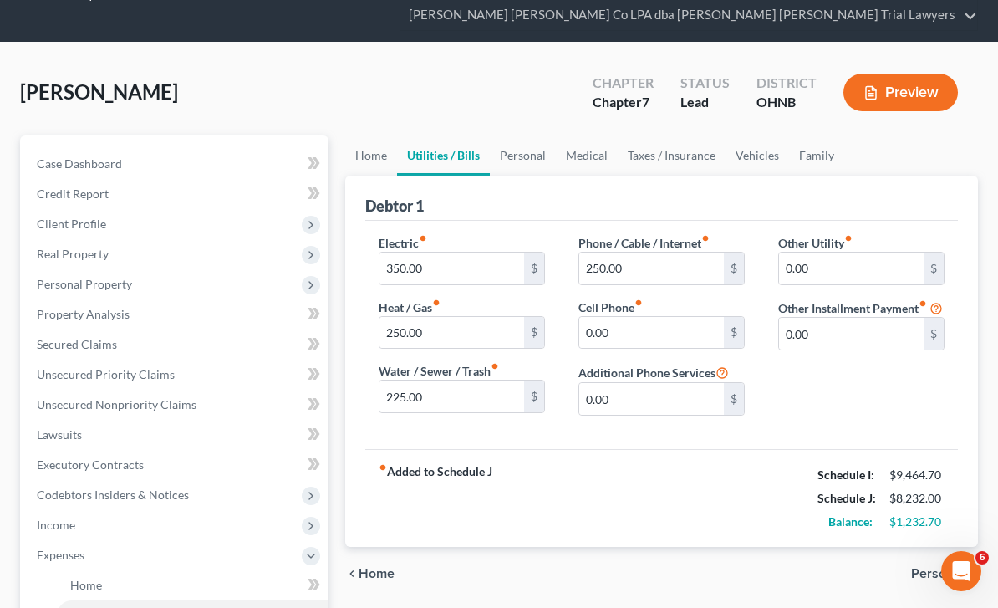
click at [522, 57] on div "Doak, Tommie Upgraded Chapter Chapter 7 Status Lead District OHNB Preview Petit…" at bounding box center [499, 543] width 998 height 1001
click at [591, 151] on link "Medical" at bounding box center [587, 155] width 62 height 40
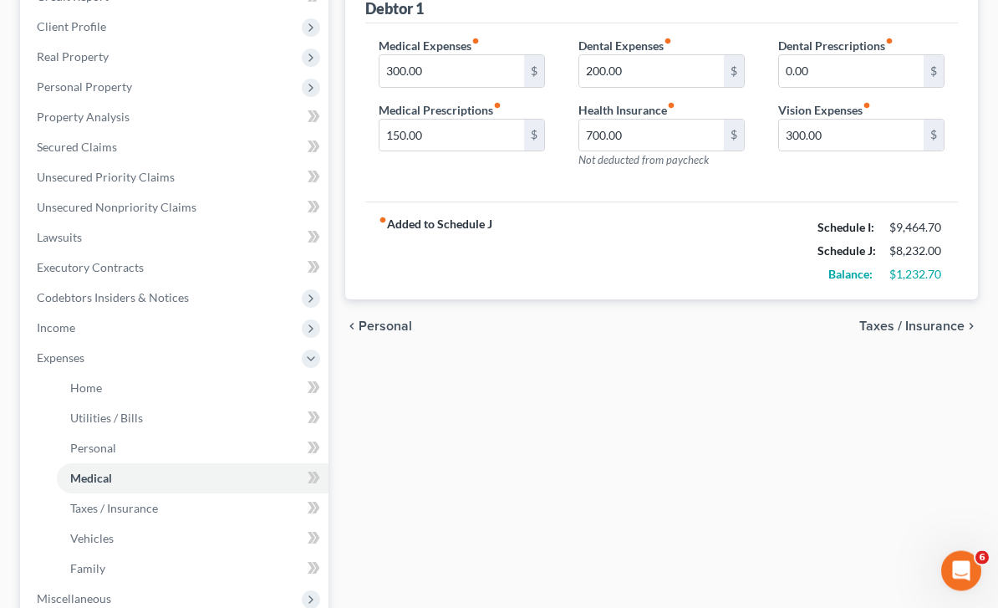
scroll to position [252, 0]
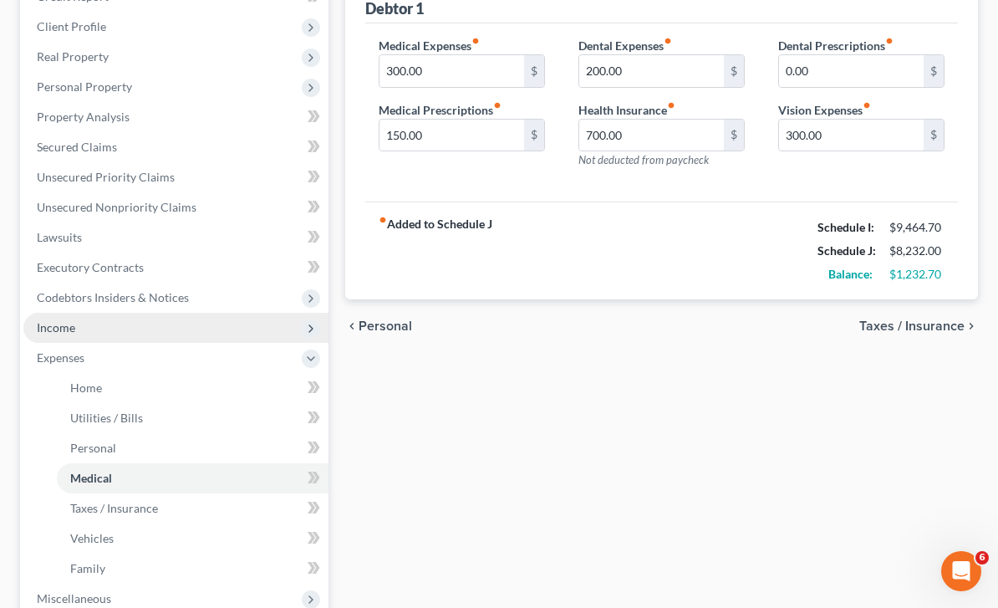
click at [100, 328] on span "Income" at bounding box center [175, 328] width 305 height 30
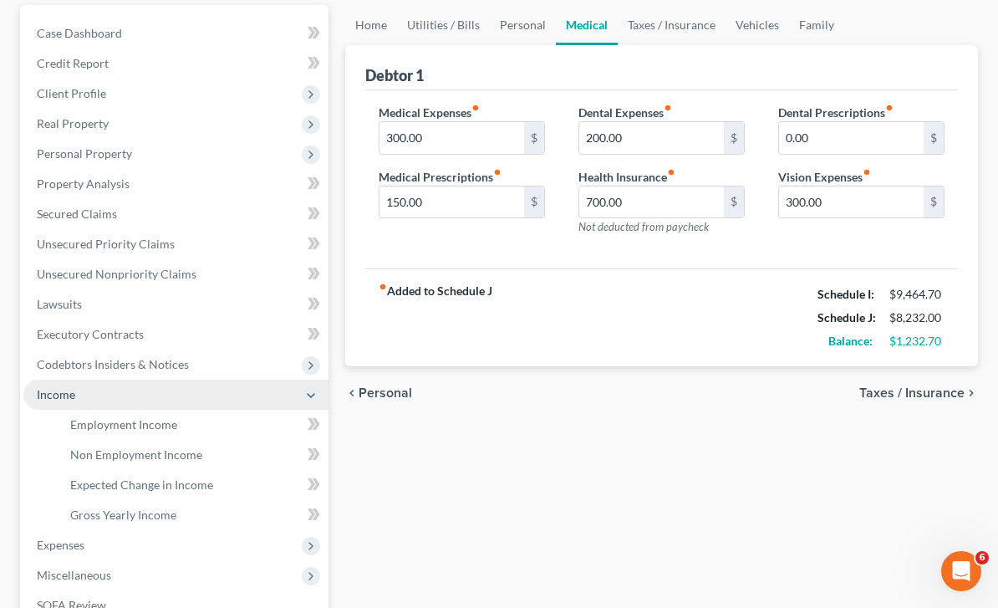
scroll to position [0, 0]
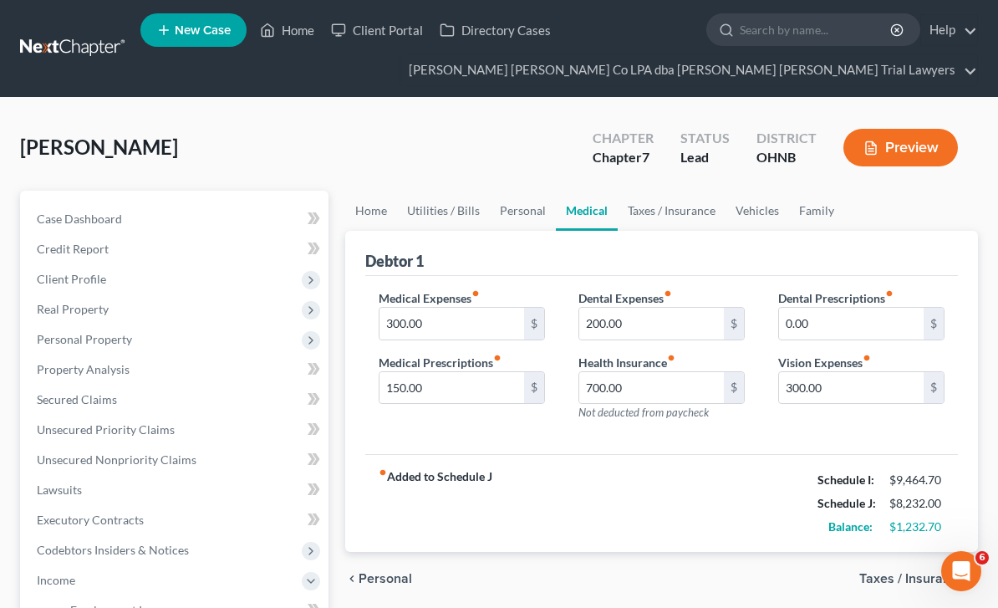
click at [69, 55] on link at bounding box center [73, 48] width 107 height 30
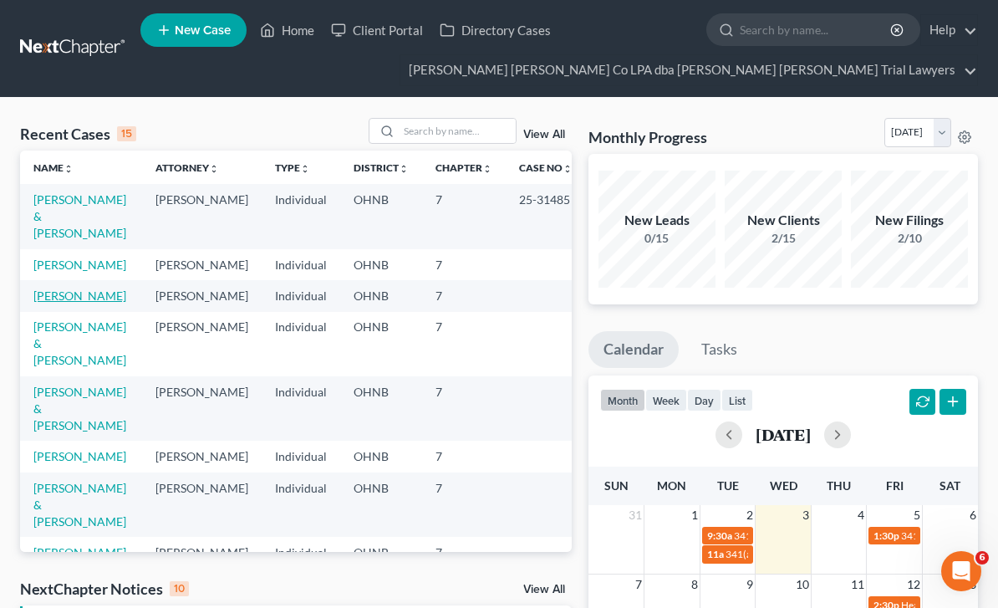
click at [80, 290] on link "[PERSON_NAME]" at bounding box center [79, 295] width 93 height 14
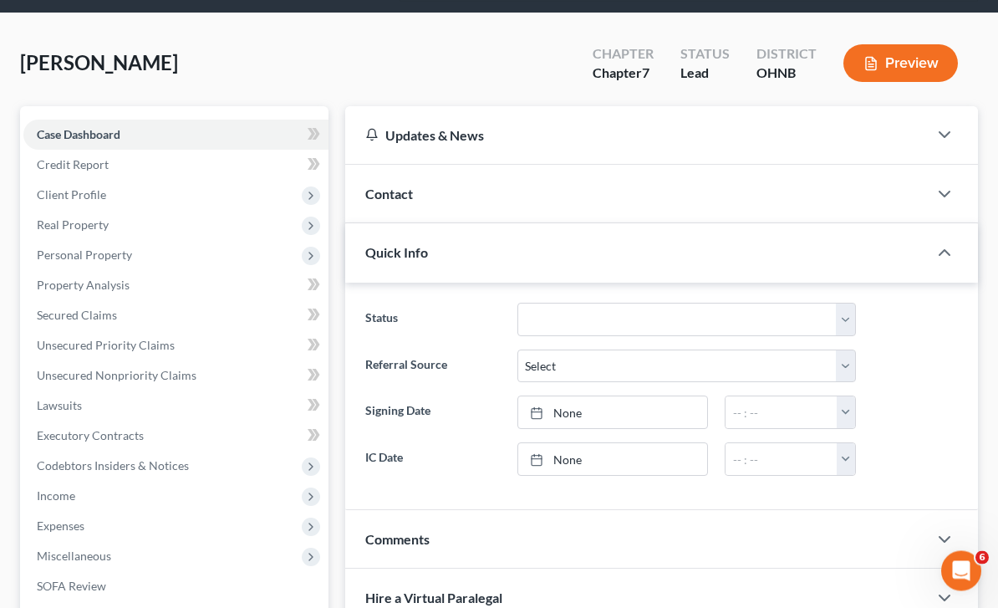
scroll to position [84, 0]
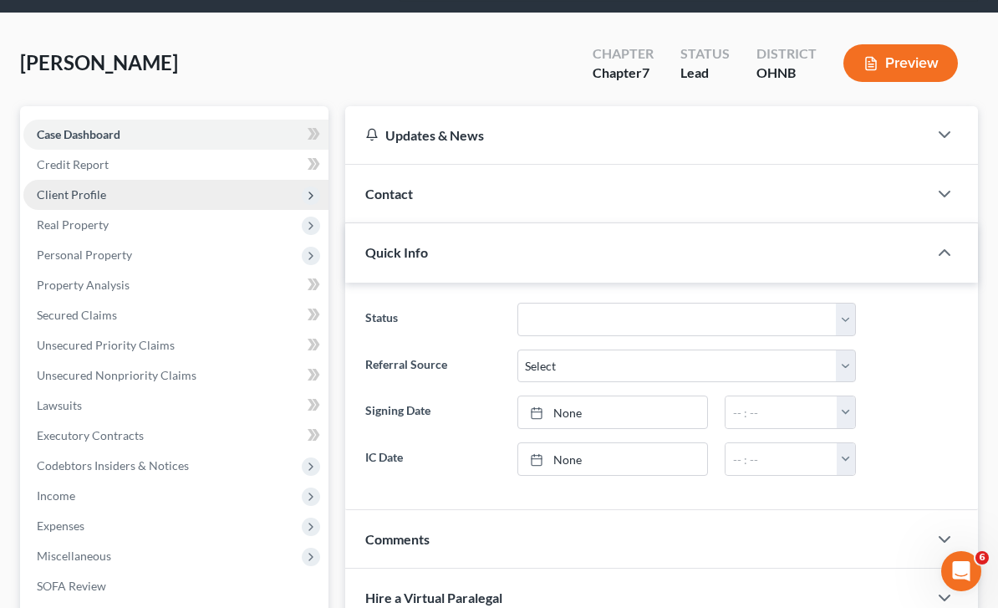
click at [102, 181] on span "Client Profile" at bounding box center [175, 195] width 305 height 30
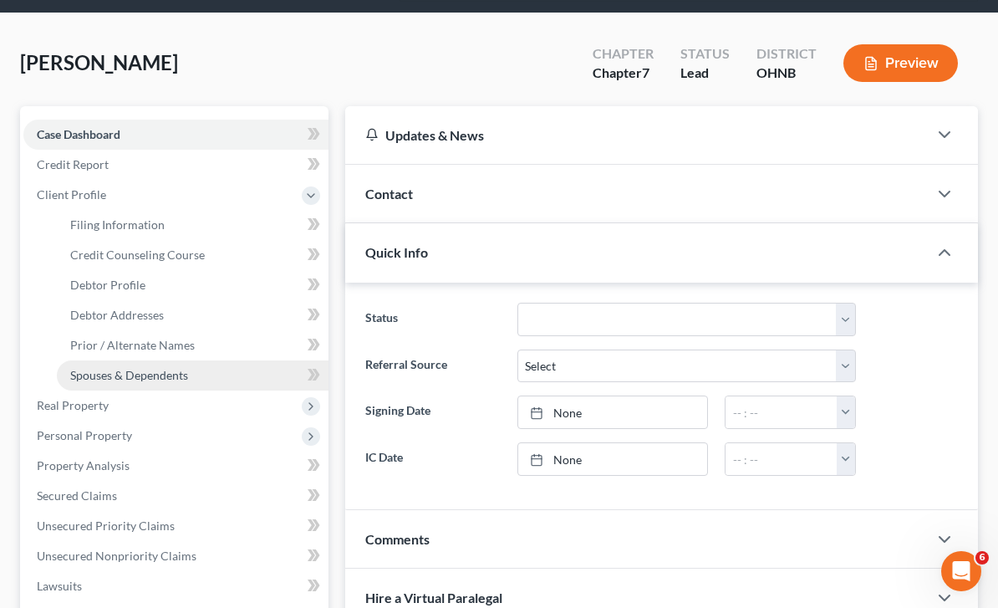
click at [176, 380] on span "Spouses & Dependents" at bounding box center [129, 375] width 118 height 14
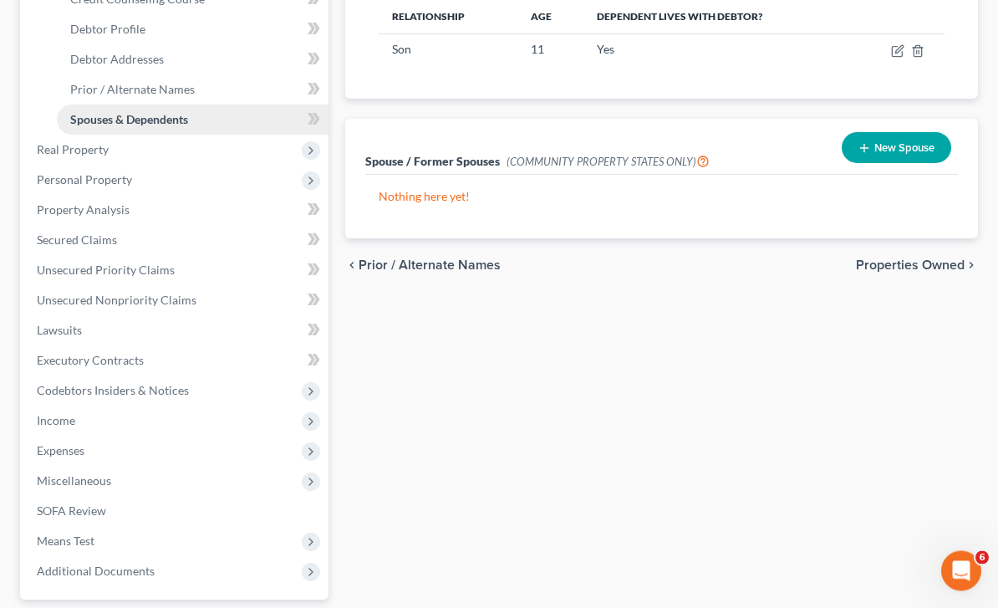
scroll to position [342, 0]
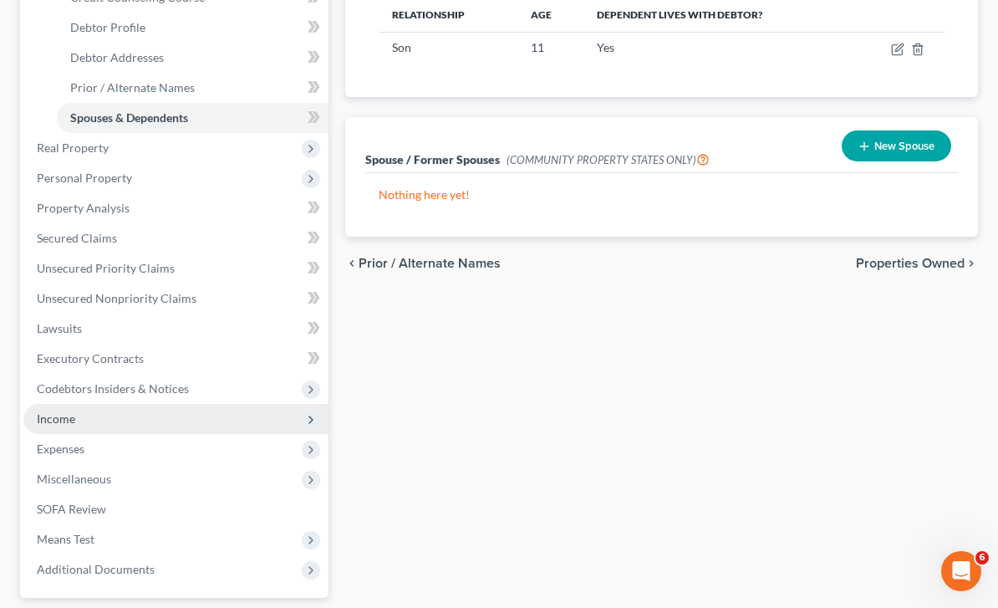
click at [76, 422] on span "Income" at bounding box center [175, 419] width 305 height 30
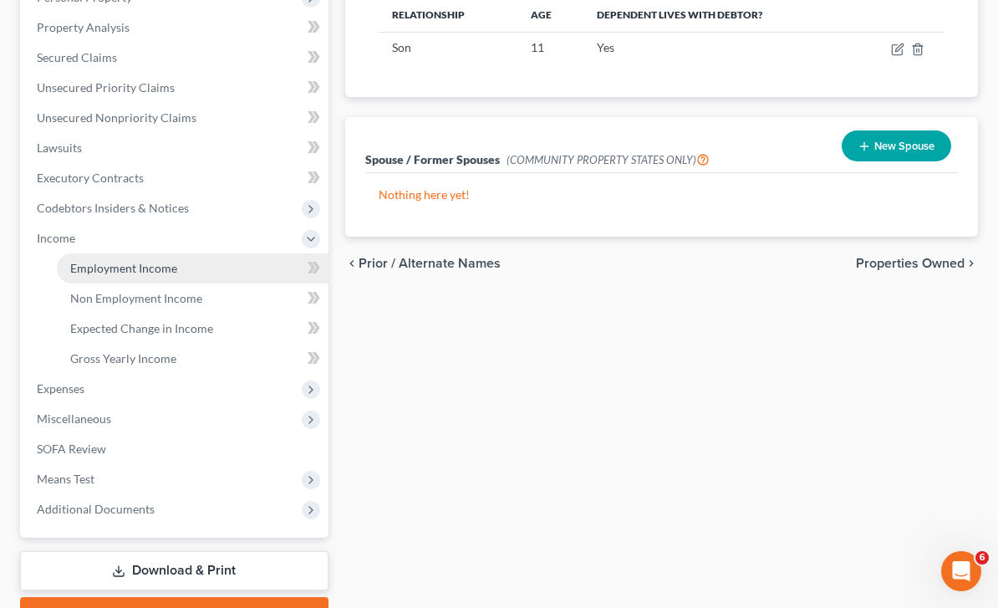
click at [175, 266] on span "Employment Income" at bounding box center [123, 268] width 107 height 14
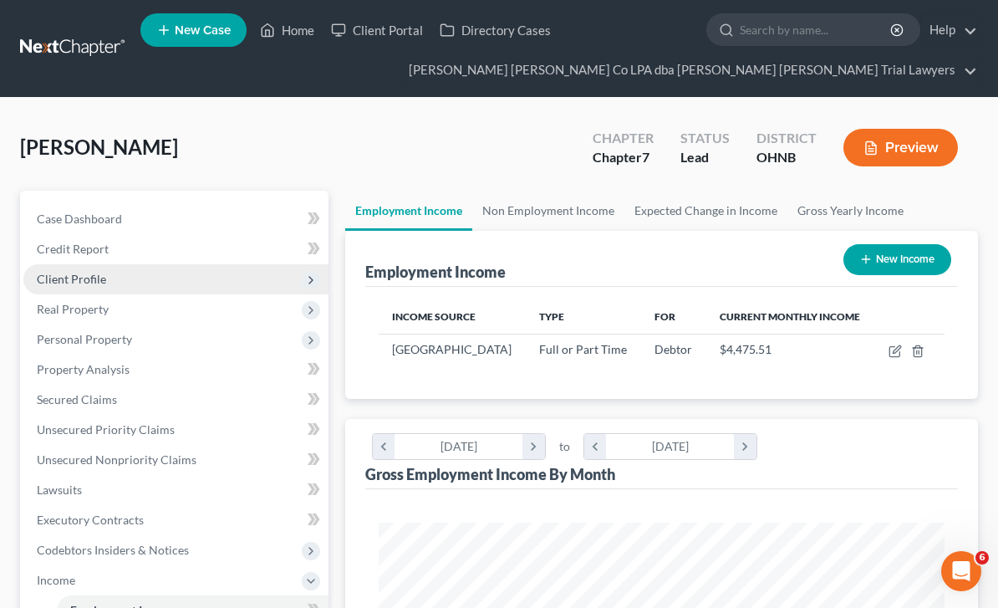
click at [73, 279] on span "Client Profile" at bounding box center [71, 279] width 69 height 14
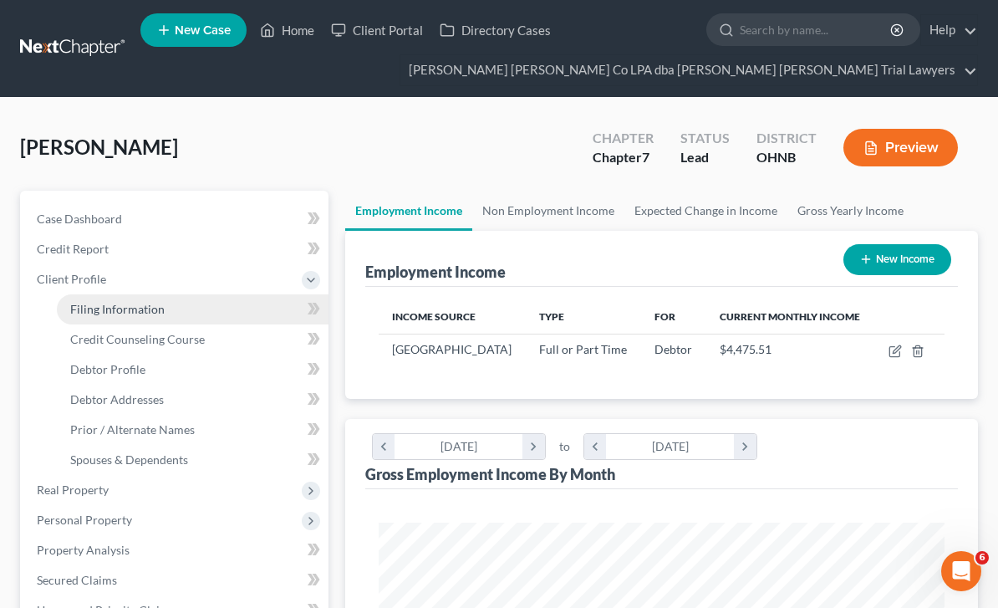
click at [140, 312] on span "Filing Information" at bounding box center [117, 309] width 94 height 14
select select "1"
select select "0"
select select "36"
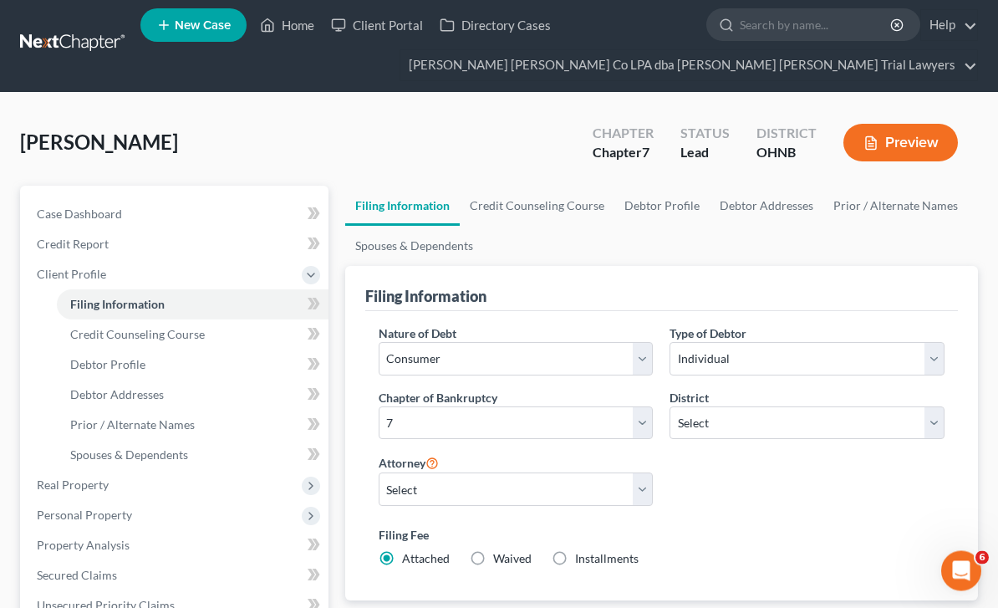
scroll to position [5, 0]
select select "3"
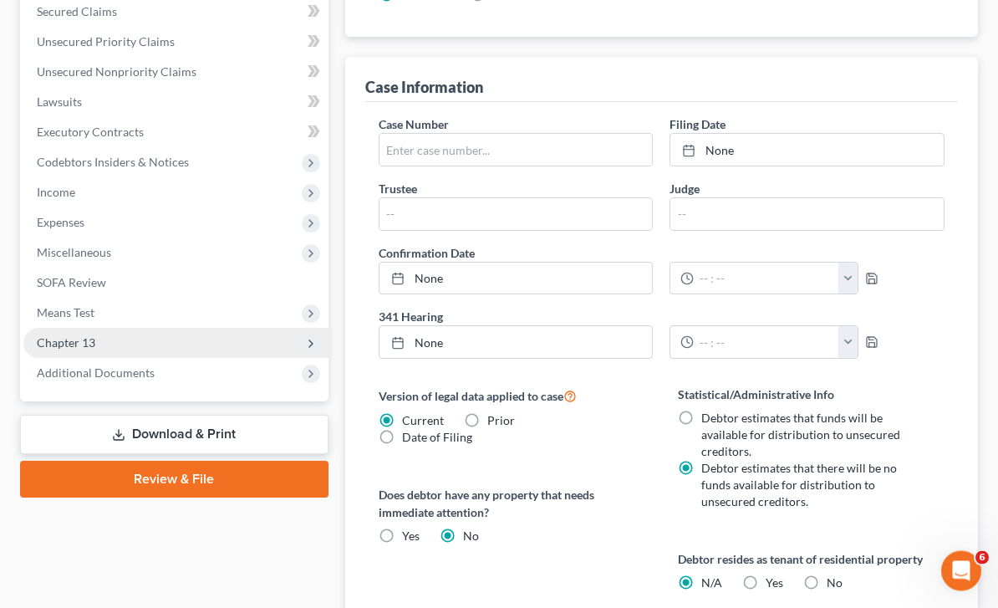
click at [55, 345] on span "Chapter 13" at bounding box center [66, 343] width 59 height 14
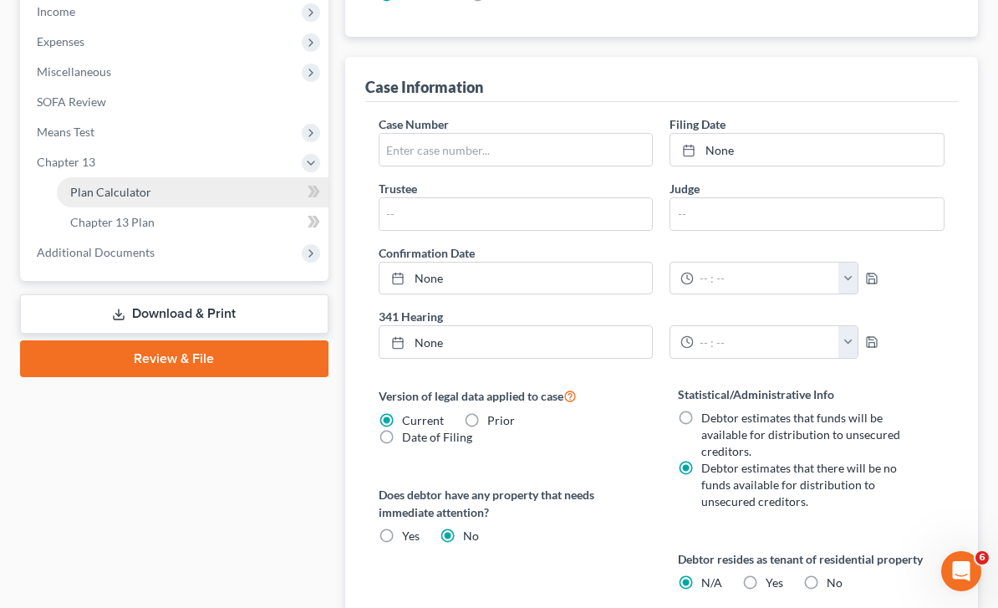
click at [156, 192] on link "Plan Calculator" at bounding box center [193, 192] width 272 height 30
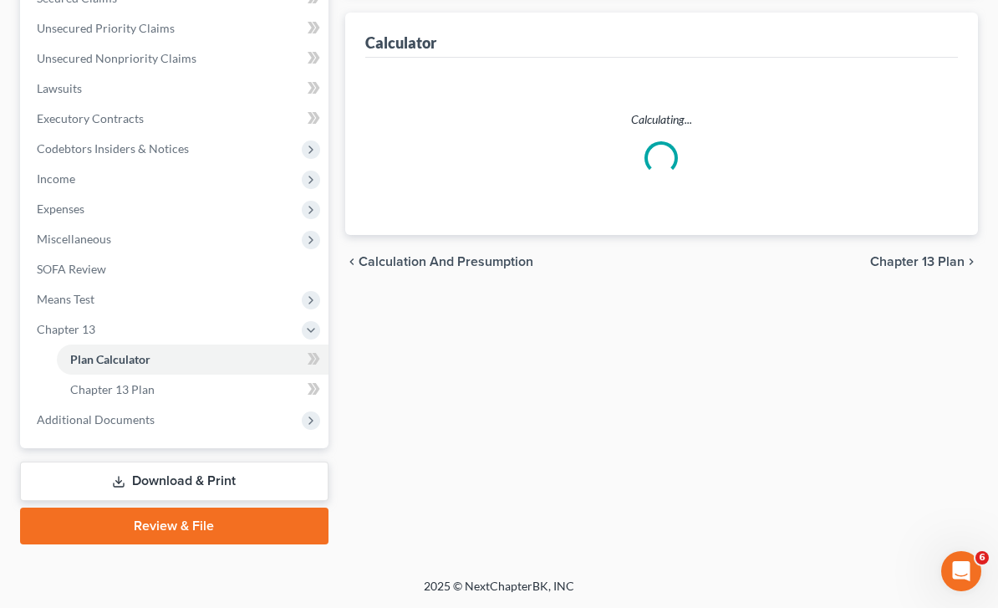
scroll to position [346, 0]
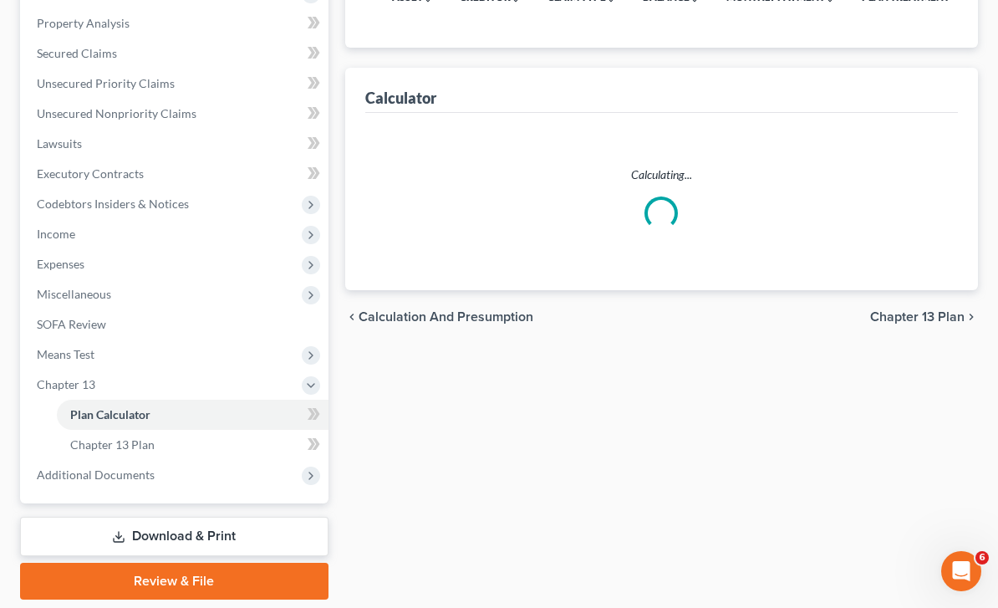
select select "59"
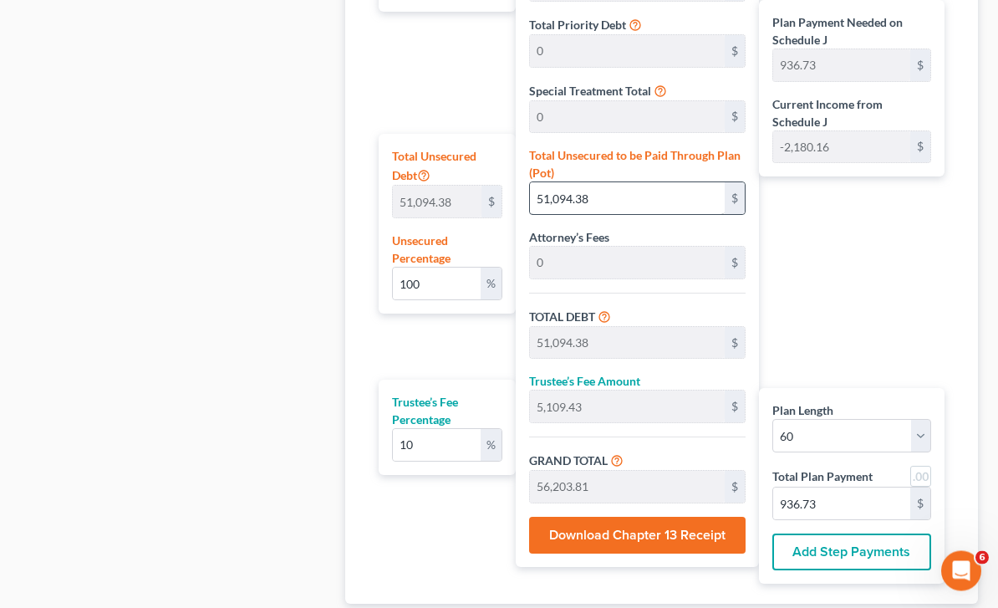
scroll to position [990, 0]
click at [446, 268] on input "100" at bounding box center [437, 284] width 88 height 32
type input "10"
type input "5,109.43"
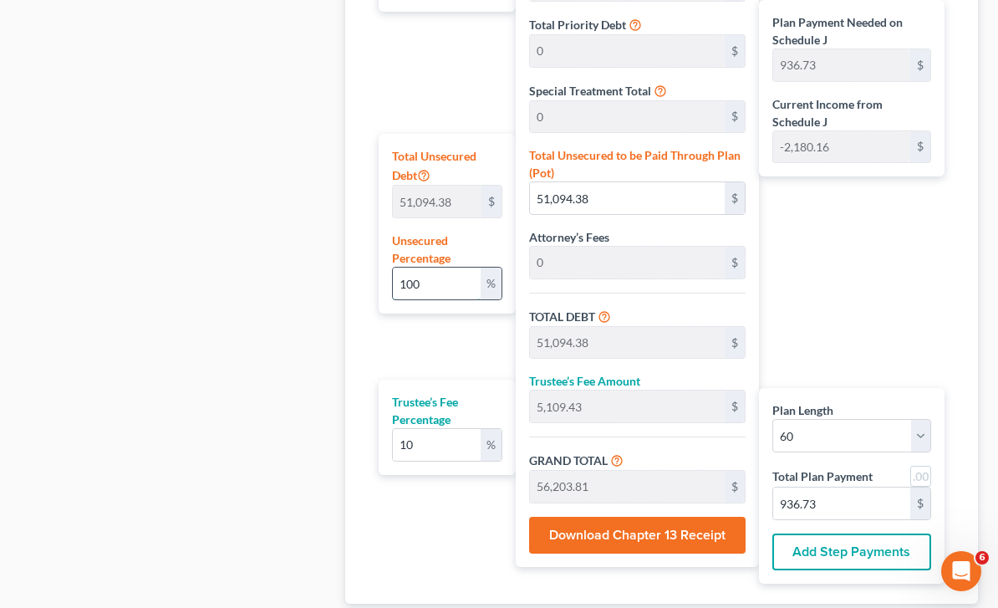
type input "510.94"
type input "5,620.38"
type input "93.67"
type input "1"
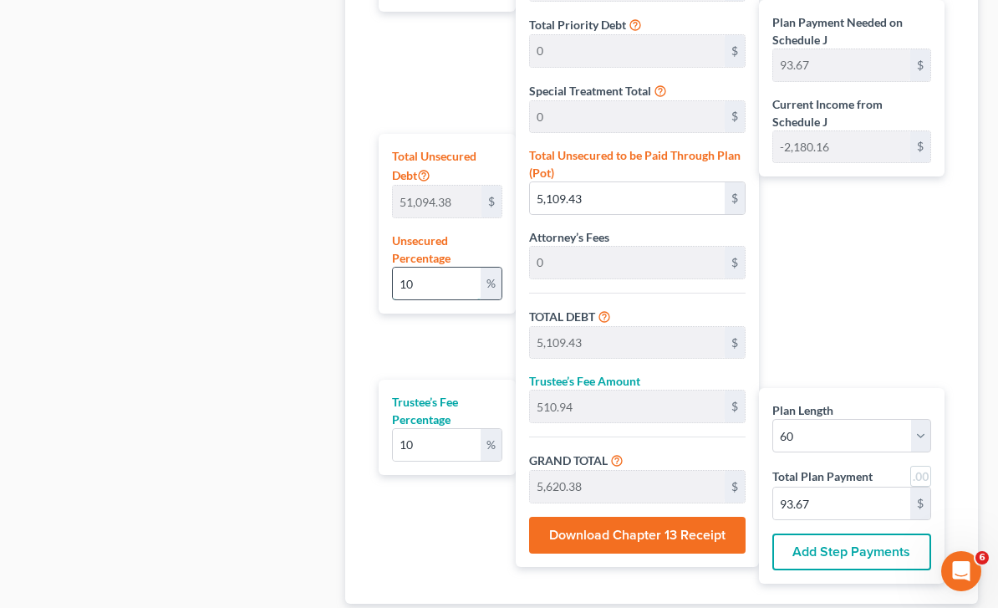
type input "510.94"
type input "51.09"
type input "562.03"
type input "9.36"
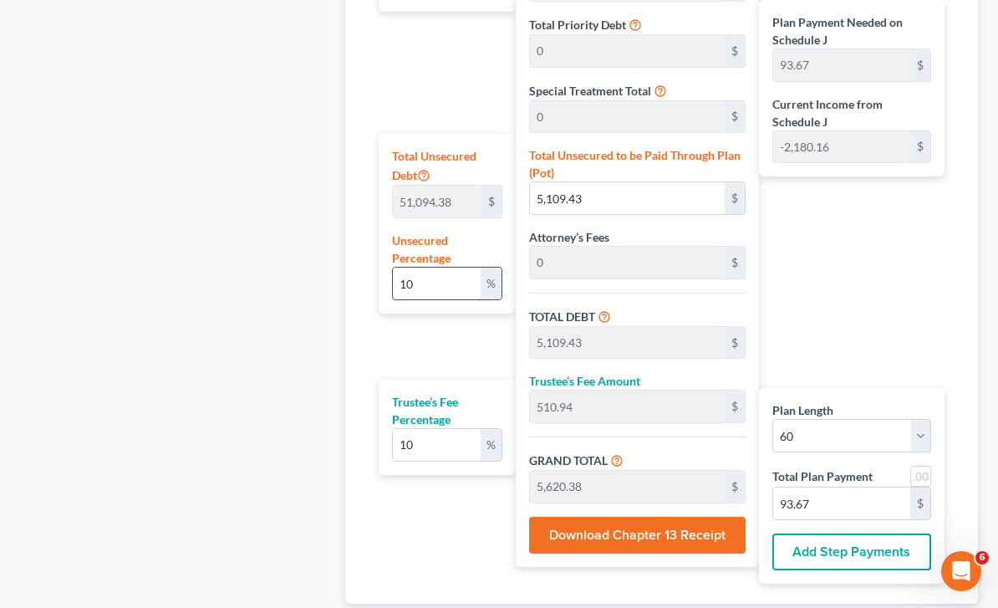
type input "9.36"
type input "0"
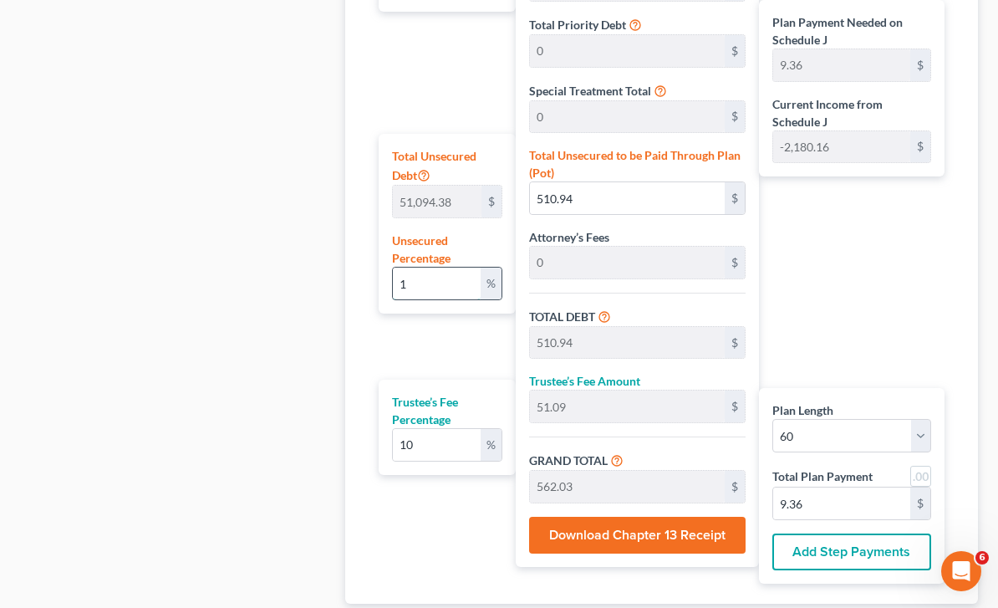
type input "0"
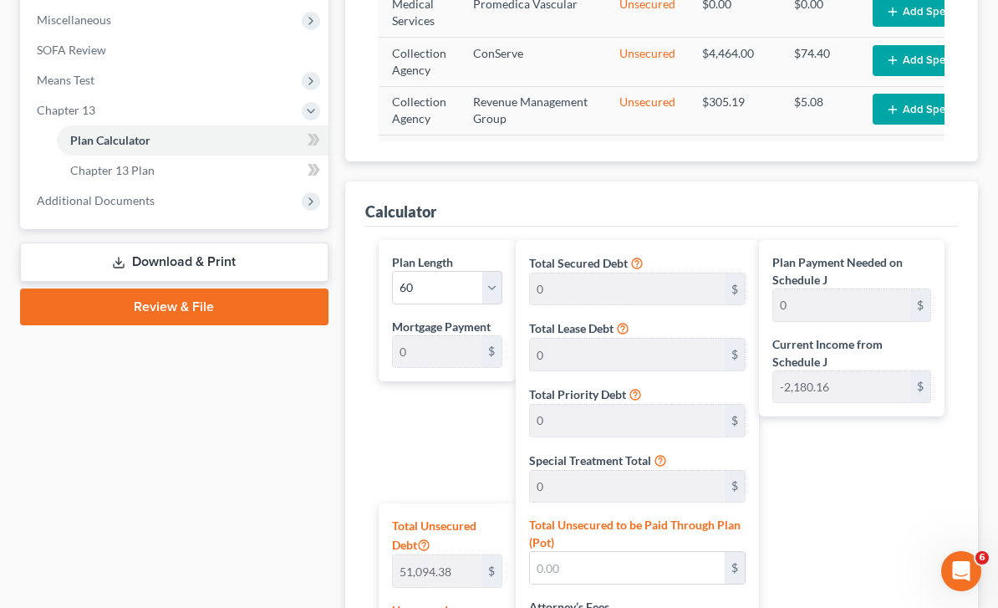
scroll to position [576, 0]
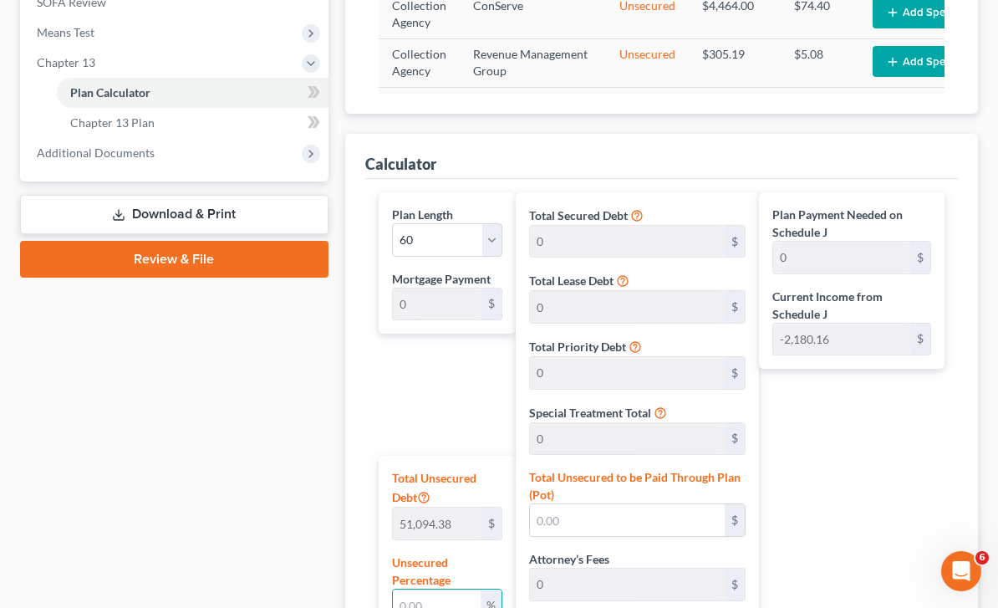
drag, startPoint x: 433, startPoint y: 584, endPoint x: 433, endPoint y: 867, distance: 282.6
click at [433, 584] on div "Plan Length 1 2 3 4 5 6 7 8 9 10 11 12 13 14 15 16 17 18 19 20 21 22 23 24 25 2…" at bounding box center [442, 548] width 145 height 713
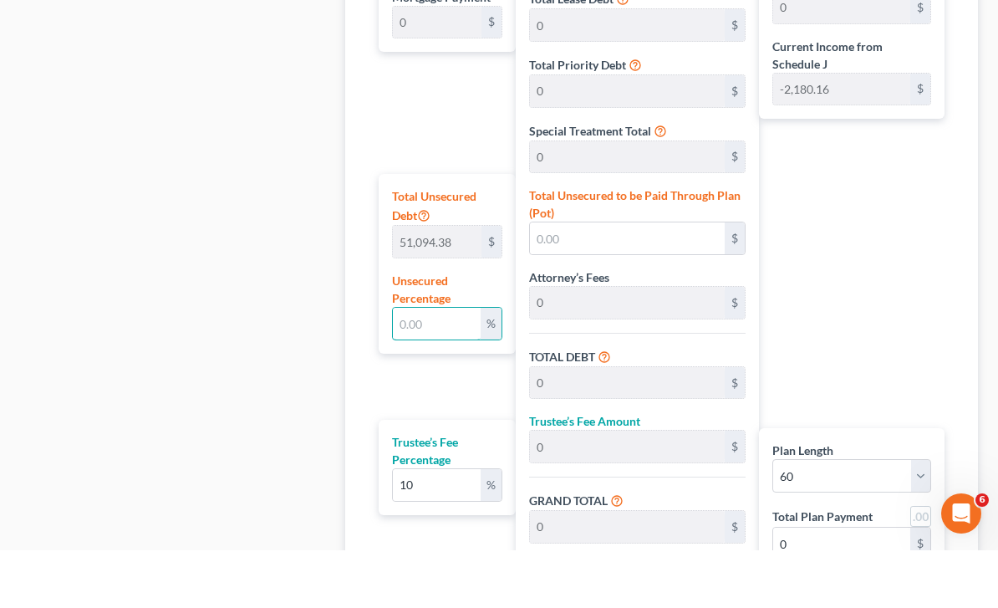
type input "1"
type input "510.94"
type input "51.09"
type input "562.03"
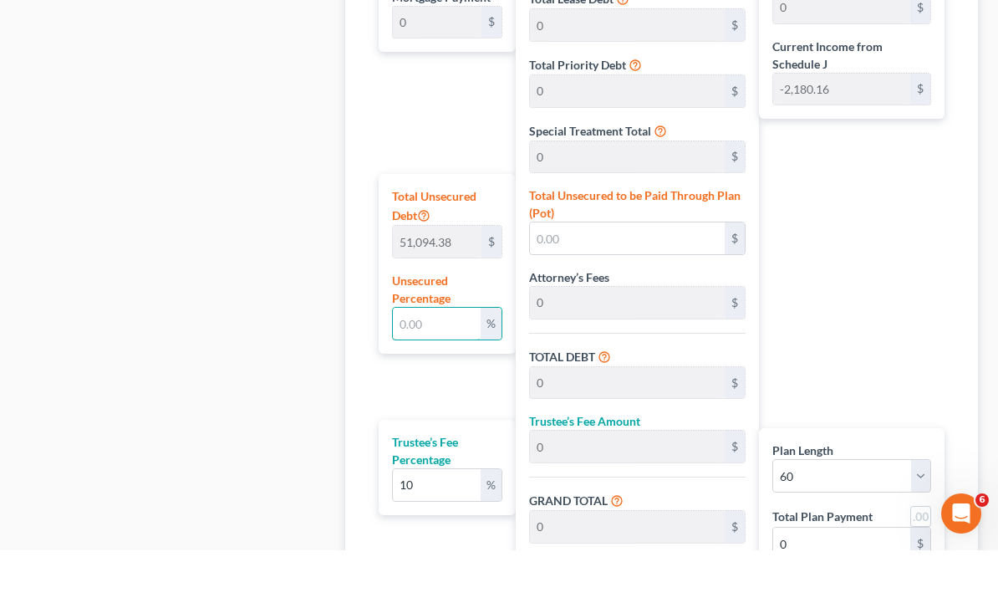
type input "9.36"
type input "10"
type input "5,109.43"
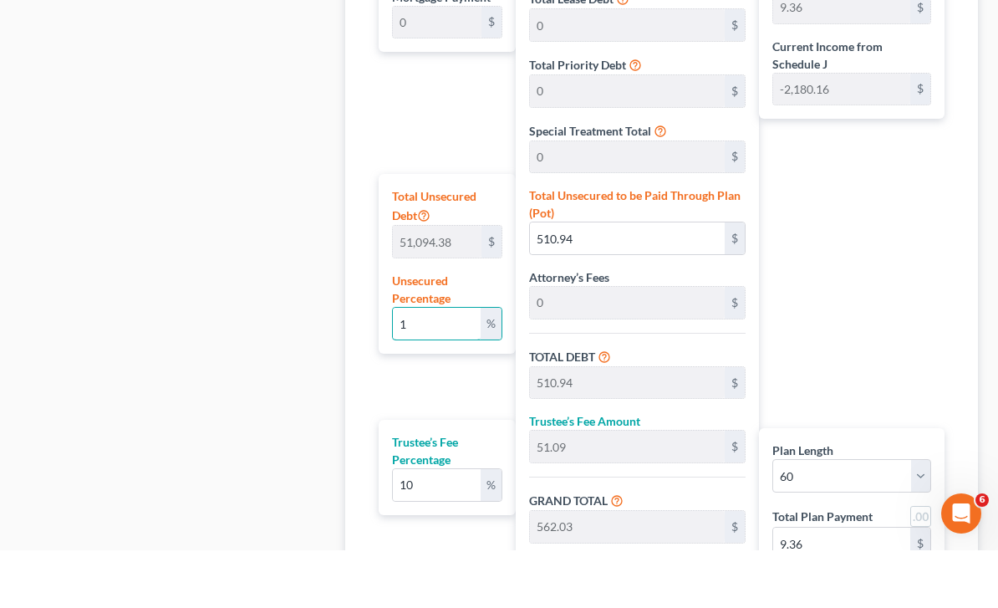
type input "510.94"
type input "5,620.38"
type input "93.67"
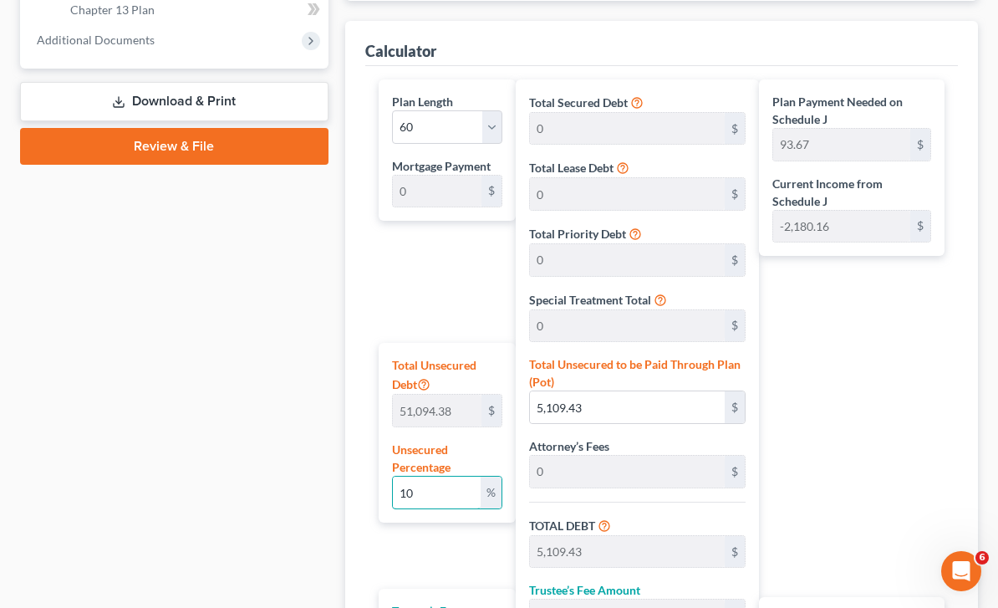
scroll to position [780, 0]
type input "1"
type input "510.94"
type input "51.09"
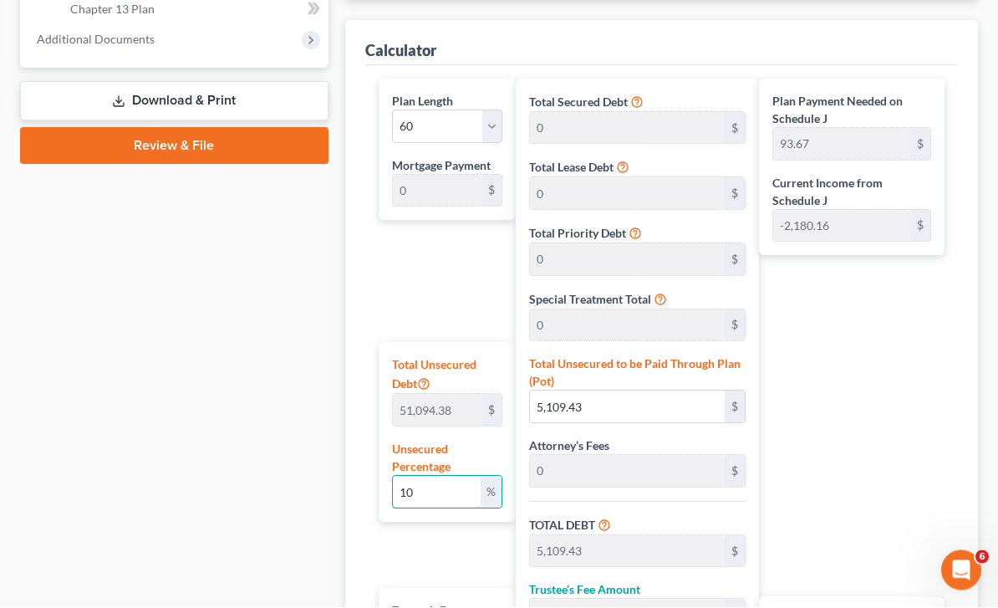
type input "562.03"
type input "9.36"
type input "0"
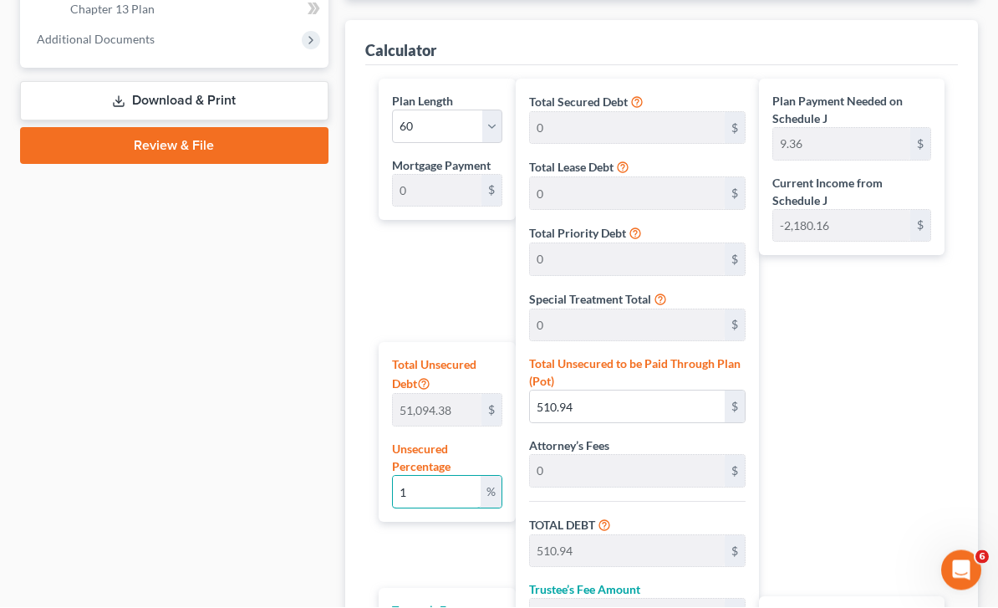
type input "0"
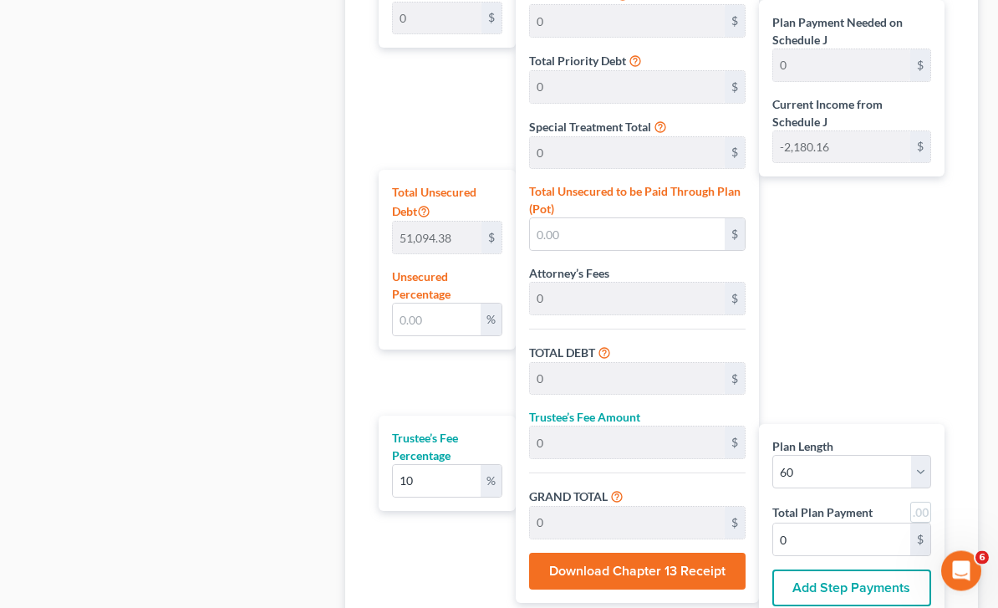
scroll to position [954, 0]
click at [822, 523] on input "0" at bounding box center [841, 539] width 137 height 32
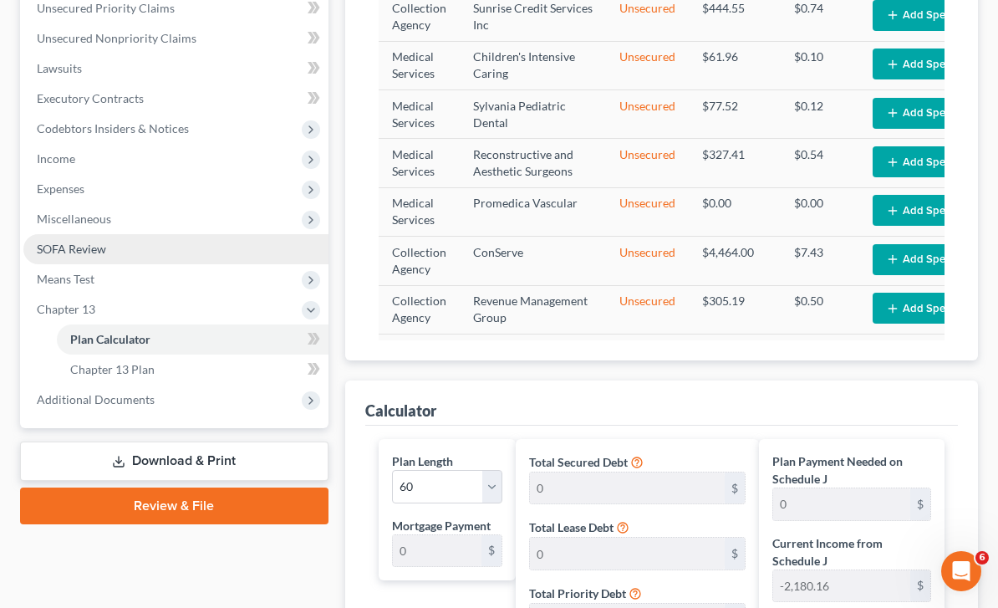
scroll to position [391, 0]
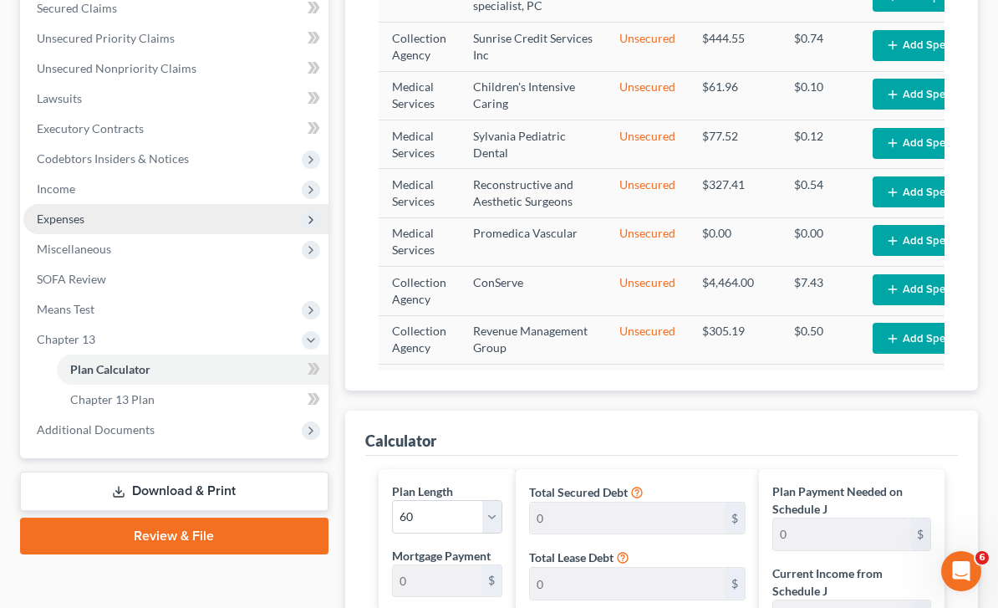
click at [57, 225] on span "Expenses" at bounding box center [175, 219] width 305 height 30
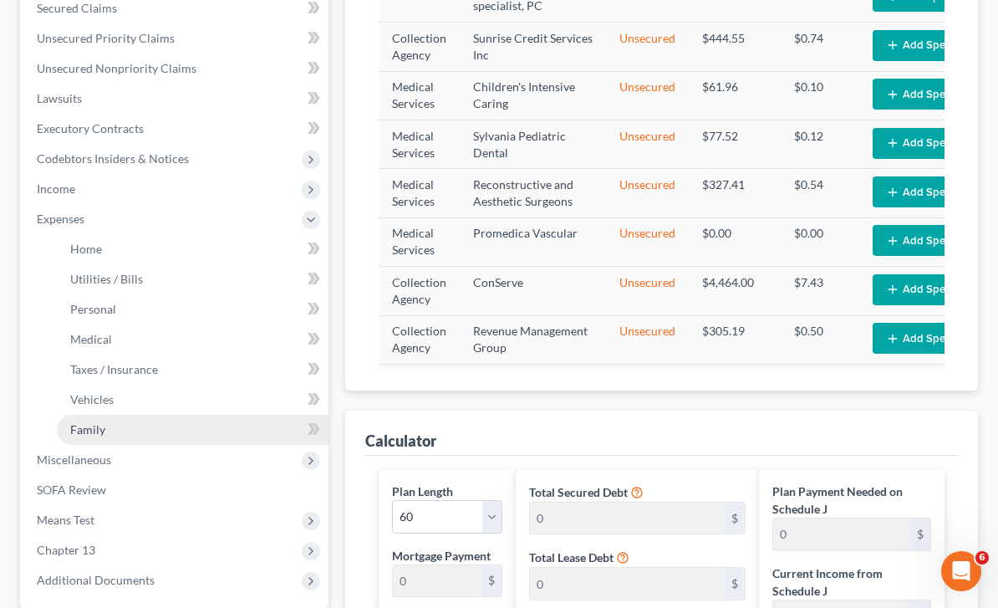
click at [90, 439] on link "Family" at bounding box center [193, 430] width 272 height 30
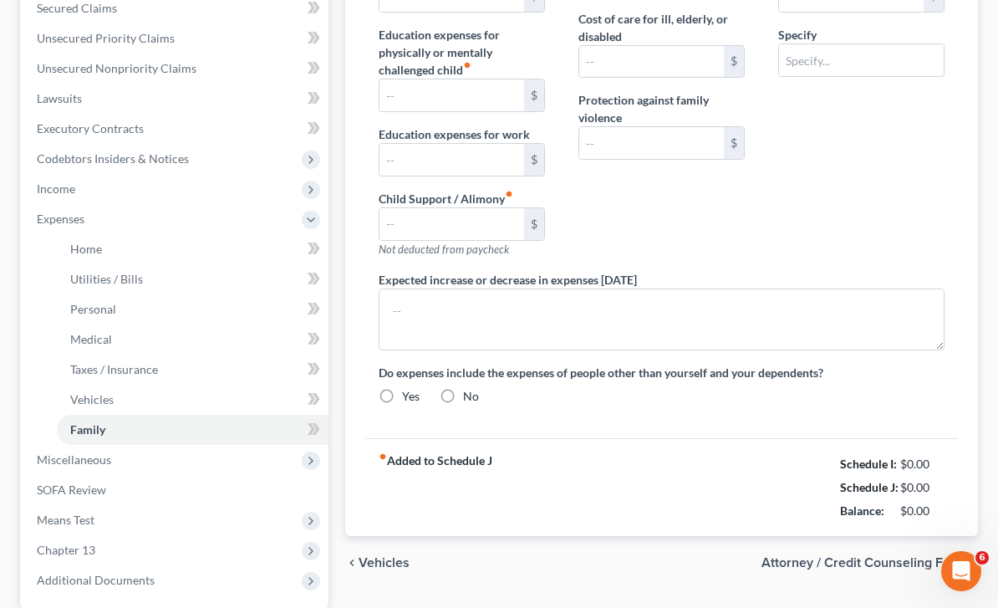
type input "300.00"
type input "0.00"
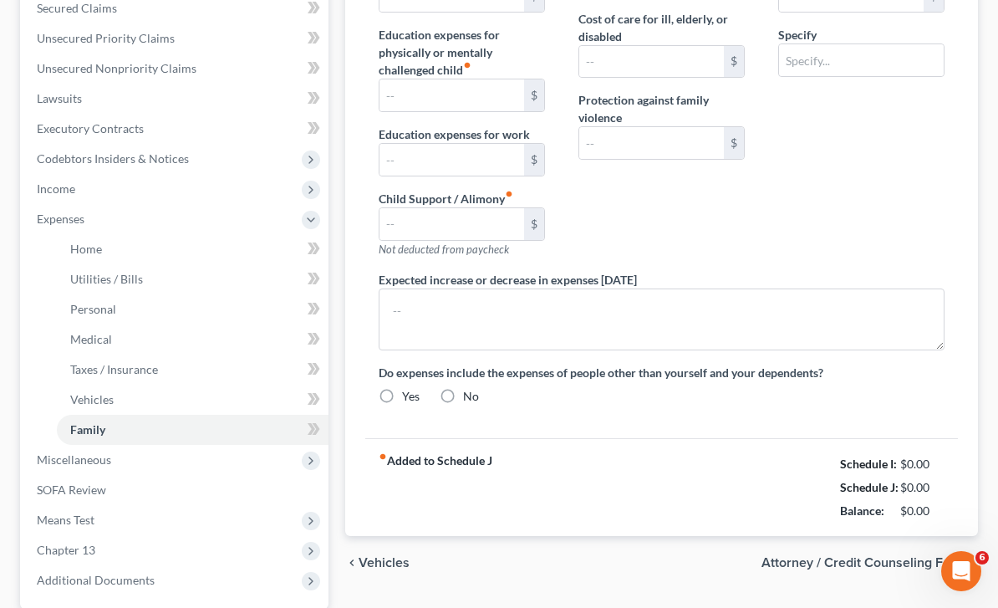
type input "0.00"
type input "50.00"
type input "1,100.00"
type input "student loan payment"
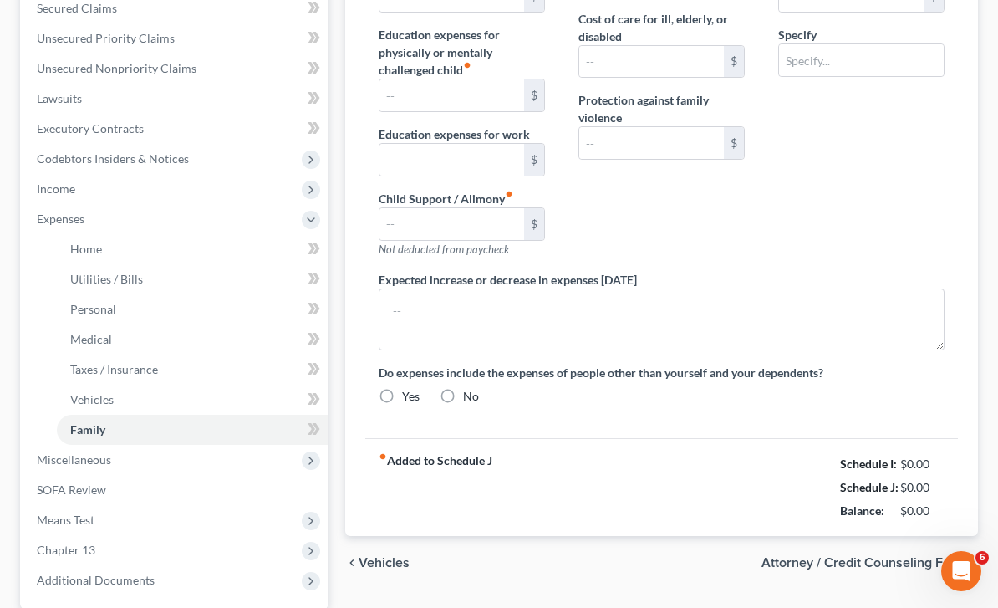
radio input "true"
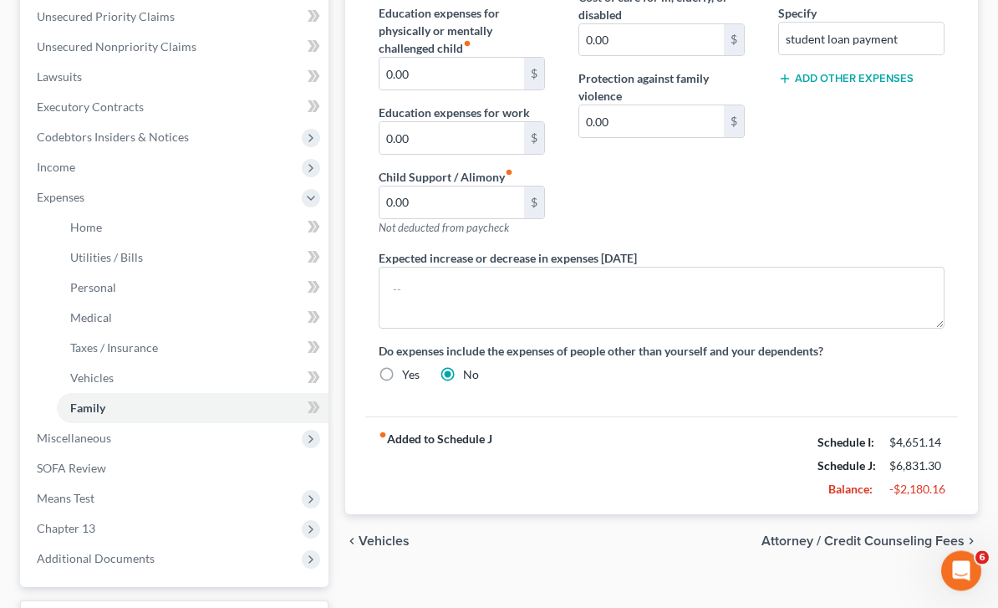
scroll to position [413, 0]
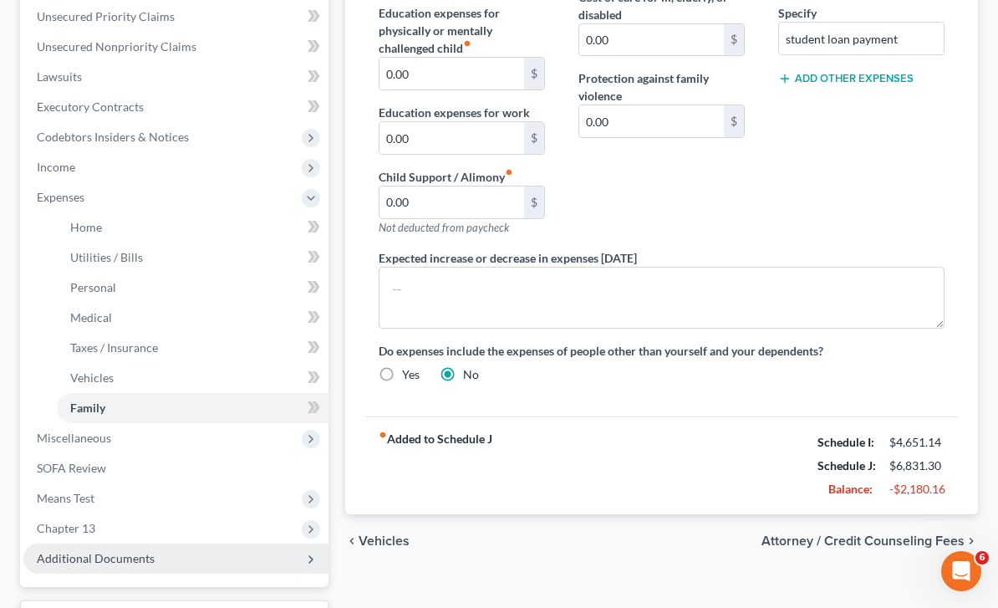
click at [73, 543] on span "Additional Documents" at bounding box center [175, 558] width 305 height 30
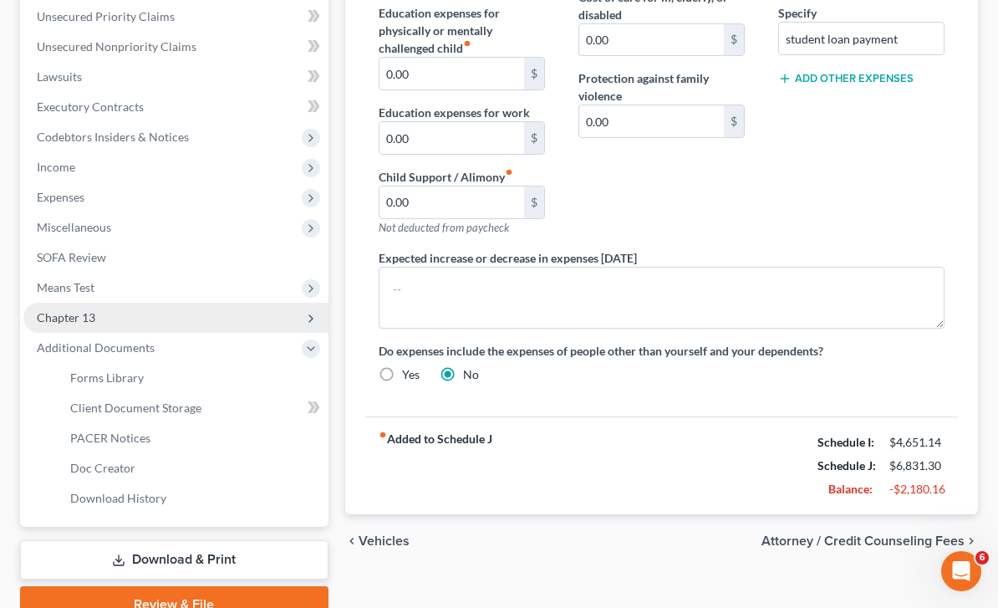
click at [73, 317] on span "Chapter 13" at bounding box center [66, 317] width 59 height 14
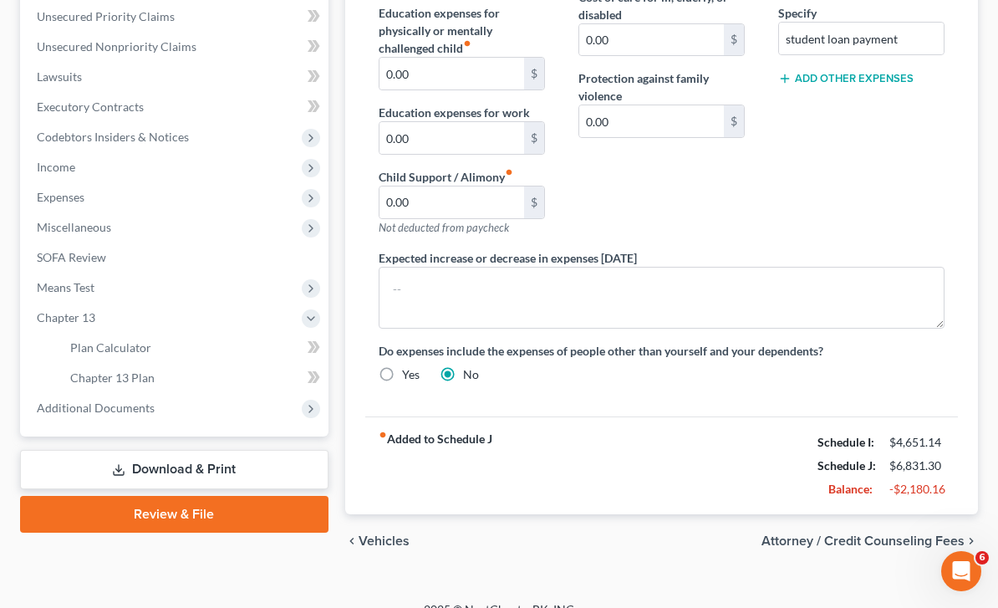
scroll to position [399, 0]
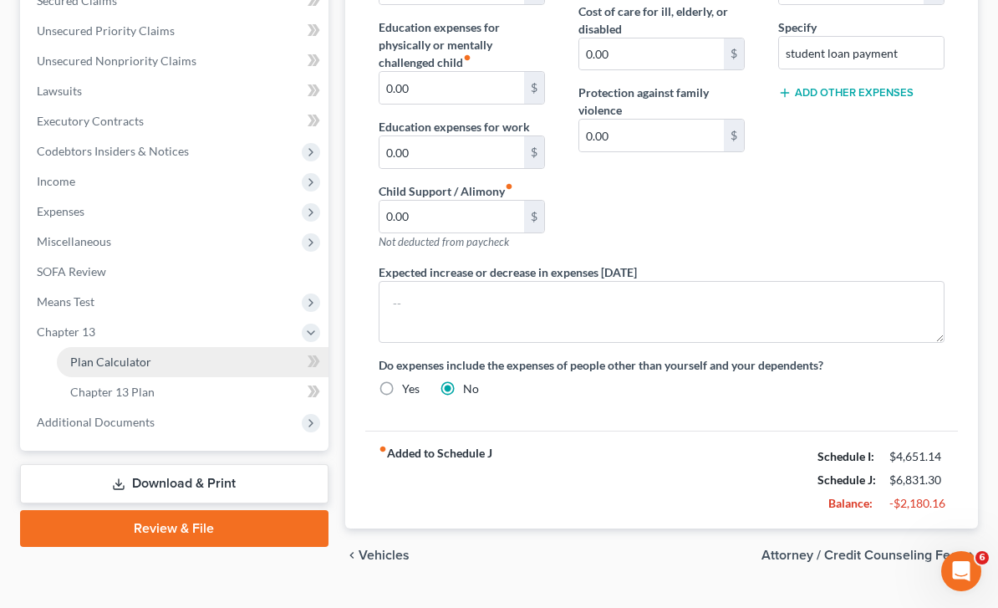
click at [99, 362] on span "Plan Calculator" at bounding box center [110, 361] width 81 height 14
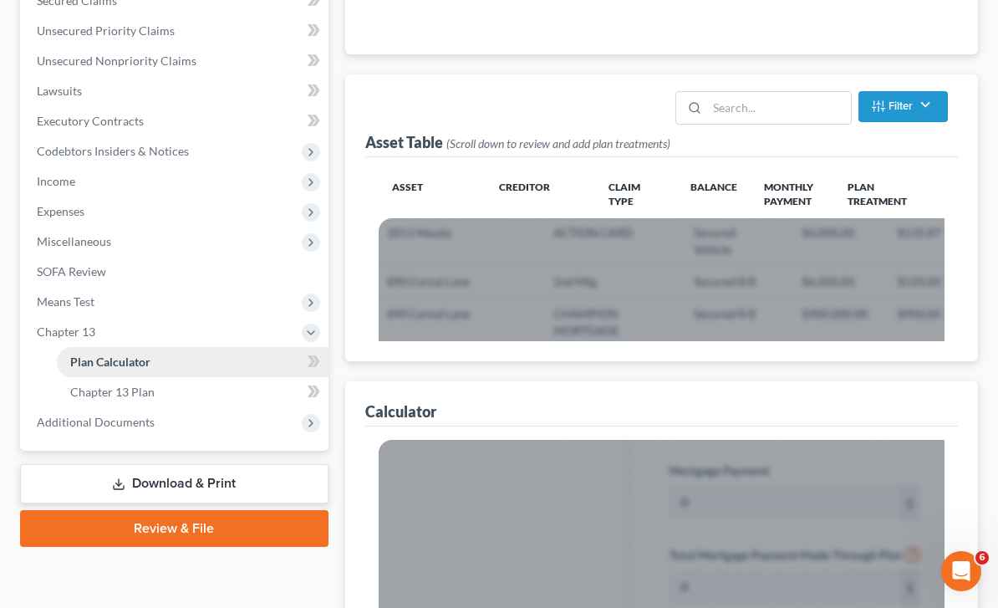
scroll to position [346, 0]
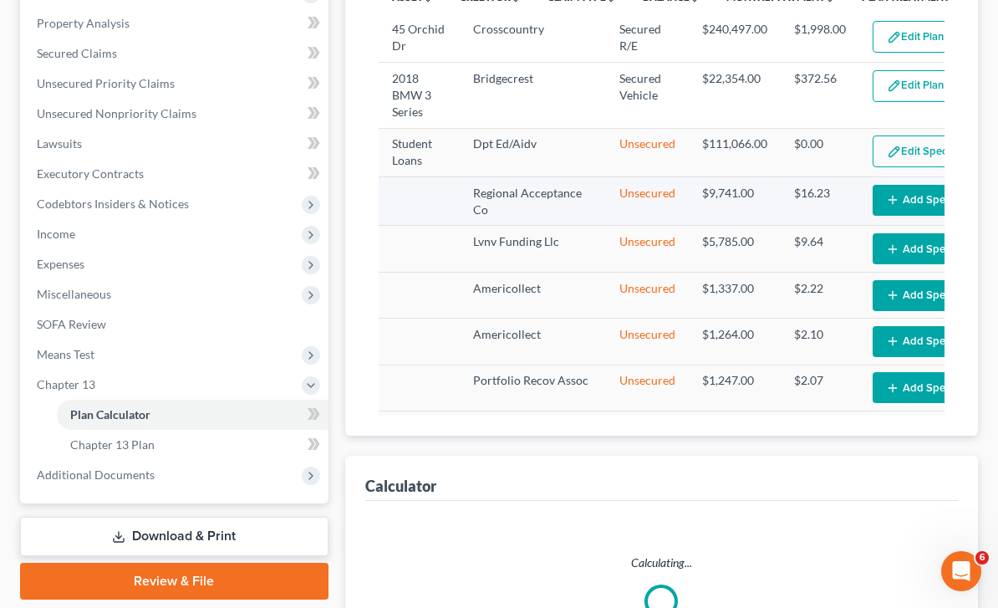
select select "59"
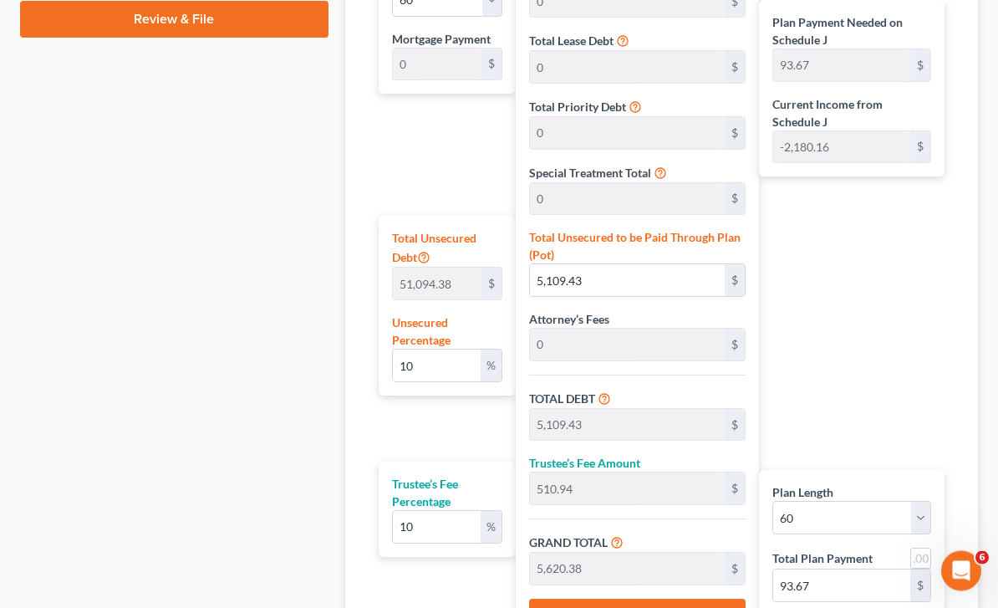
scroll to position [1027, 0]
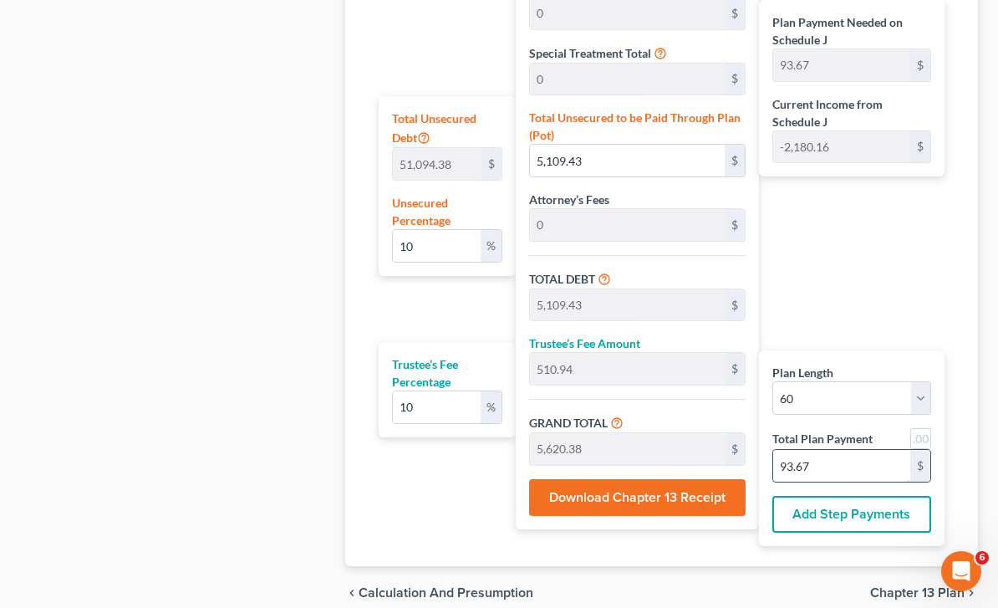
click at [820, 450] on input "93.67" at bounding box center [841, 466] width 137 height 32
type input "0.00"
type input "0"
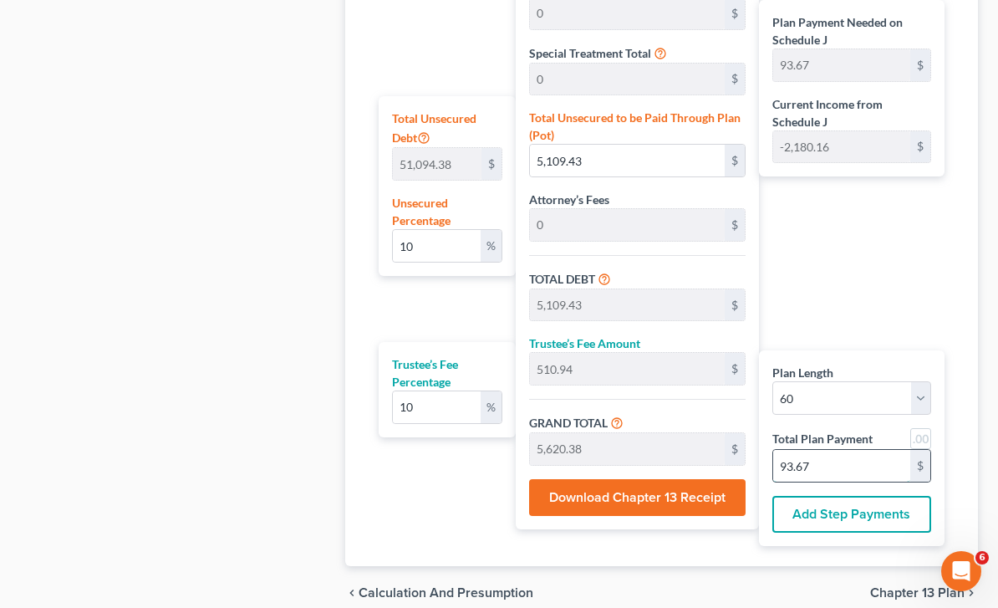
type input "0"
type input "0.43"
type input "218.18"
type input "21.81"
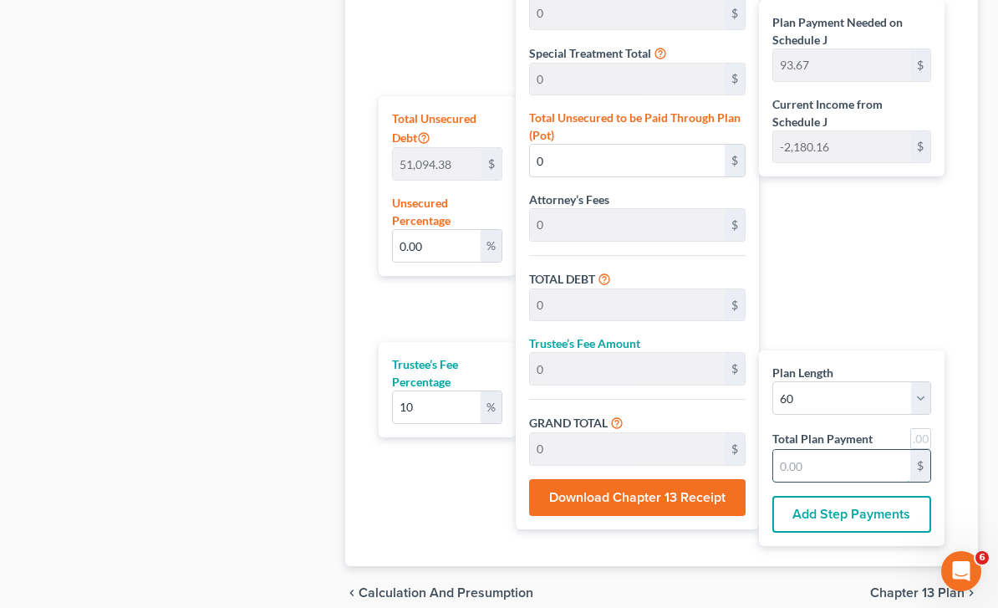
type input "240.00"
type input "4"
type input "5.02"
type input "2,563.63"
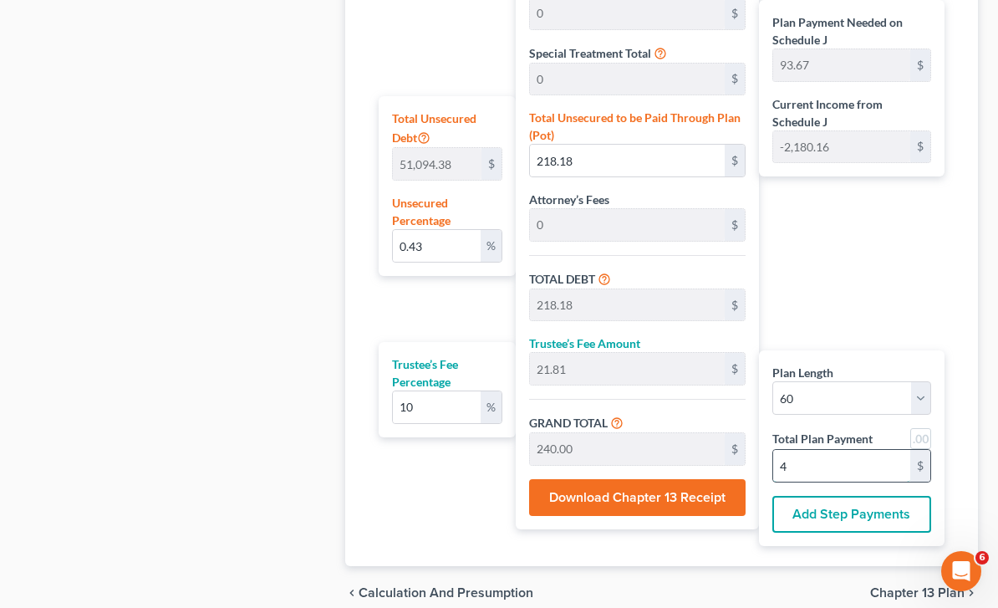
type input "256.36"
type input "2,820.00"
type input "47"
type input "50.39"
type input "25,745.45"
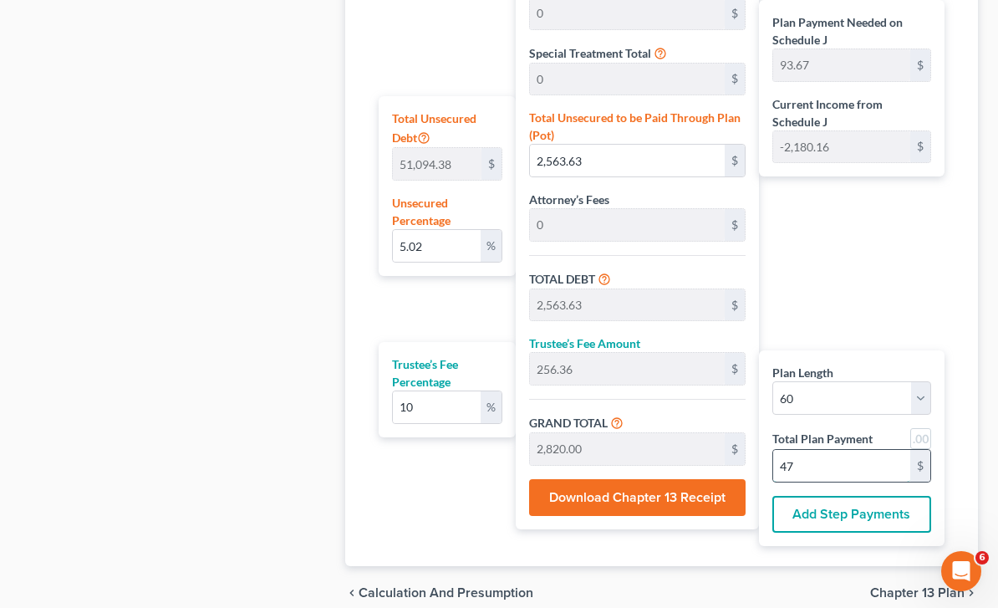
type input "25,745.45"
type input "2,574.54"
type input "28,320.00"
type input "472.00"
click at [451, 230] on input "50.39" at bounding box center [437, 246] width 88 height 32
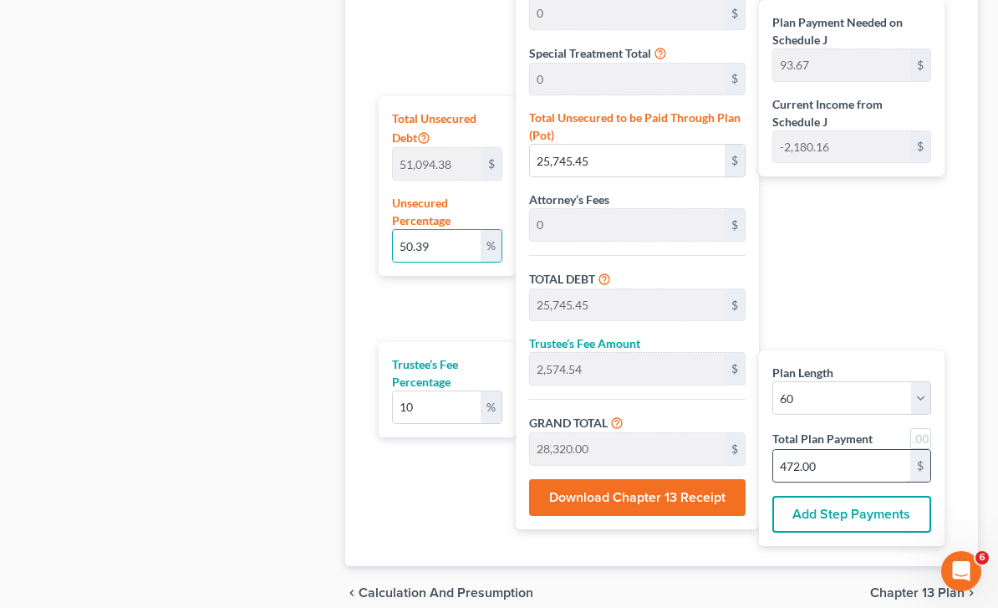
click at [869, 450] on input "472.00" at bounding box center [841, 466] width 137 height 32
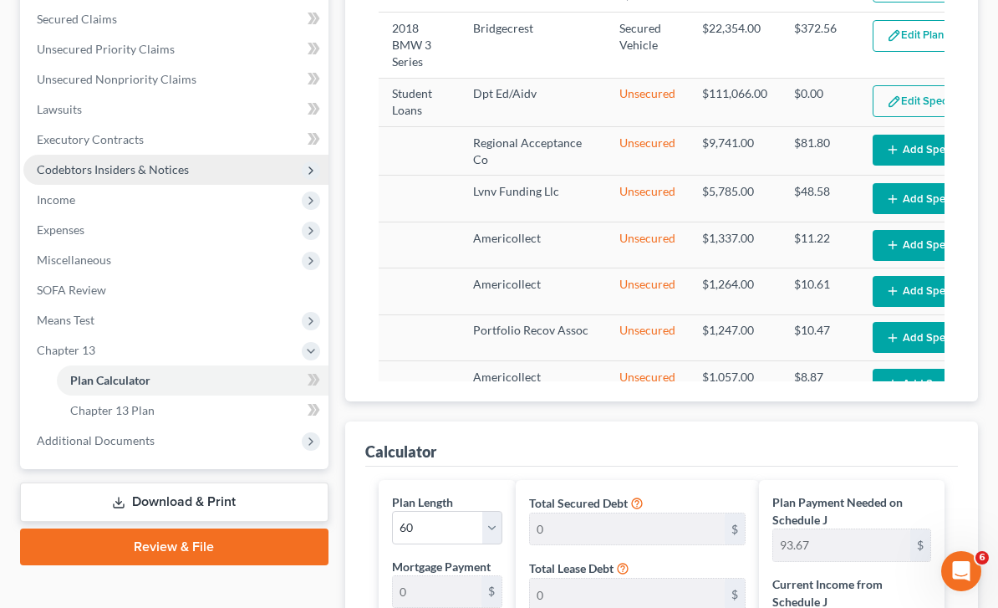
scroll to position [380, 0]
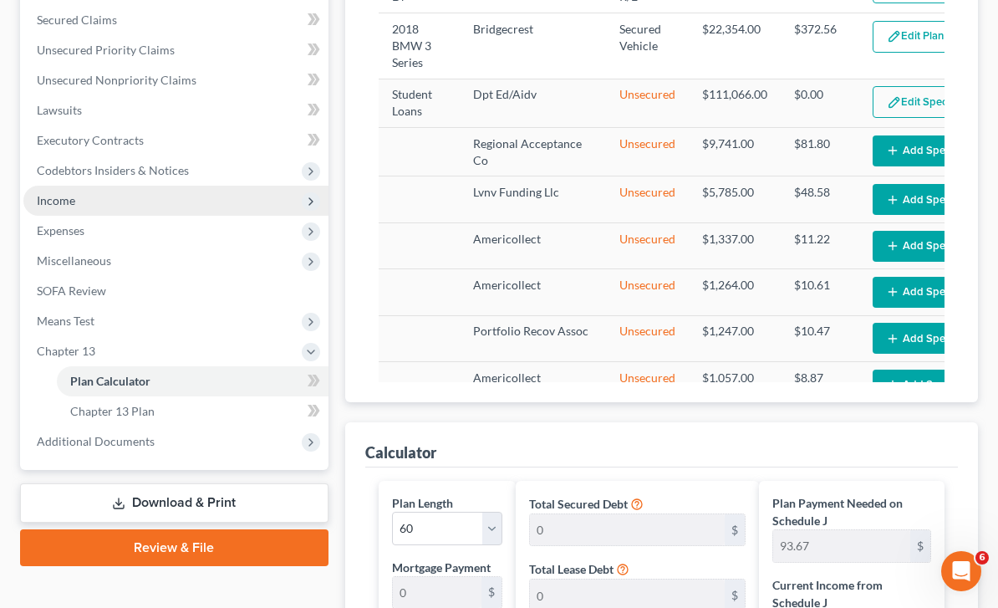
click at [69, 202] on span "Income" at bounding box center [56, 200] width 38 height 14
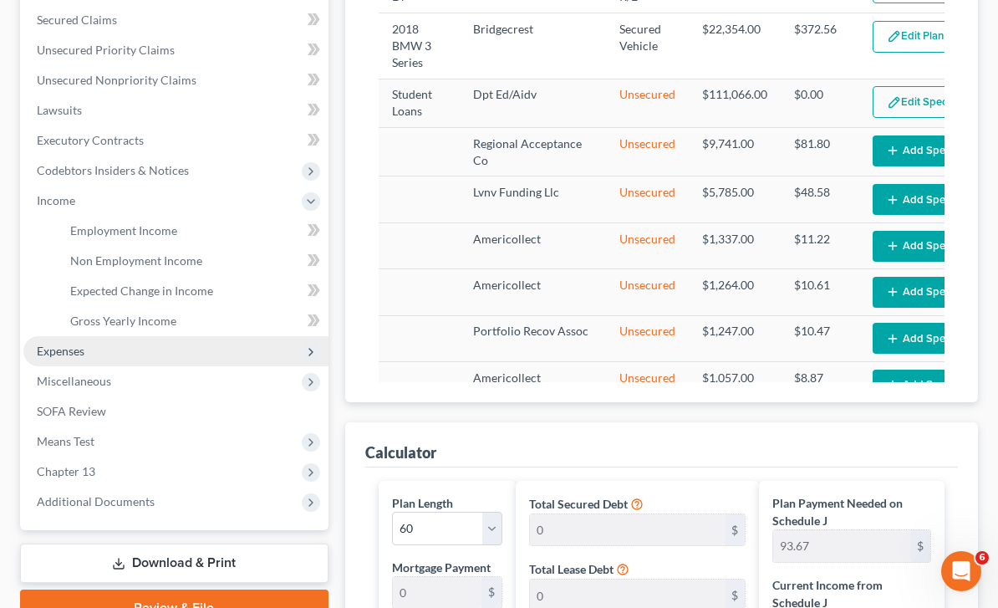
click at [83, 344] on span "Expenses" at bounding box center [61, 351] width 48 height 14
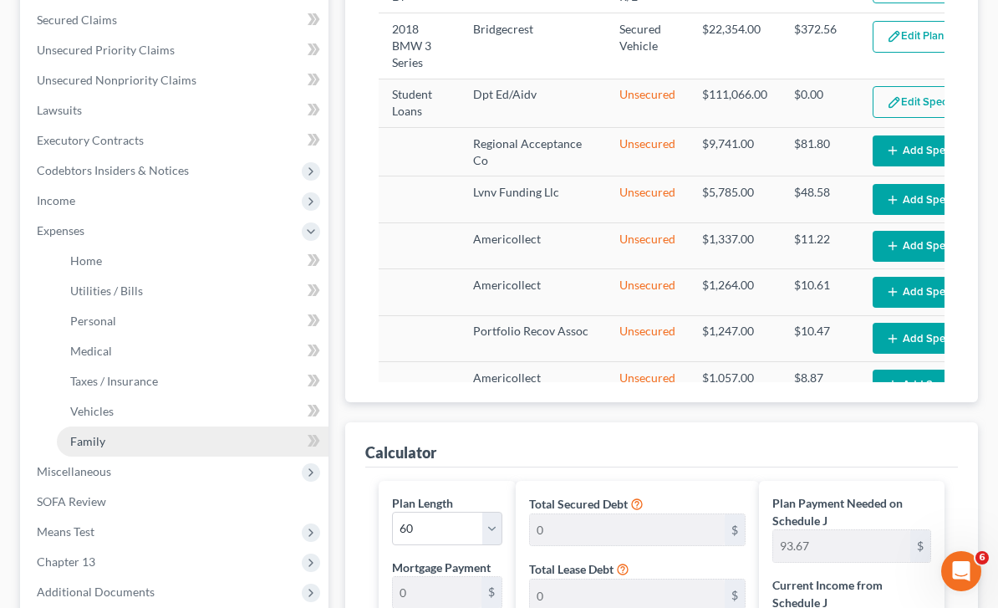
click at [81, 442] on span "Family" at bounding box center [87, 441] width 35 height 14
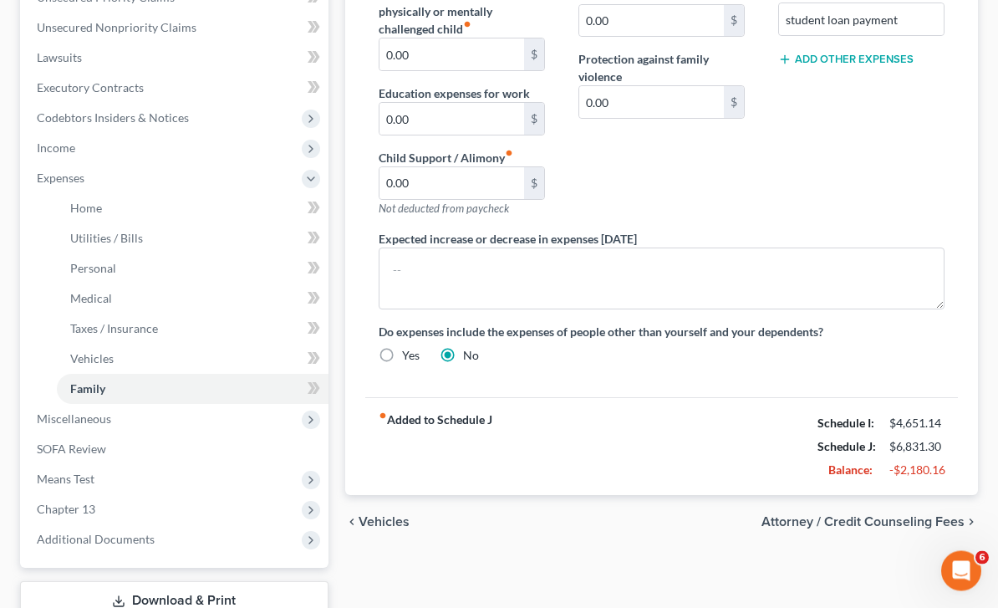
scroll to position [433, 0]
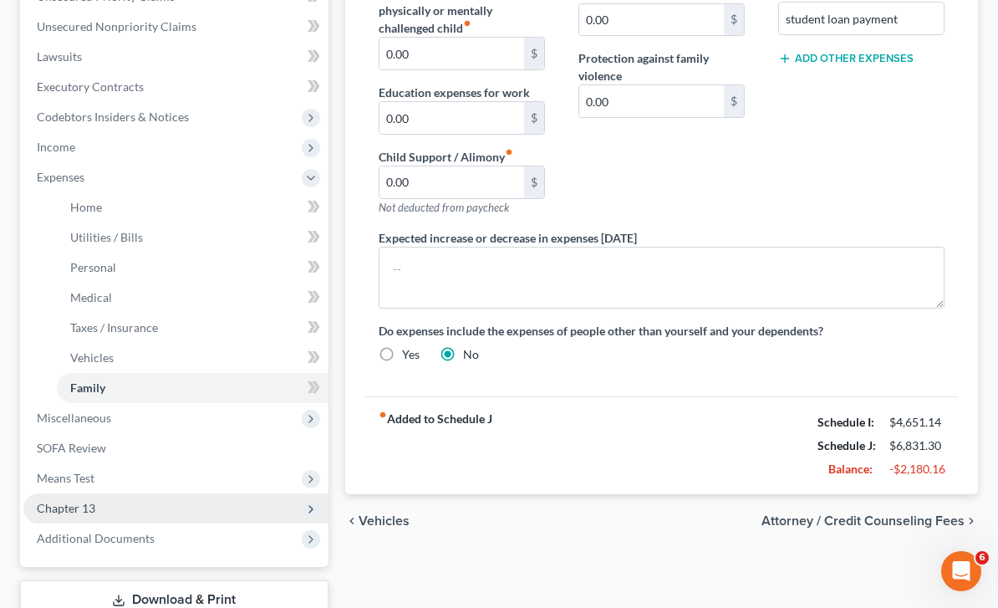
click at [125, 505] on span "Chapter 13" at bounding box center [175, 508] width 305 height 30
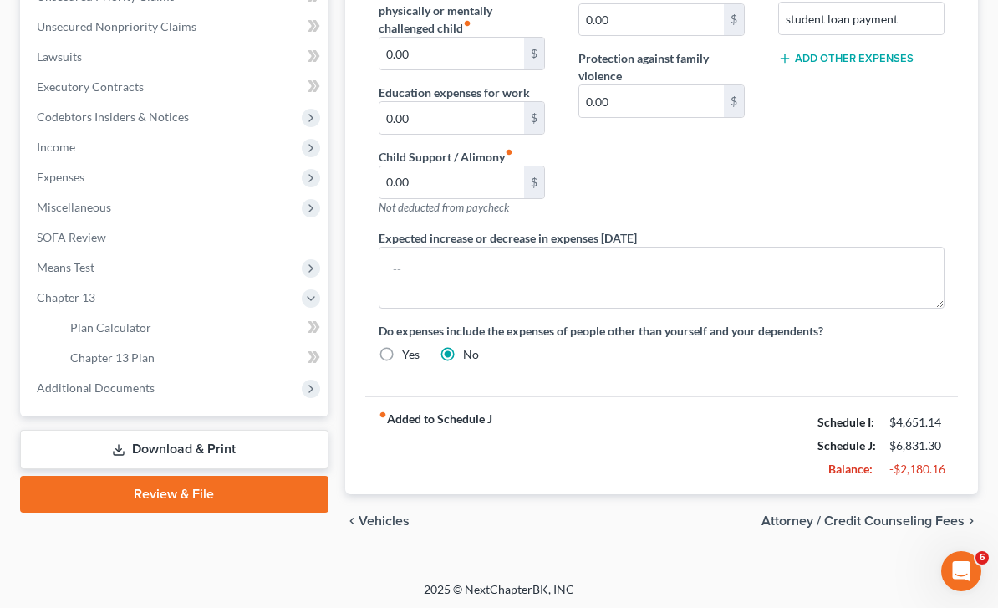
scroll to position [399, 0]
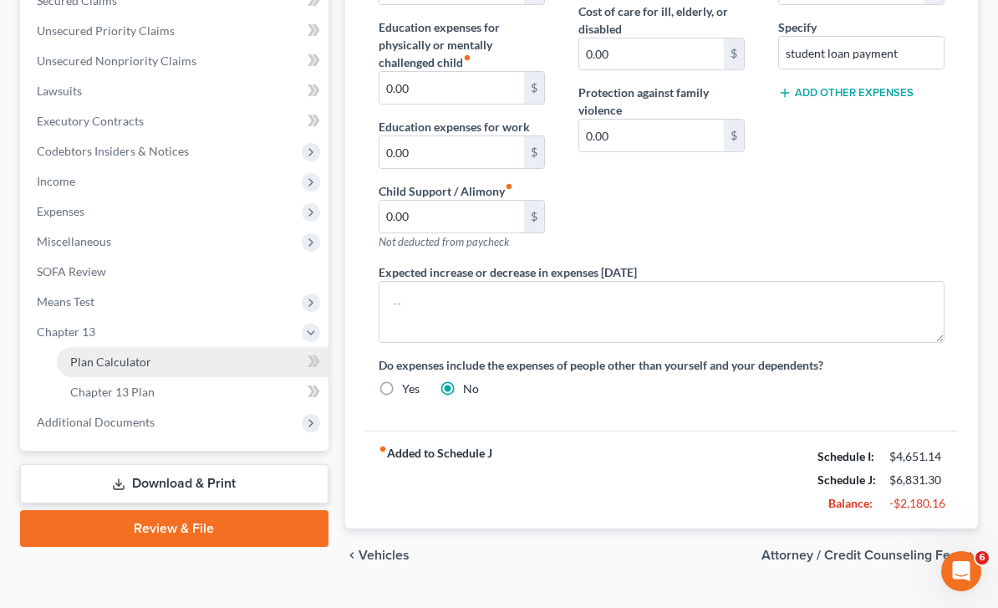
click at [92, 366] on span "Plan Calculator" at bounding box center [110, 361] width 81 height 14
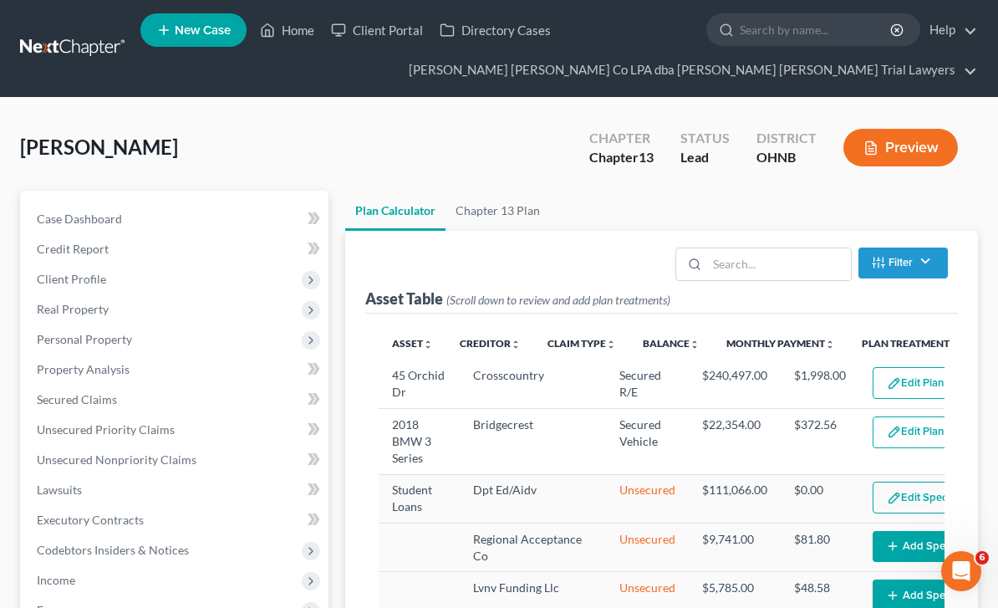
select select "59"
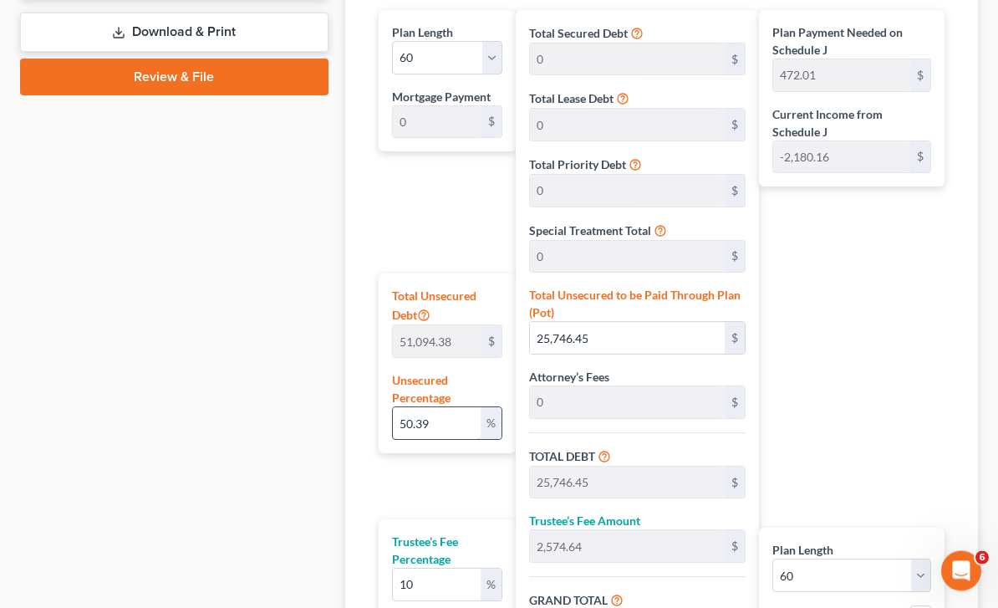
scroll to position [850, 0]
click at [436, 407] on input "50.39" at bounding box center [437, 423] width 88 height 32
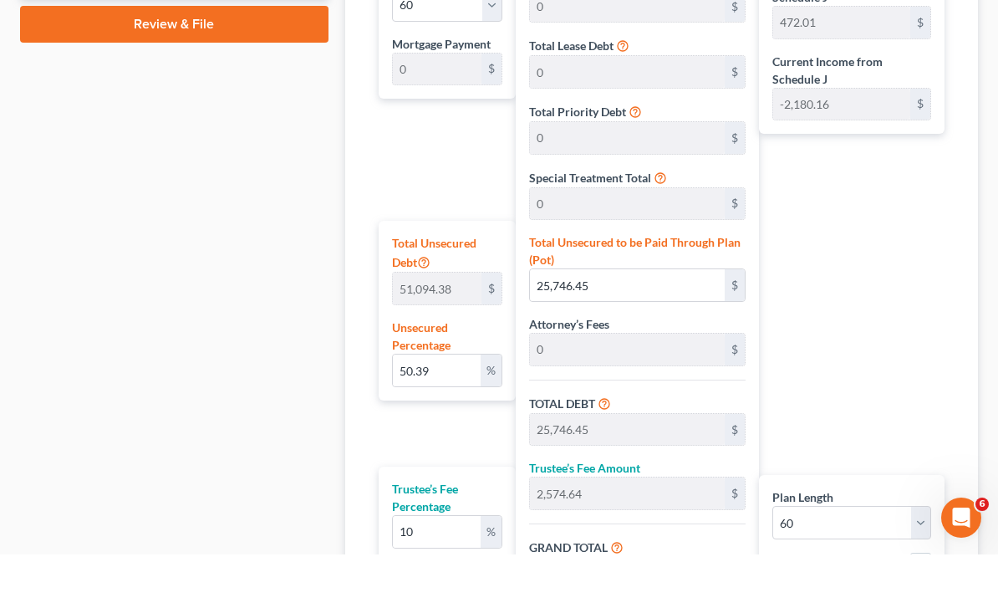
type input "0.00"
type input "0"
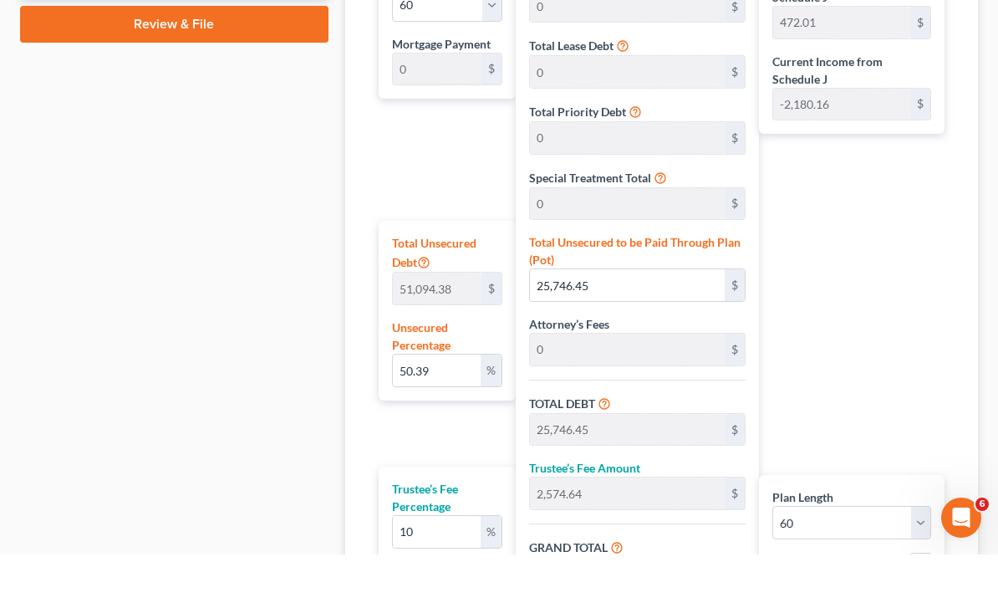
type input "0"
type input "0.75"
type input "381.81"
type input "38.18"
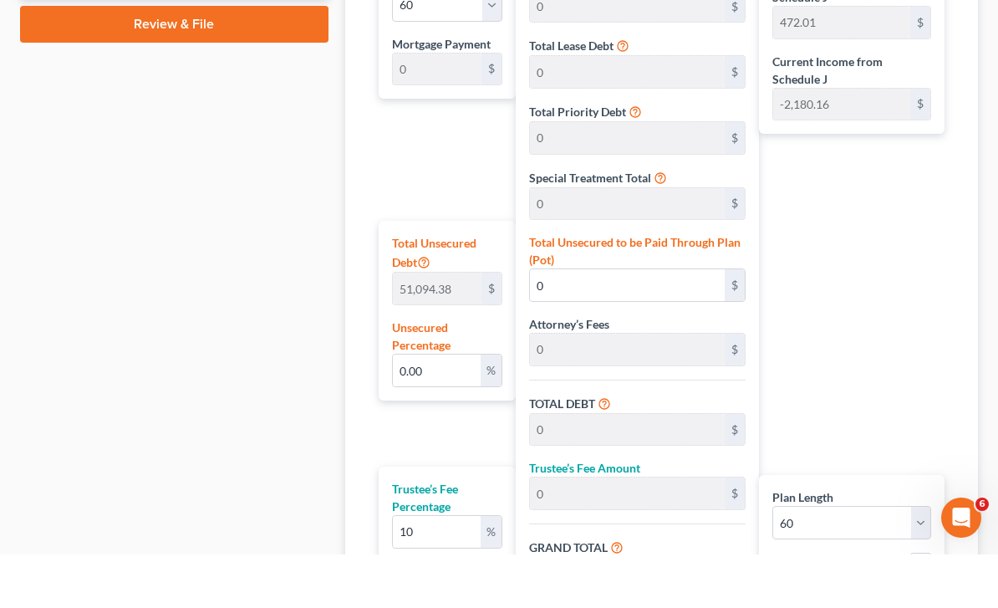
type input "420.00"
type input "7"
type input "8.33"
type input "4,254.54"
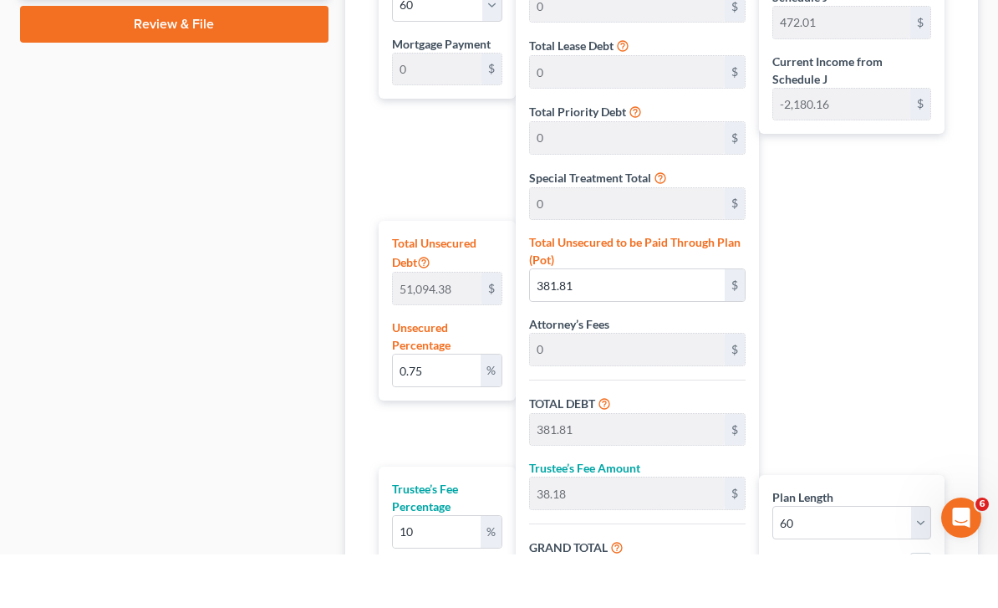
type input "425.45"
type input "4,680.00"
type input "78"
type input "84.23"
type input "43,036.36"
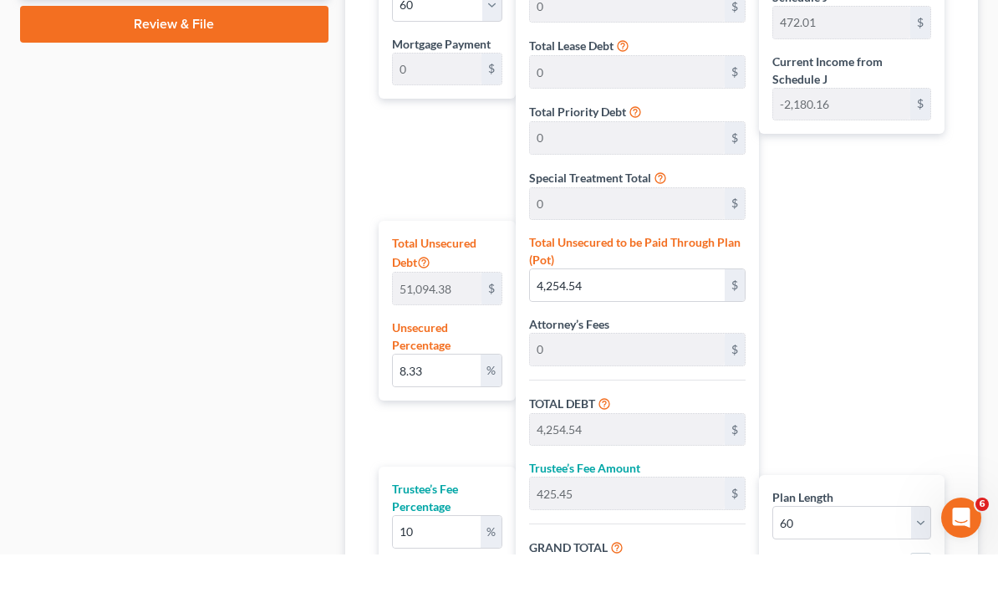
type input "43,036.36"
type input "4,303.63"
type input "47,340.00"
type input "789"
type input "8.33"
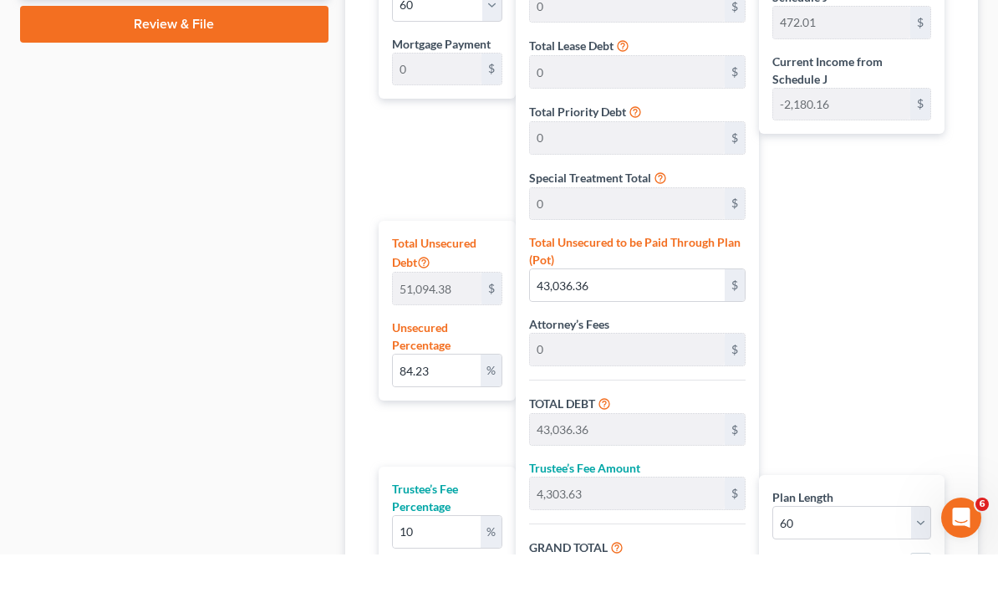
type input "4,254.54"
type input "425.45"
type input "4,680.00"
type input "78"
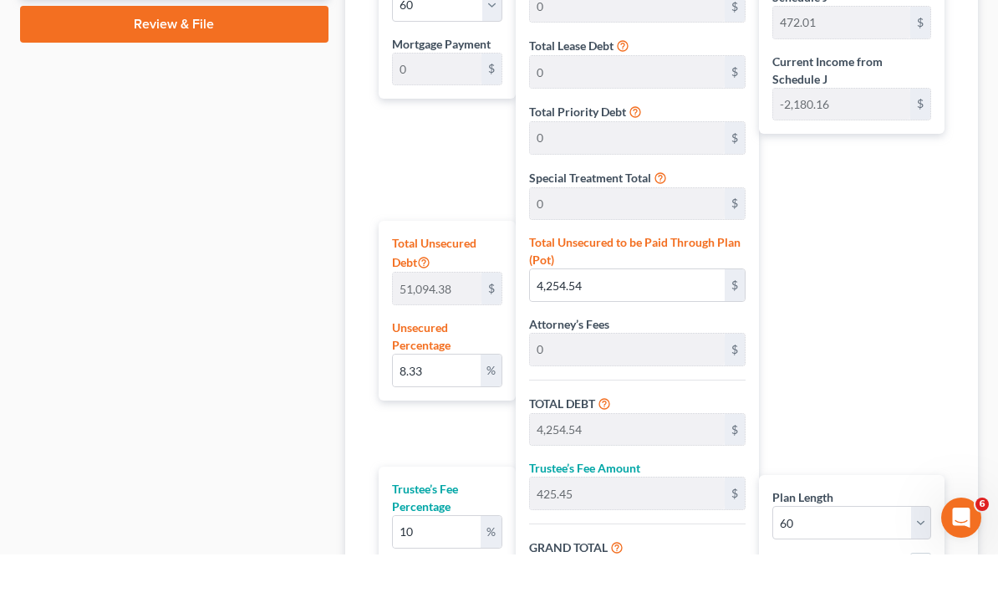
type input "0.75"
type input "381.81"
type input "38.18"
type input "420.00"
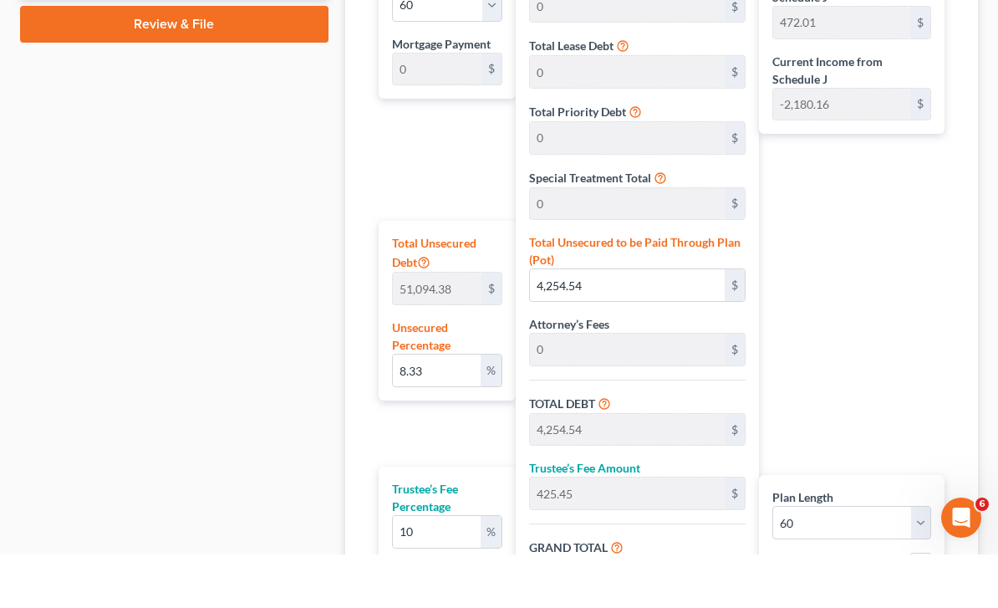
type input "7"
type input "0.00"
type input "0"
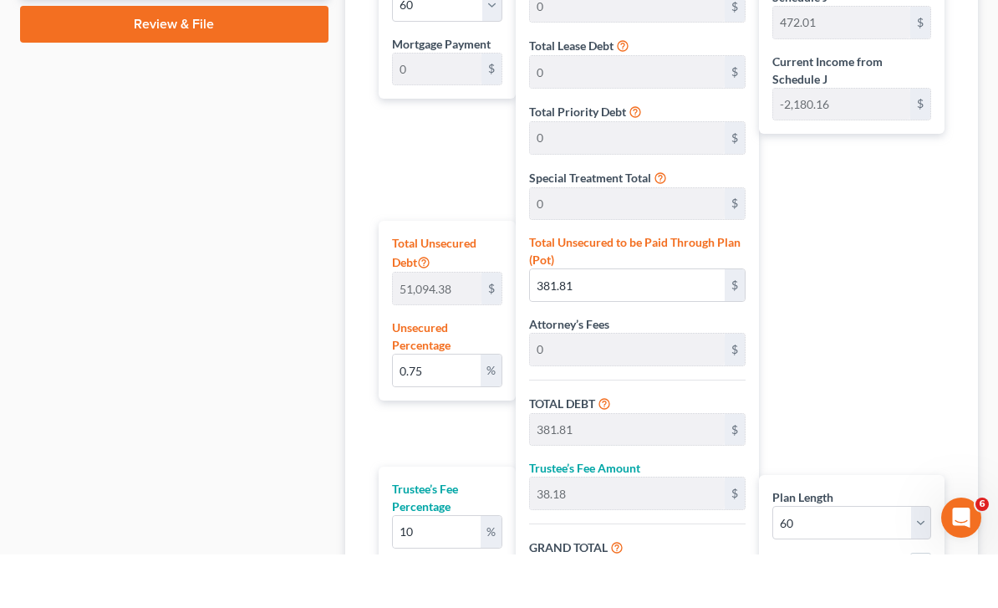
type input "0"
click at [425, 408] on input "0.00" at bounding box center [437, 424] width 88 height 32
type input "0.001"
type input "0.51"
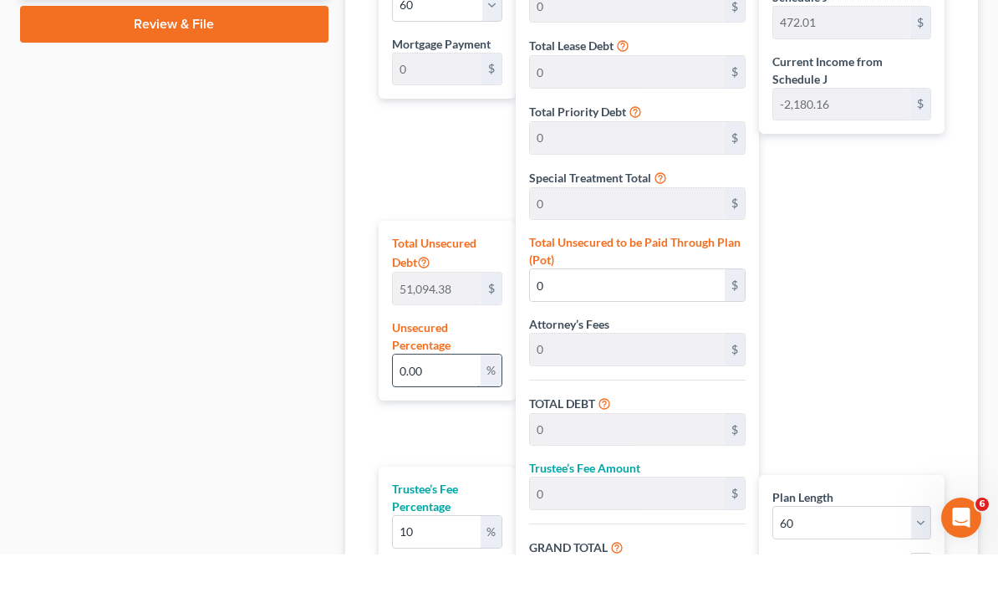
type input "0.05"
type input "0.56"
type input "0.00"
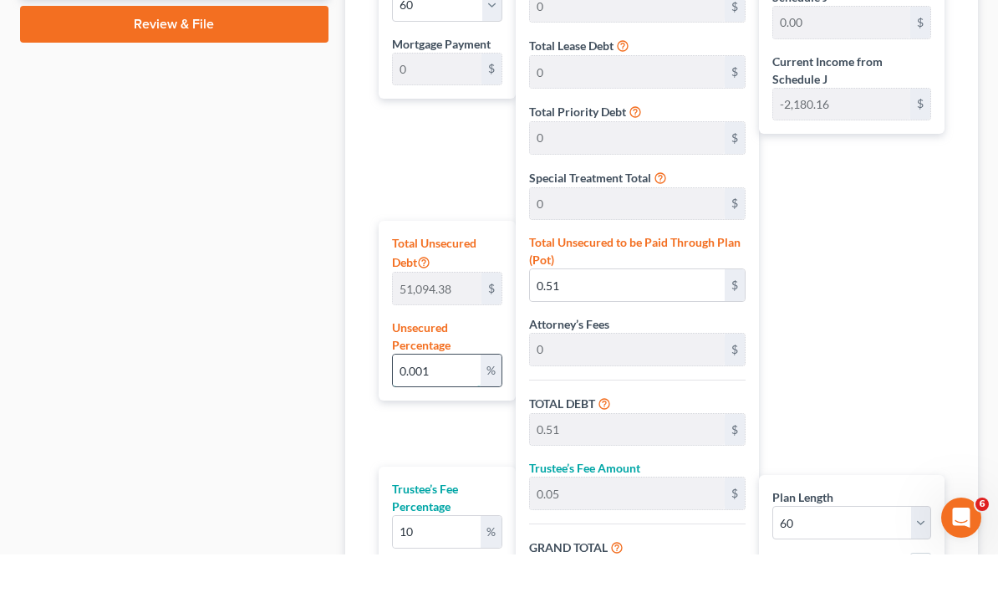
type input "0"
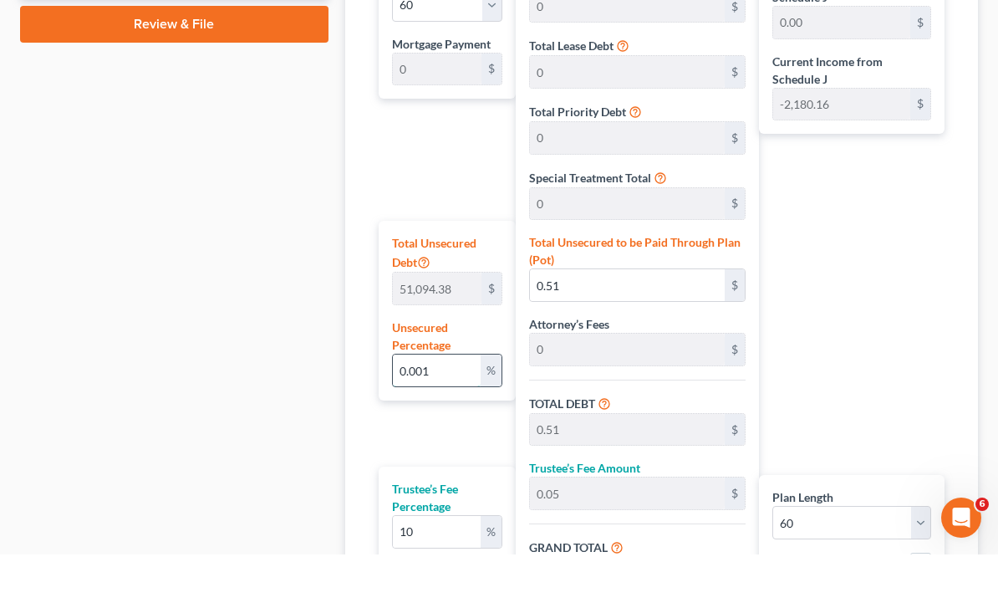
type input "0"
type input "1"
type input "510.94"
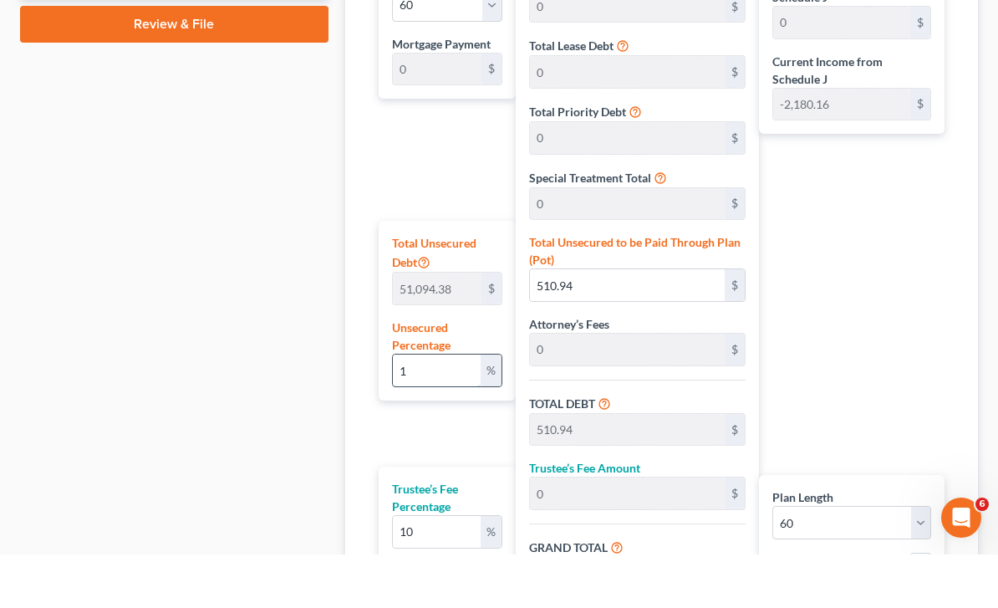
type input "51.09"
type input "562.03"
type input "9.36"
type input "10"
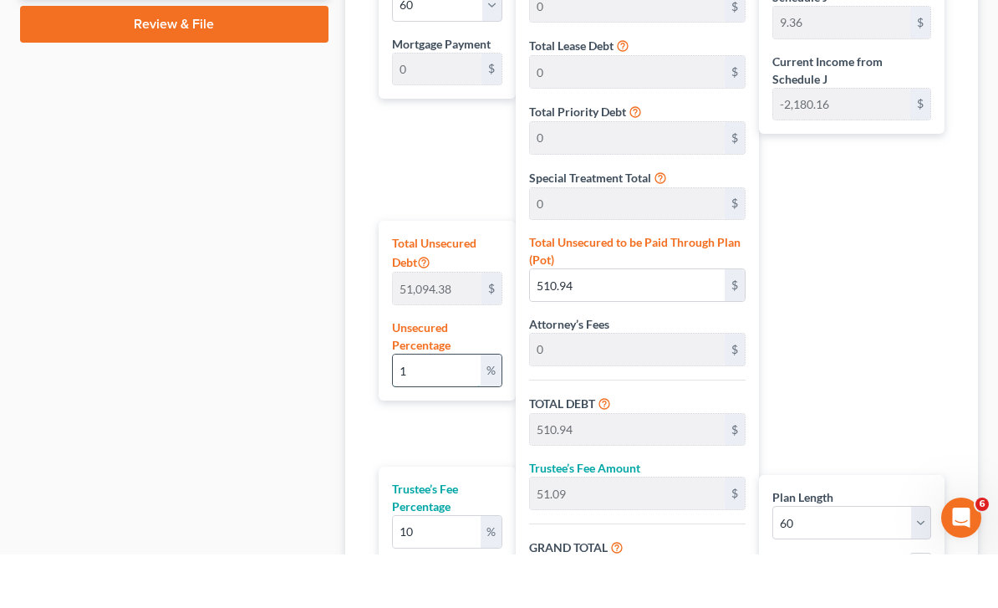
type input "5,109.43"
type input "510.94"
type input "5,620.38"
type input "93.67"
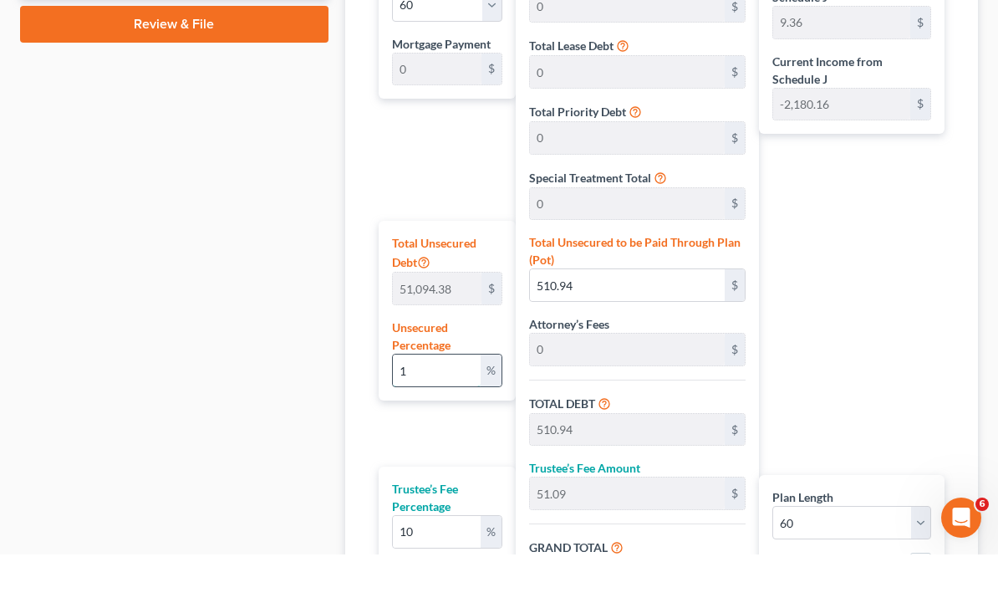
type input "93.67"
type input "100"
type input "51,094.38"
type input "5,109.43"
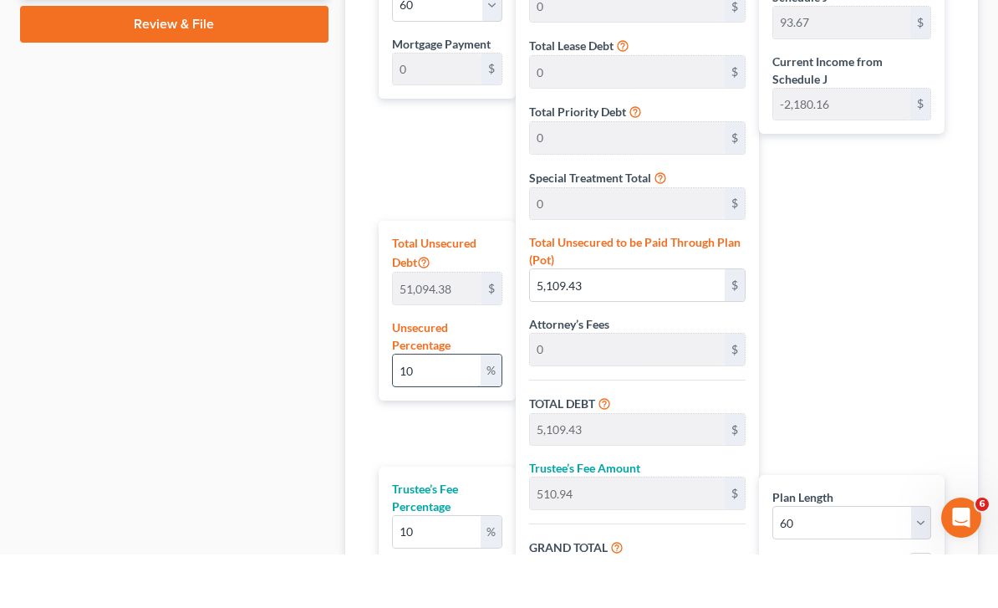
type input "56,203.81"
type input "936.73"
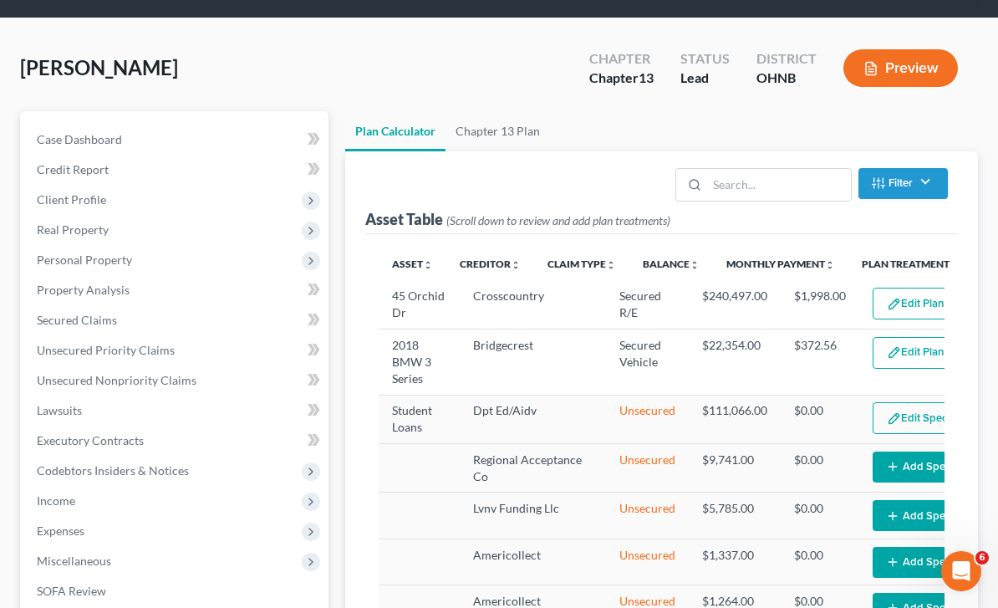
scroll to position [0, 0]
